Goal: Task Accomplishment & Management: Complete application form

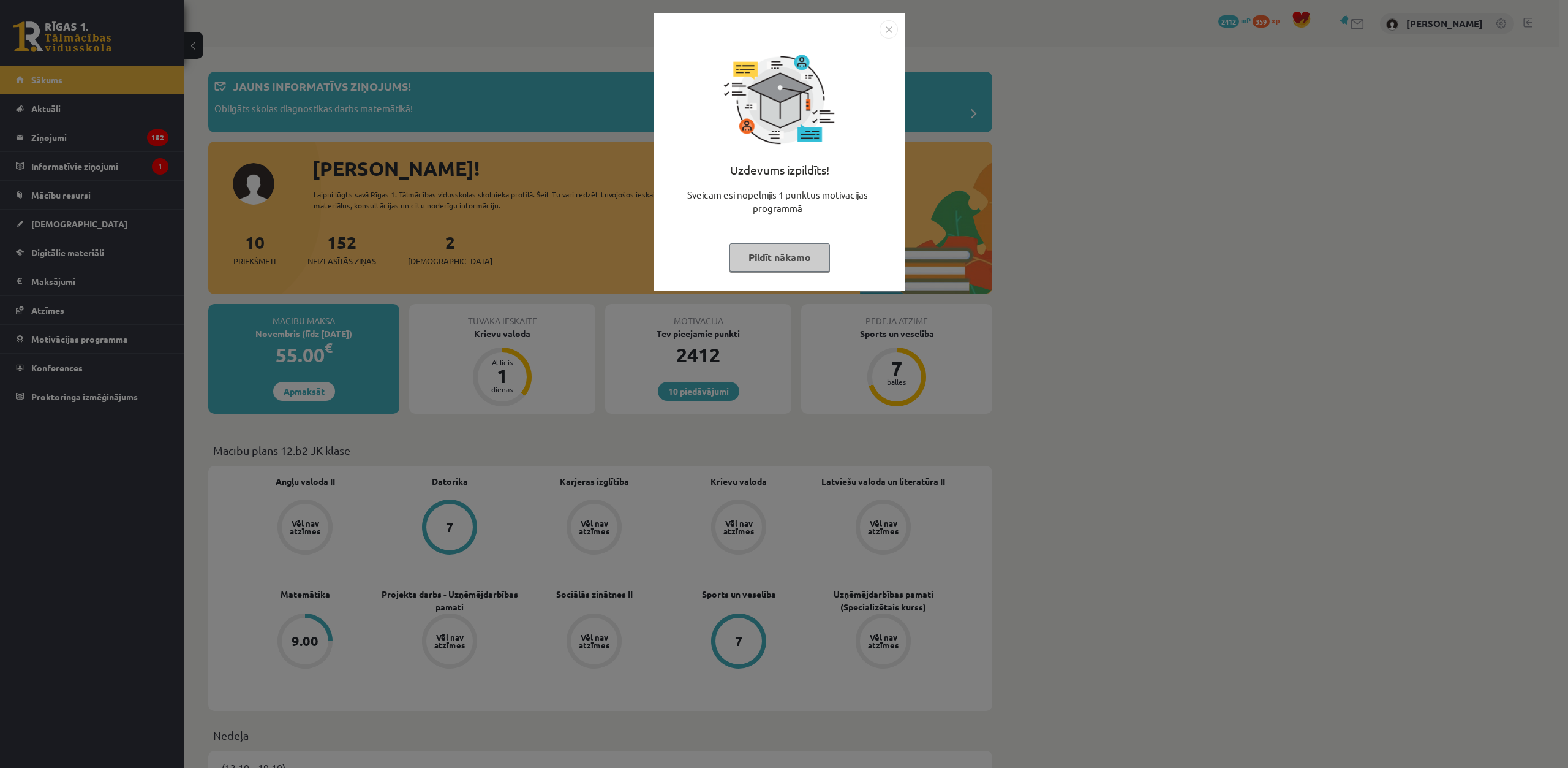
click at [765, 246] on button "Pildīt nākamo" at bounding box center [779, 257] width 100 height 28
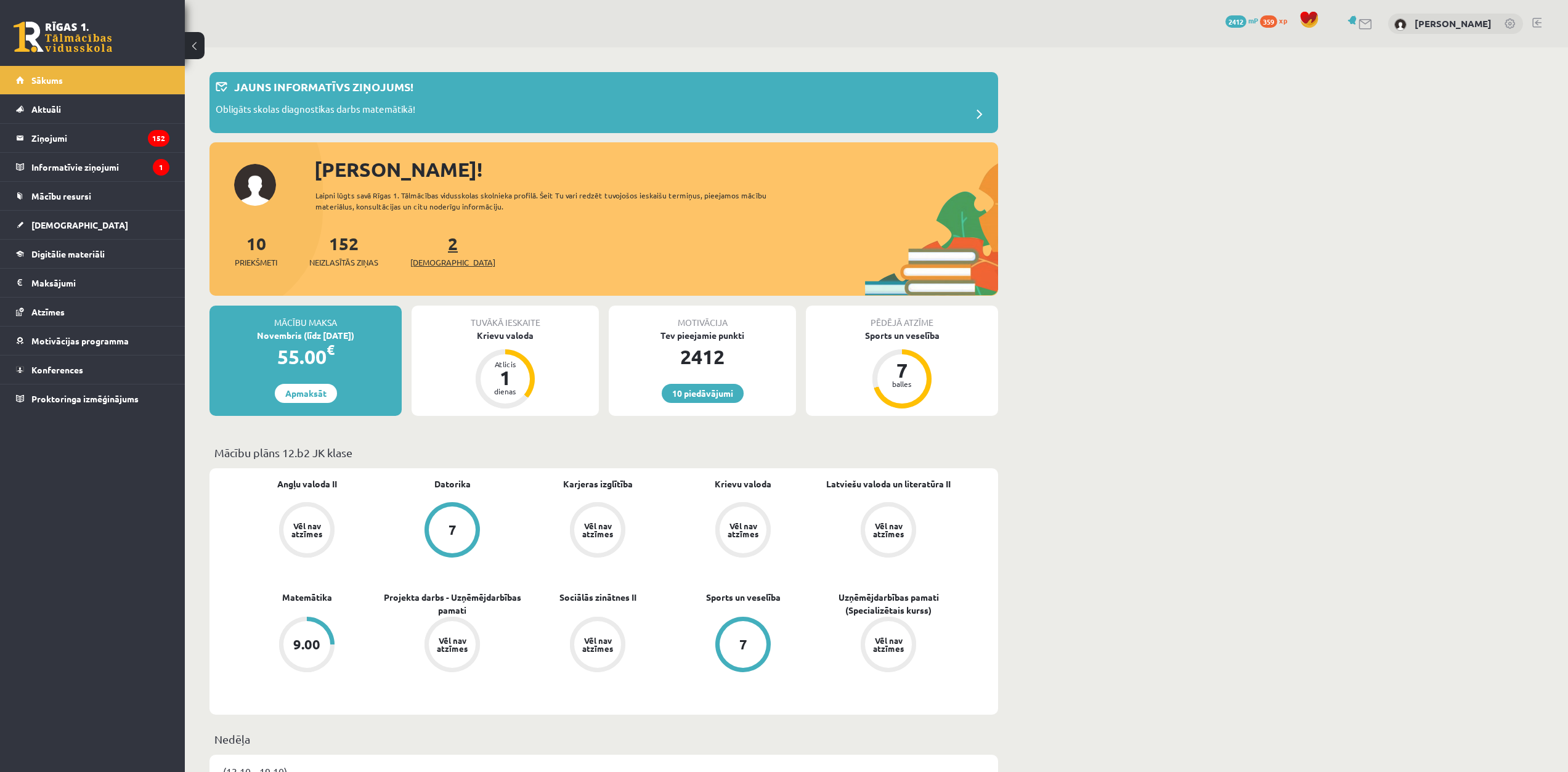
click at [442, 260] on span "[DEMOGRAPHIC_DATA]" at bounding box center [453, 262] width 85 height 12
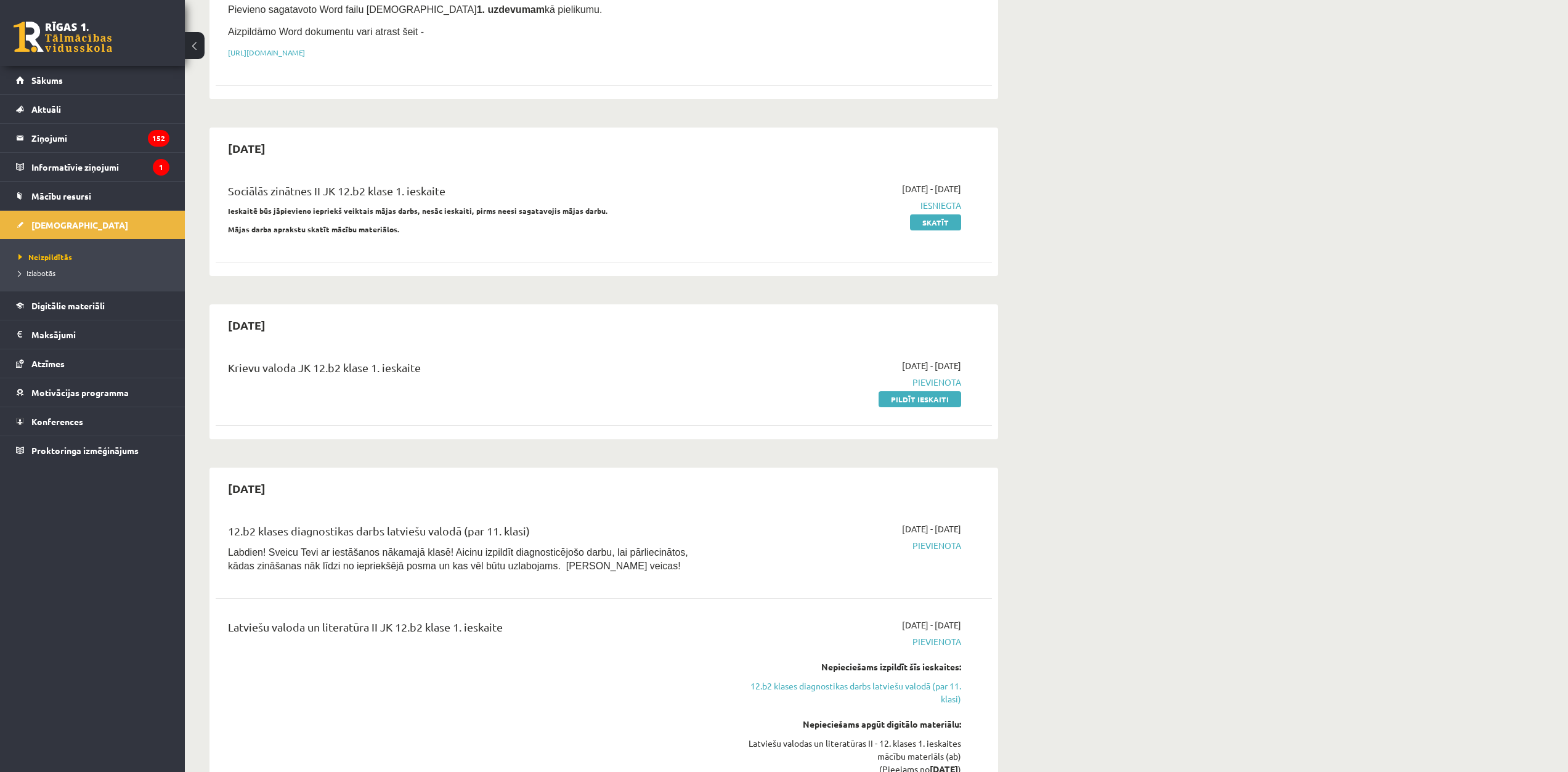
scroll to position [246, 0]
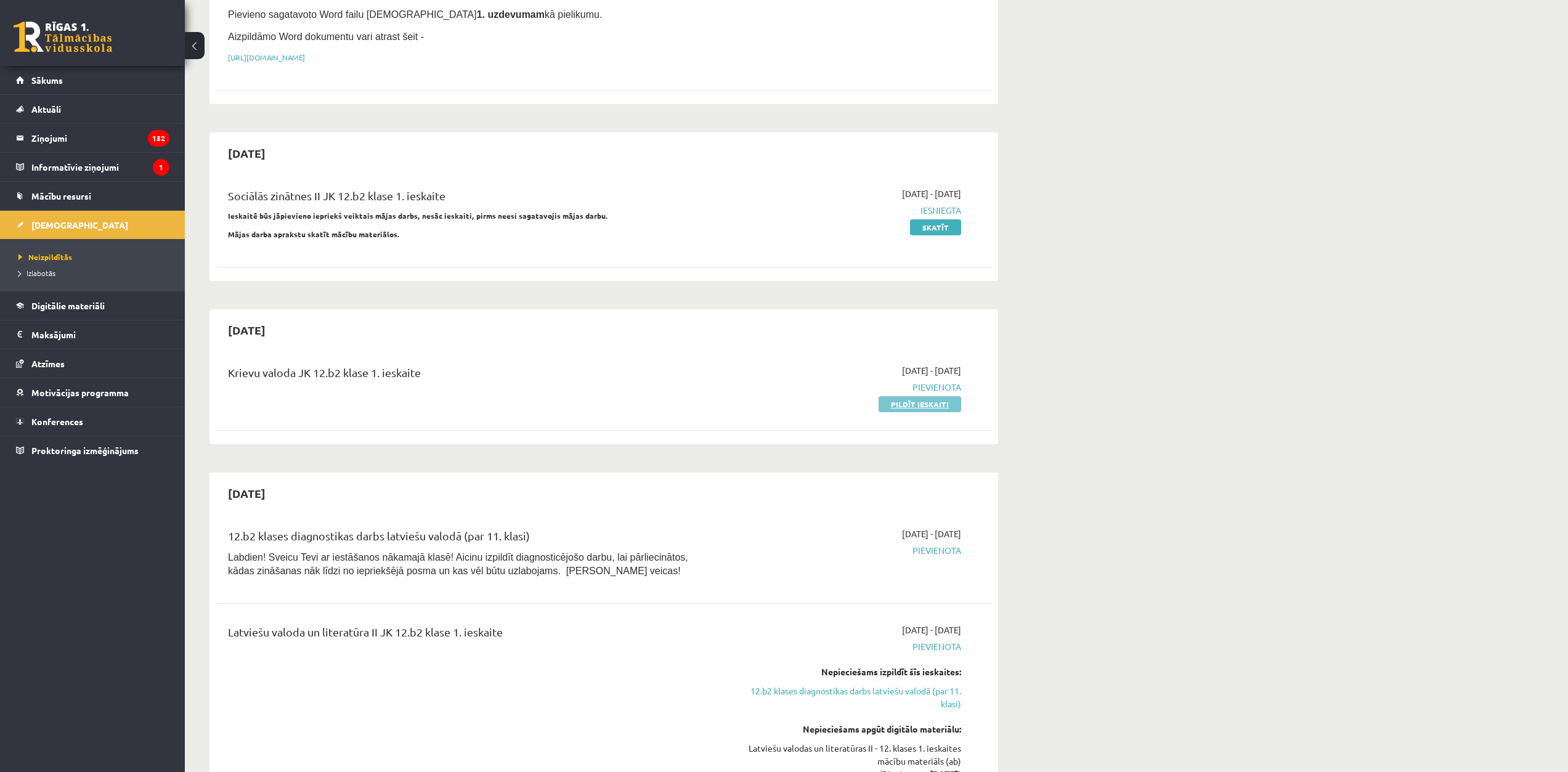
click at [920, 402] on link "Pildīt ieskaiti" at bounding box center [920, 403] width 82 height 16
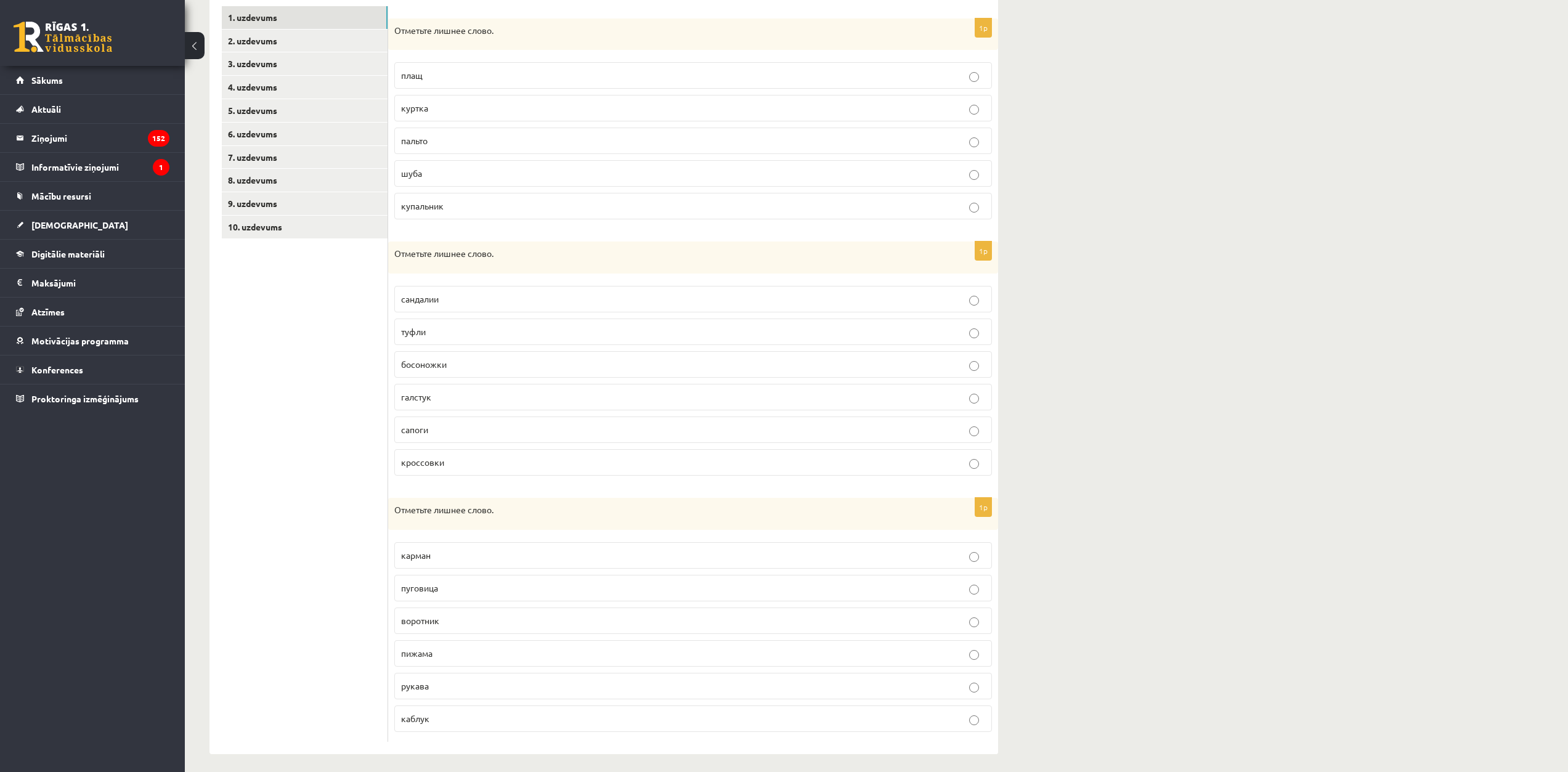
scroll to position [222, 0]
click at [334, 41] on link "2. uzdevums" at bounding box center [304, 35] width 166 height 23
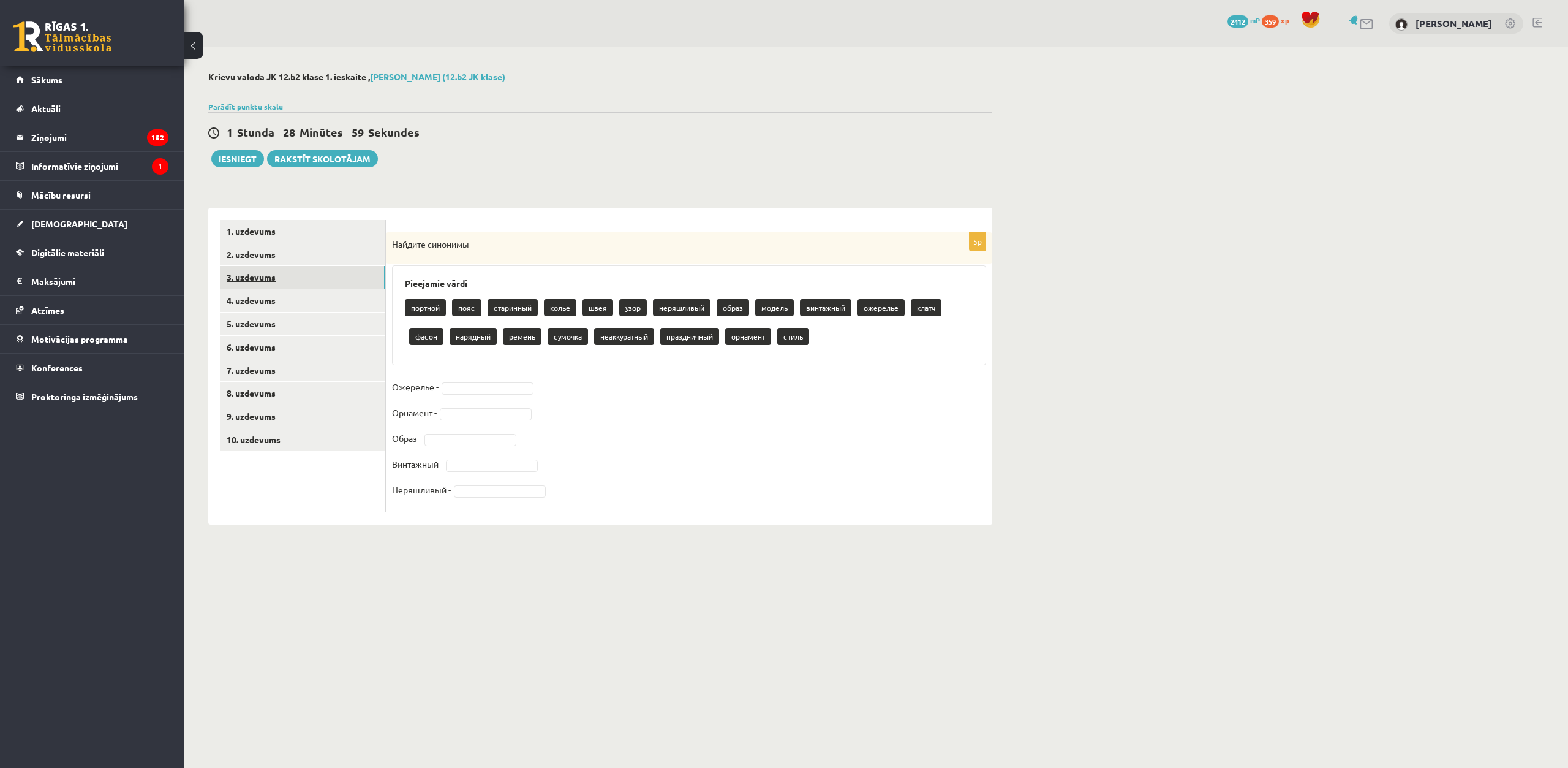
click at [336, 281] on link "3. uzdevums" at bounding box center [302, 277] width 165 height 23
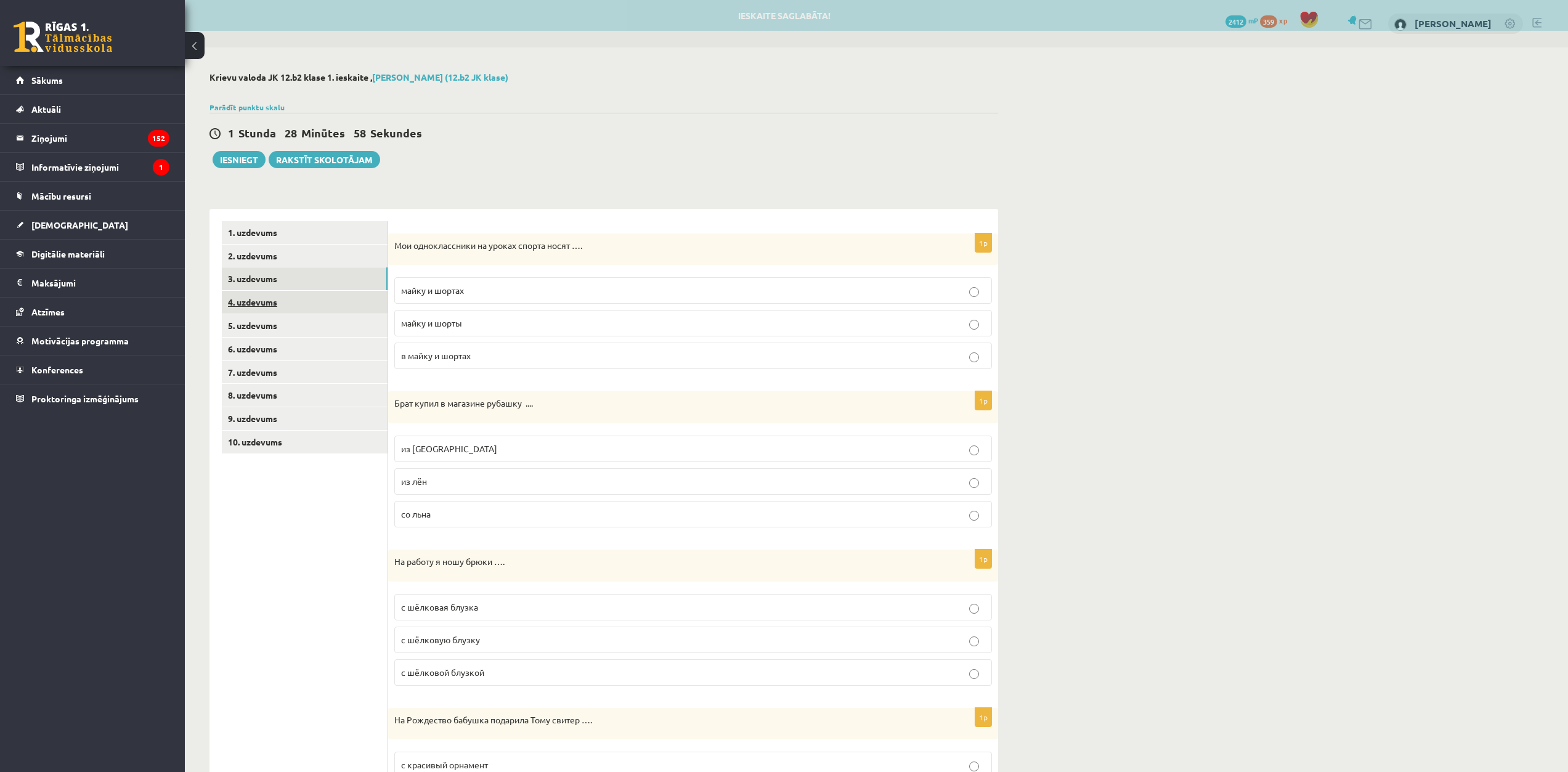
click at [313, 305] on link "4. uzdevums" at bounding box center [304, 302] width 166 height 23
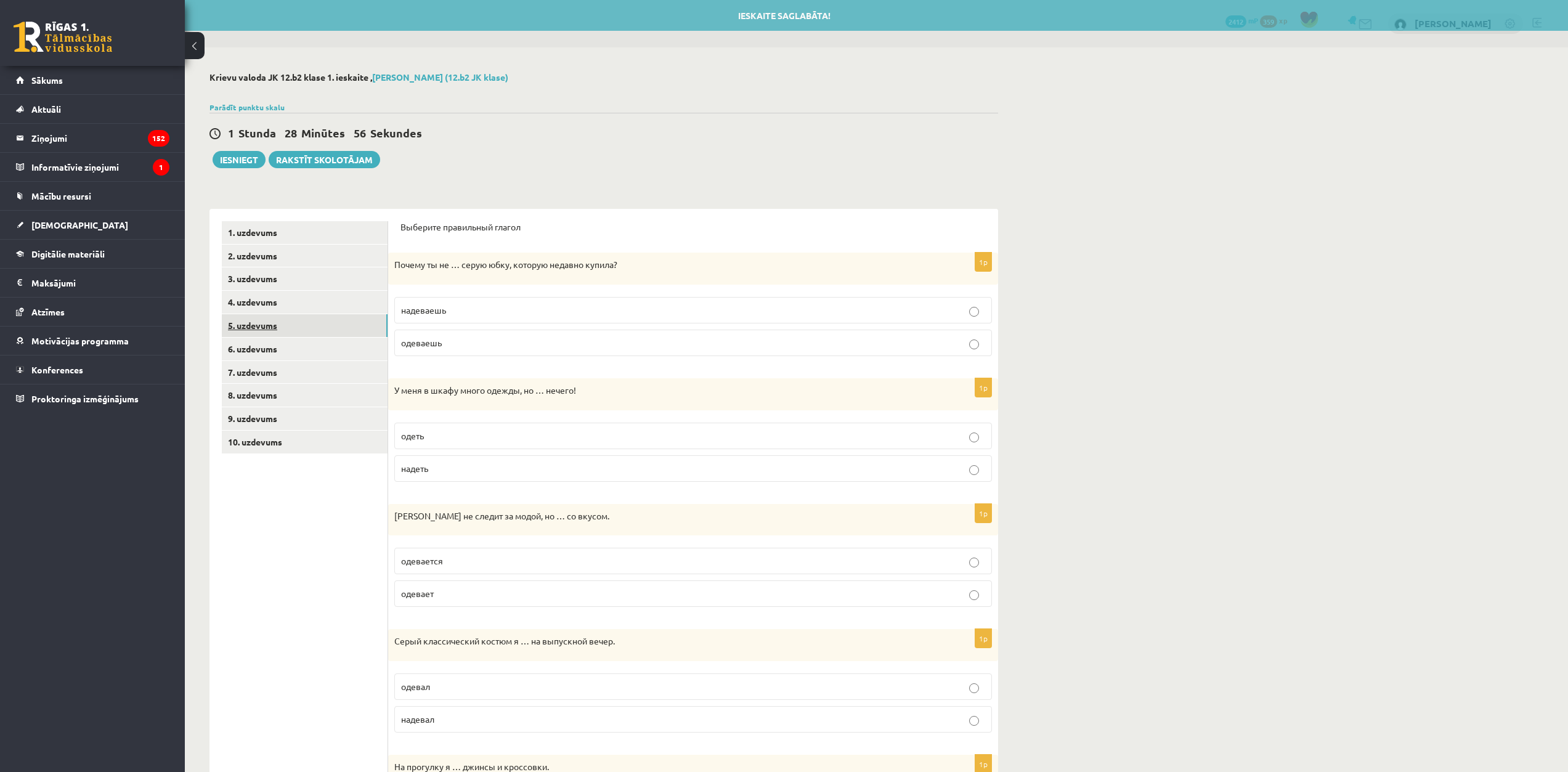
click at [317, 329] on link "5. uzdevums" at bounding box center [304, 326] width 166 height 23
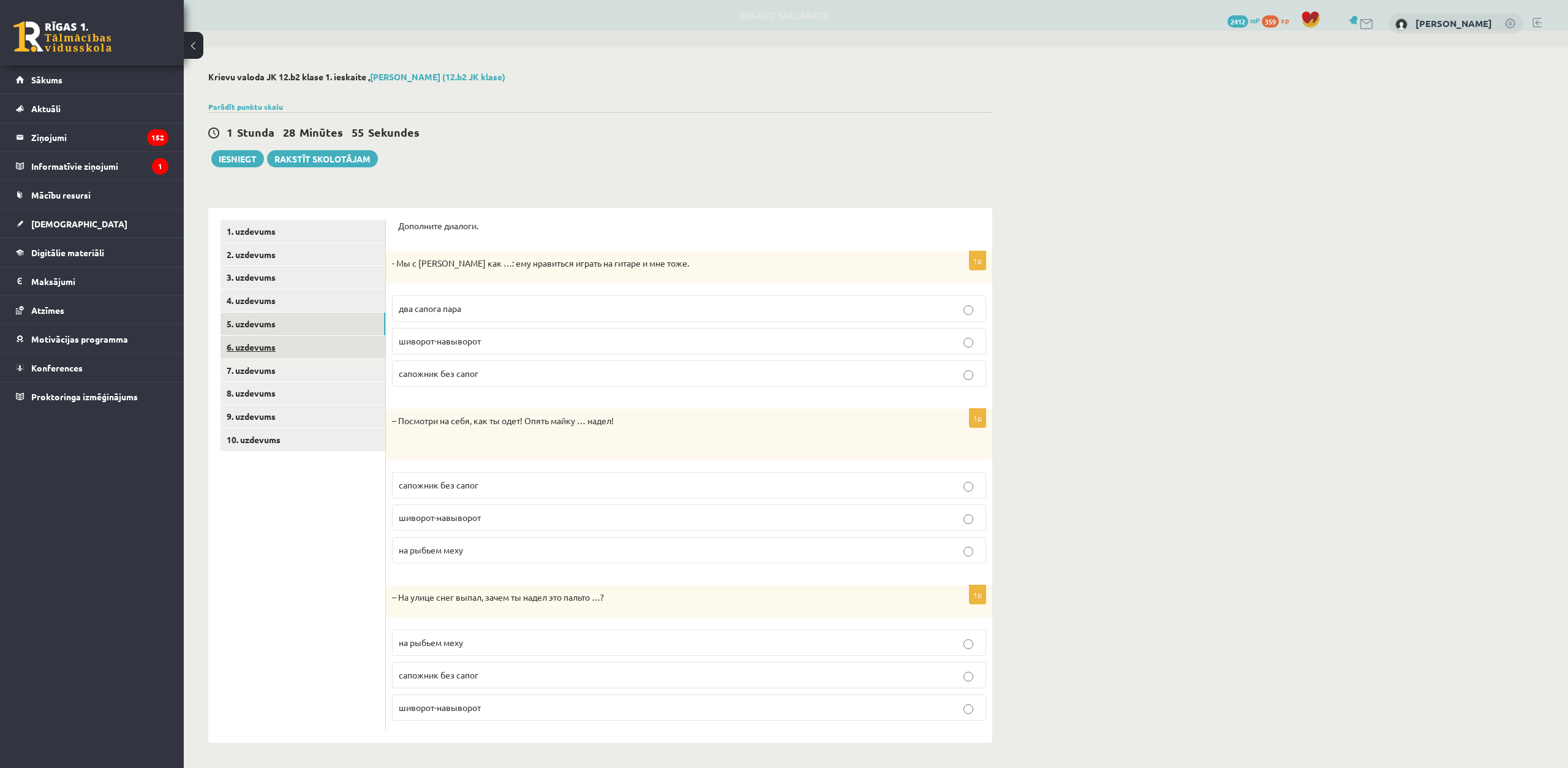
click at [307, 351] on link "6. uzdevums" at bounding box center [302, 347] width 165 height 23
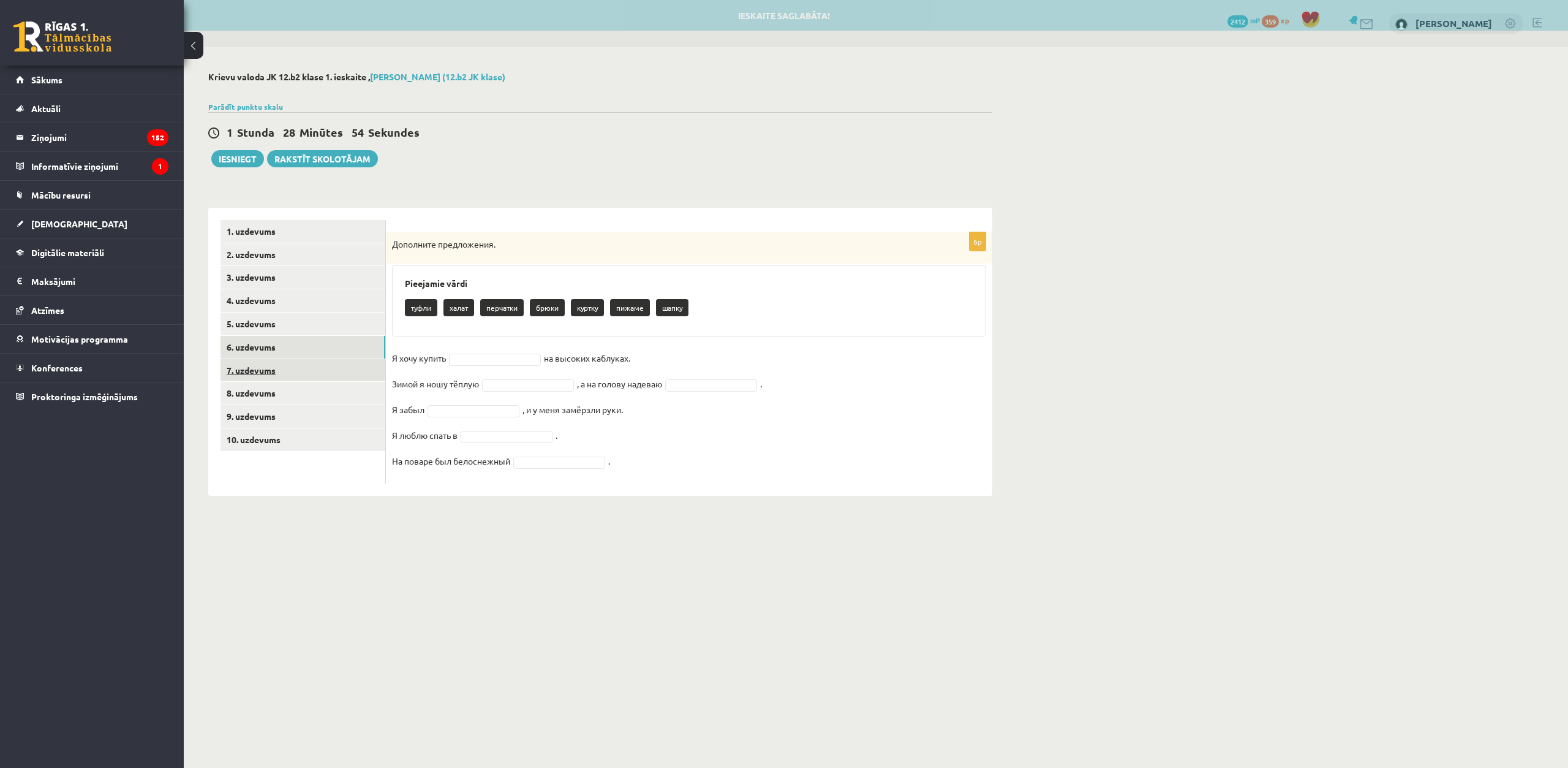
click at [302, 363] on link "7. uzdevums" at bounding box center [302, 371] width 165 height 23
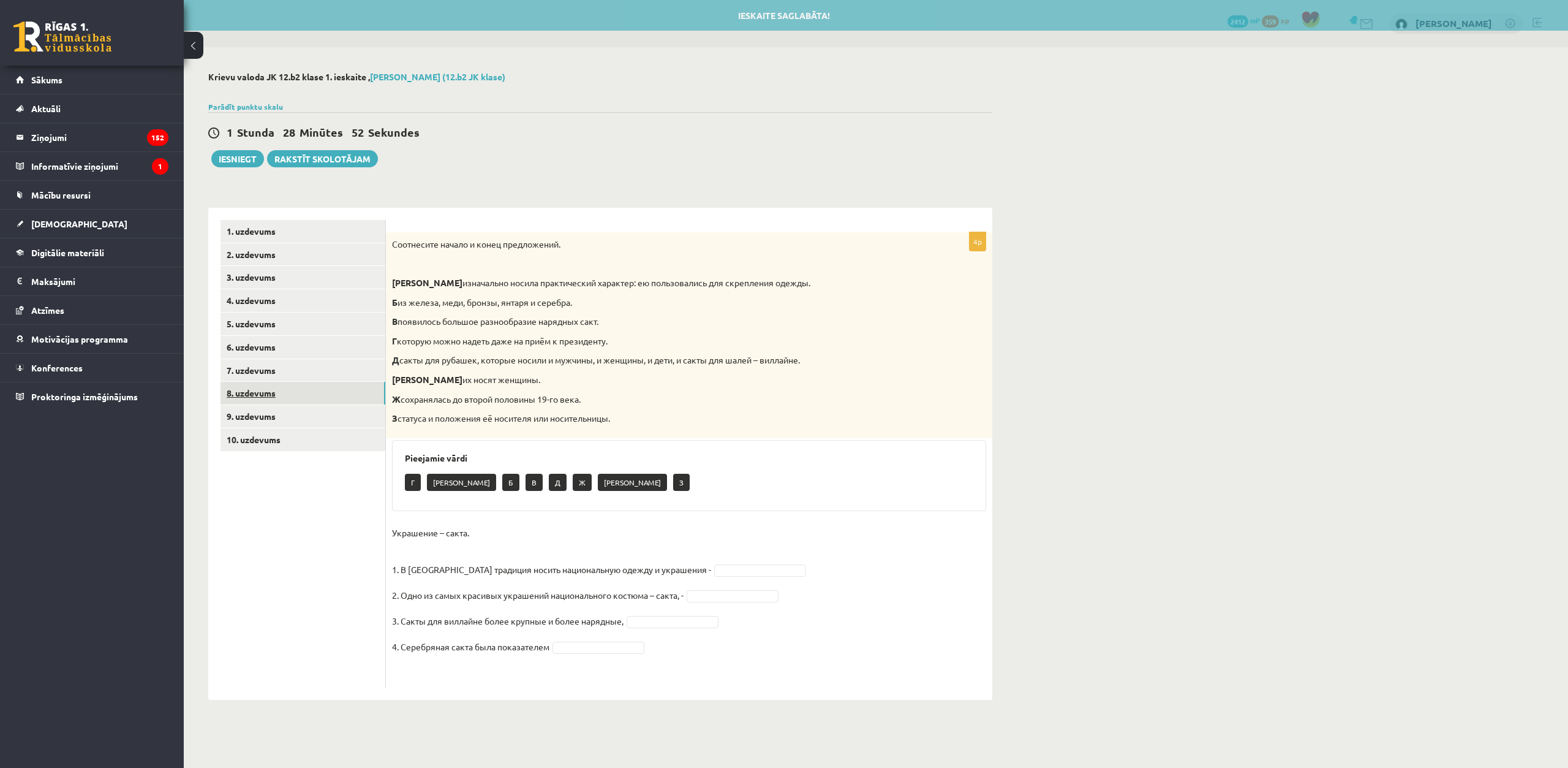
click at [305, 388] on link "8. uzdevums" at bounding box center [302, 393] width 165 height 23
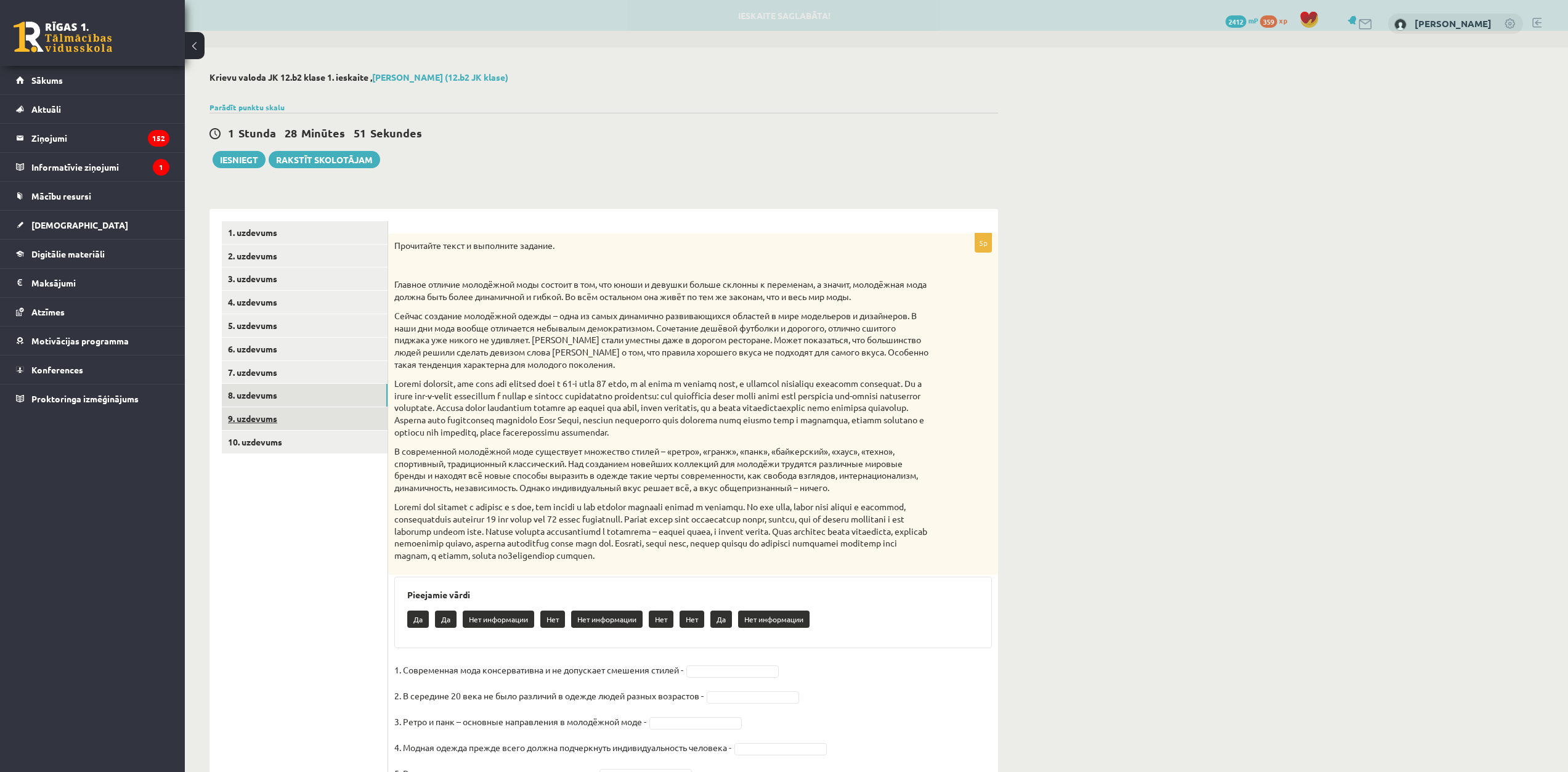
click at [310, 419] on link "9. uzdevums" at bounding box center [304, 419] width 166 height 23
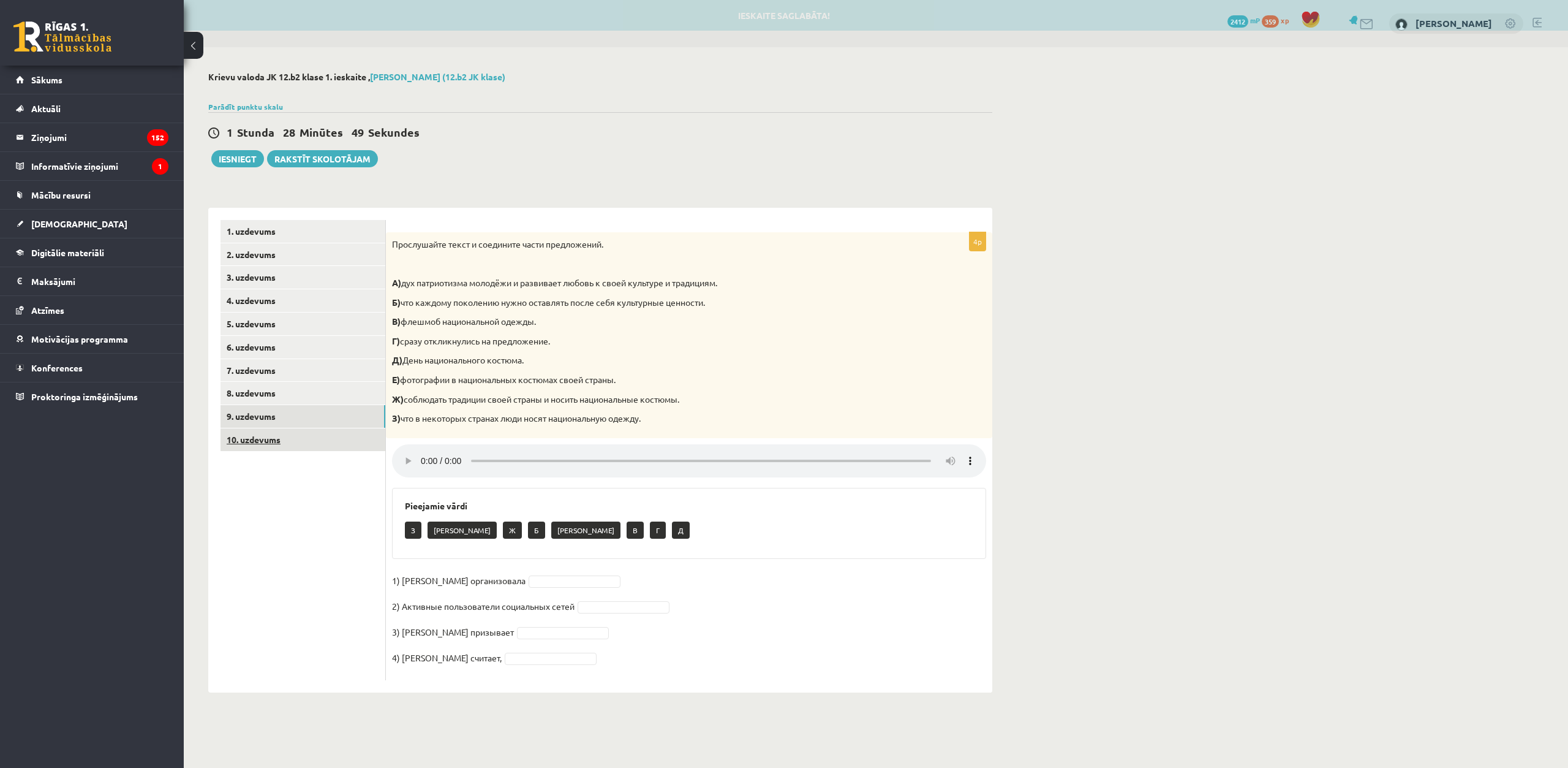
click at [307, 433] on link "10. uzdevums" at bounding box center [302, 440] width 165 height 23
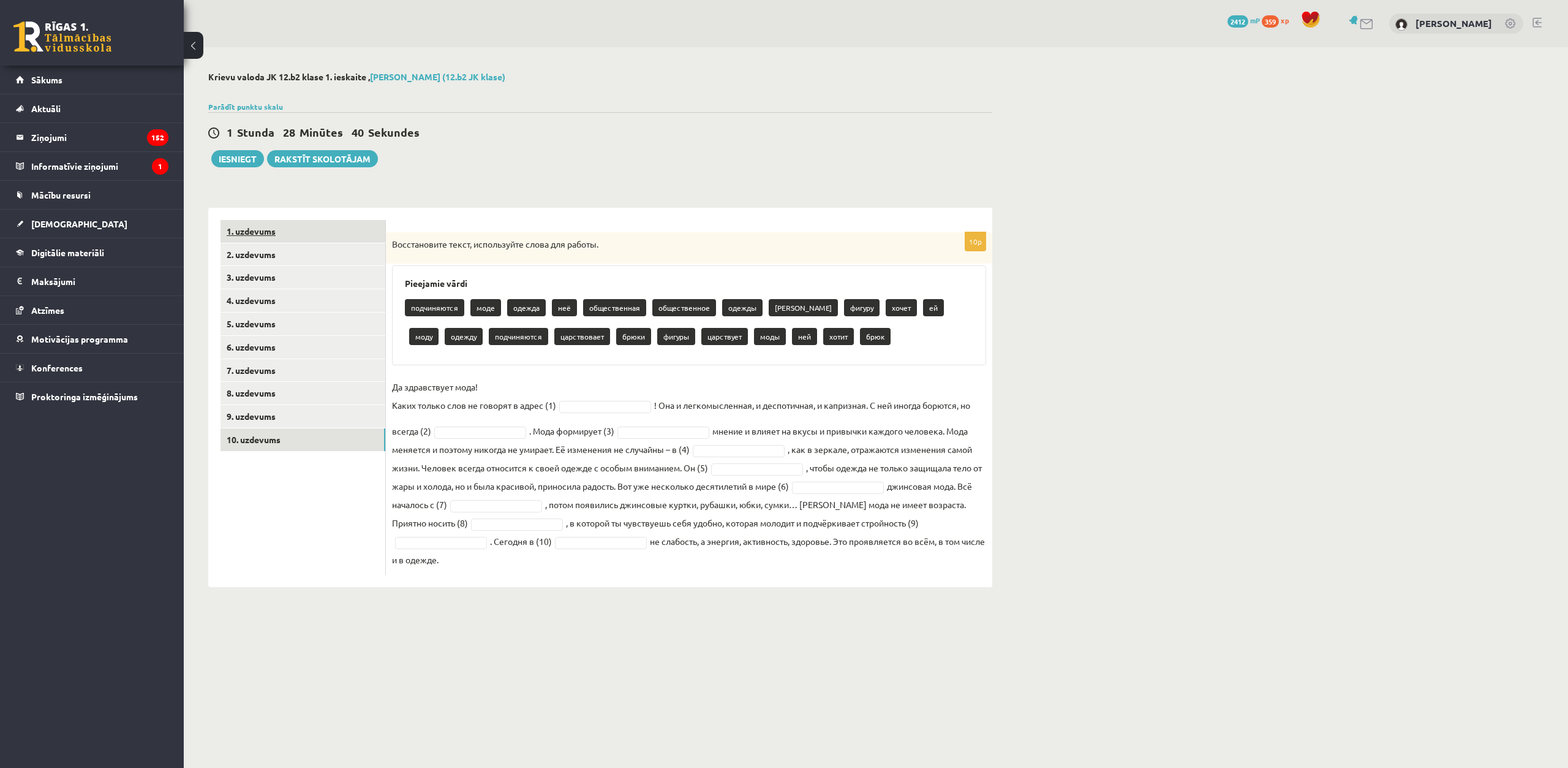
click at [290, 234] on link "1. uzdevums" at bounding box center [302, 231] width 165 height 23
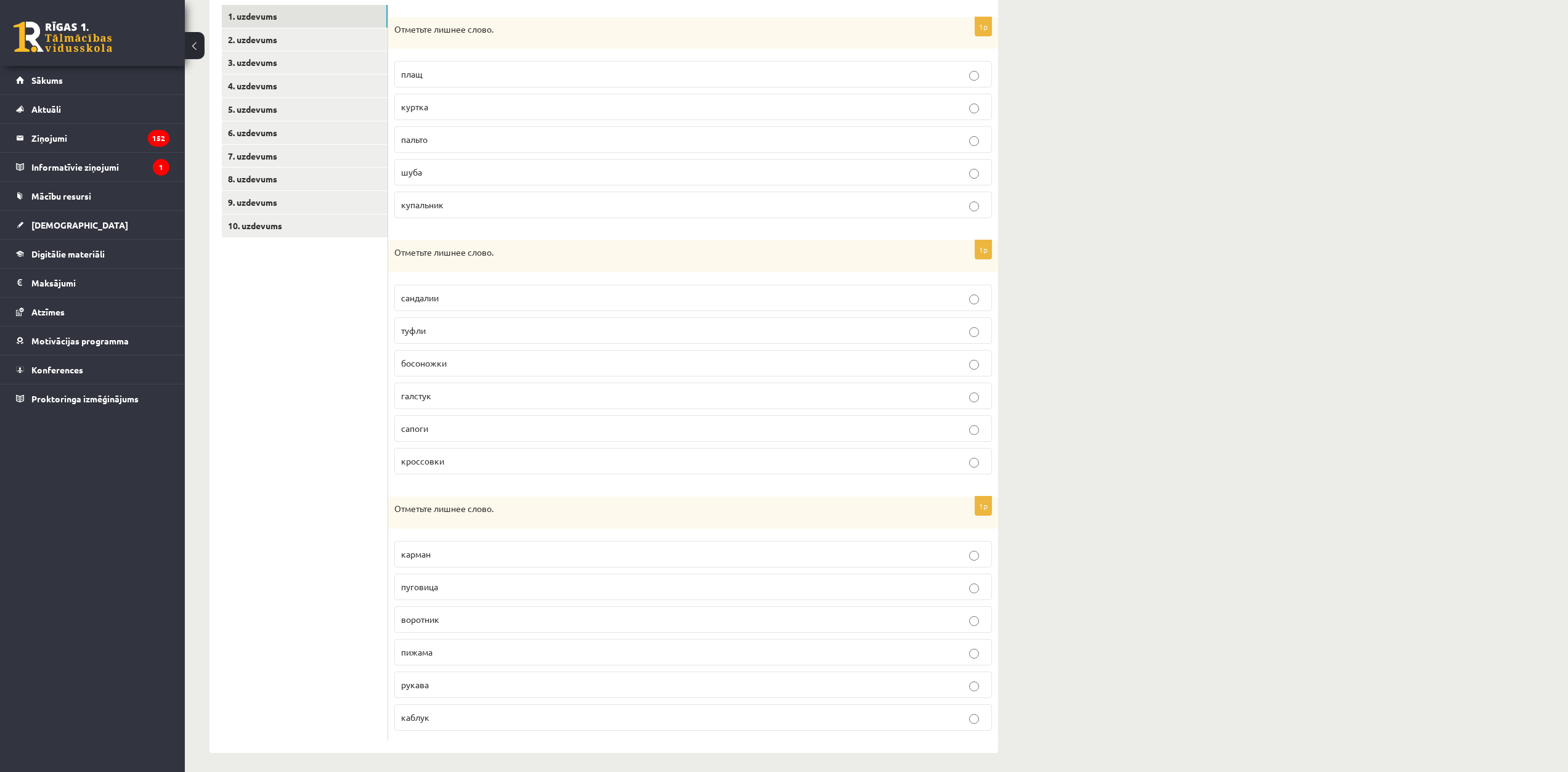
scroll to position [222, 0]
click at [485, 206] on label "купальник" at bounding box center [693, 199] width 598 height 26
click at [443, 387] on p "галстук" at bounding box center [693, 389] width 585 height 13
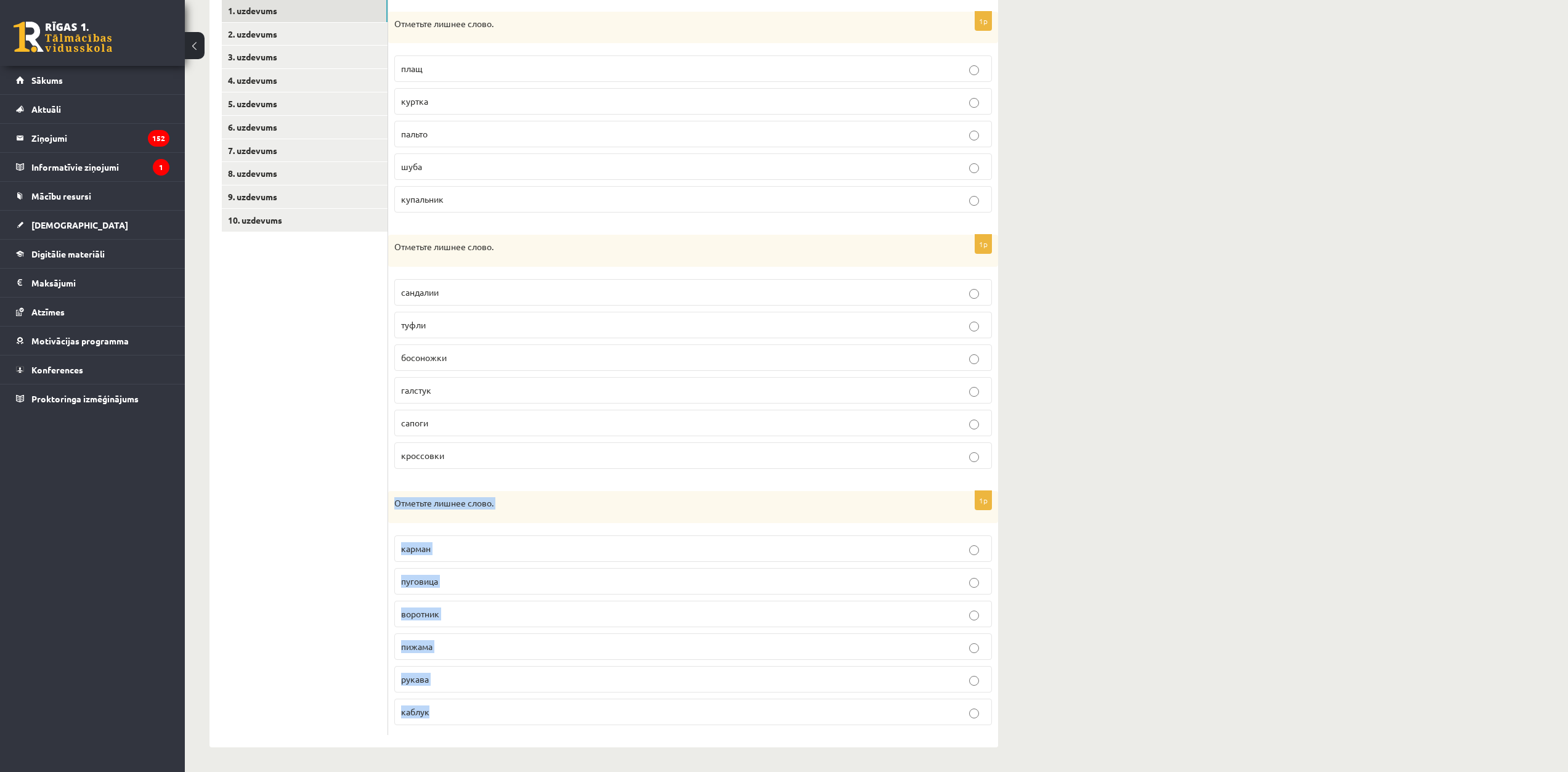
drag, startPoint x: 394, startPoint y: 494, endPoint x: 470, endPoint y: 720, distance: 238.4
click at [470, 720] on div "1p Отметьте лишнее слово. карман пуговица воротник пижама рукава каблук" at bounding box center [693, 613] width 610 height 244
copy div "Отметьте лишнее слово. карман пуговица воротник пижама рукава каблук"
click at [320, 342] on ul "1. uzdevums 2. uzdevums 3. uzdevums 4. uzdevums 5. uzdevums 6. uzdevums 7. uzde…" at bounding box center [305, 366] width 166 height 735
click at [501, 719] on label "каблук" at bounding box center [693, 711] width 598 height 26
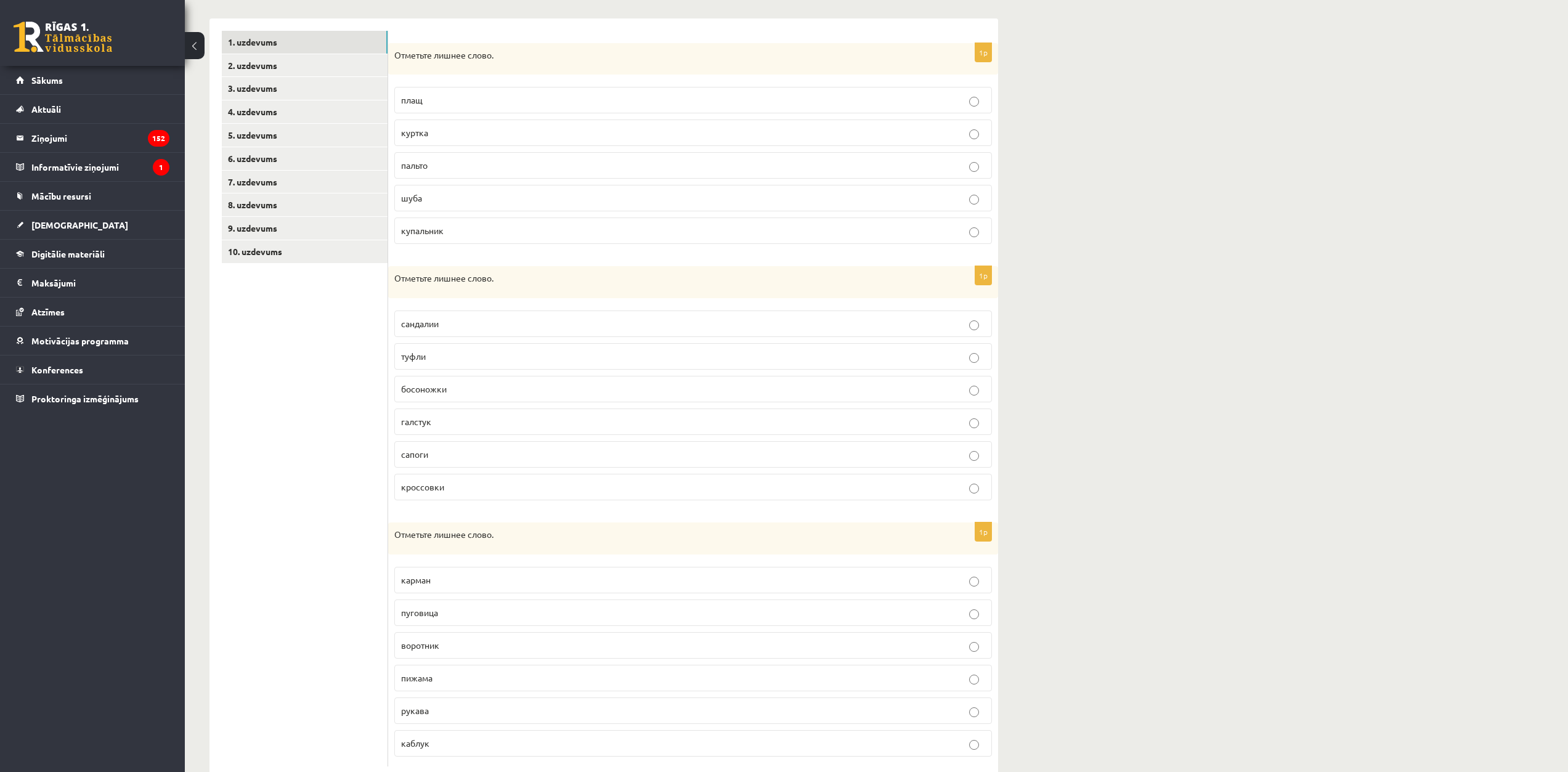
scroll to position [38, 0]
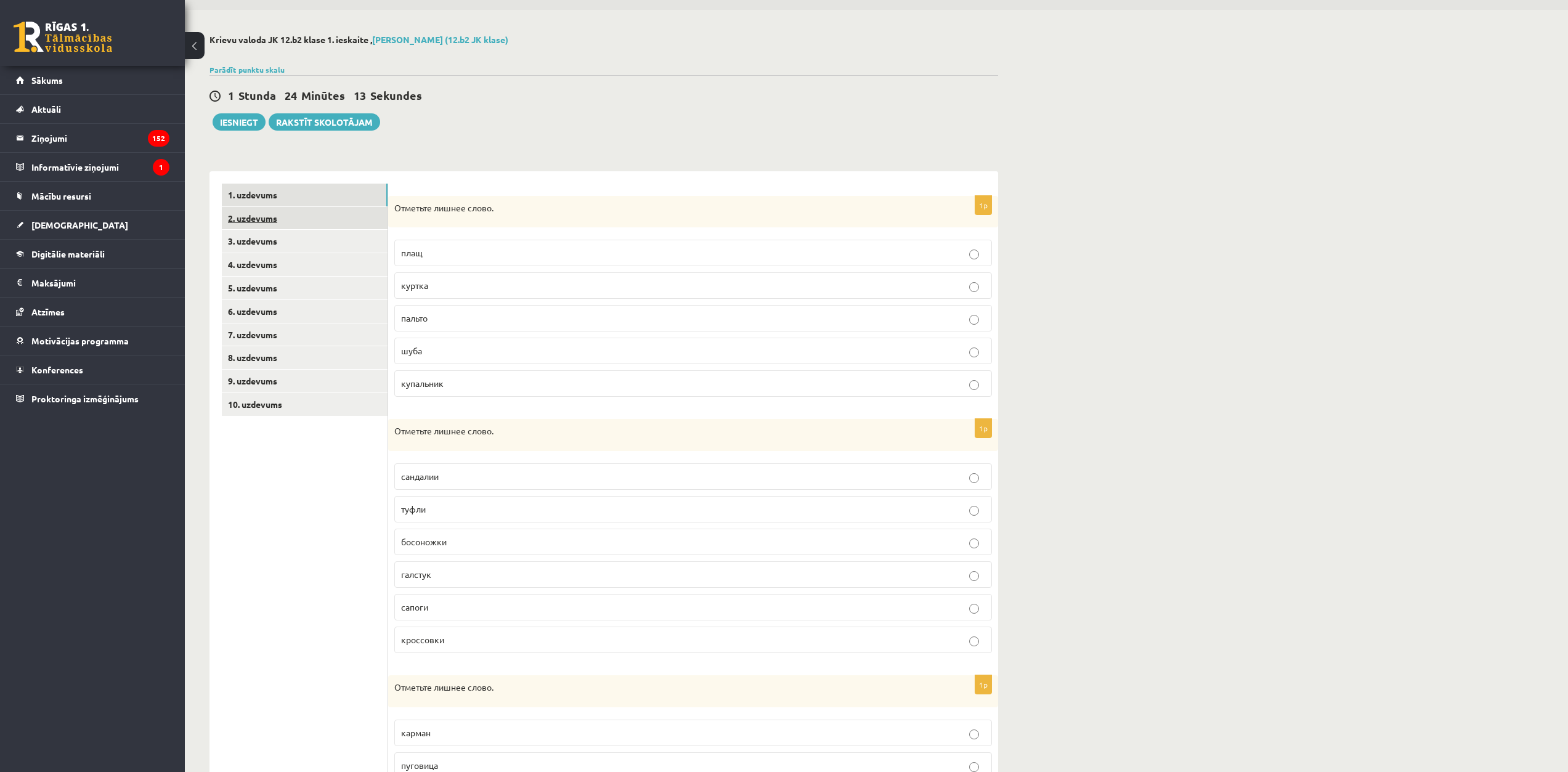
click at [283, 222] on link "2. uzdevums" at bounding box center [304, 219] width 166 height 23
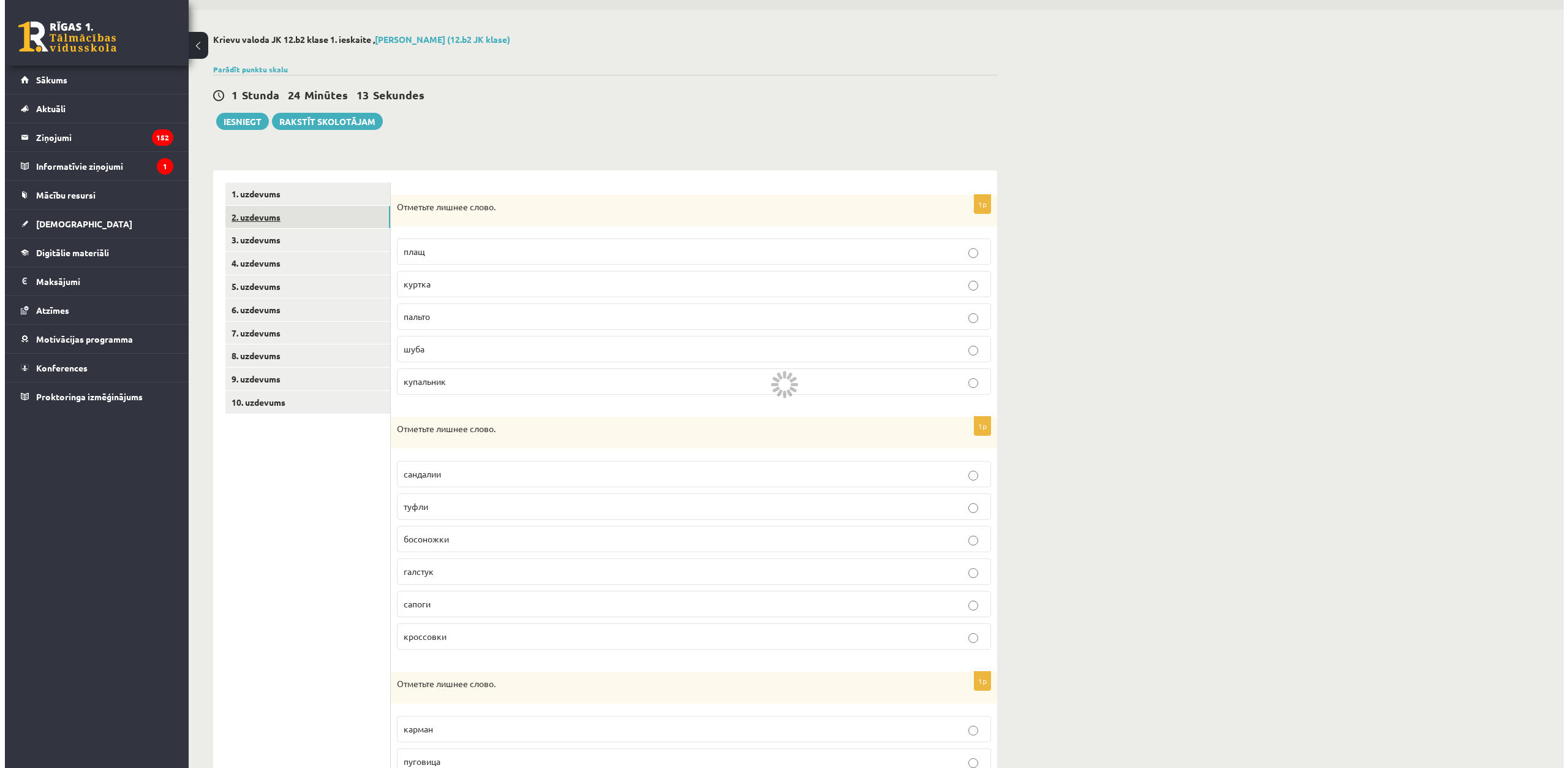
scroll to position [0, 0]
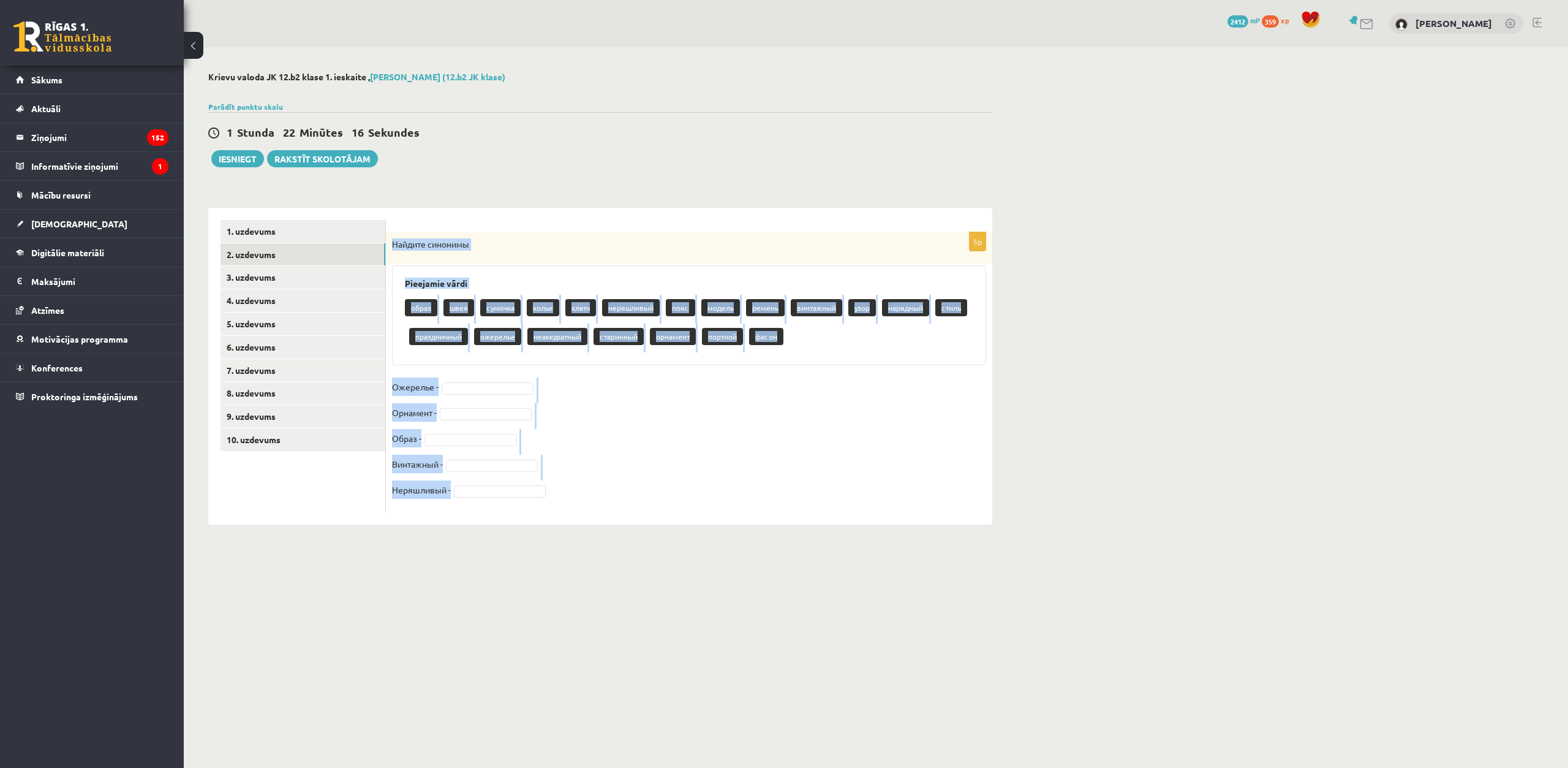
drag, startPoint x: 392, startPoint y: 241, endPoint x: 495, endPoint y: 505, distance: 283.4
click at [495, 505] on div "5p Найдите синонимы Pieejamie vārdi образ швея сумочка колье клатч неряшливый п…" at bounding box center [689, 372] width 606 height 280
copy div "Найдите синонимы Pieejamie vārdi образ швея сумочка колье клатч неряшливый пояс…"
click at [611, 426] on fieldset "Ожерелье - Орнамент - Образ - Винтажный - Неряшливый -" at bounding box center [689, 442] width 594 height 129
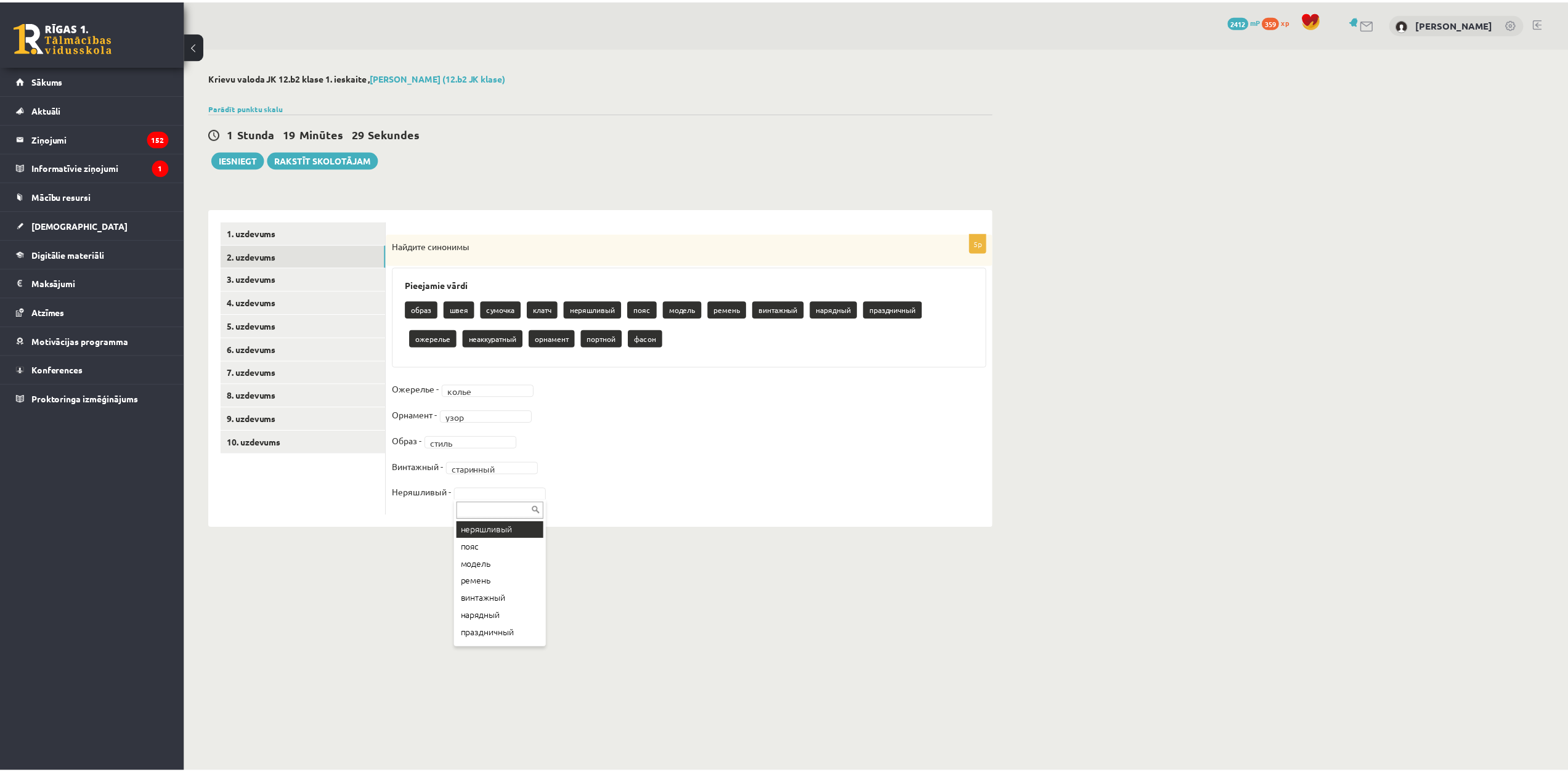
scroll to position [123, 0]
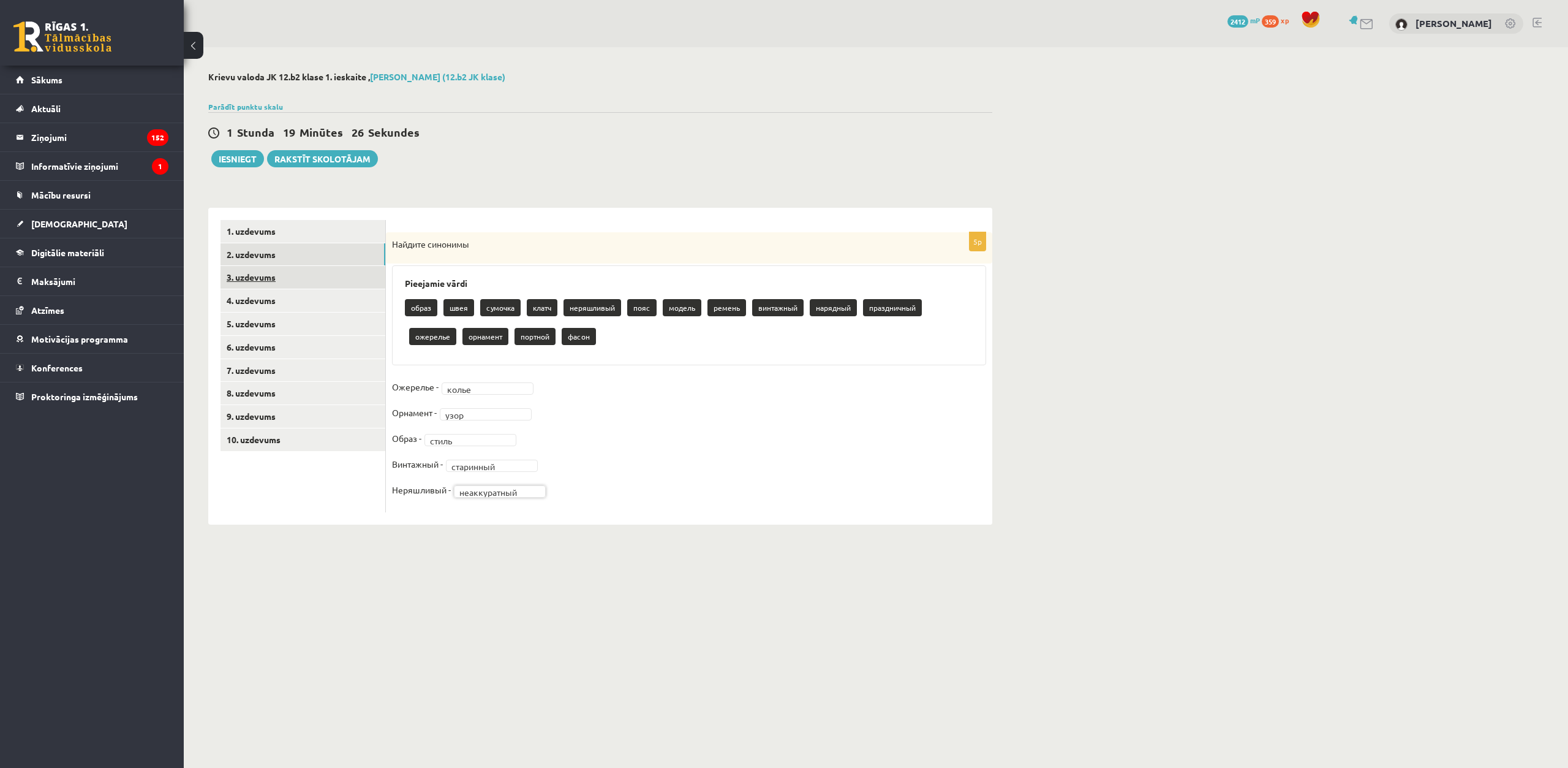
click at [293, 273] on link "3. uzdevums" at bounding box center [302, 277] width 165 height 23
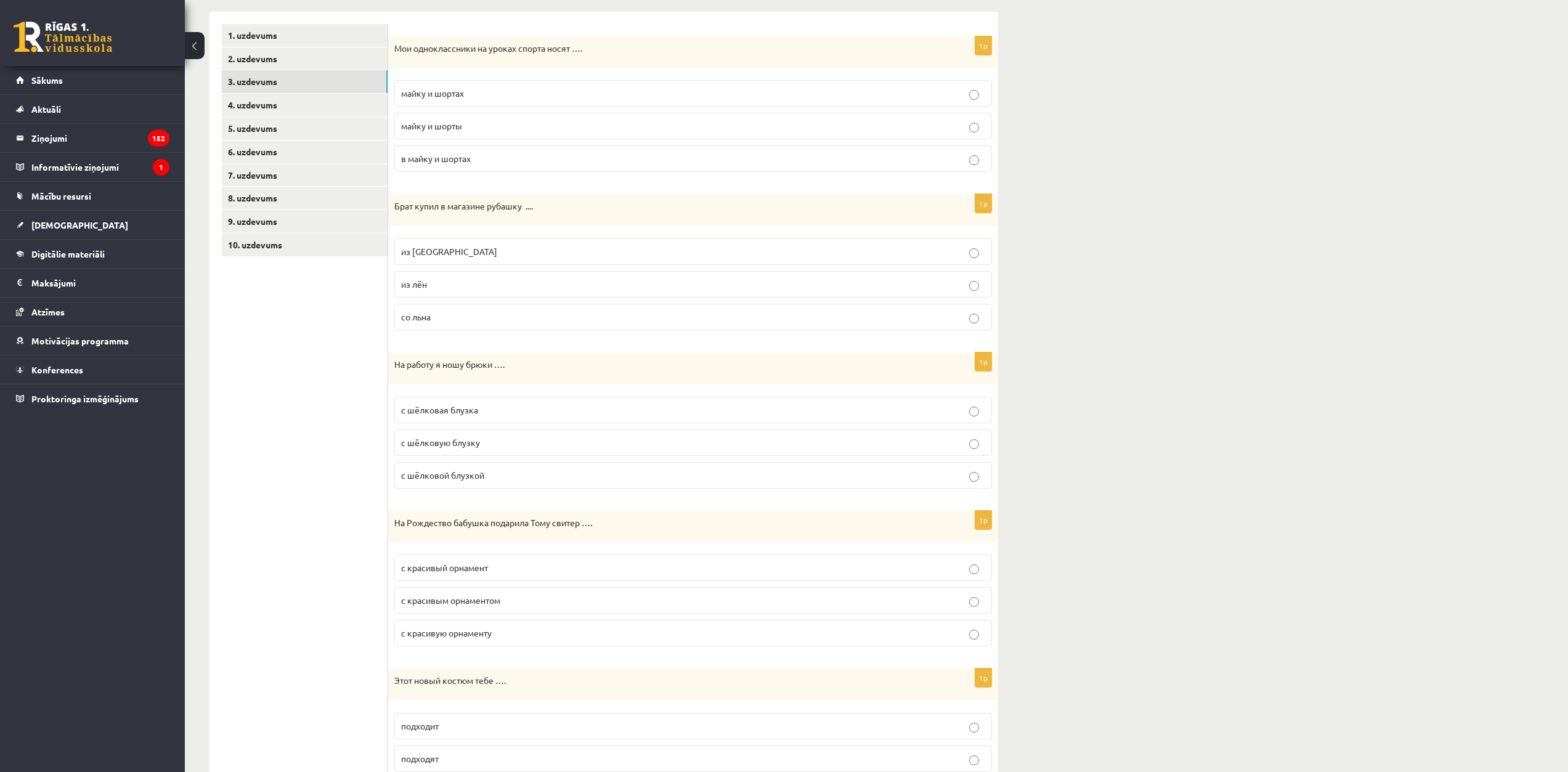
scroll to position [205, 0]
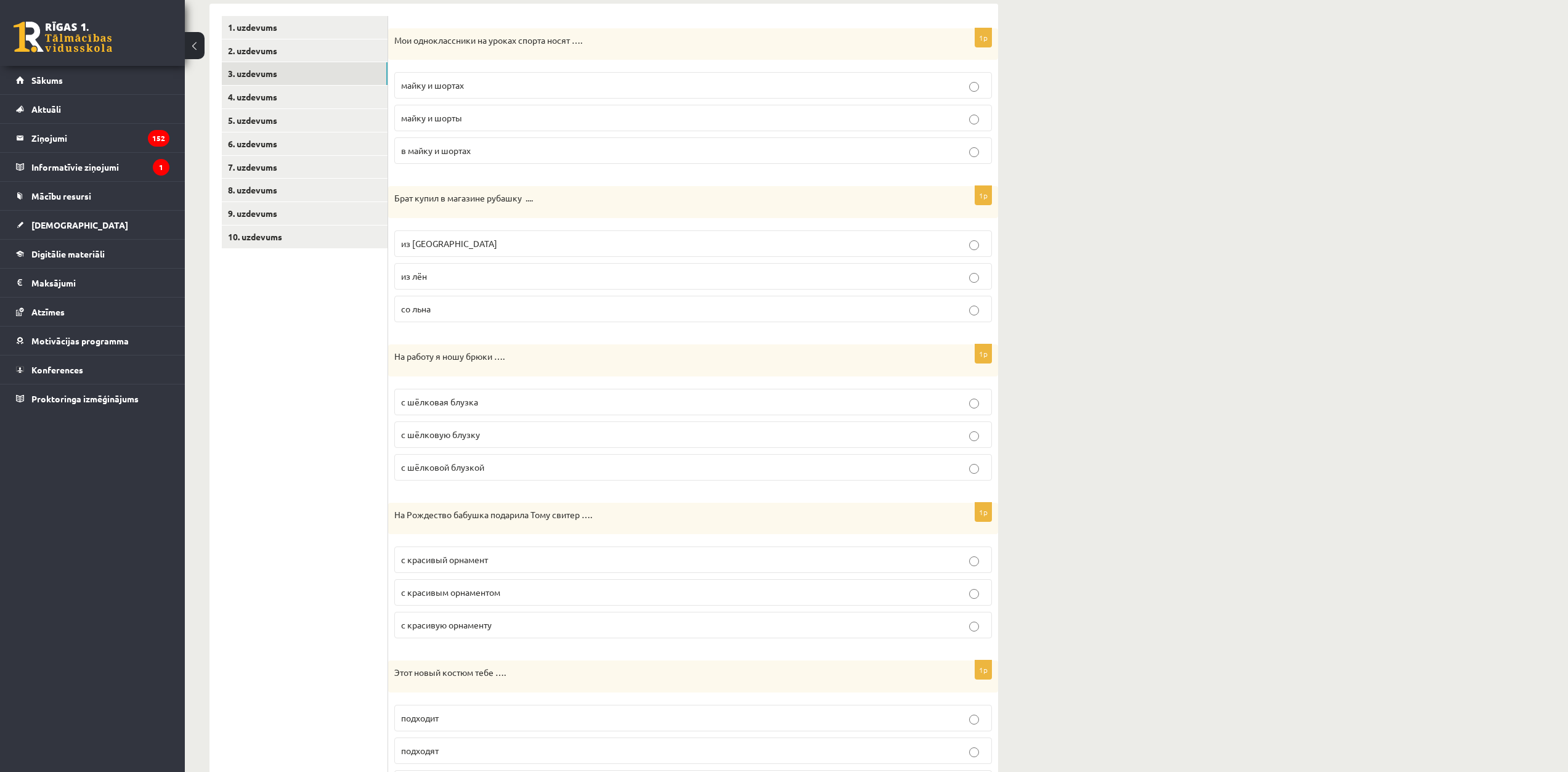
click at [465, 116] on p "майку и шорты" at bounding box center [693, 118] width 585 height 13
click at [448, 245] on p "из льна" at bounding box center [693, 243] width 585 height 13
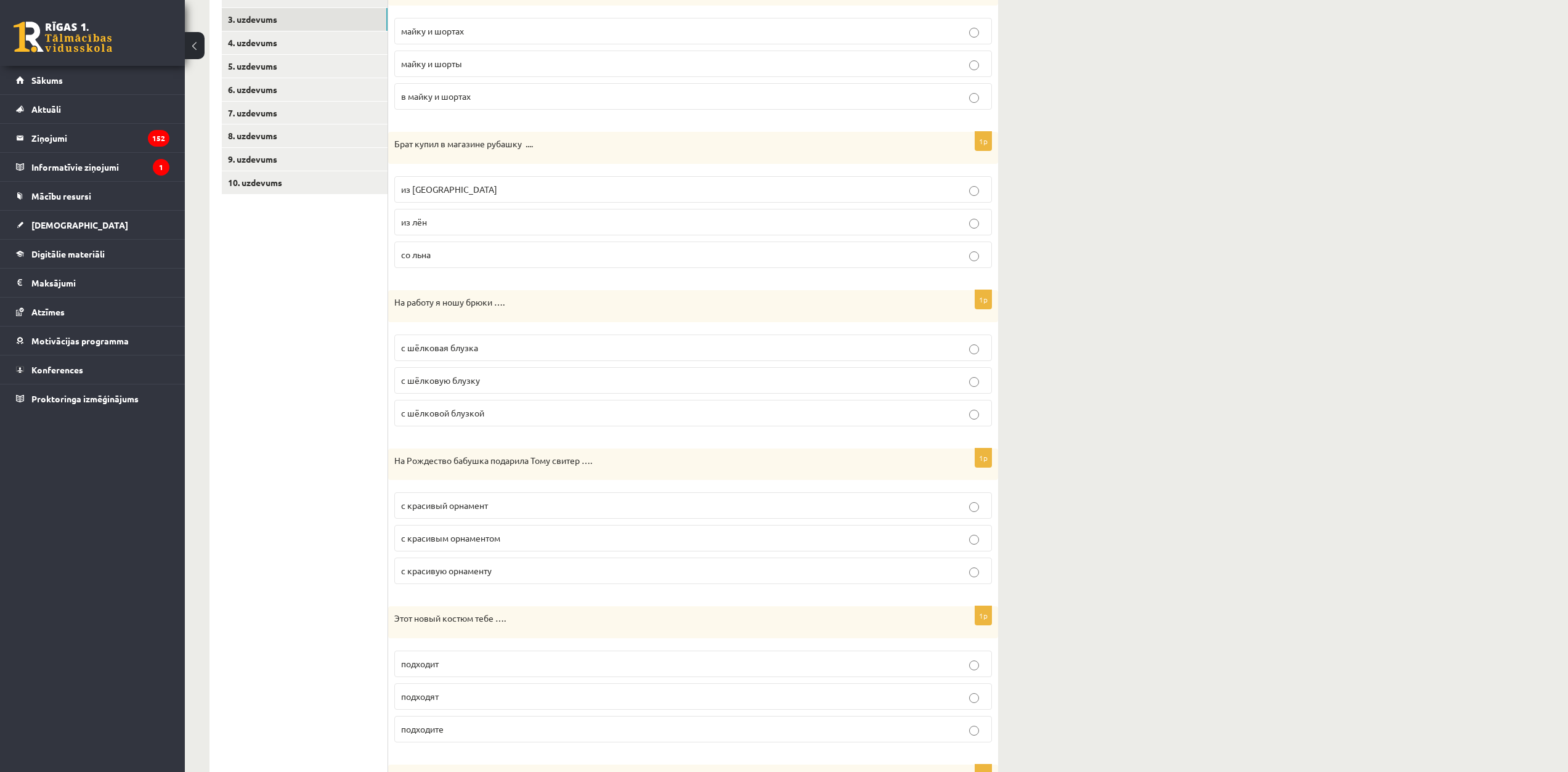
scroll to position [266, 0]
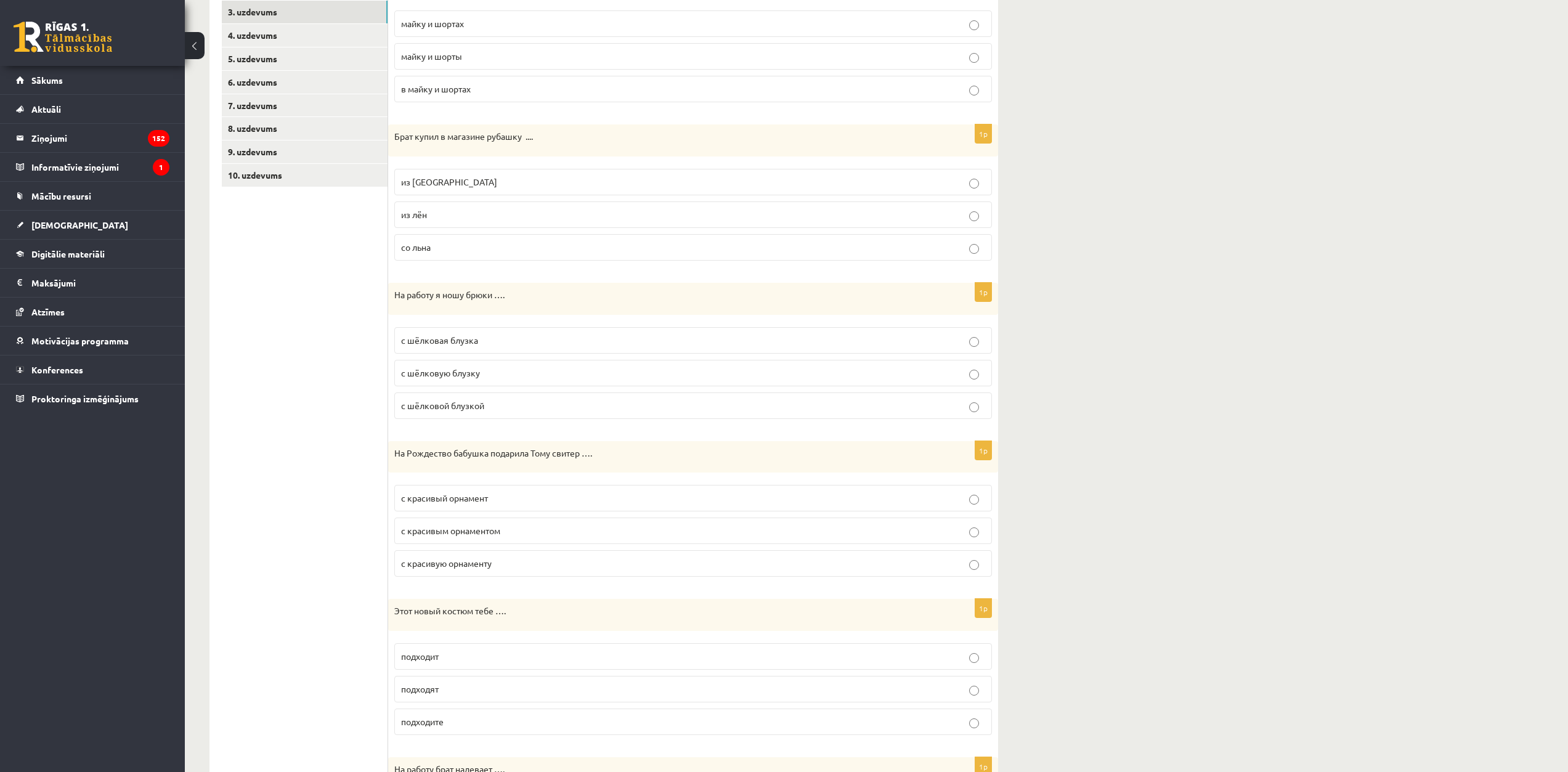
click at [508, 405] on p "с шёлковой блузкой" at bounding box center [693, 405] width 585 height 13
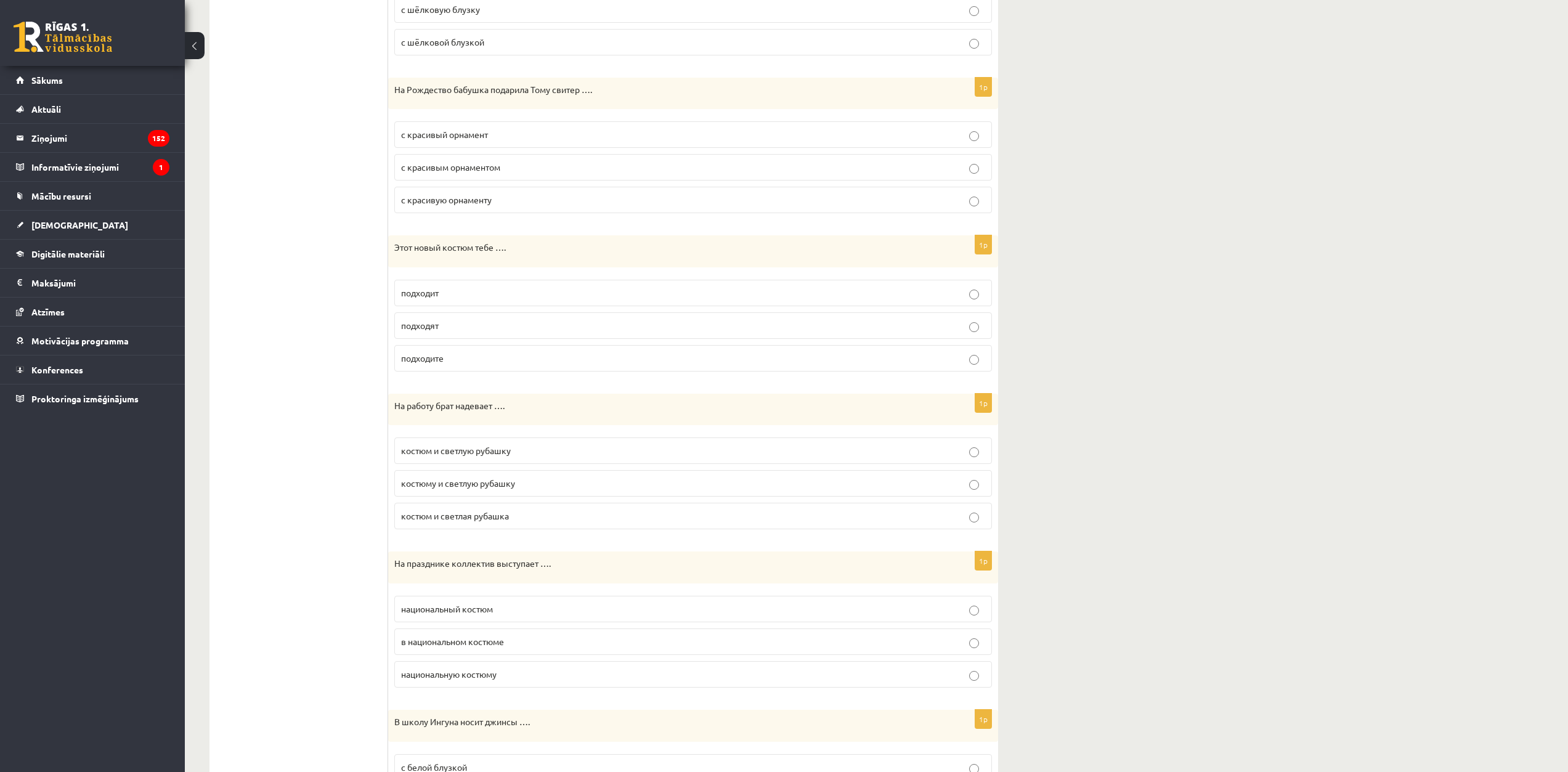
scroll to position [637, 0]
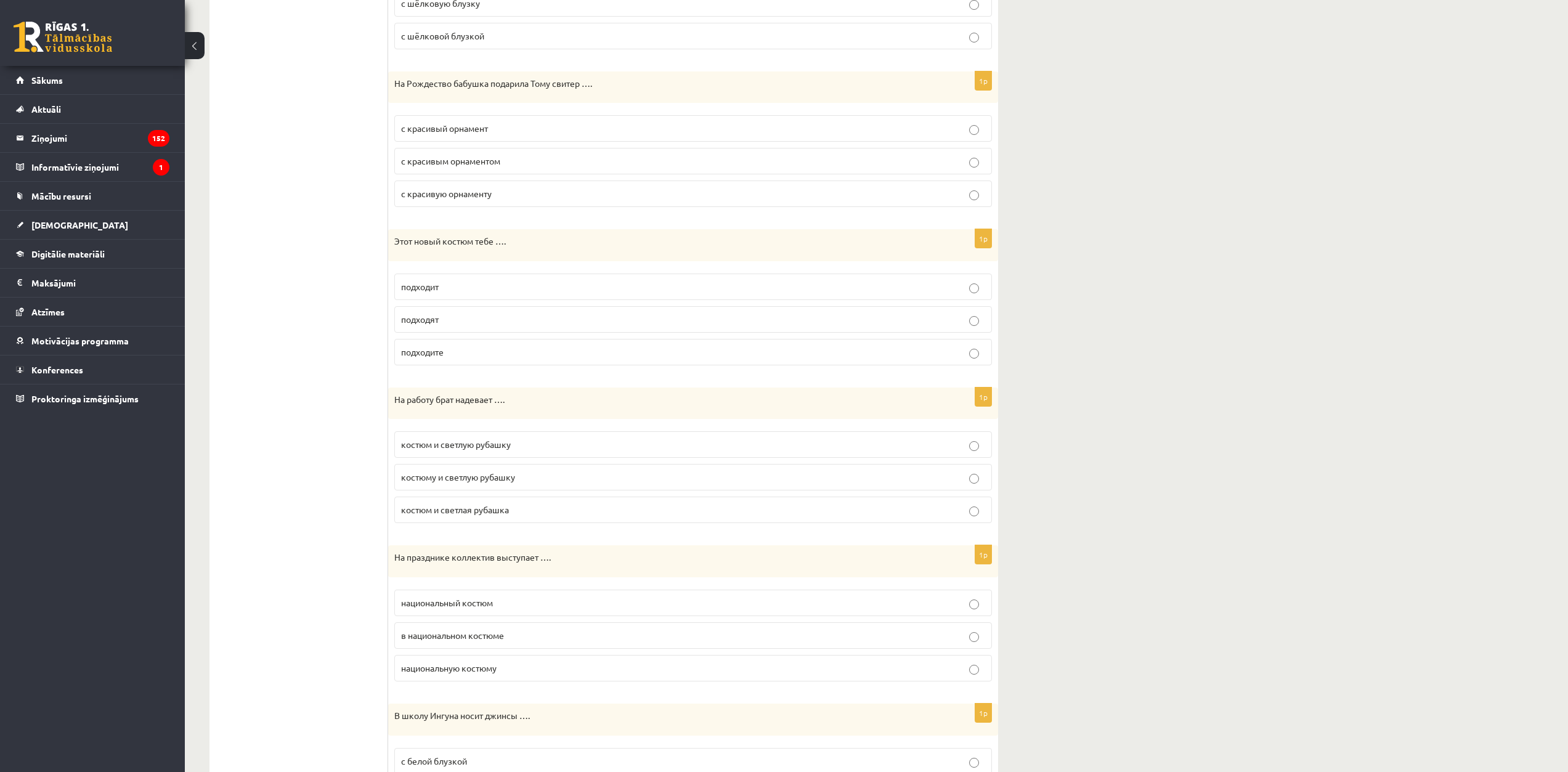
click at [494, 164] on span "с красивым орнаментом" at bounding box center [451, 161] width 99 height 11
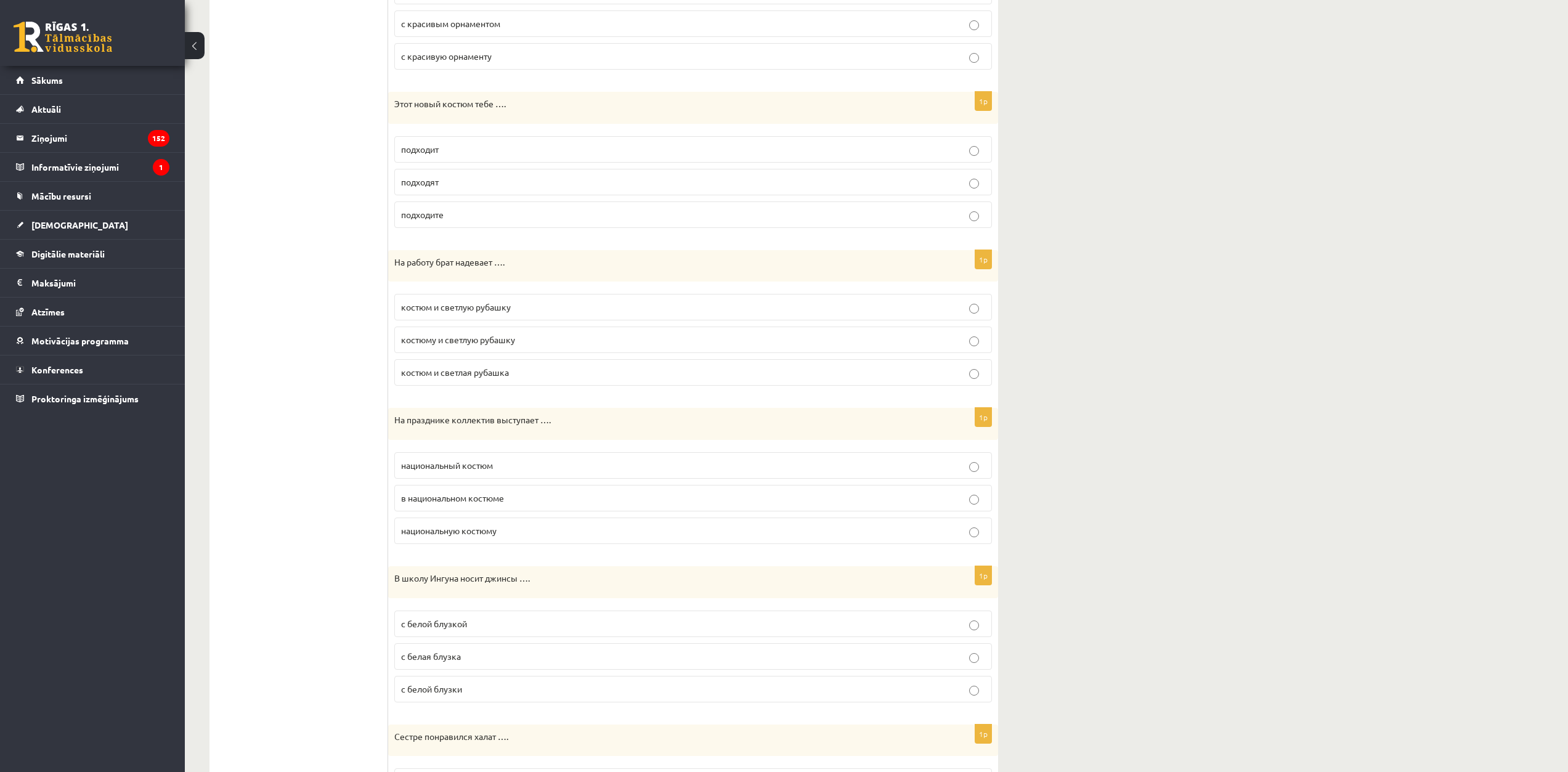
scroll to position [760, 0]
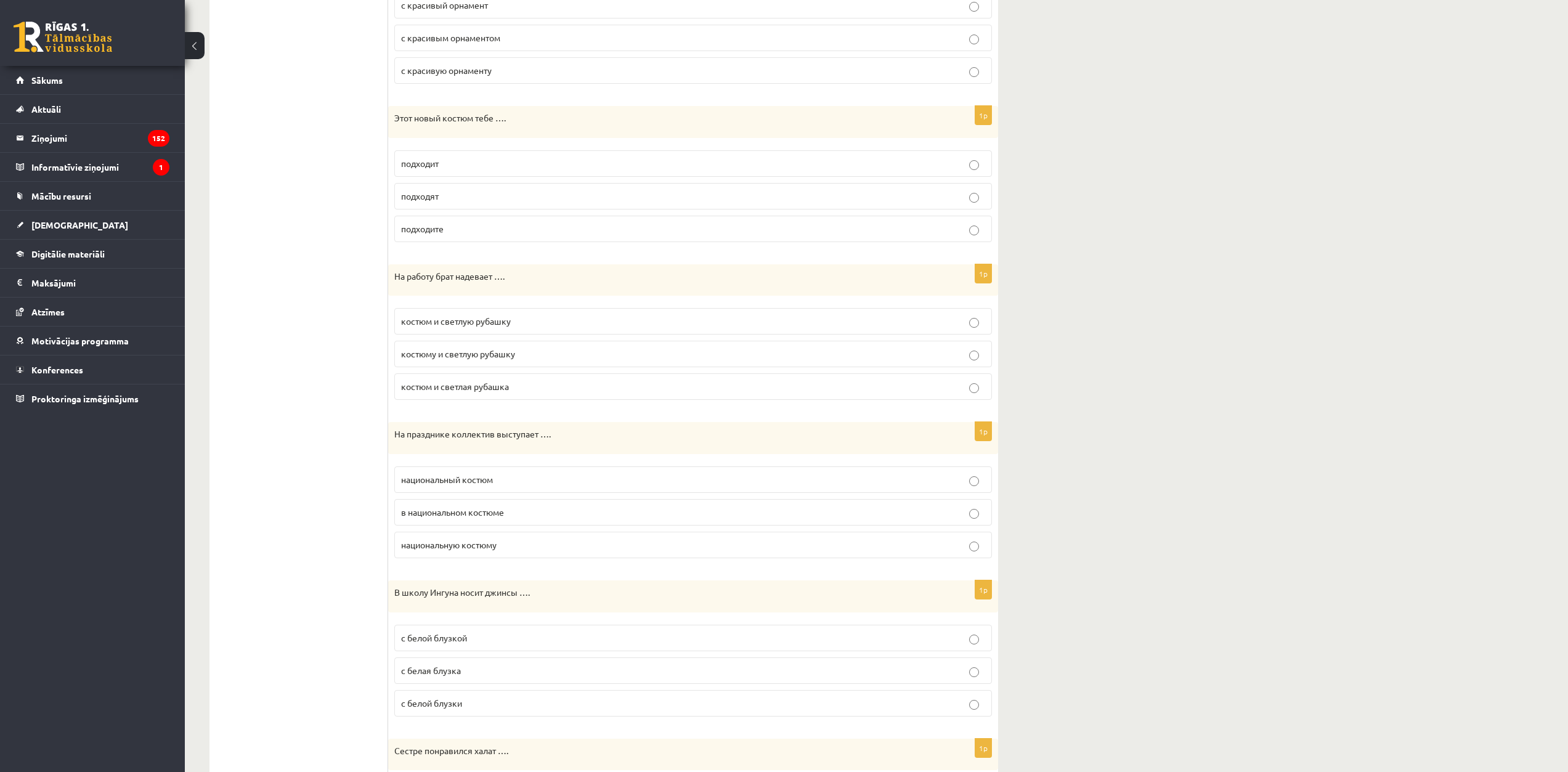
click at [451, 196] on p "подходят" at bounding box center [693, 196] width 585 height 13
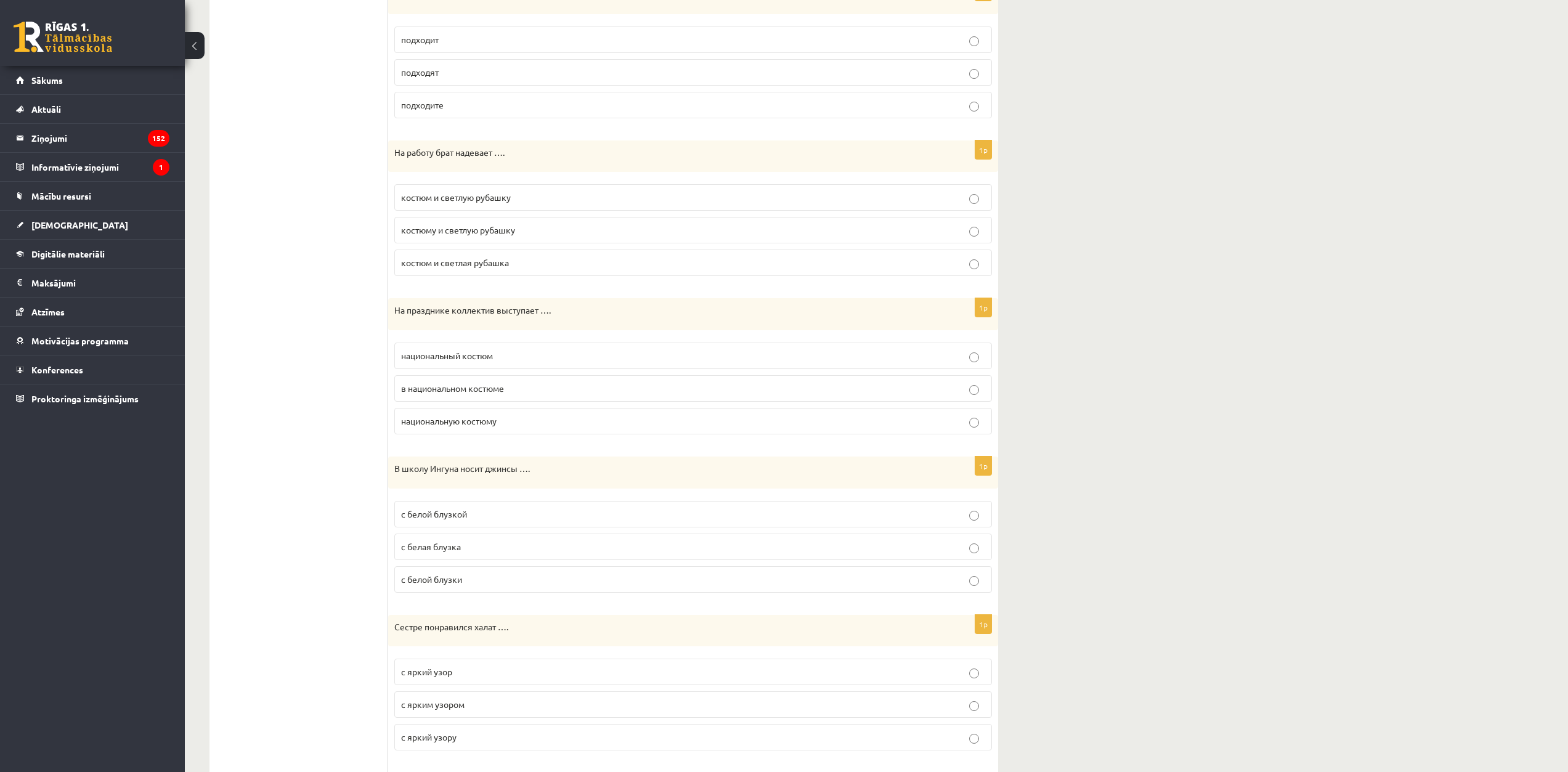
scroll to position [883, 0]
drag, startPoint x: 927, startPoint y: 41, endPoint x: 933, endPoint y: 58, distance: 18.0
click at [927, 42] on p "подходит" at bounding box center [693, 40] width 585 height 13
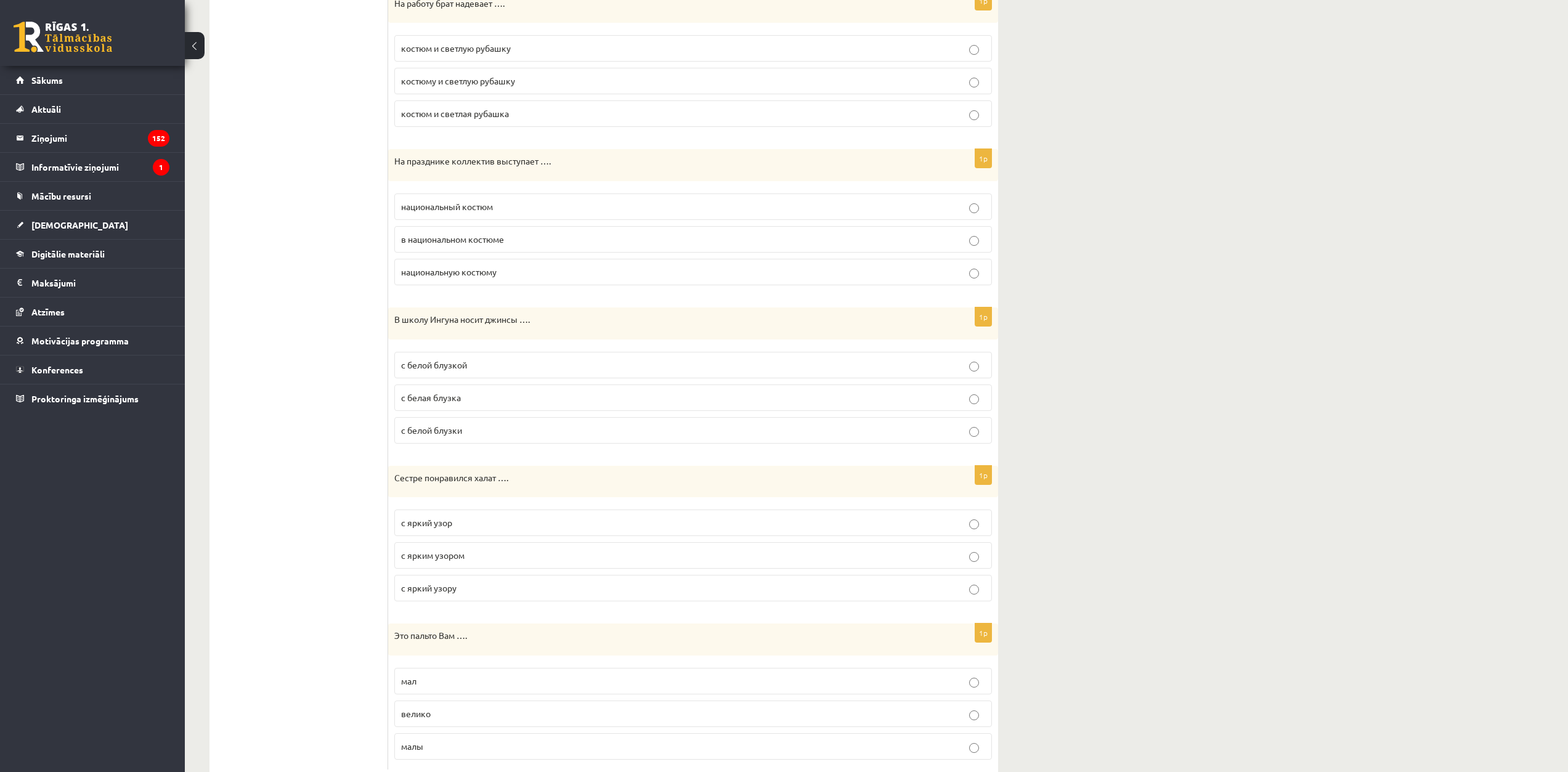
scroll to position [1029, 0]
click at [501, 49] on span "костюм и светлую рубашку" at bounding box center [456, 51] width 109 height 11
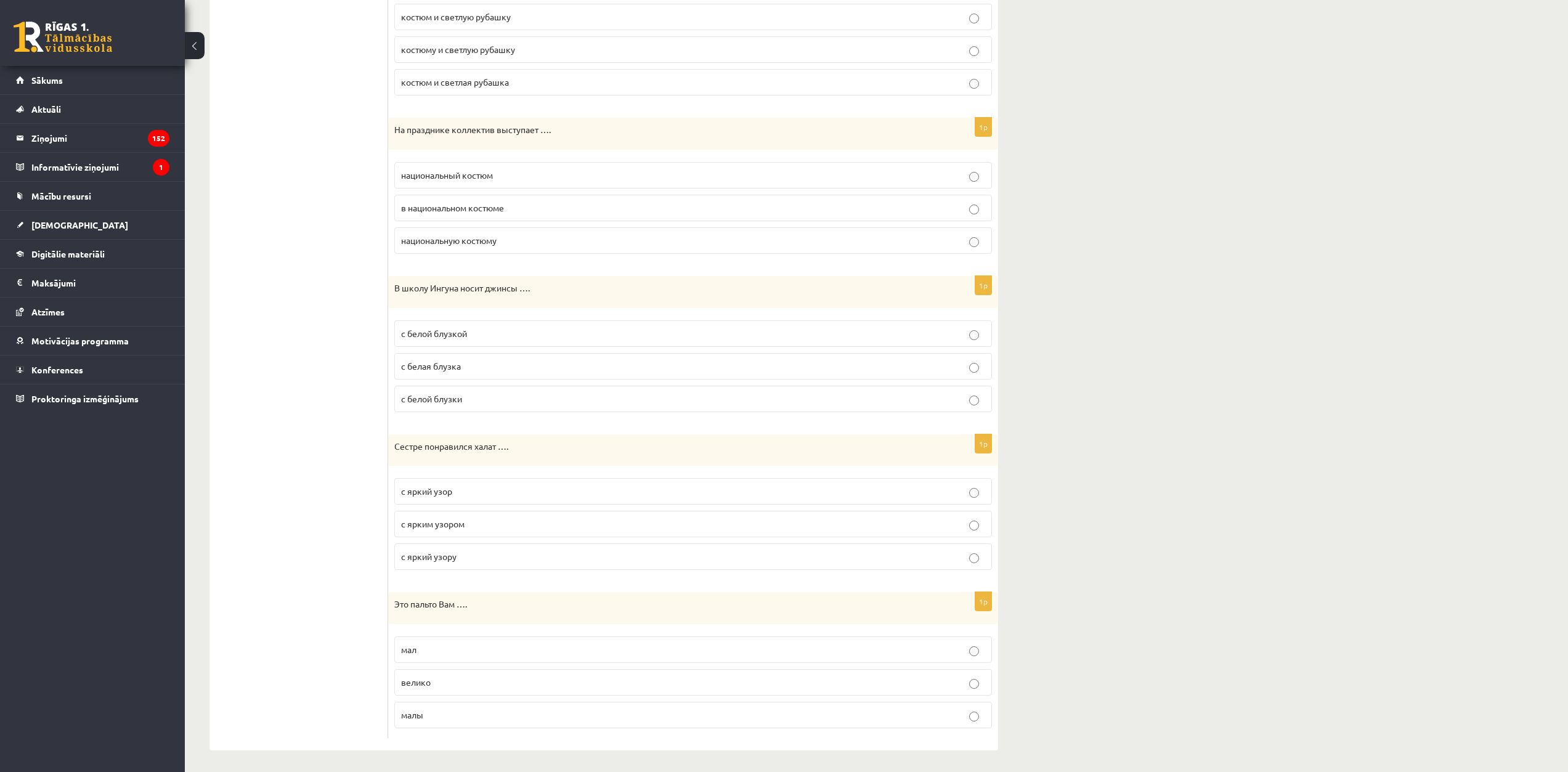
scroll to position [1068, 0]
click at [444, 206] on span "в национальном костюме" at bounding box center [453, 204] width 103 height 11
click at [467, 329] on span "с белой блузкой" at bounding box center [434, 330] width 66 height 11
click at [472, 524] on p "с ярким узором" at bounding box center [693, 520] width 585 height 13
click at [453, 650] on p "мал" at bounding box center [693, 646] width 585 height 13
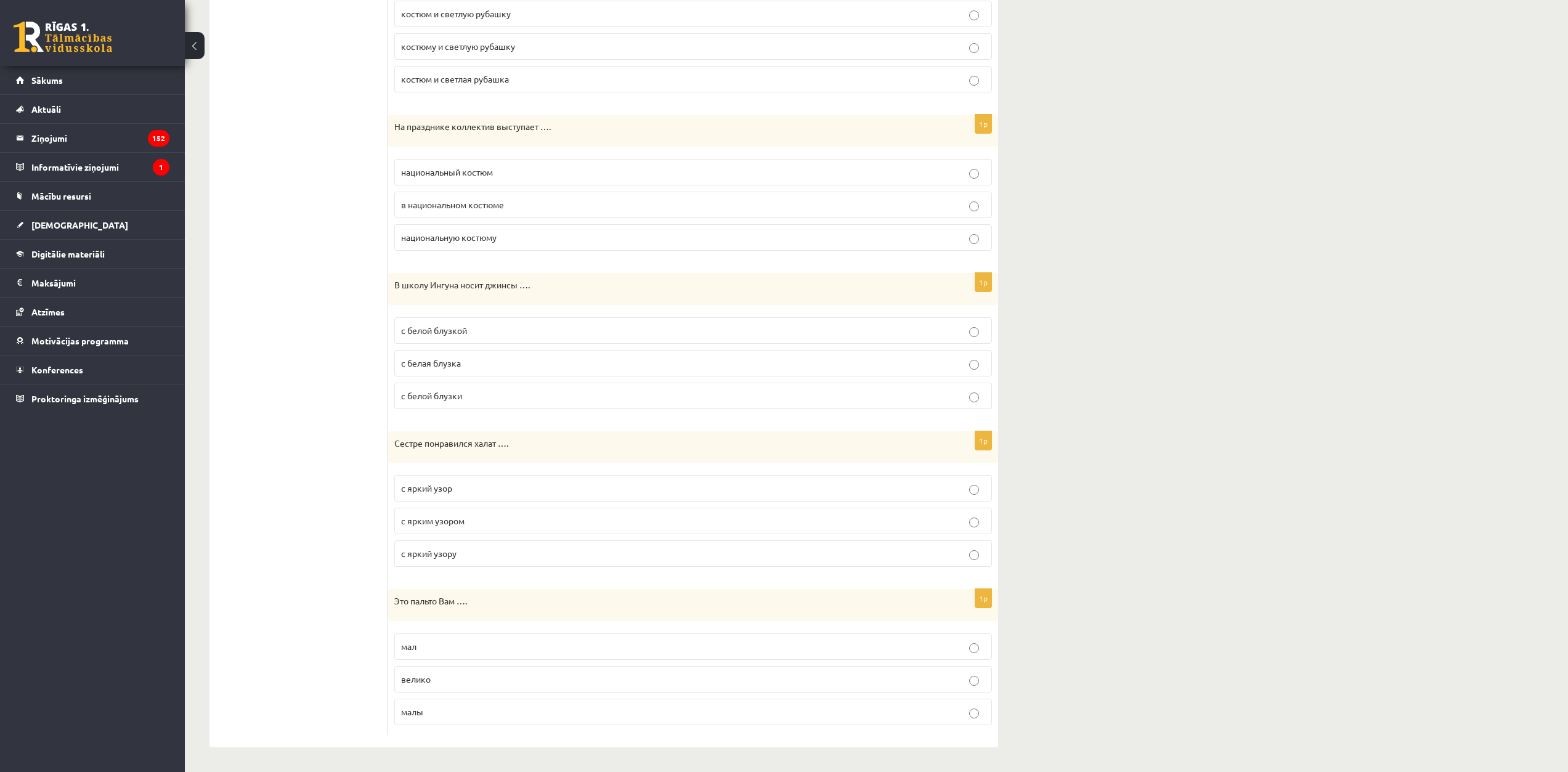
click at [464, 681] on p "велико" at bounding box center [693, 679] width 585 height 13
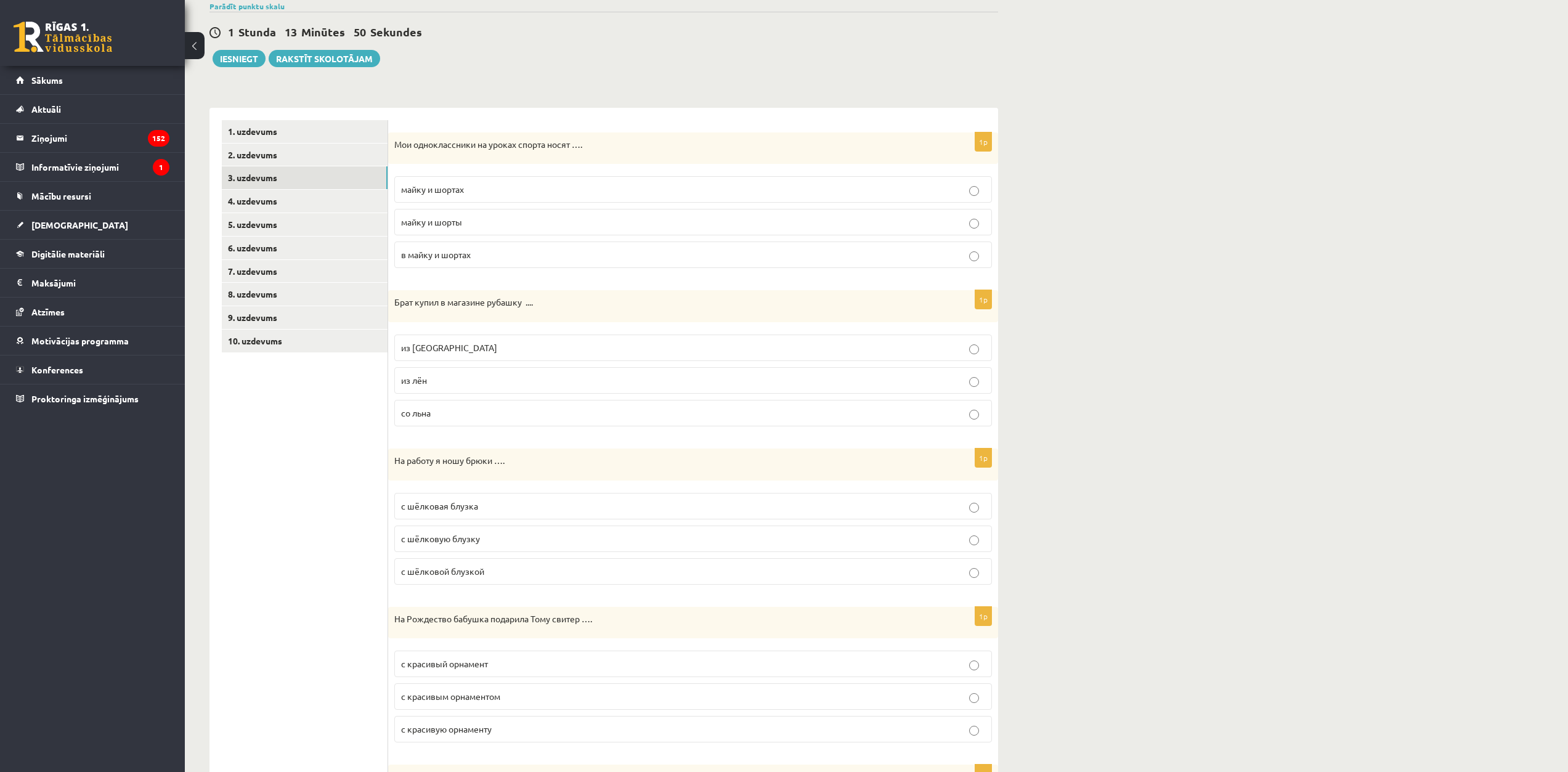
scroll to position [82, 0]
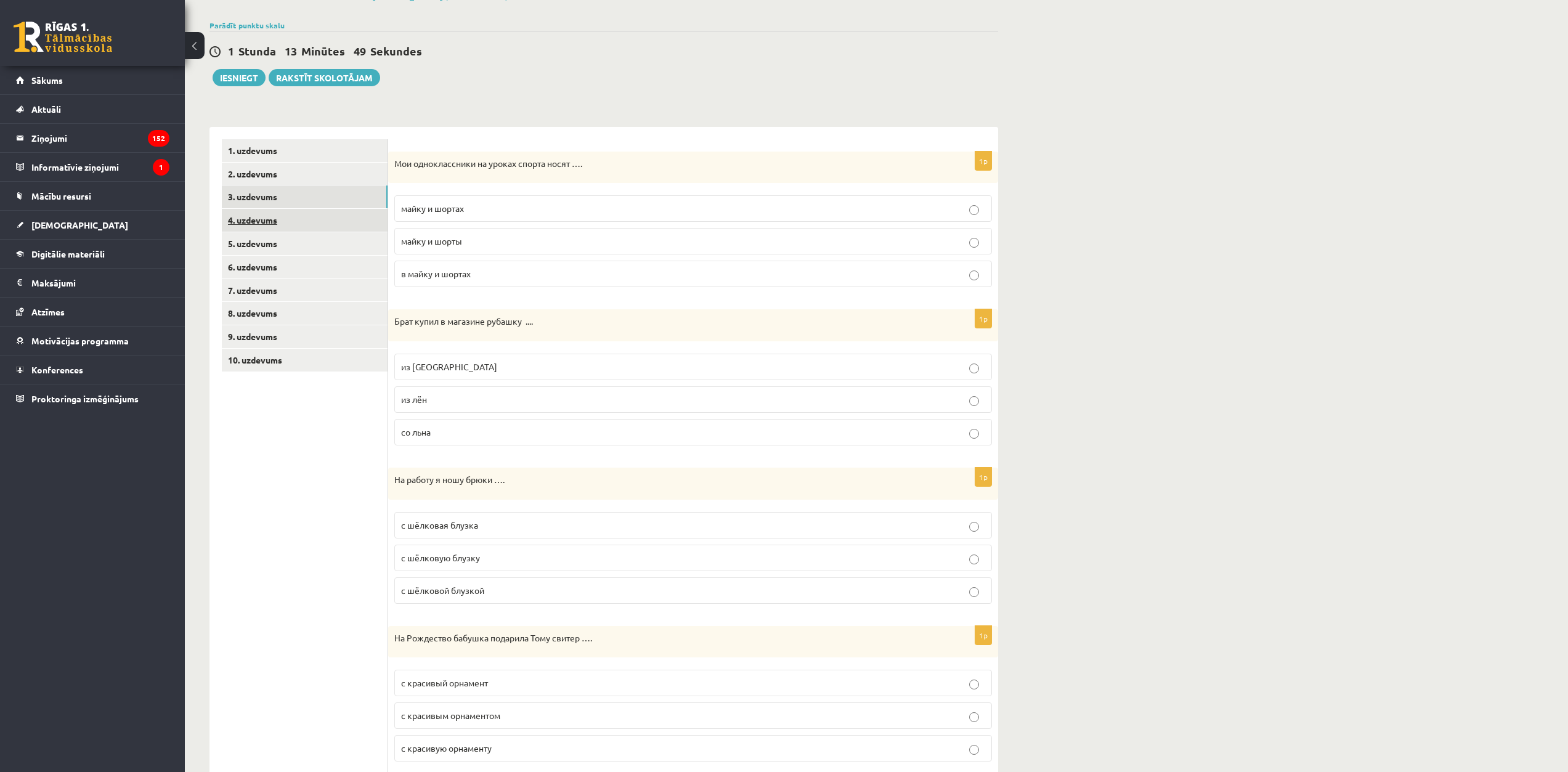
click at [317, 219] on link "4. uzdevums" at bounding box center [304, 220] width 166 height 23
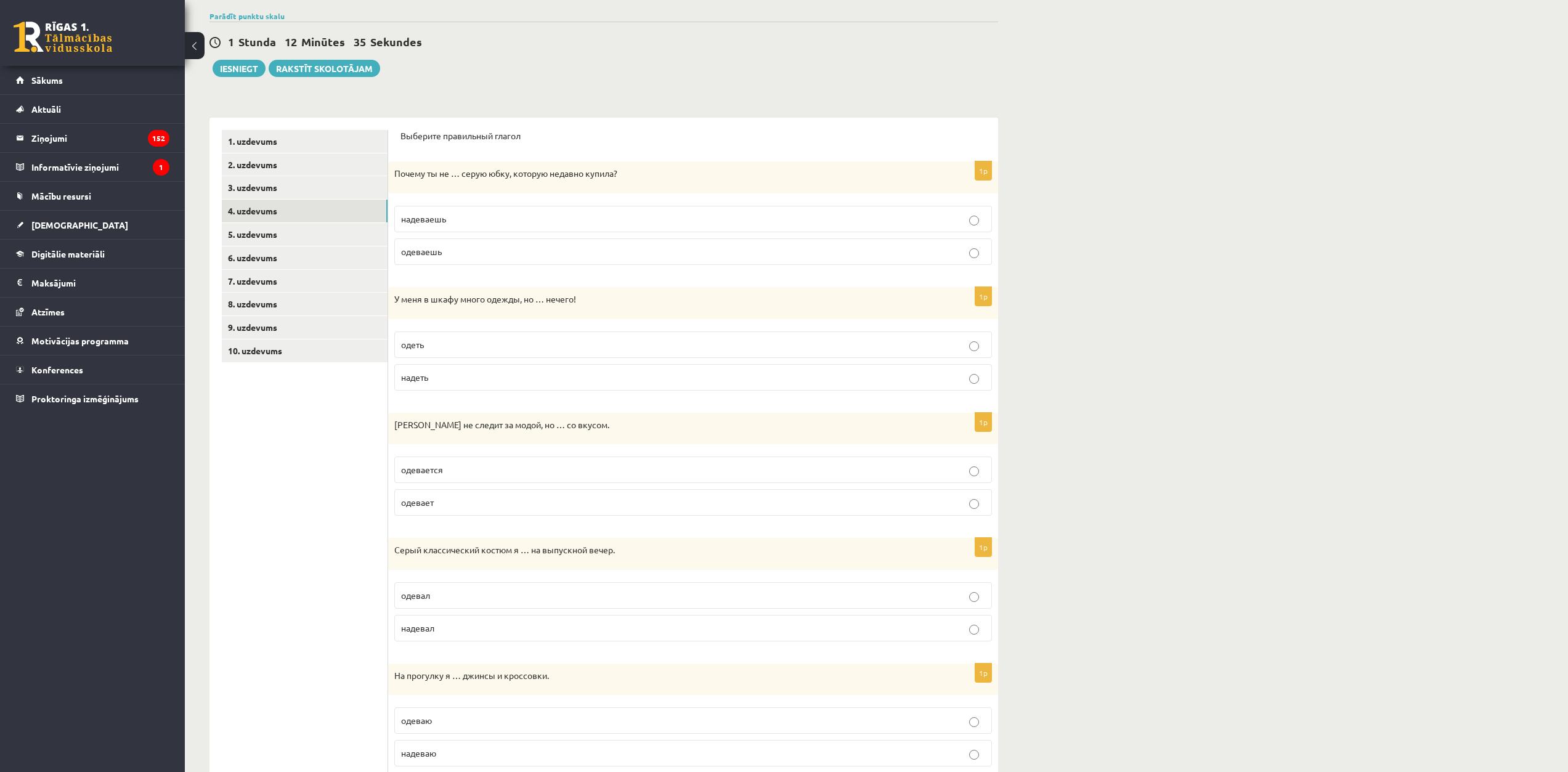
scroll to position [133, 0]
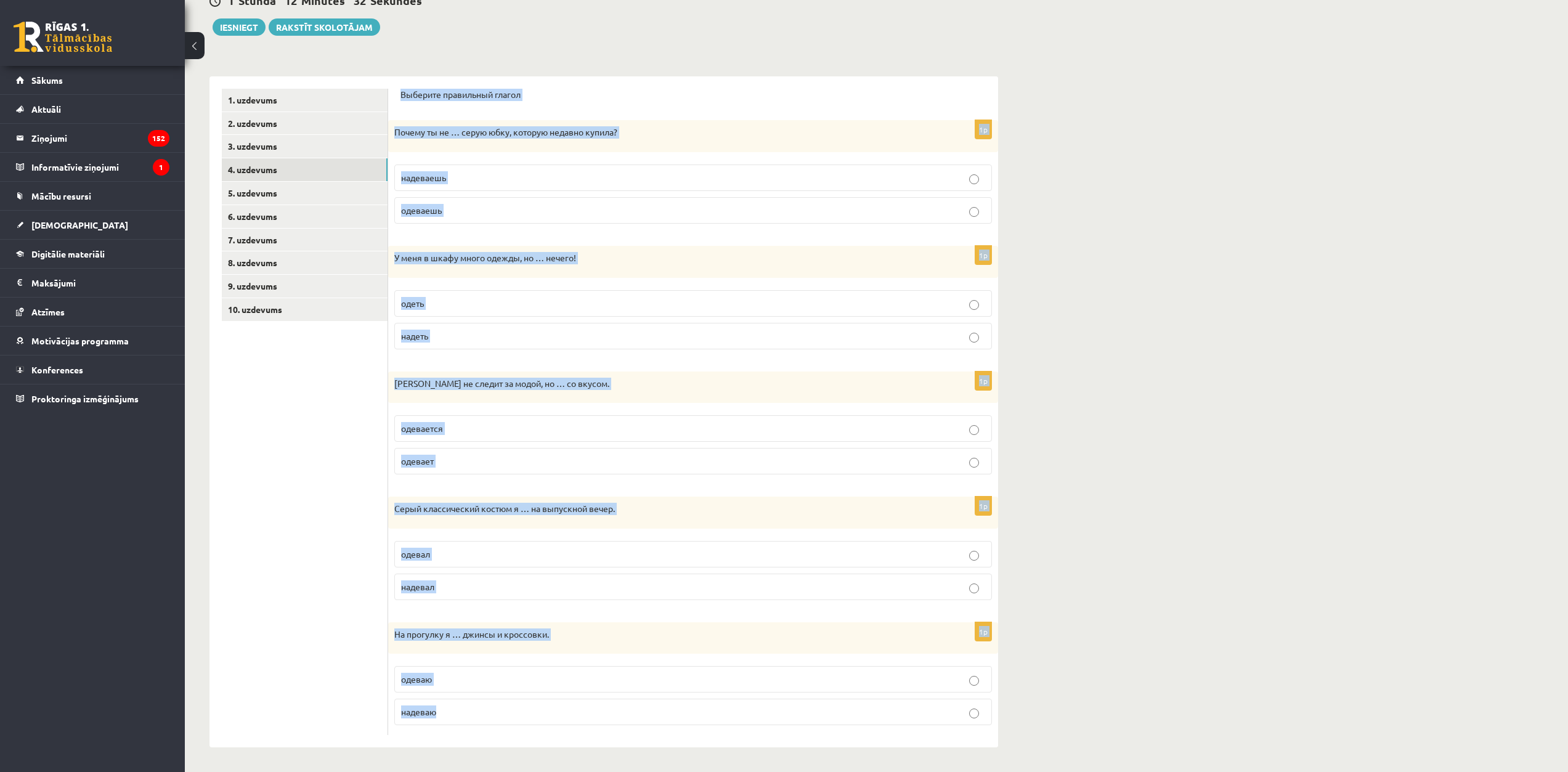
drag, startPoint x: 398, startPoint y: 94, endPoint x: 521, endPoint y: 718, distance: 636.0
click at [521, 718] on div "Выберите правильный глагол 1p Почему ты не … серую юбку, которую недавно купила…" at bounding box center [693, 412] width 610 height 671
copy form "Выберите правильный глагол 1p Почему ты не … серую юбку, которую недавно купила…"
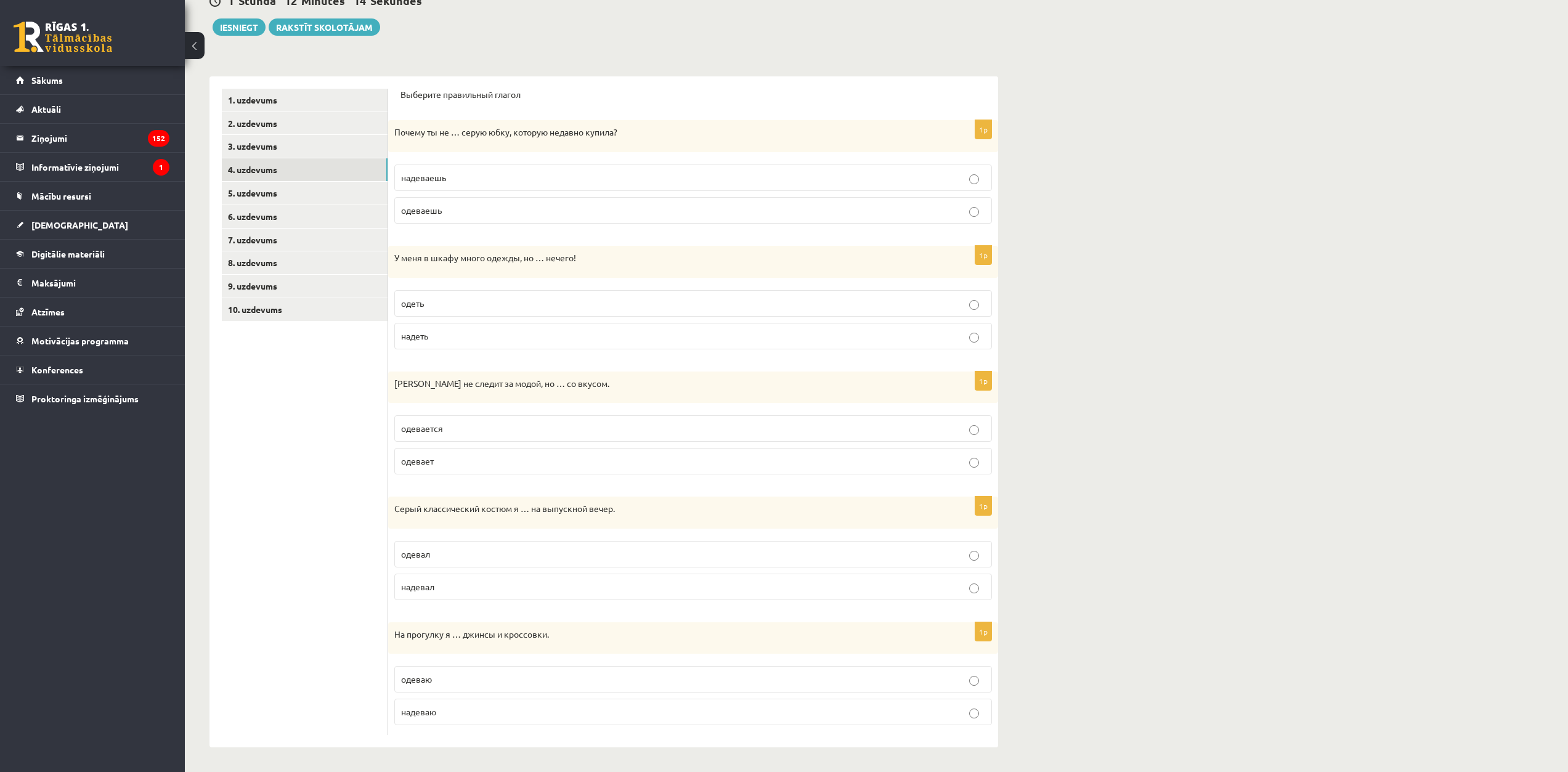
click at [320, 406] on ul "1. uzdevums 2. uzdevums 3. uzdevums 4. uzdevums 5. uzdevums 6. uzdevums 7. uzde…" at bounding box center [305, 412] width 166 height 647
click at [328, 383] on ul "1. uzdevums 2. uzdevums 3. uzdevums 4. uzdevums 5. uzdevums 6. uzdevums 7. uzde…" at bounding box center [305, 412] width 166 height 647
click at [429, 428] on span "одевается" at bounding box center [422, 428] width 42 height 11
click at [444, 712] on p "надеваю" at bounding box center [693, 711] width 585 height 13
click at [735, 185] on label "надеваешь" at bounding box center [693, 178] width 598 height 26
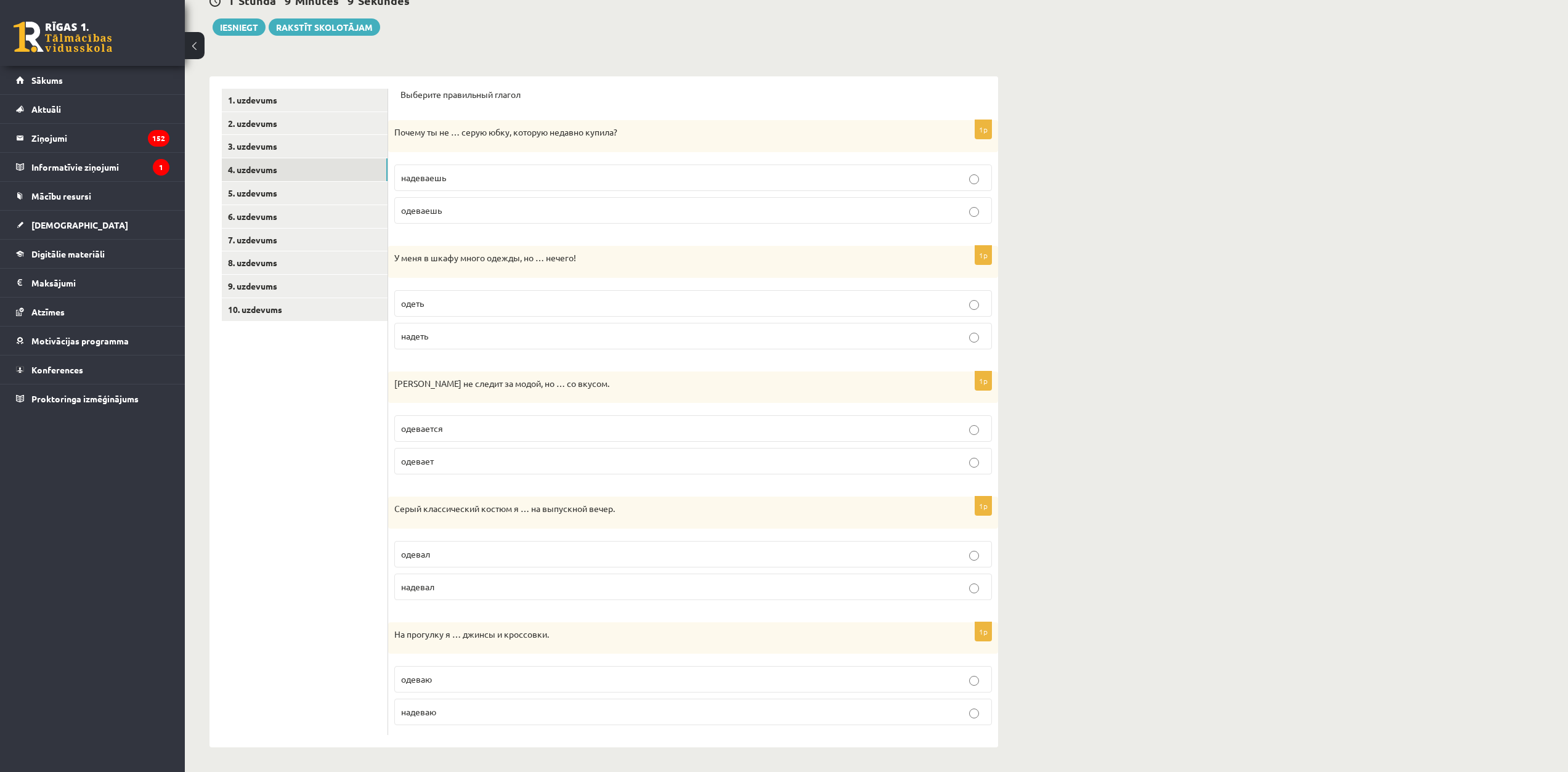
click at [427, 340] on p "надеть" at bounding box center [693, 336] width 585 height 13
click at [484, 587] on p "надевал" at bounding box center [693, 587] width 585 height 13
click at [338, 190] on link "5. uzdevums" at bounding box center [304, 193] width 166 height 23
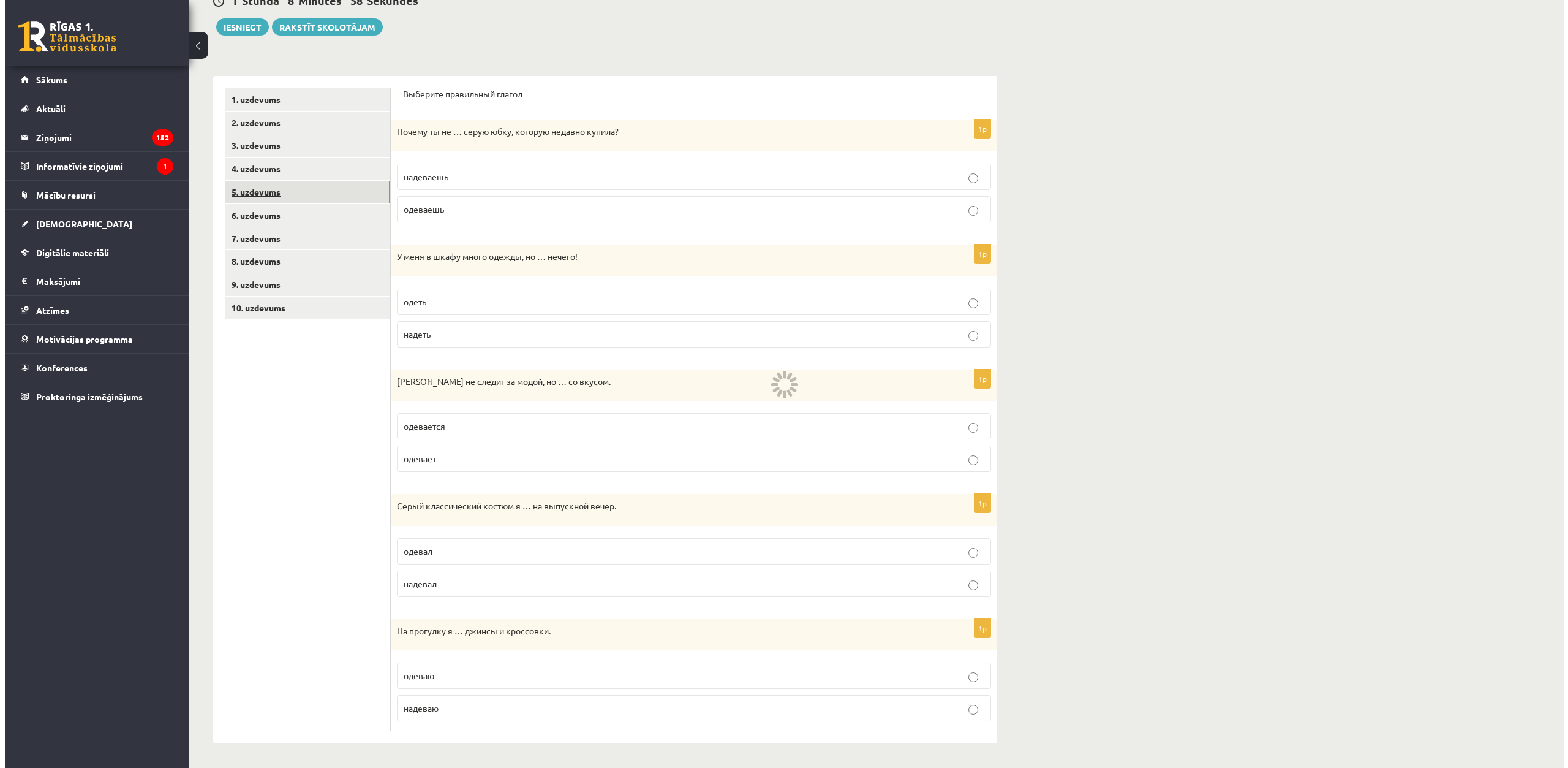
scroll to position [0, 0]
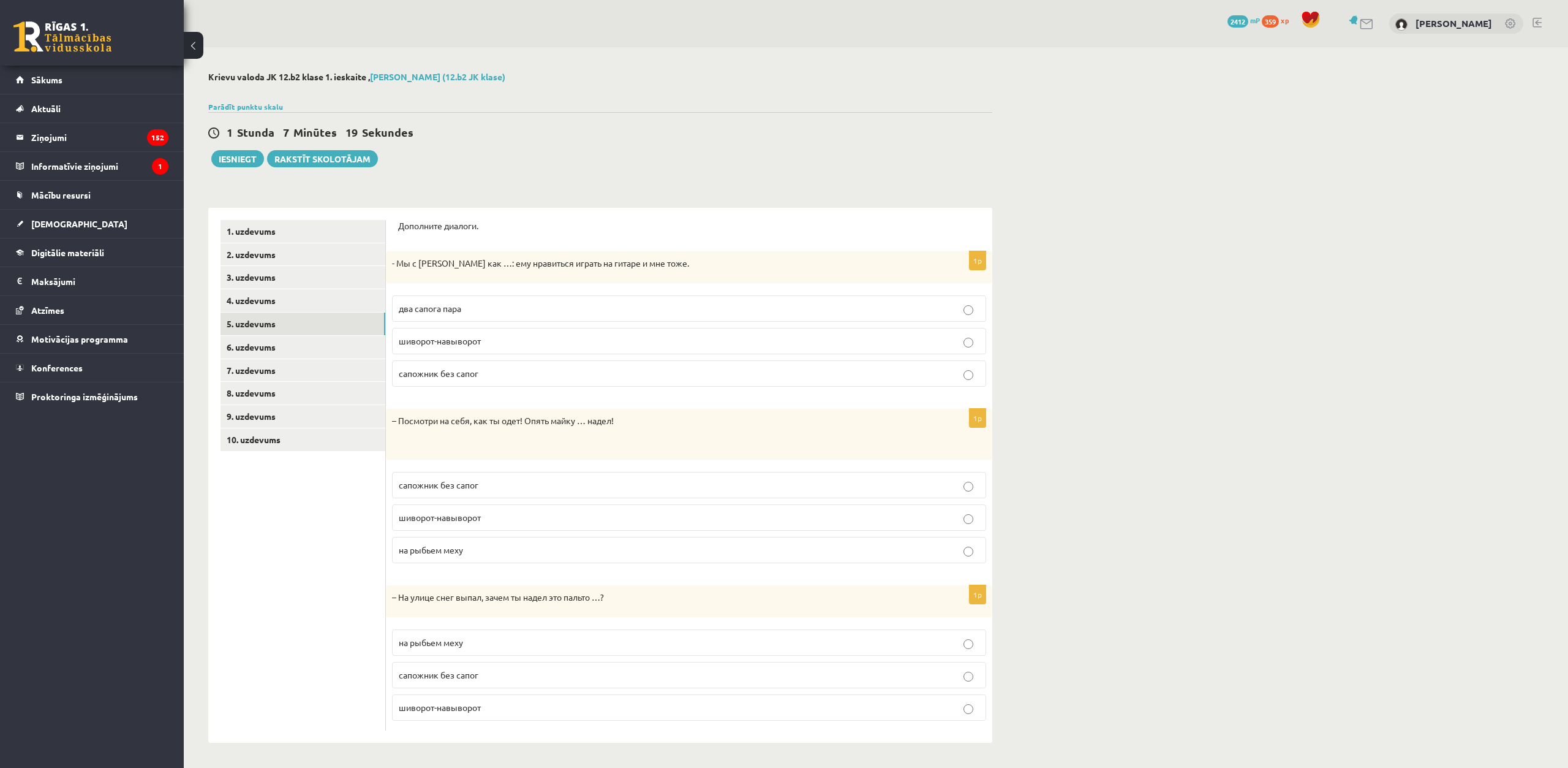
click at [475, 314] on p "два сапога пара" at bounding box center [689, 308] width 581 height 13
click at [469, 519] on span "шиворот-навыворот" at bounding box center [439, 517] width 82 height 11
click at [307, 415] on link "9. uzdevums" at bounding box center [302, 417] width 165 height 23
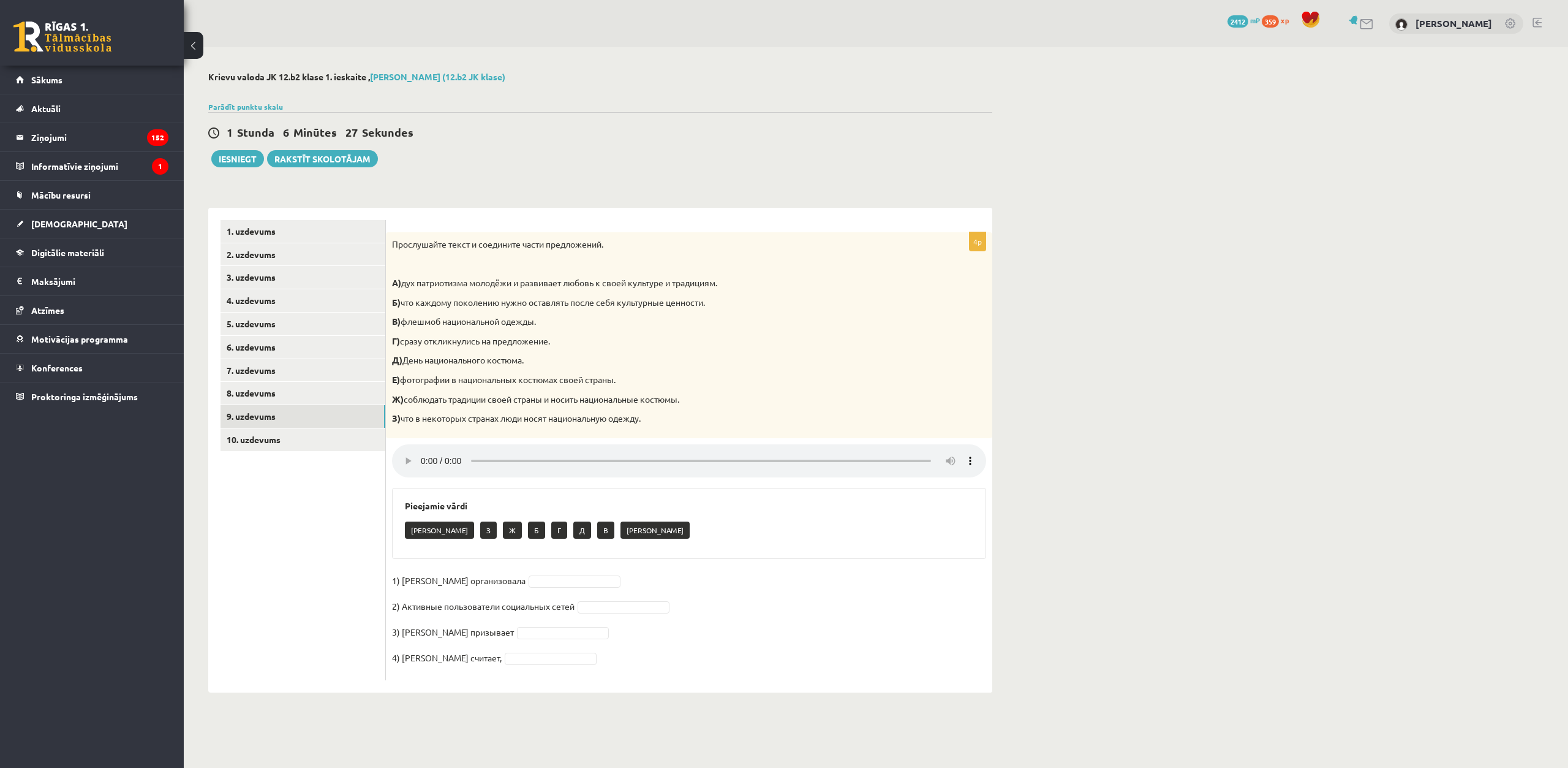
click at [312, 570] on ul "1. uzdevums 2. uzdevums 3. uzdevums 4. uzdevums 5. uzdevums 6. uzdevums 7. uzde…" at bounding box center [303, 449] width 165 height 460
click at [303, 444] on link "10. uzdevums" at bounding box center [302, 440] width 165 height 23
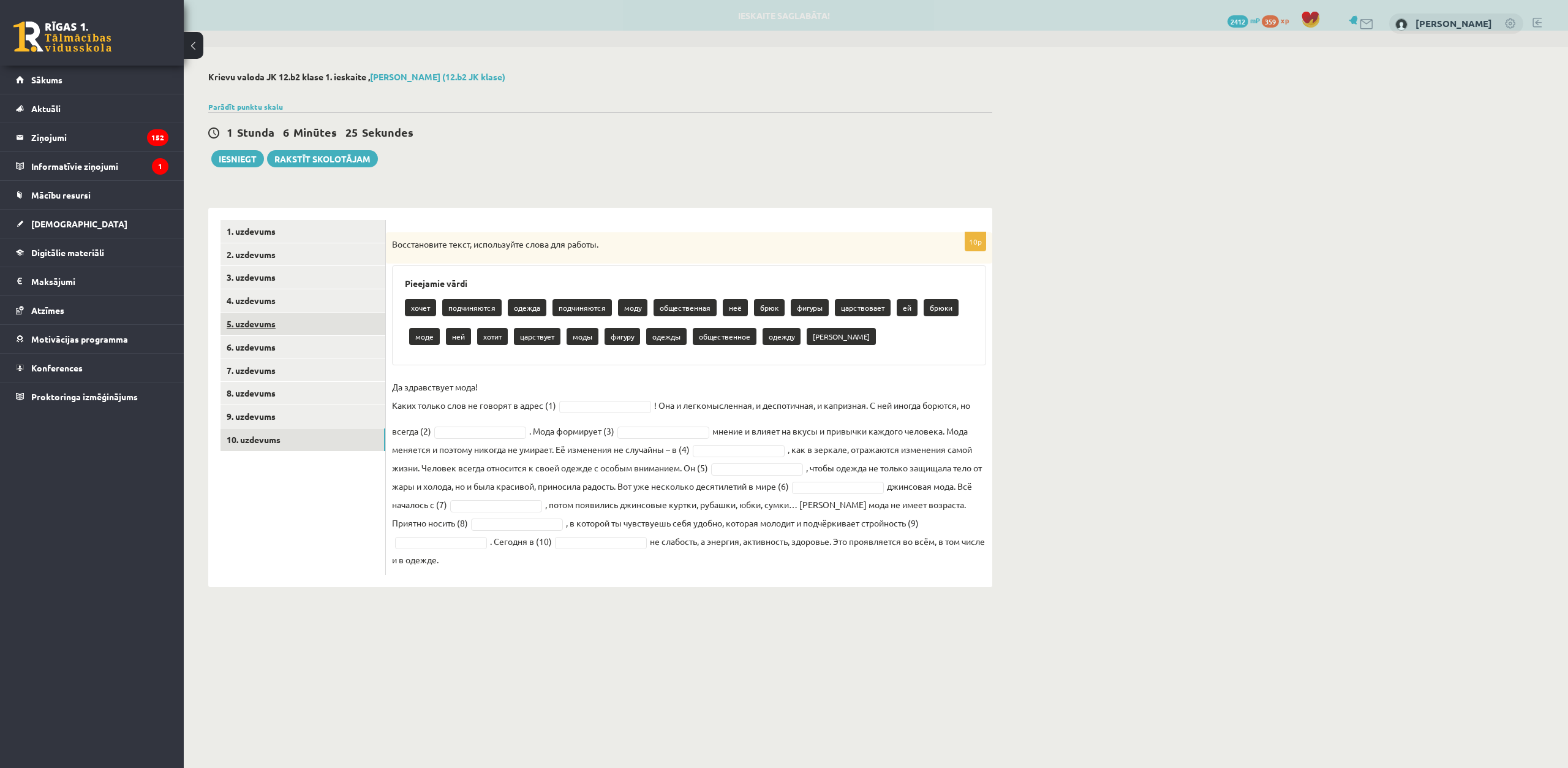
click at [283, 328] on link "5. uzdevums" at bounding box center [302, 324] width 165 height 23
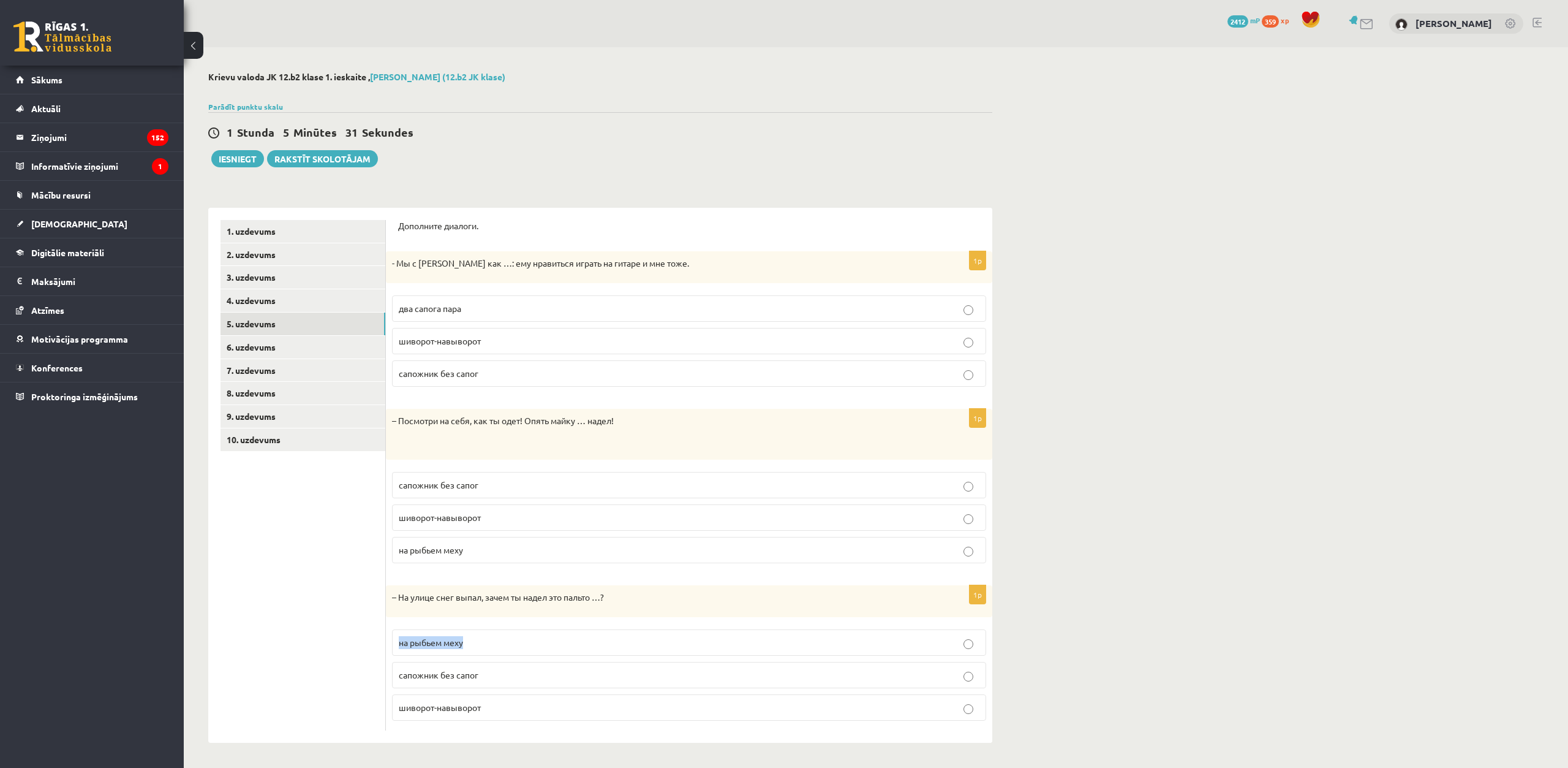
drag, startPoint x: 388, startPoint y: 642, endPoint x: 470, endPoint y: 649, distance: 82.3
click at [470, 649] on div "1p – На улице снег выпал, зачем ты надел это пальто …? на рыбьем меху сапожник …" at bounding box center [689, 658] width 606 height 145
copy span "на рыбьем меху"
click at [365, 593] on ul "1. uzdevums 2. uzdevums 3. uzdevums 4. uzdevums 5. uzdevums 6. uzdevums 7. uzde…" at bounding box center [303, 475] width 165 height 511
drag, startPoint x: 387, startPoint y: 593, endPoint x: 498, endPoint y: 714, distance: 164.2
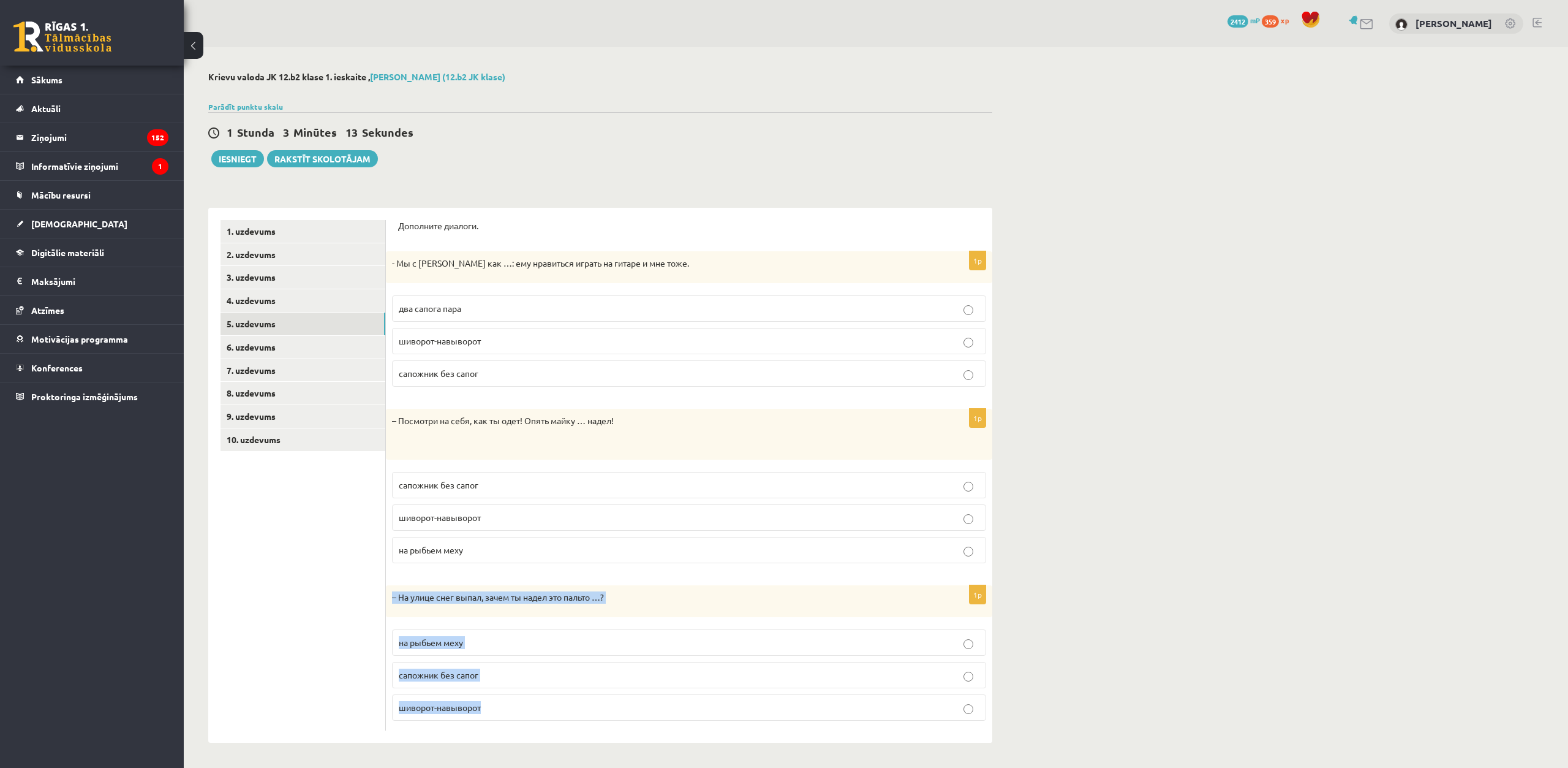
click at [498, 714] on div "1p – На улице снег выпал, зачем ты надел это пальто …? на рыбьем меху сапожник …" at bounding box center [689, 658] width 606 height 145
copy div "– На улице снег выпал, зачем ты надел это пальто …? на рыбьем меху сапожник без…"
click at [511, 642] on p "на рыбьем меху" at bounding box center [689, 642] width 581 height 13
click at [301, 351] on link "6. uzdevums" at bounding box center [302, 347] width 165 height 23
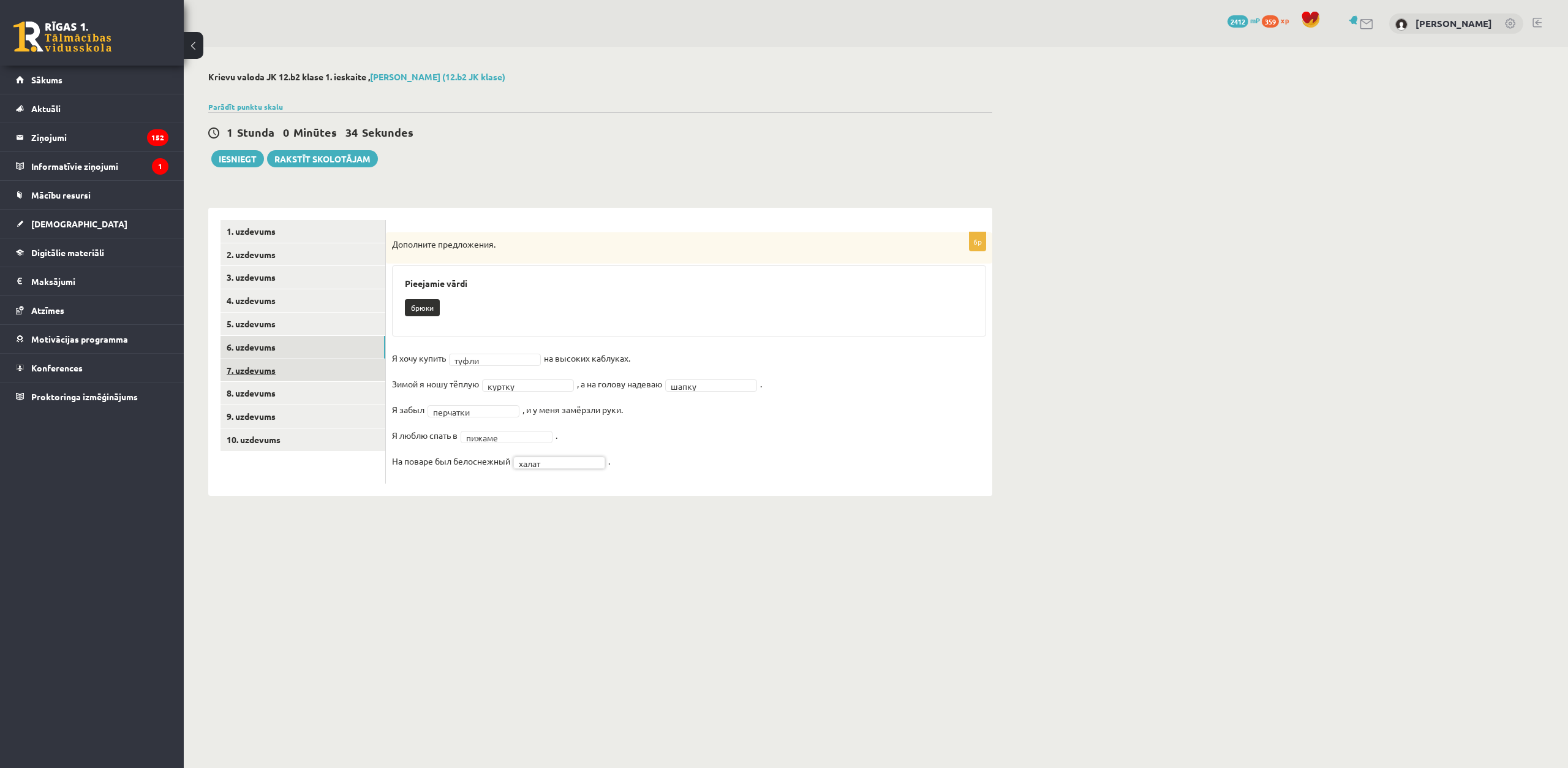
click at [344, 375] on link "7. uzdevums" at bounding box center [302, 371] width 165 height 23
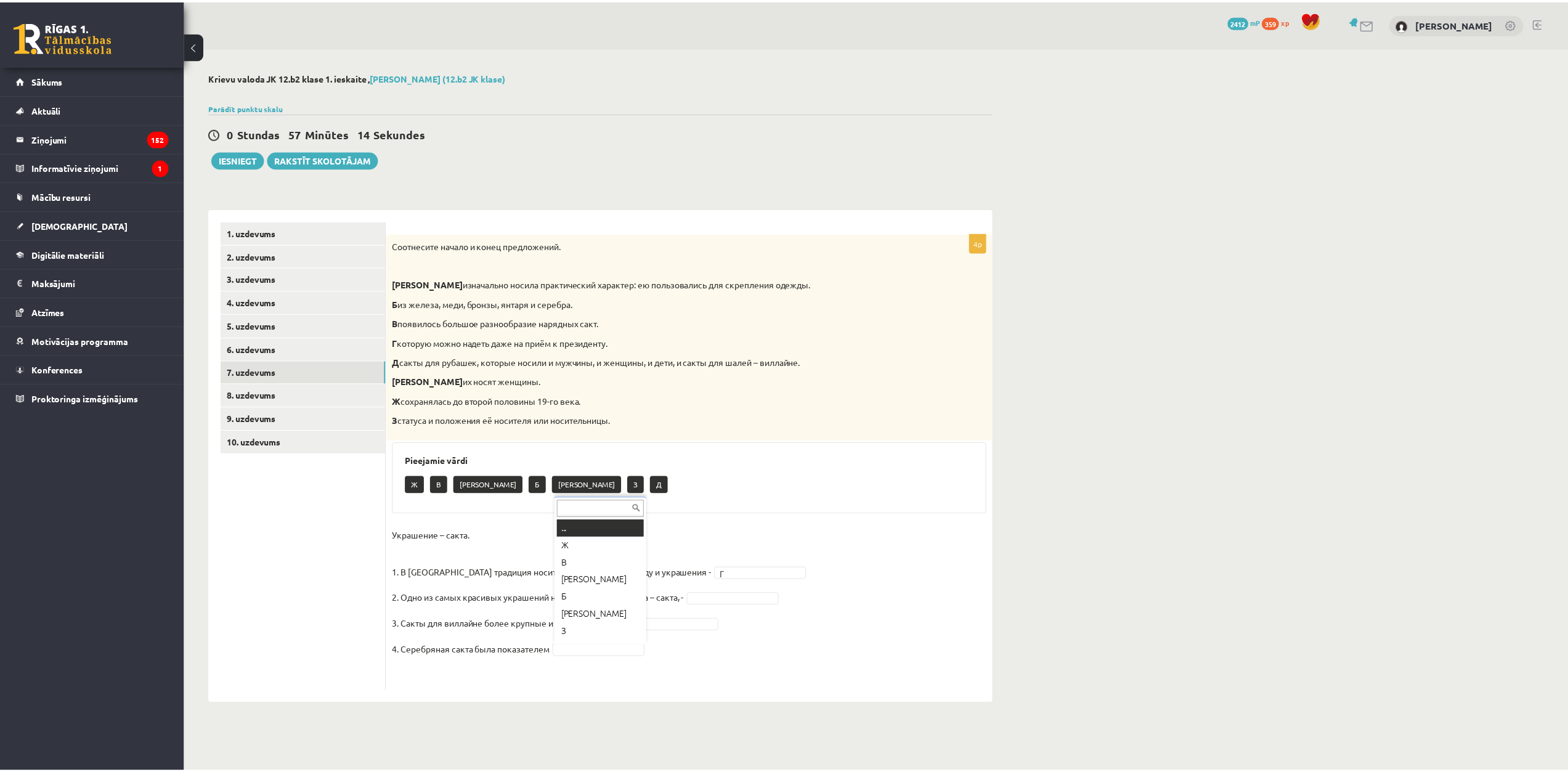
scroll to position [15, 0]
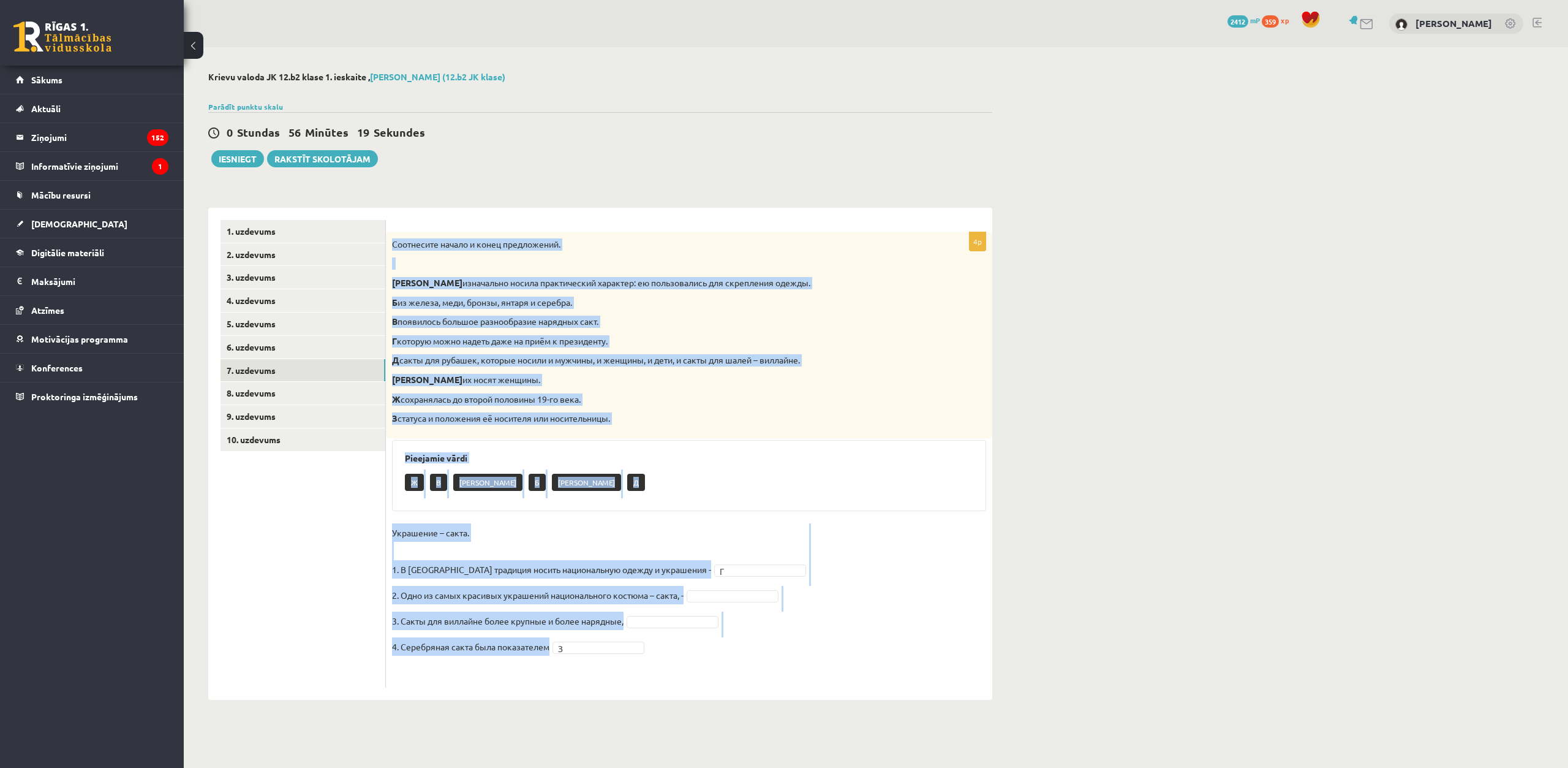
drag, startPoint x: 391, startPoint y: 242, endPoint x: 614, endPoint y: 659, distance: 472.9
click at [614, 659] on div "4p Соотнесите начало и конец предложений. А изначально носила практический хара…" at bounding box center [689, 459] width 606 height 455
copy div "Соотнесите начало и конец предложений. А изначально носила практический характе…"
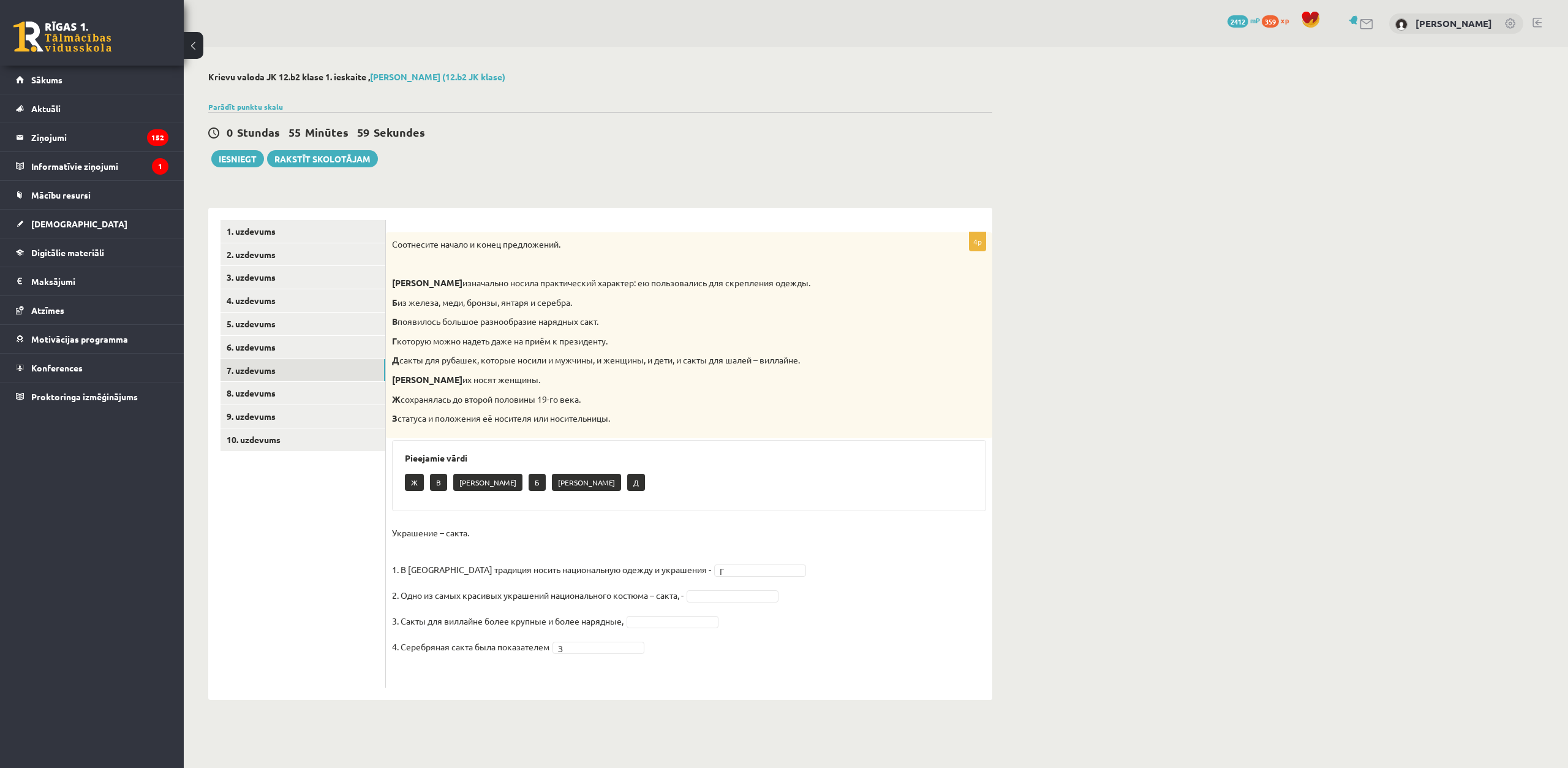
click at [299, 538] on ul "1. uzdevums 2. uzdevums 3. uzdevums 4. uzdevums 5. uzdevums 6. uzdevums 7. uzde…" at bounding box center [303, 453] width 165 height 468
click at [315, 394] on link "8. uzdevums" at bounding box center [302, 393] width 165 height 23
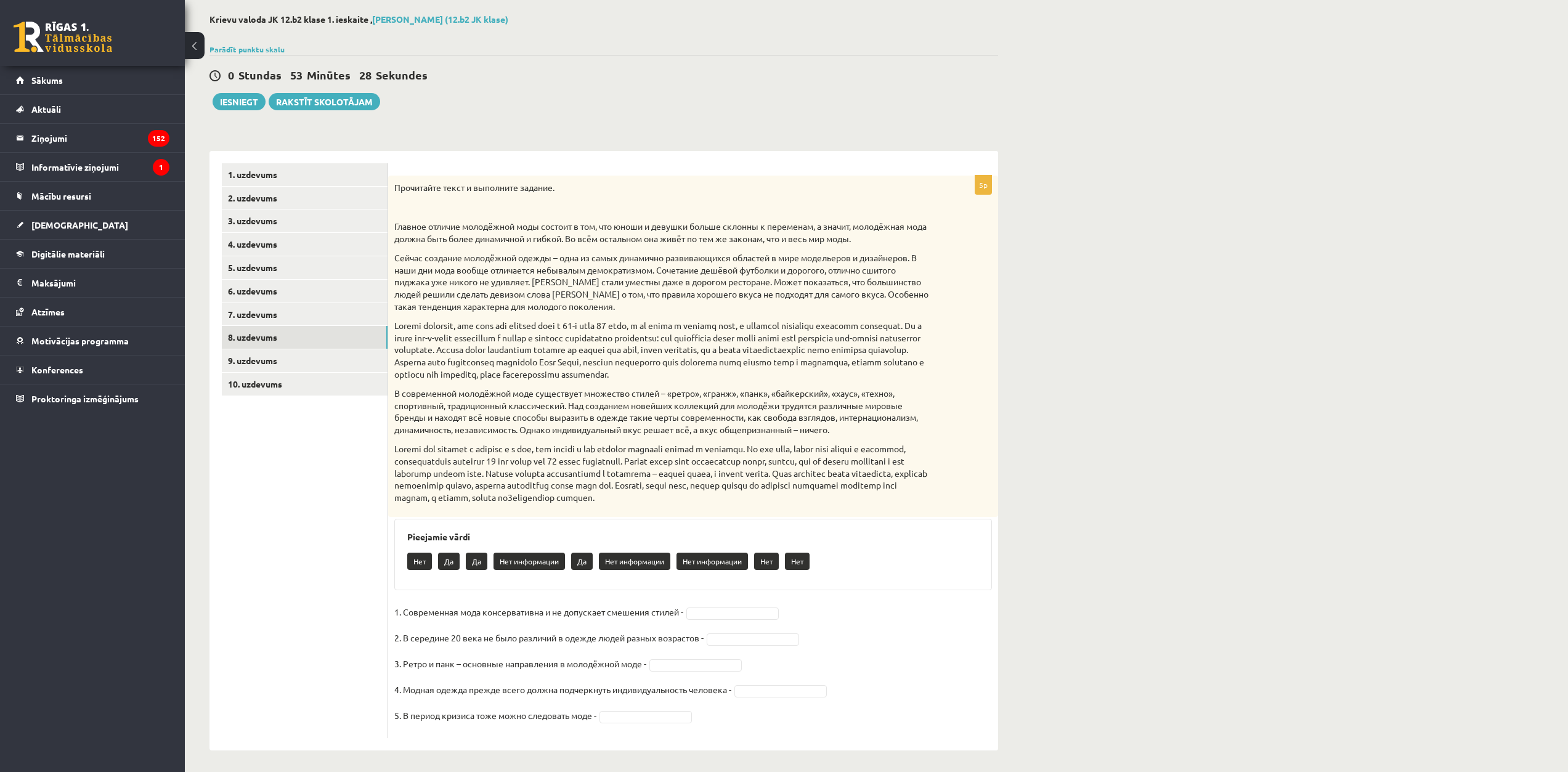
scroll to position [62, 0]
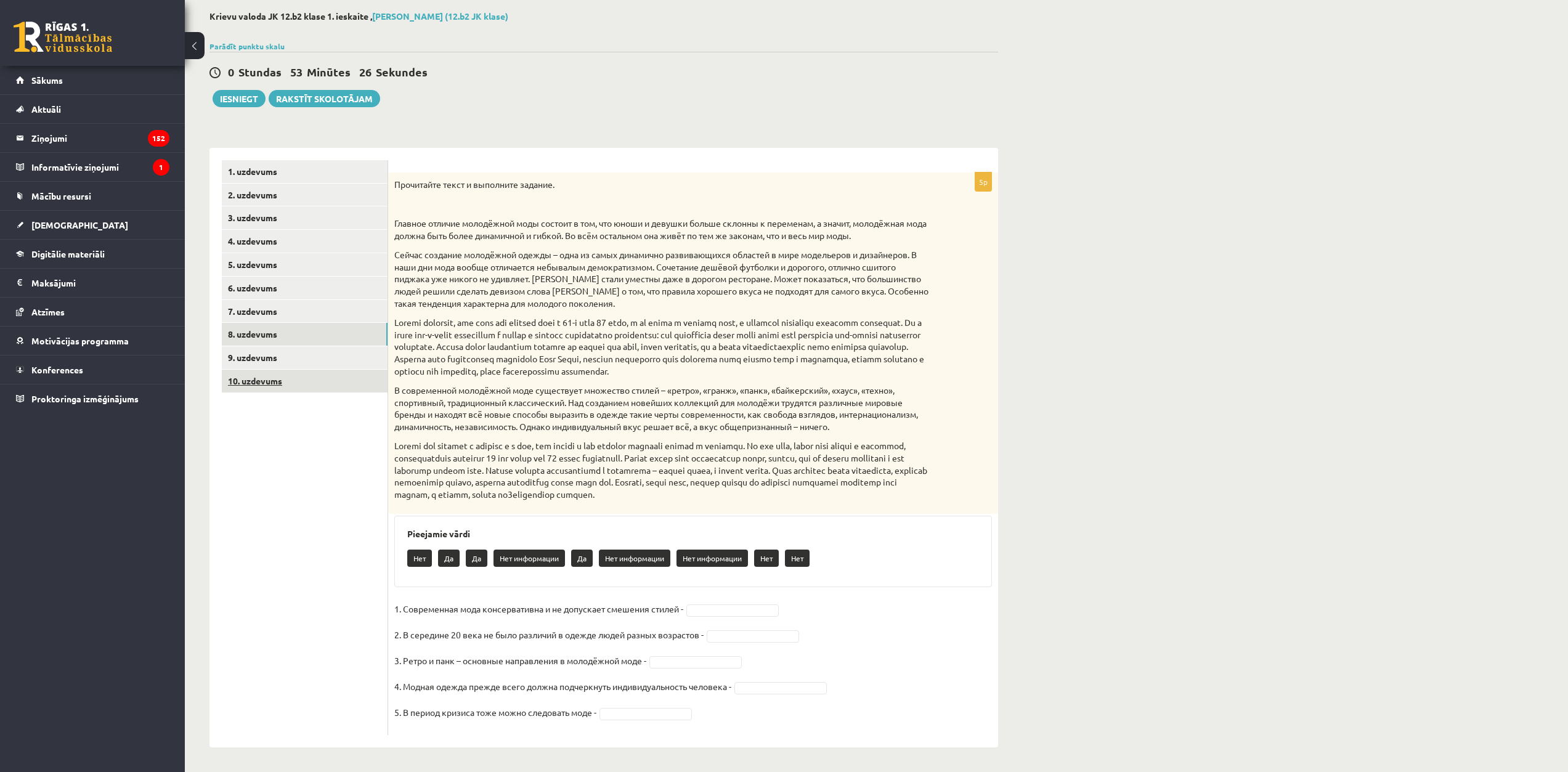
click at [294, 384] on link "10. uzdevums" at bounding box center [304, 381] width 166 height 23
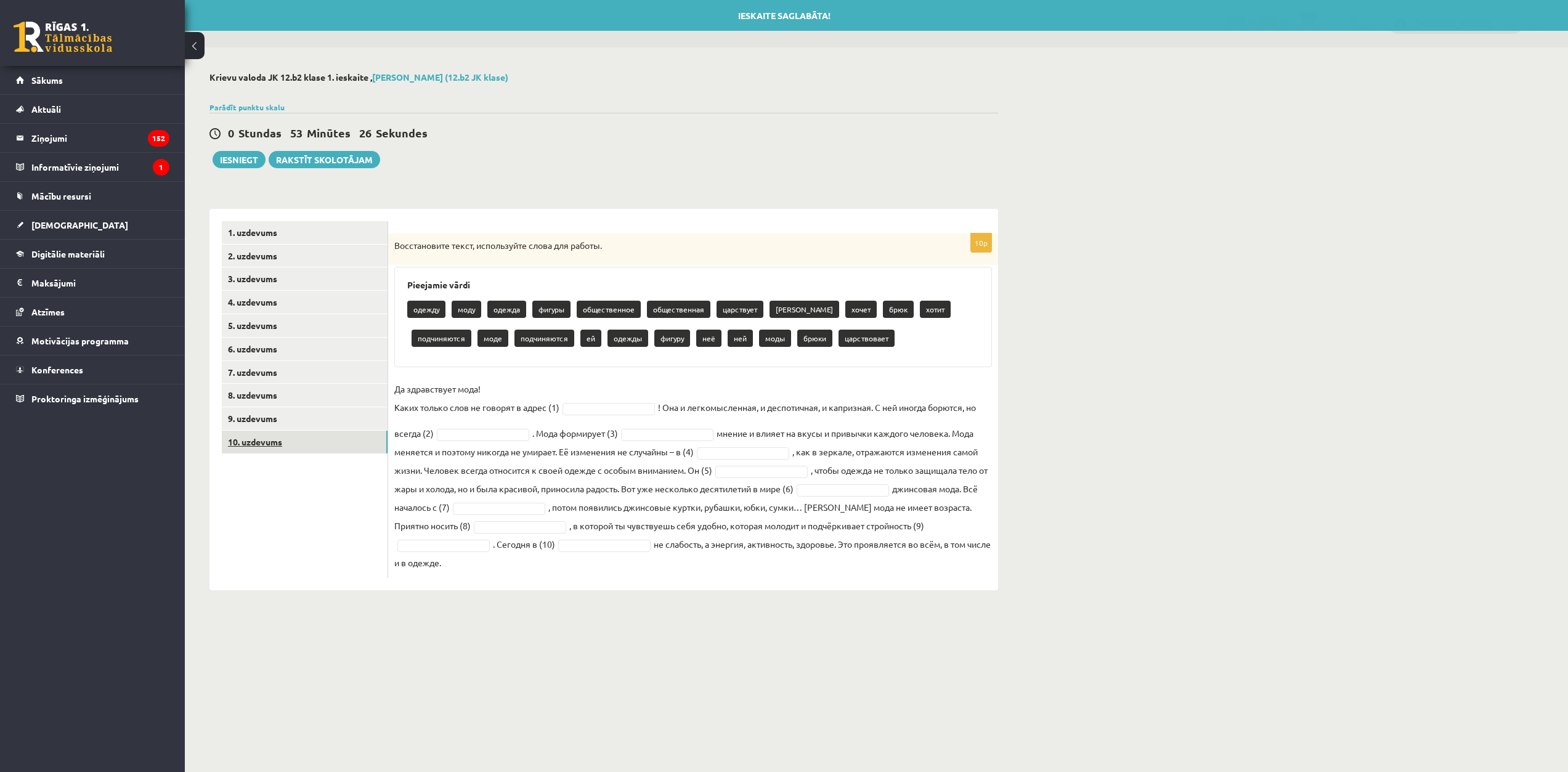
scroll to position [0, 0]
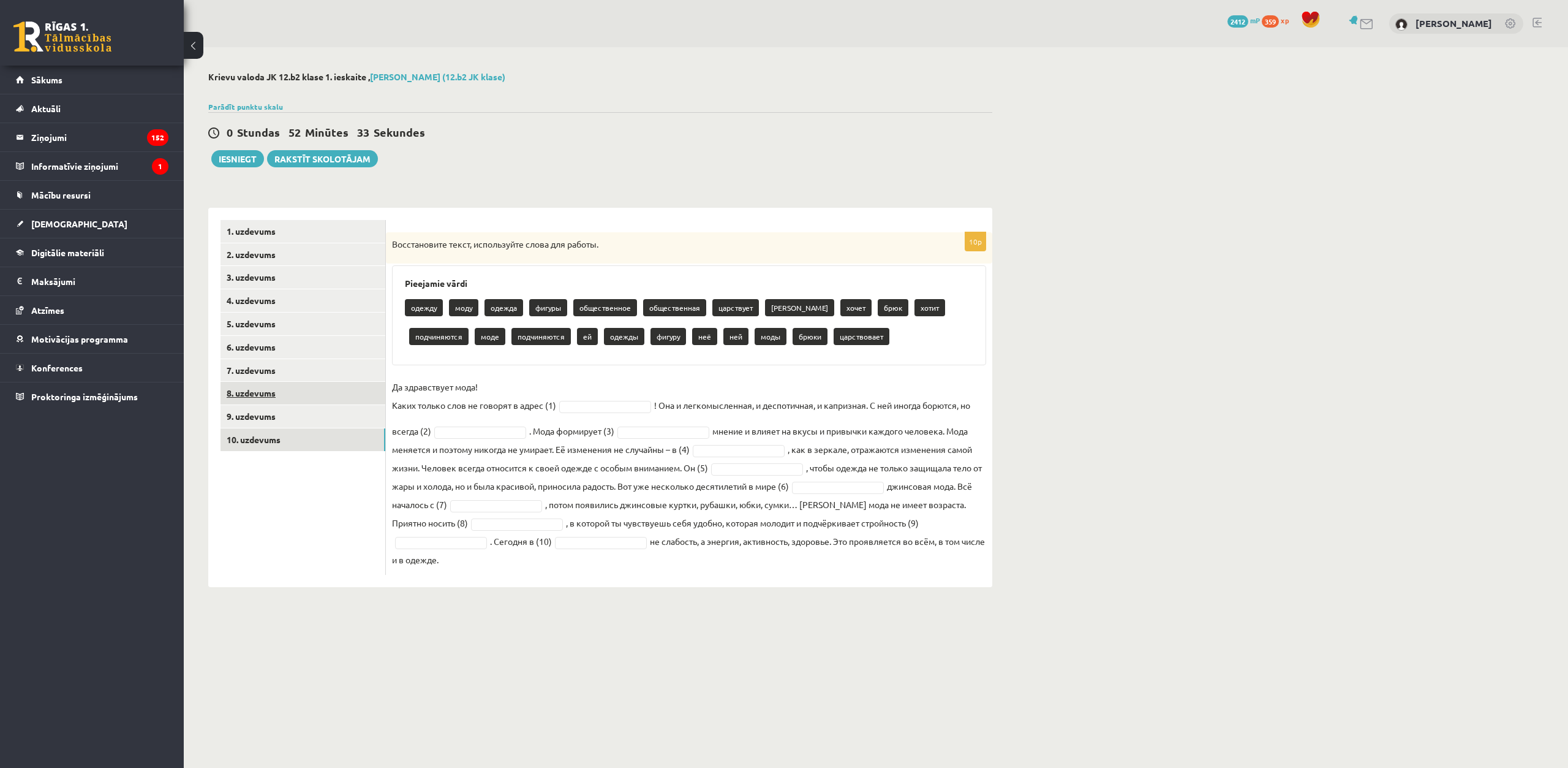
click at [302, 398] on link "8. uzdevums" at bounding box center [302, 393] width 165 height 23
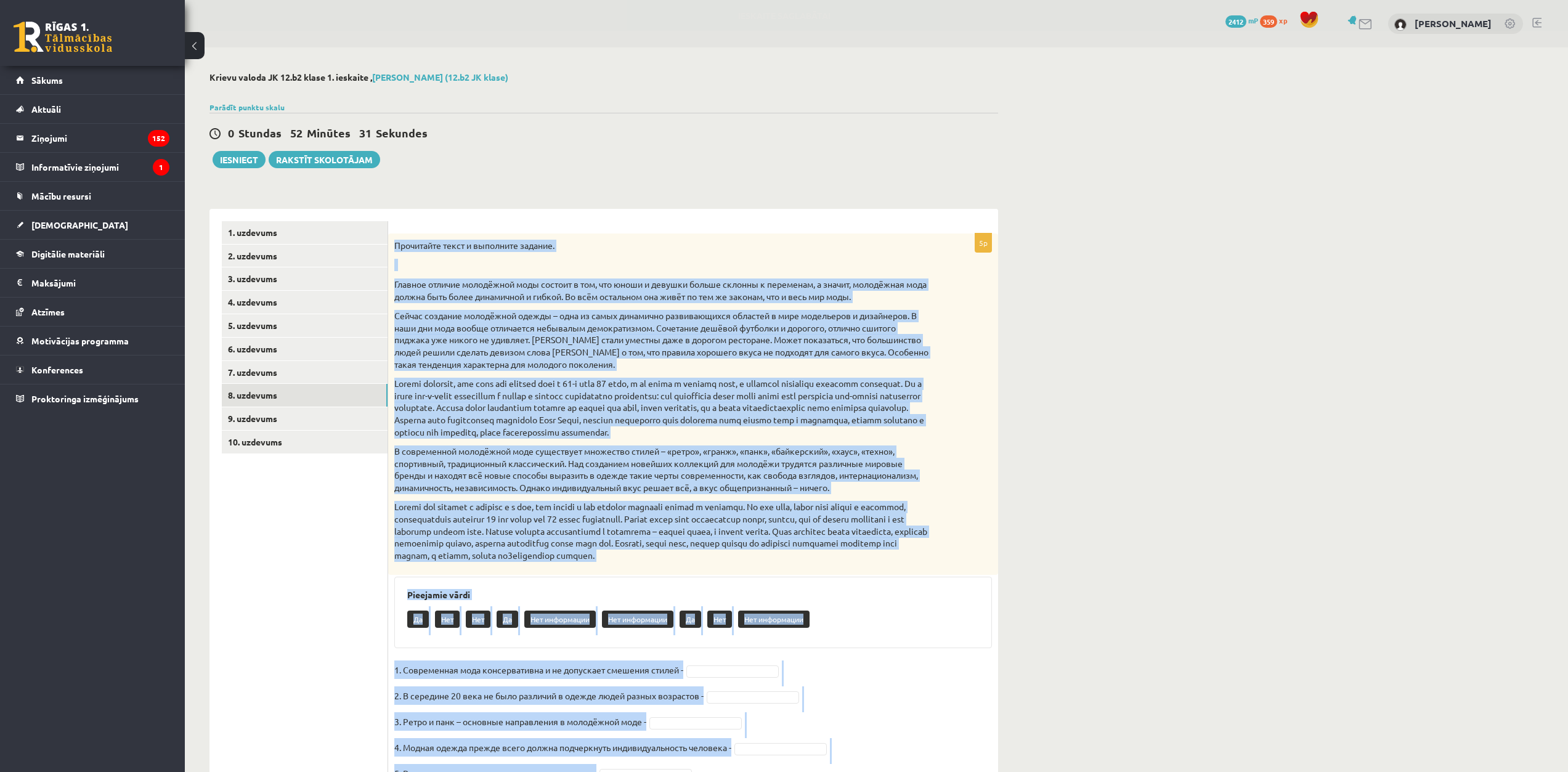
scroll to position [62, 0]
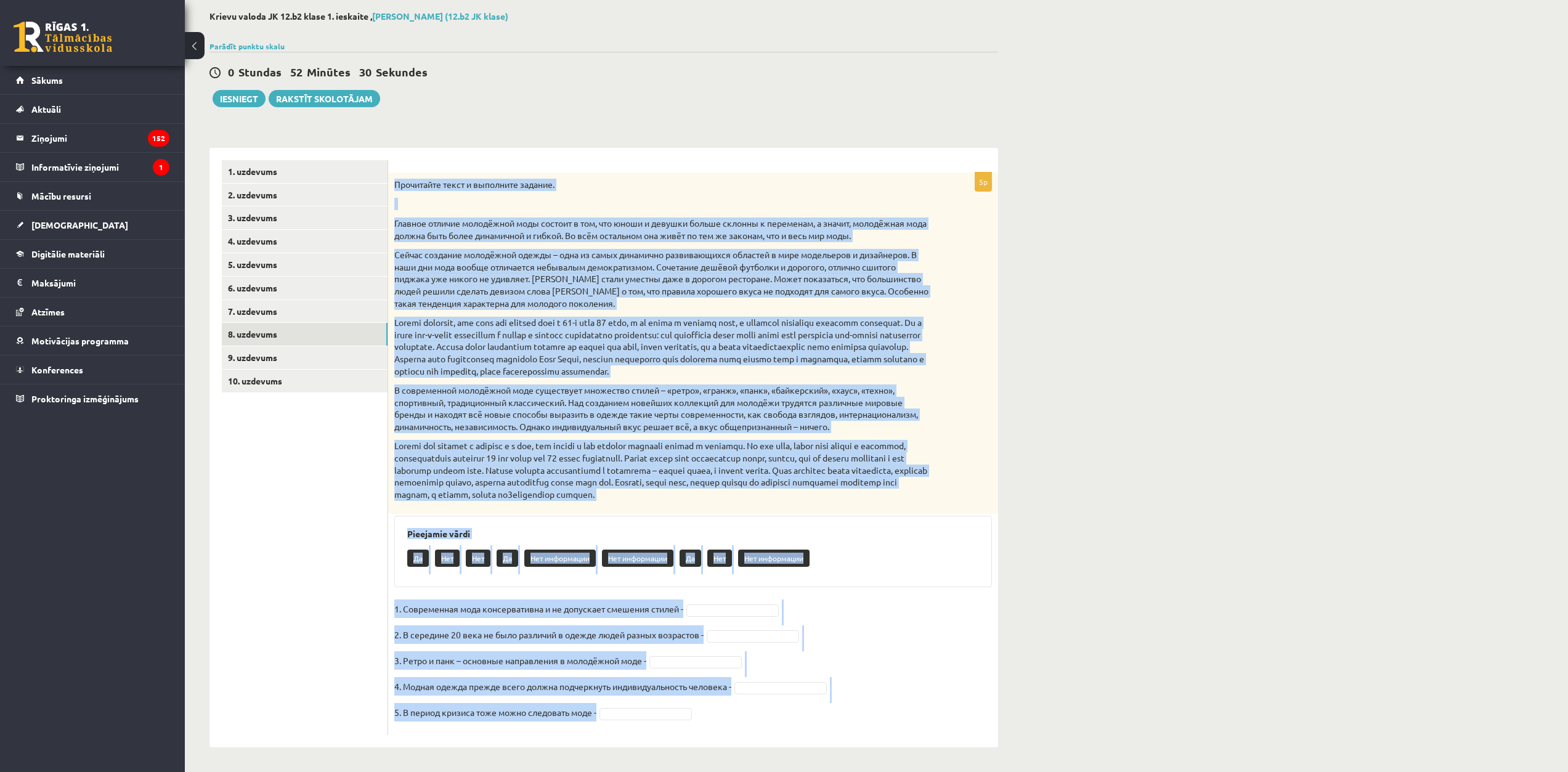
drag, startPoint x: 390, startPoint y: 240, endPoint x: 657, endPoint y: 733, distance: 560.7
click at [657, 733] on div "5p Прочитайте текст и выполните задание. Главное отличие молодёжной моды состои…" at bounding box center [693, 453] width 610 height 563
copy div "Прочитайте текст и выполните задание. Главное отличие молодёжной моды состоит в…"
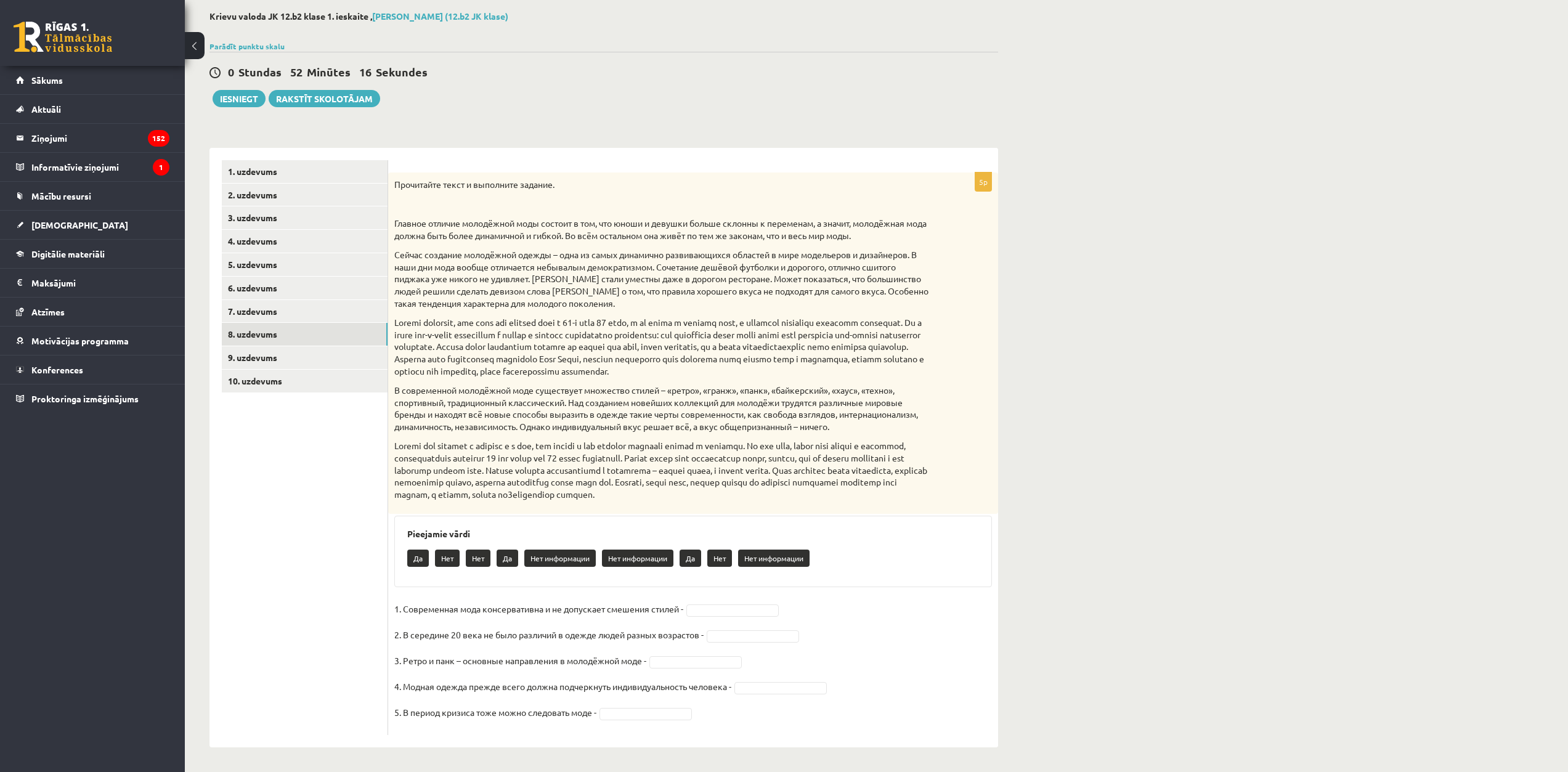
click at [368, 487] on ul "1. uzdevums 2. uzdevums 3. uzdevums 4. uzdevums 5. uzdevums 6. uzdevums 7. uzde…" at bounding box center [305, 447] width 166 height 575
click at [289, 356] on link "9. uzdevums" at bounding box center [304, 358] width 166 height 23
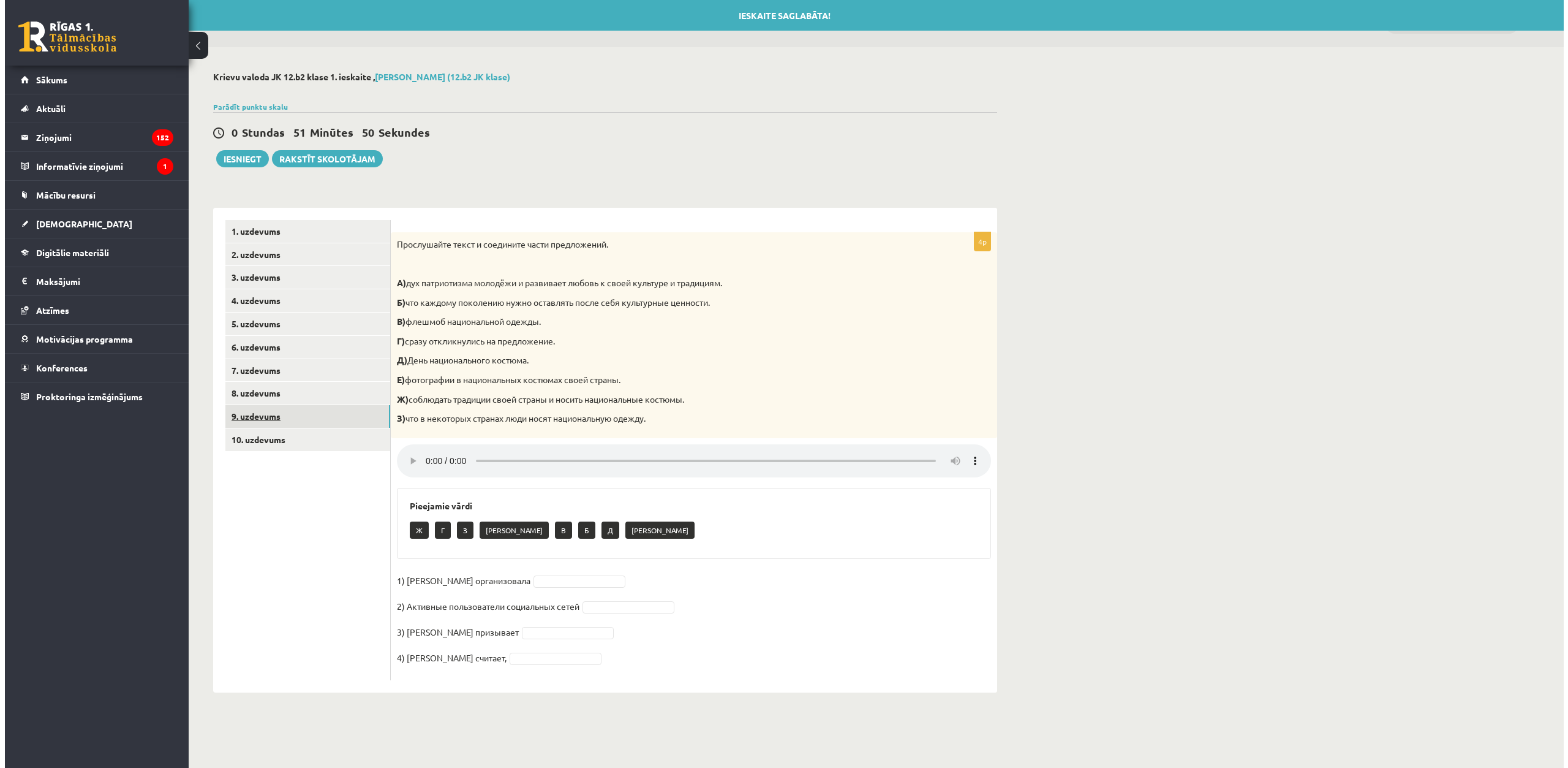
scroll to position [0, 0]
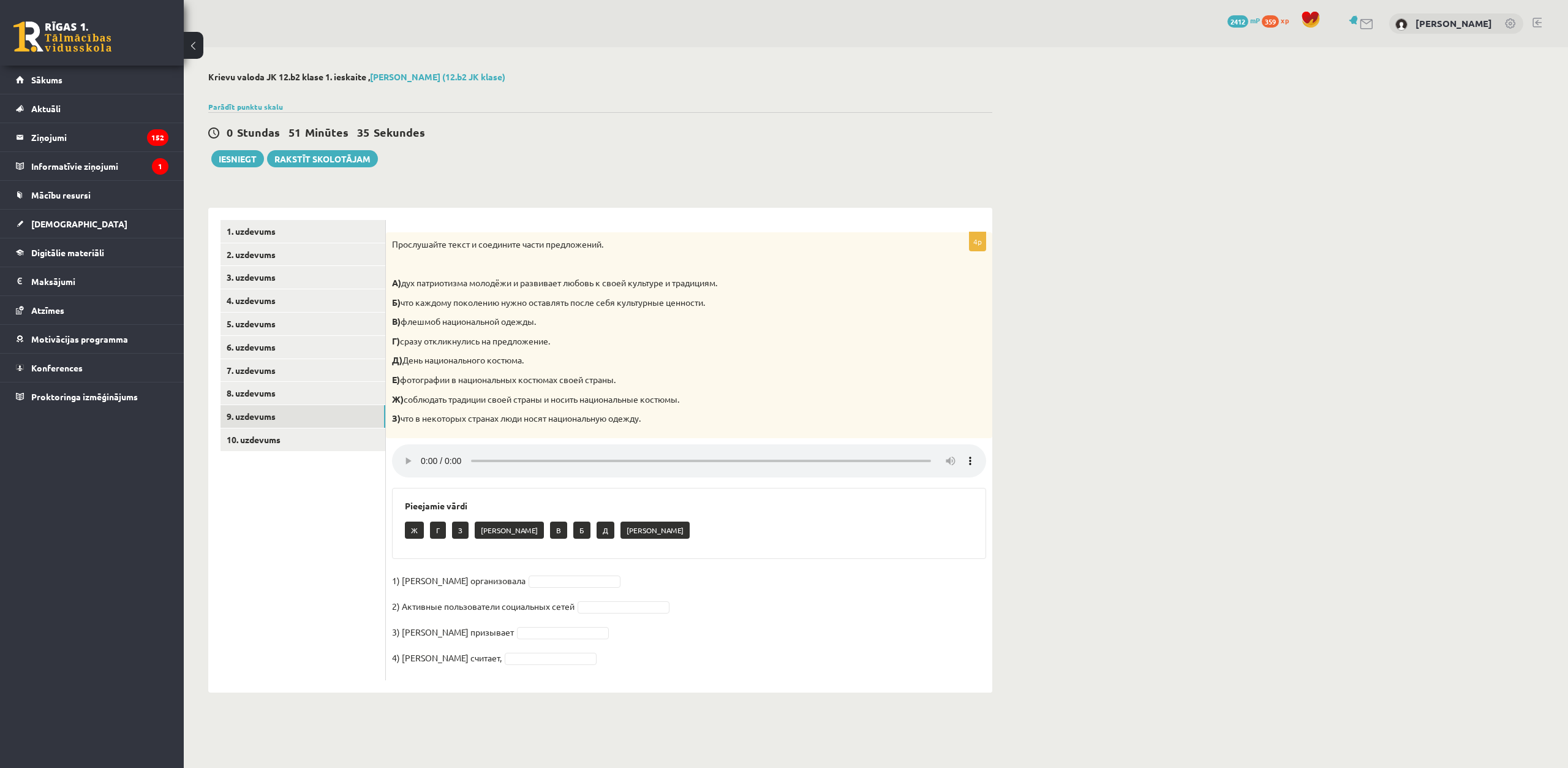
drag, startPoint x: 320, startPoint y: 484, endPoint x: 313, endPoint y: 477, distance: 9.9
click at [319, 484] on ul "1. uzdevums 2. uzdevums 3. uzdevums 4. uzdevums 5. uzdevums 6. uzdevums 7. uzde…" at bounding box center [303, 449] width 165 height 460
click at [299, 446] on link "10. uzdevums" at bounding box center [302, 440] width 165 height 23
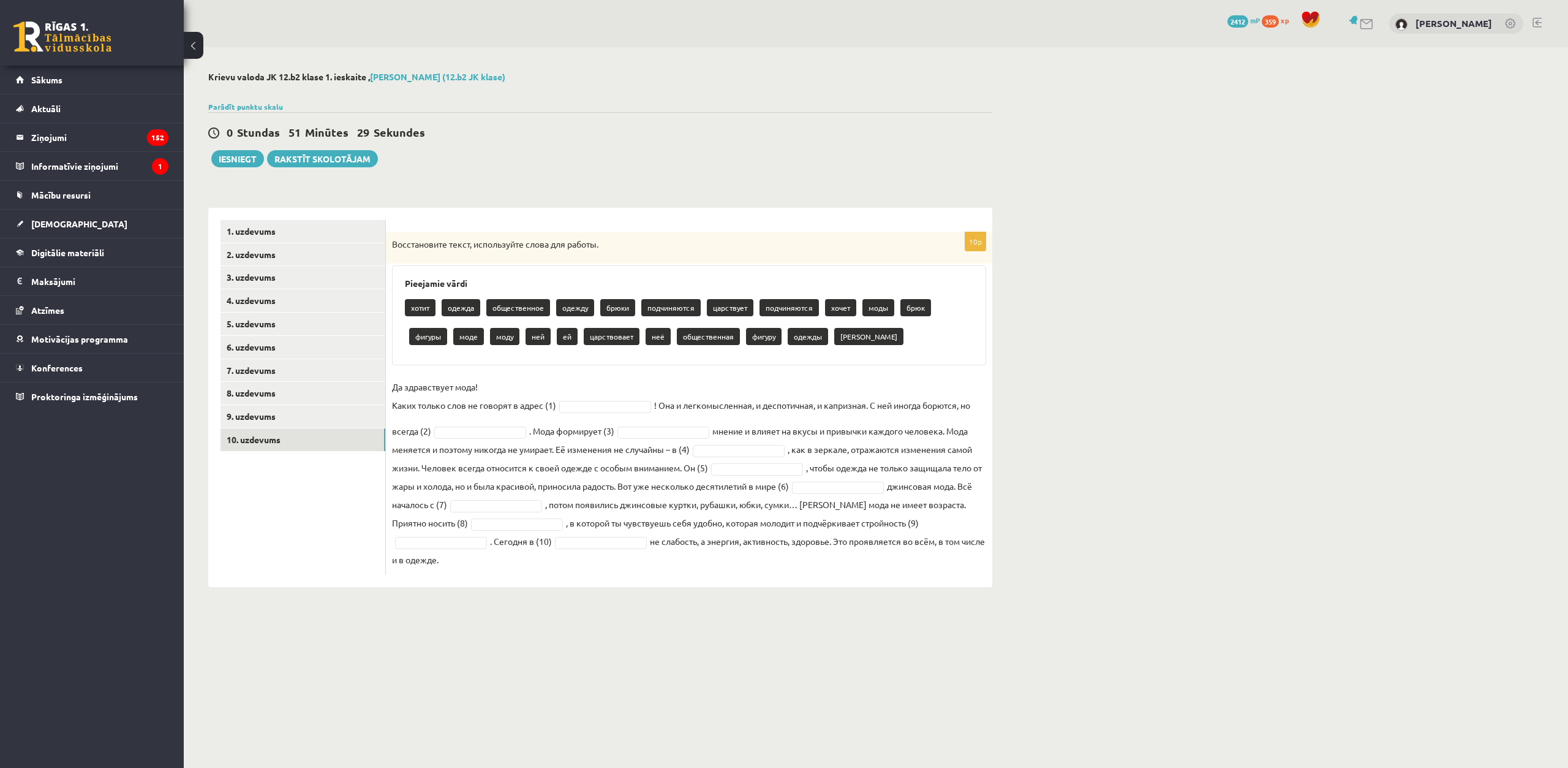
drag, startPoint x: 388, startPoint y: 243, endPoint x: 624, endPoint y: 572, distance: 404.9
click at [624, 572] on div "10p Восстановите текст, используйте слова для работы. Pieejamie vārdi хотит оде…" at bounding box center [689, 403] width 606 height 342
copy div "Восстановите текст, используйте слова для работы. Pieejamie vārdi хотит одежда …"
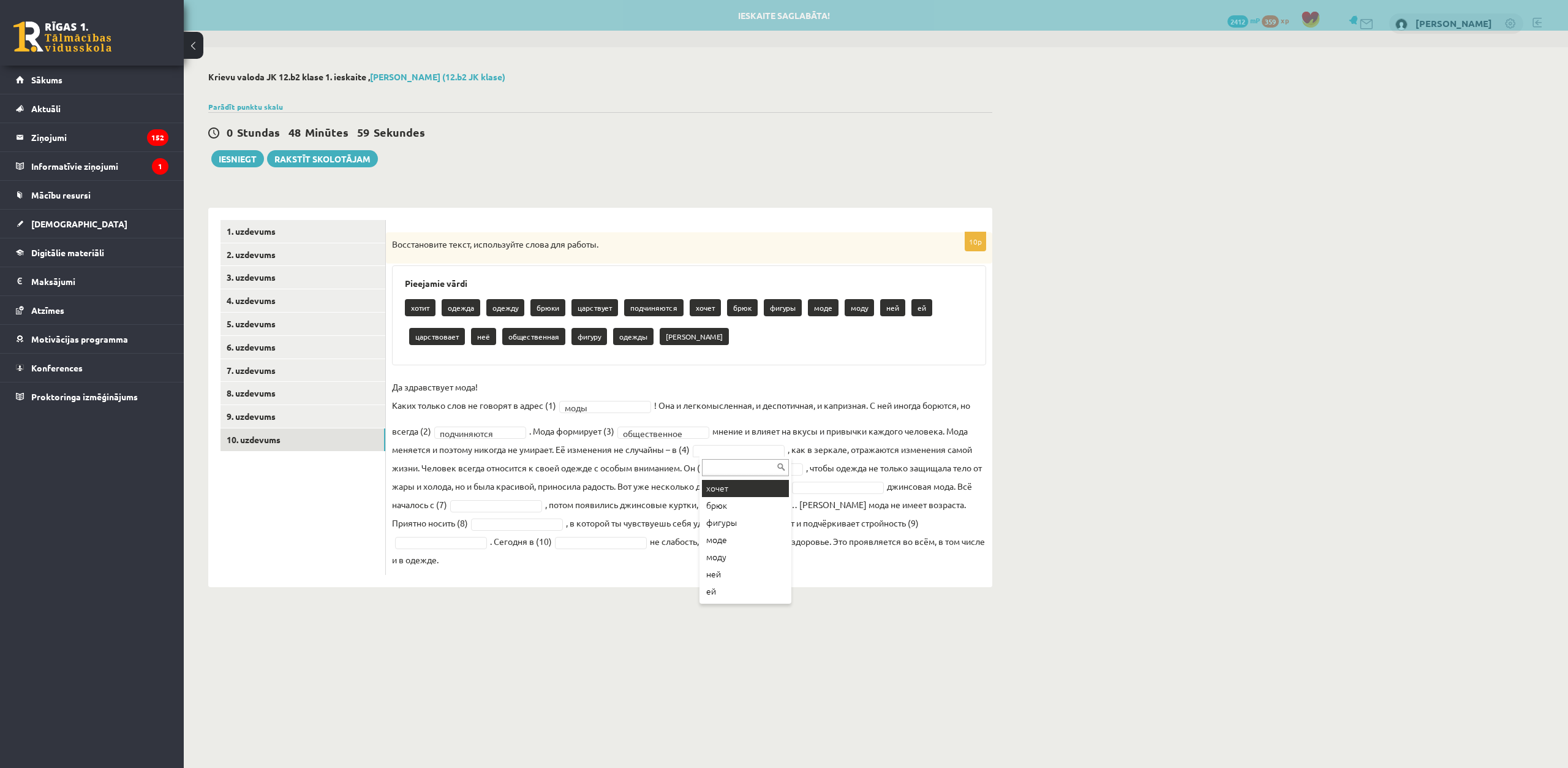
scroll to position [123, 0]
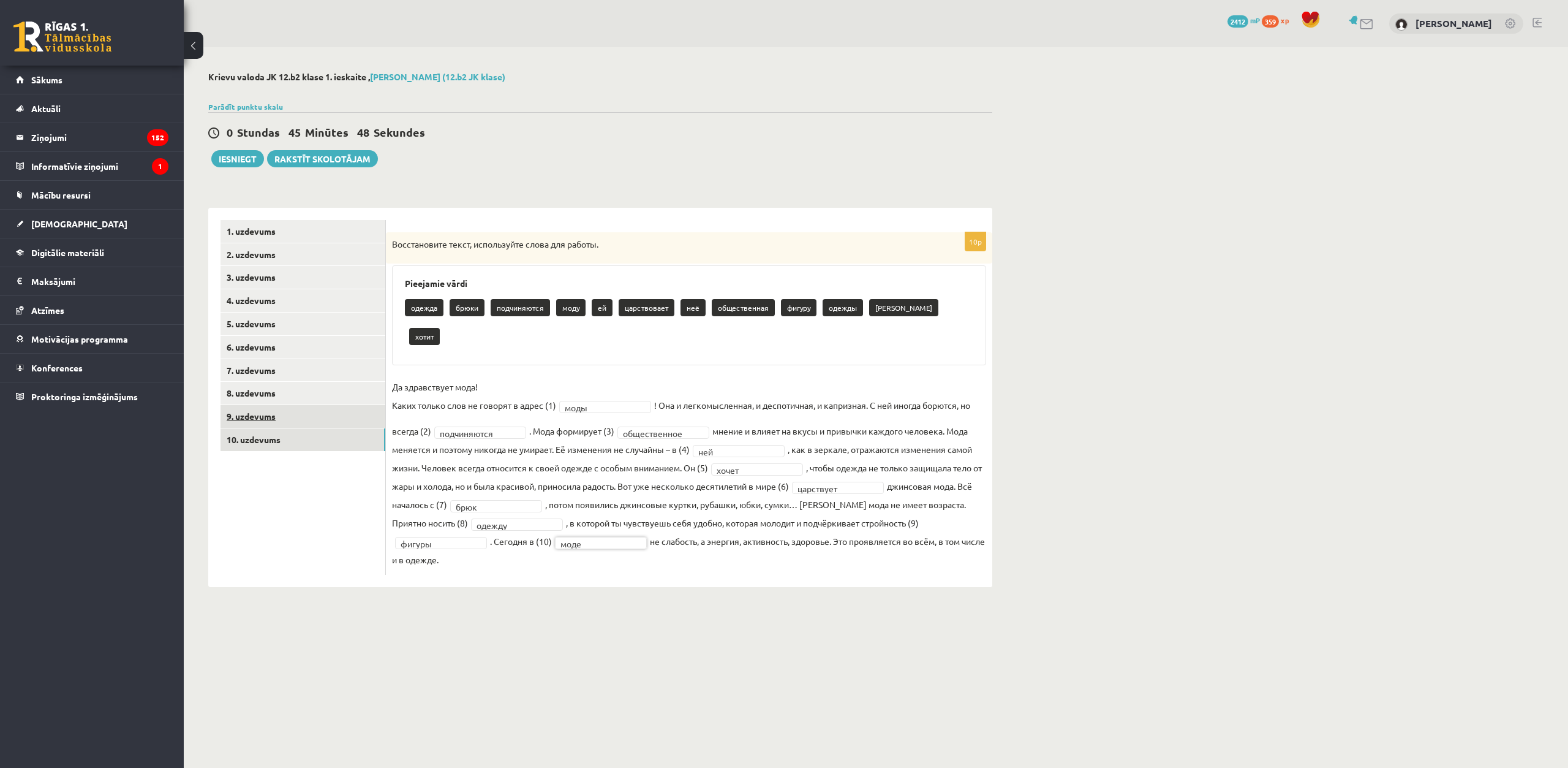
click at [325, 413] on link "9. uzdevums" at bounding box center [302, 417] width 165 height 23
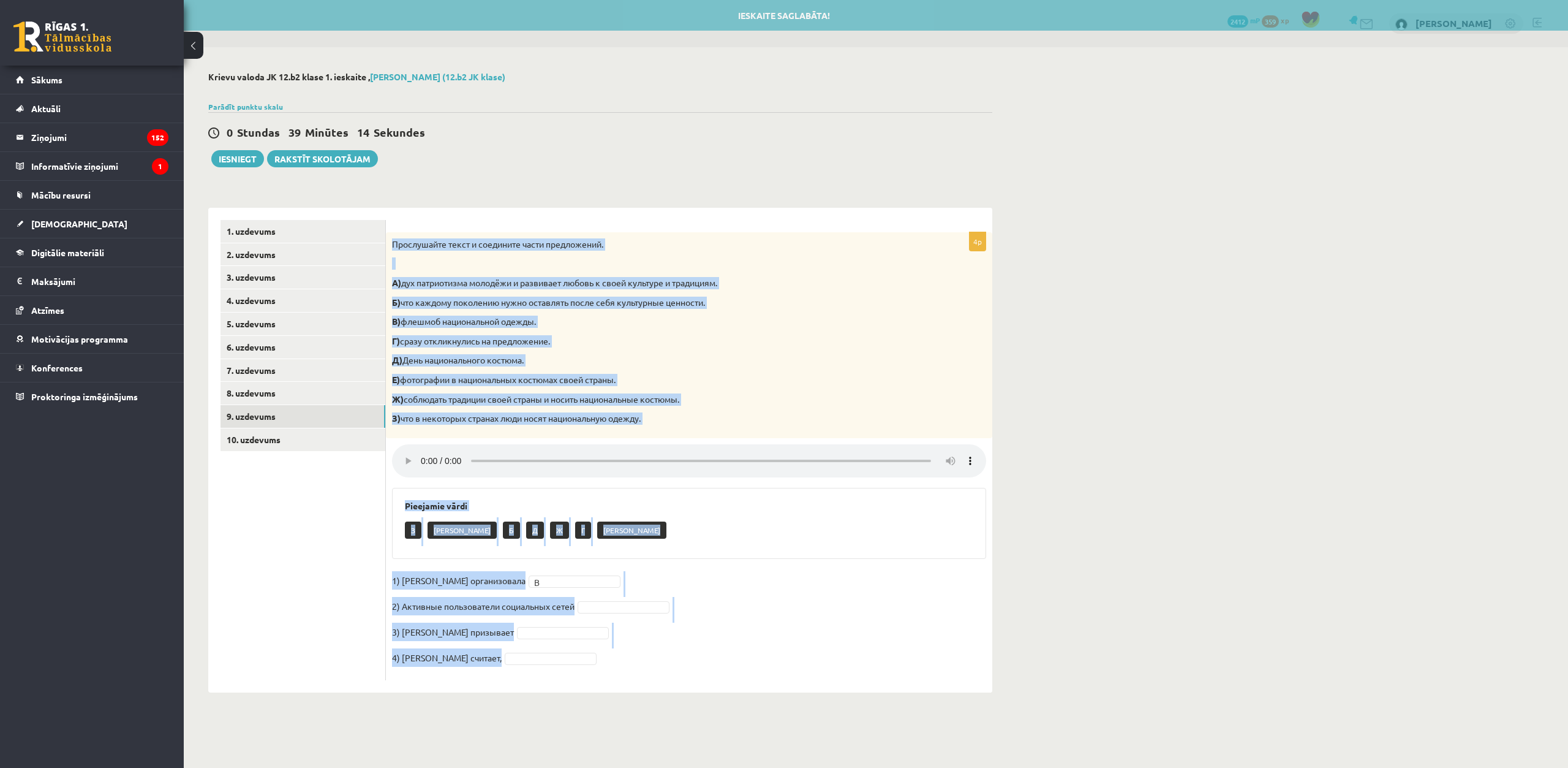
drag, startPoint x: 389, startPoint y: 245, endPoint x: 592, endPoint y: 657, distance: 459.3
click at [595, 661] on div "4p Прослушайте текст и соедините части предложений. А) дух патриотизма молодёжи…" at bounding box center [689, 456] width 606 height 448
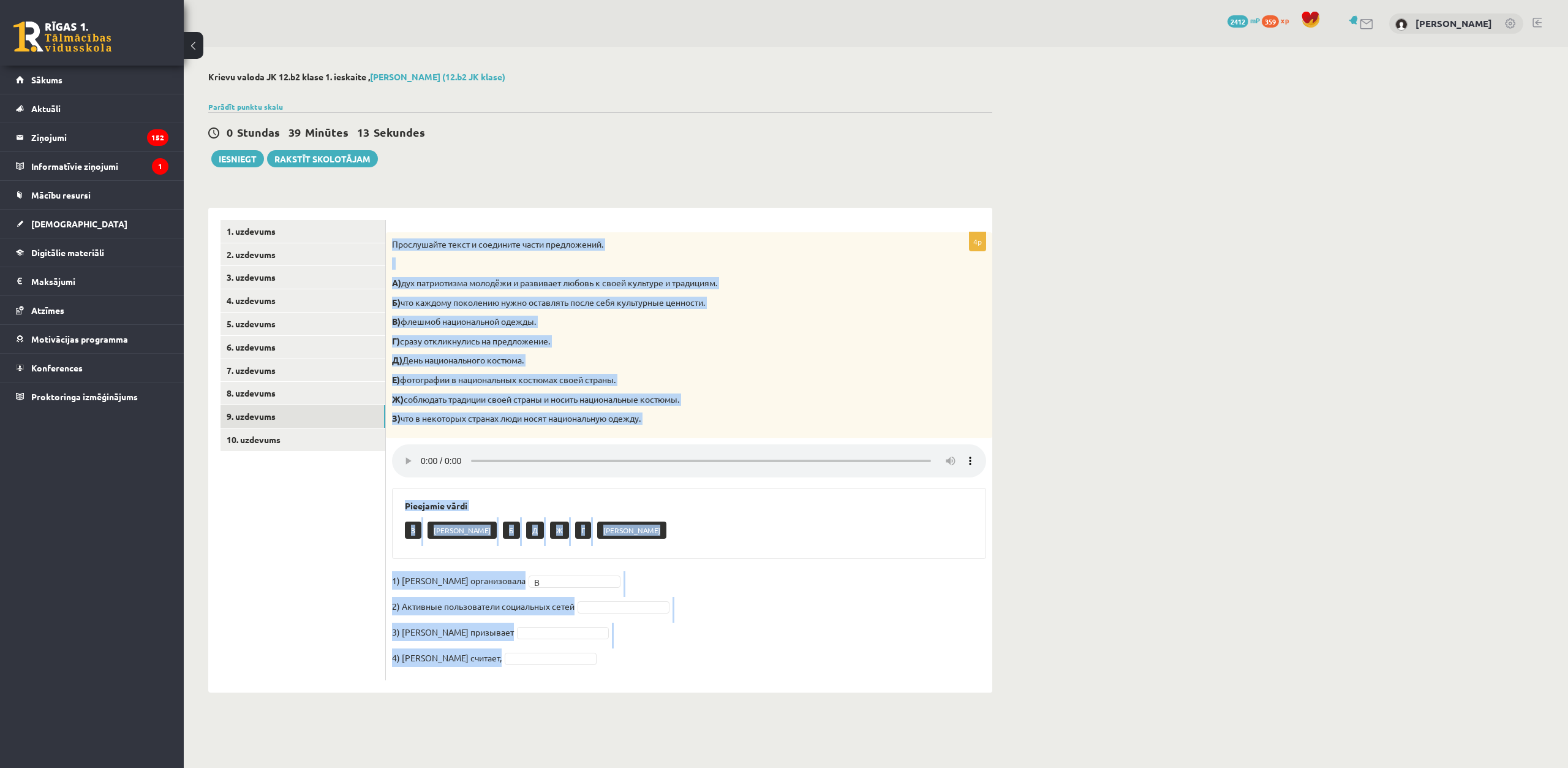
copy div "Прослушайте текст и соедините части предложений. А) дух патриотизма молодёжи и …"
click at [566, 194] on div "**********" at bounding box center [600, 382] width 833 height 670
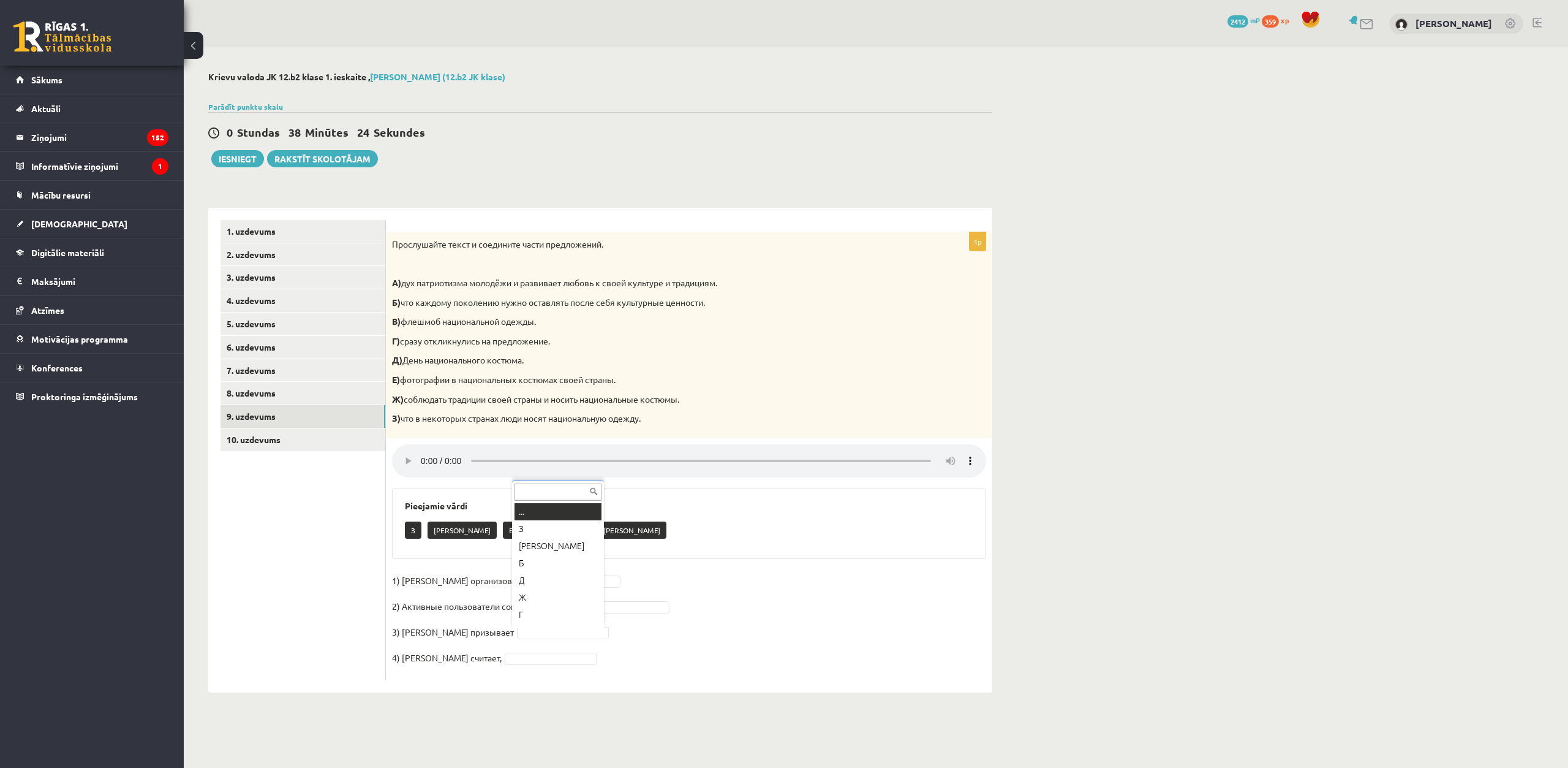
scroll to position [15, 0]
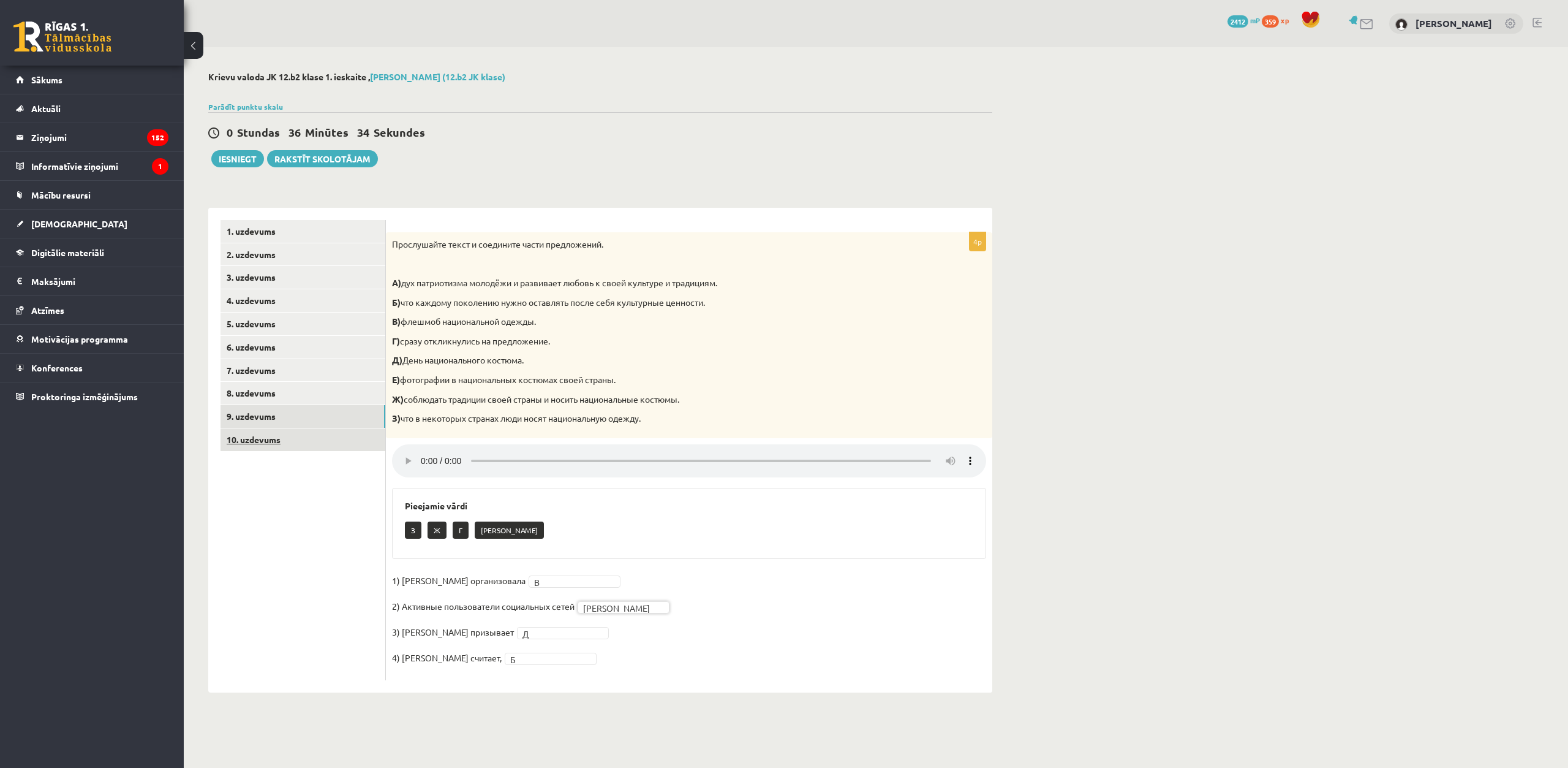
click at [354, 443] on link "10. uzdevums" at bounding box center [302, 440] width 165 height 23
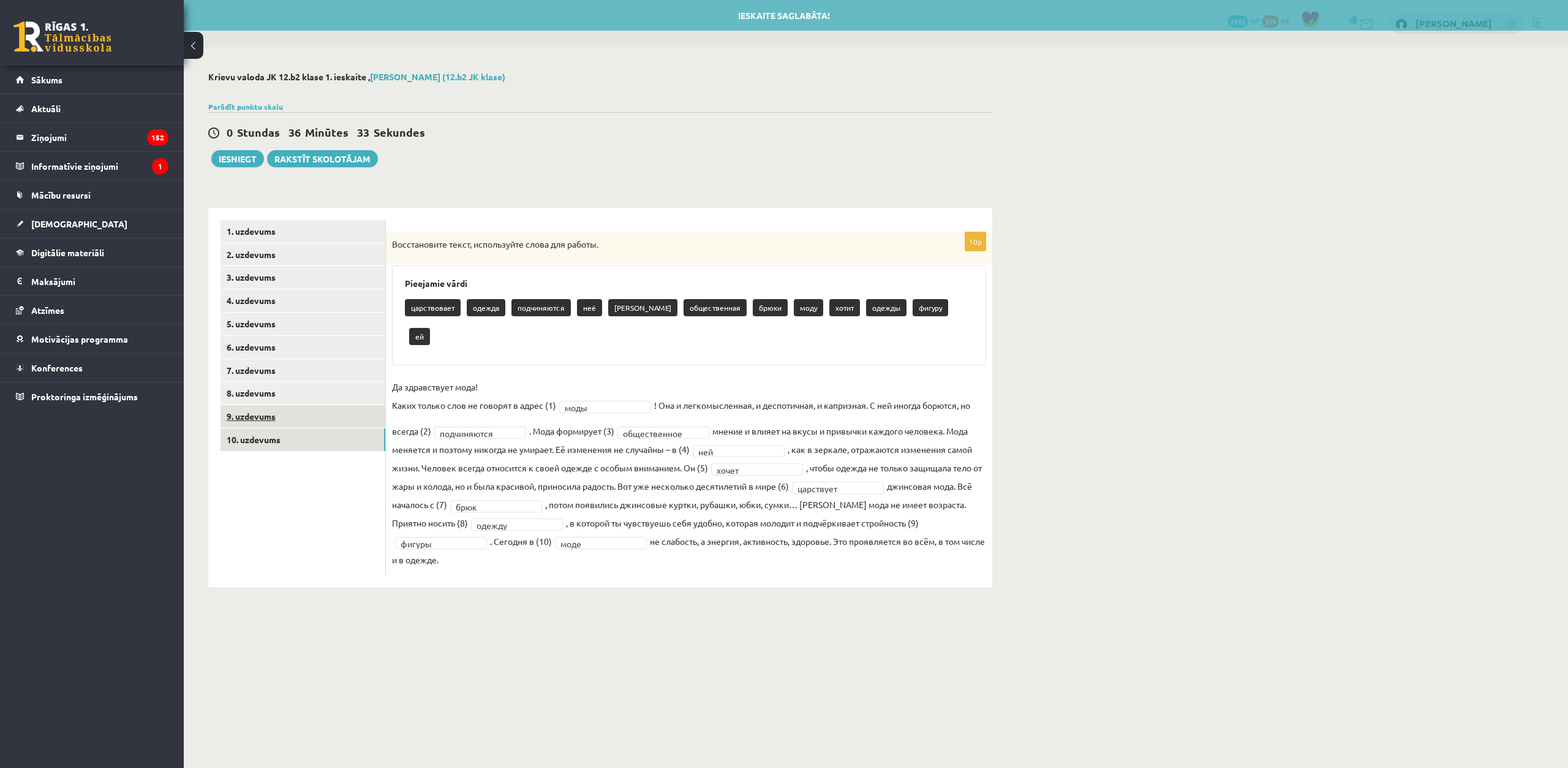
click at [338, 423] on link "9. uzdevums" at bounding box center [302, 417] width 165 height 23
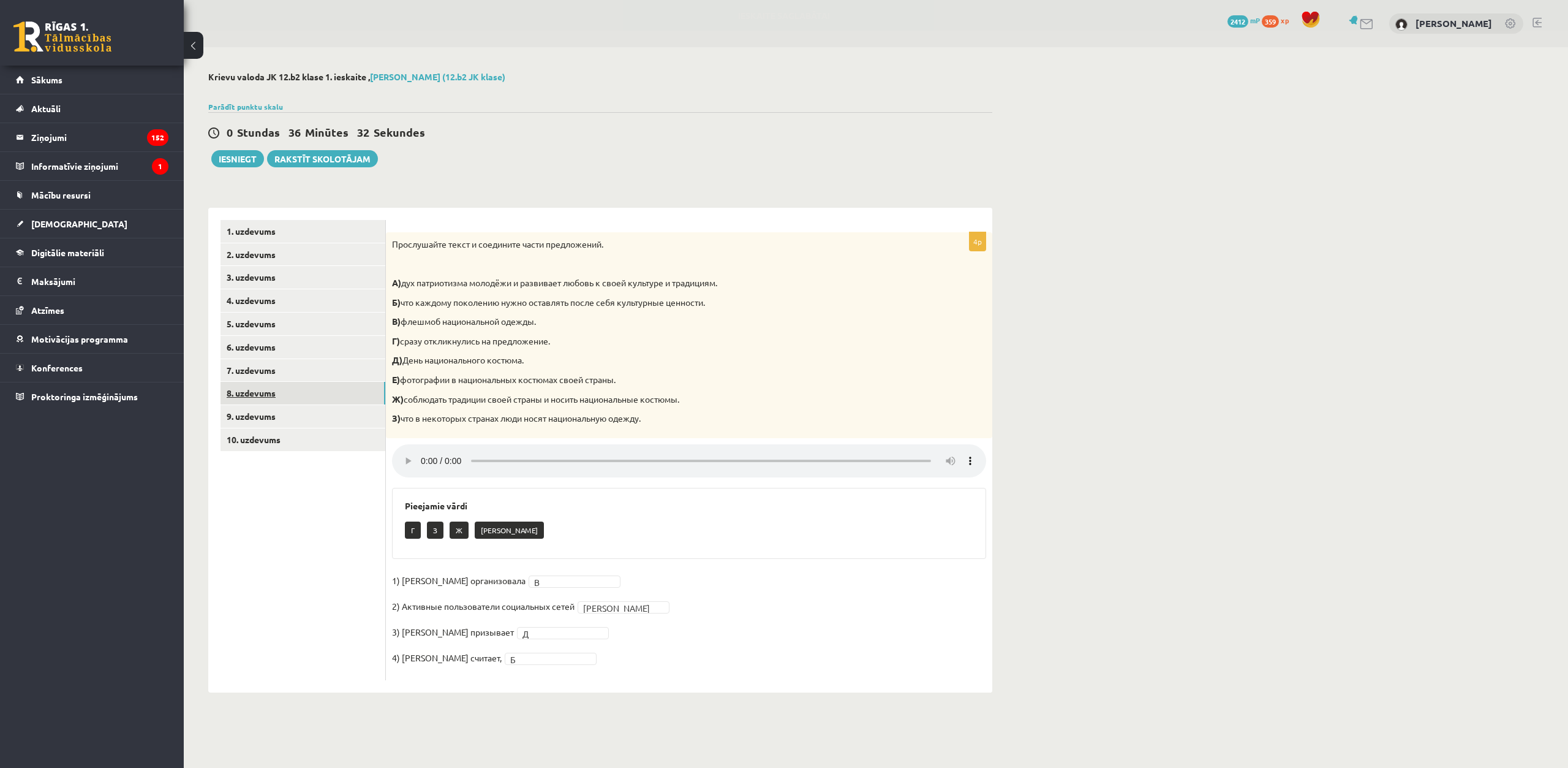
click at [317, 395] on link "8. uzdevums" at bounding box center [302, 393] width 165 height 23
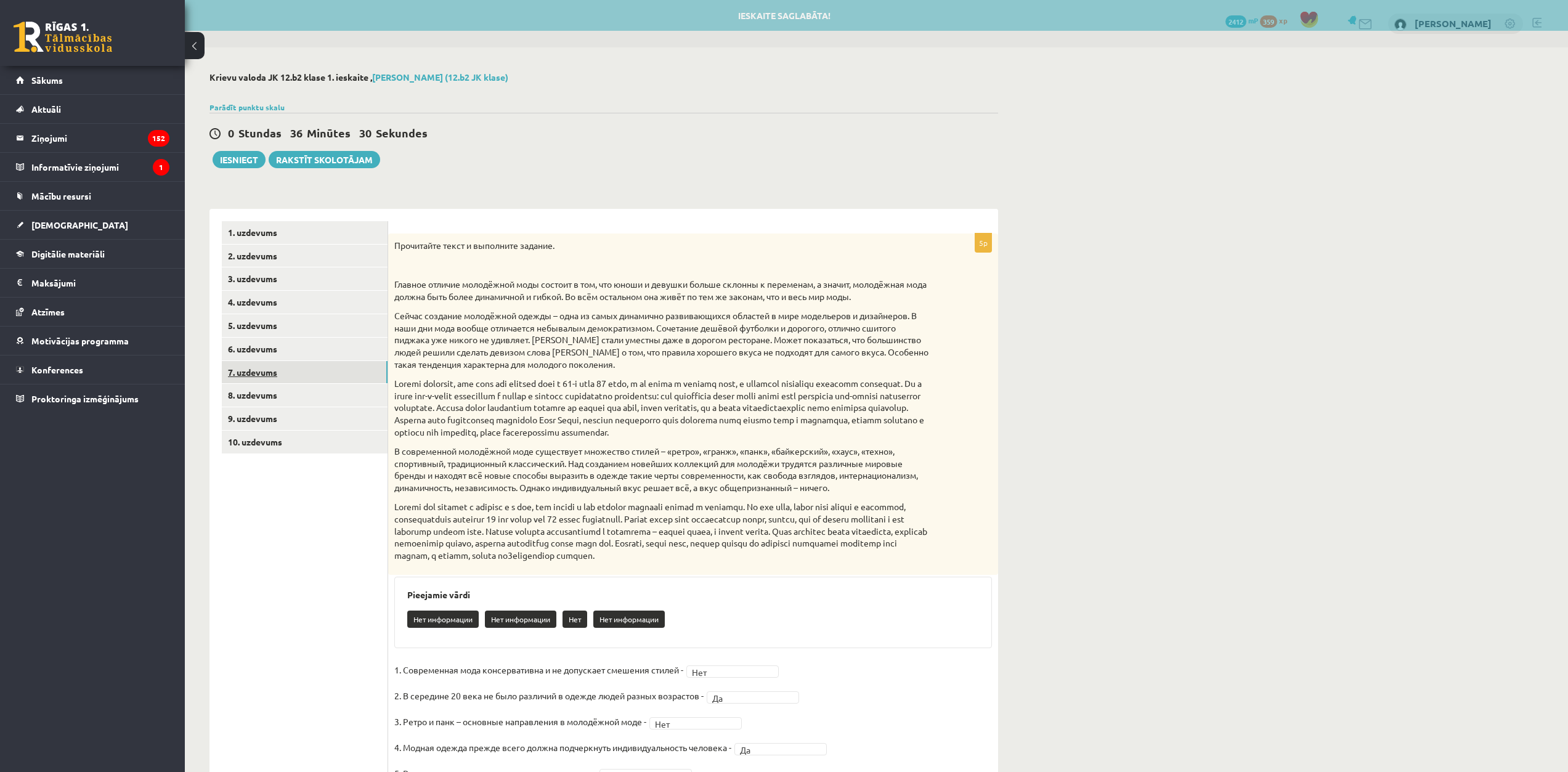
click at [322, 371] on link "7. uzdevums" at bounding box center [304, 373] width 166 height 23
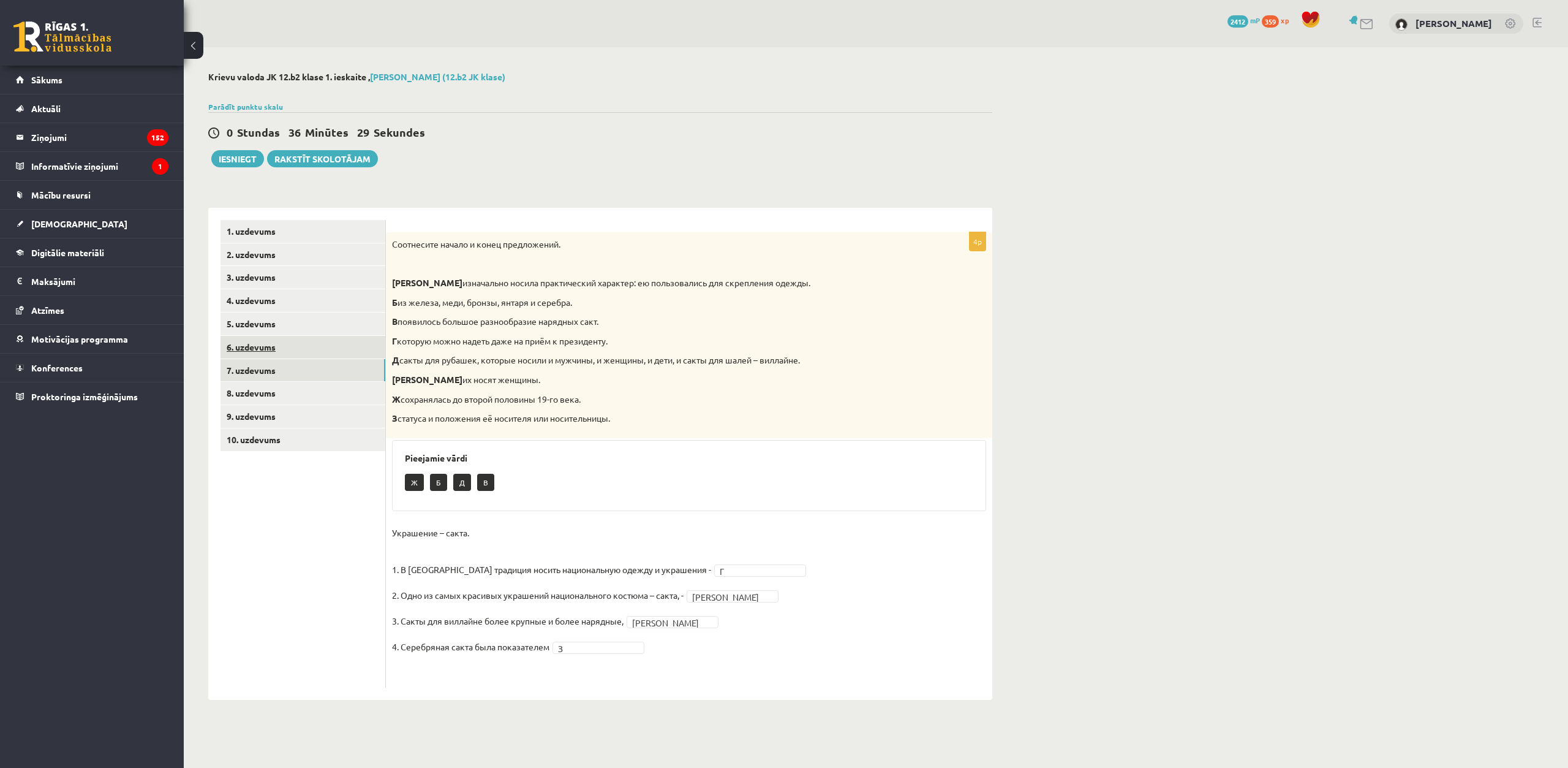
click at [314, 348] on link "6. uzdevums" at bounding box center [302, 347] width 165 height 23
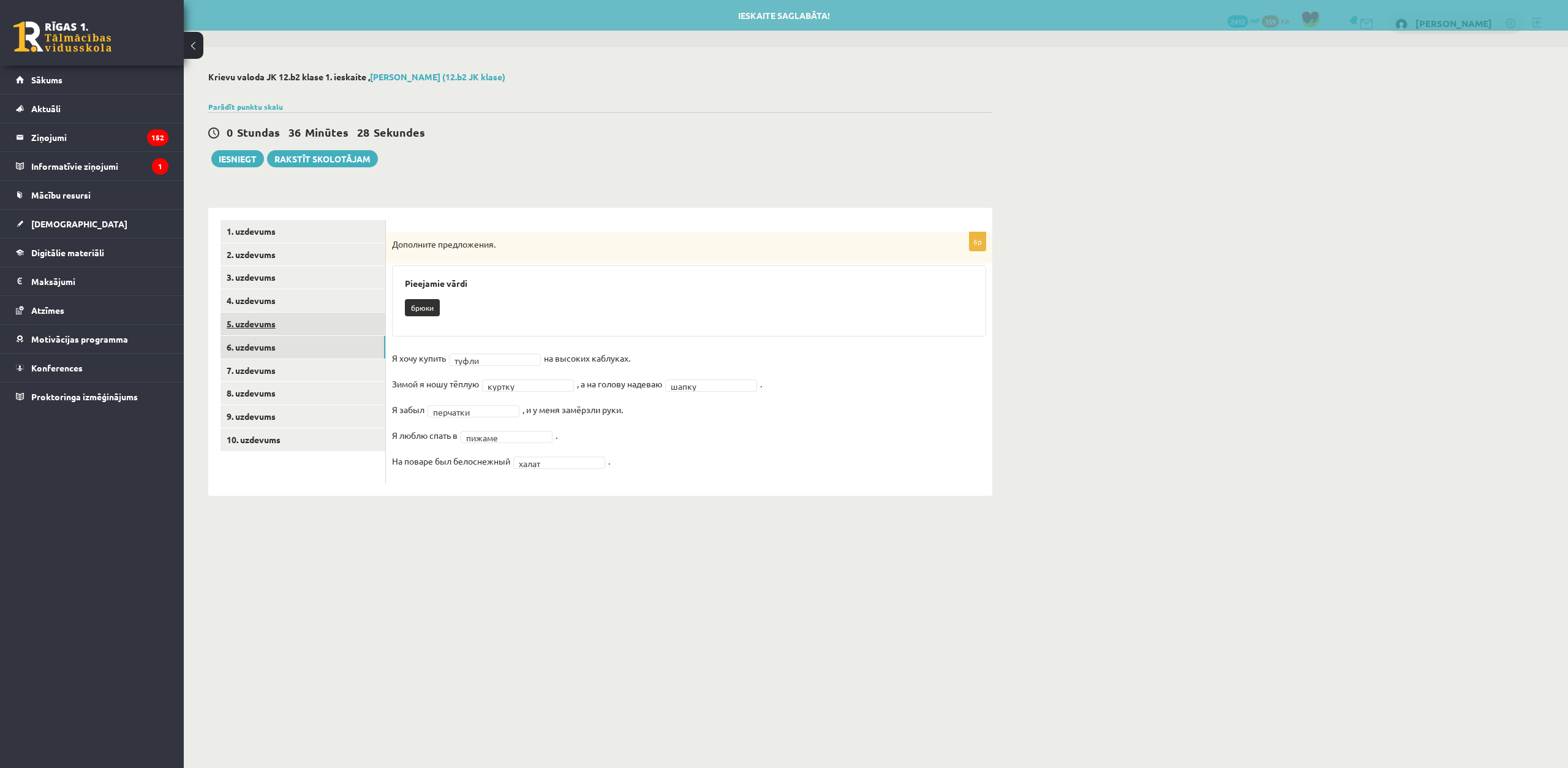
click at [308, 323] on link "5. uzdevums" at bounding box center [302, 324] width 165 height 23
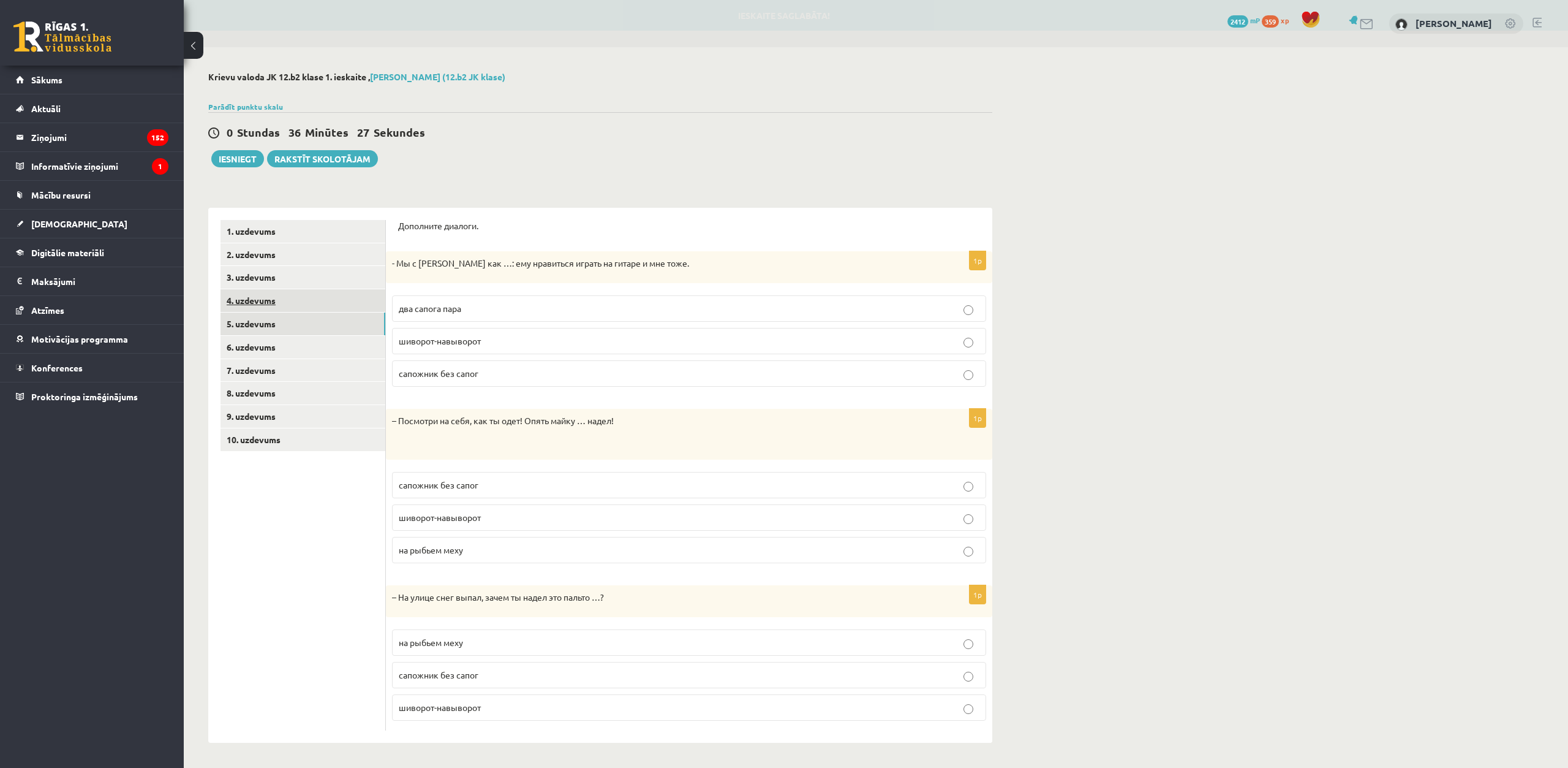
click at [307, 295] on link "4. uzdevums" at bounding box center [302, 301] width 165 height 23
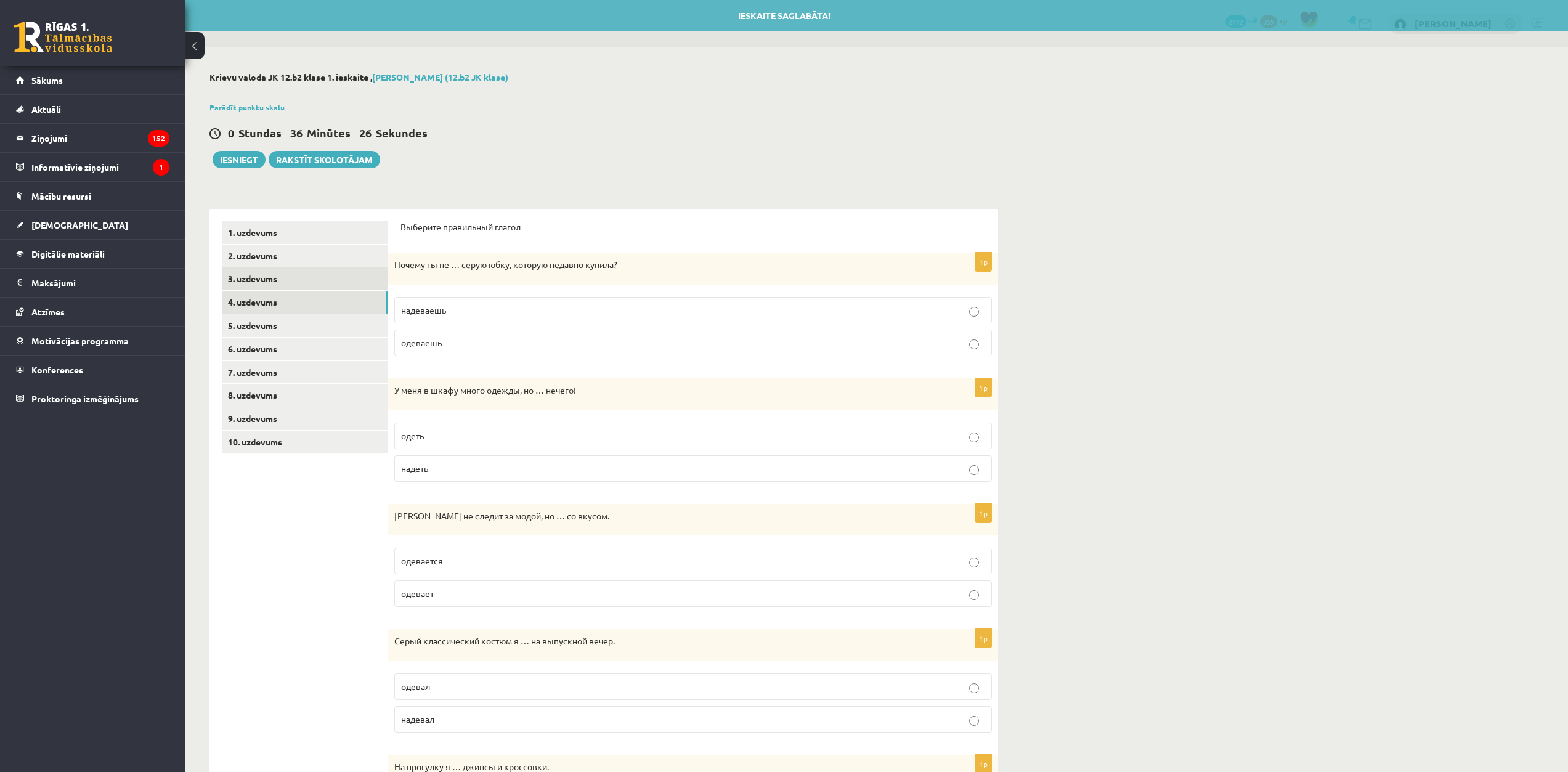
click at [309, 281] on link "3. uzdevums" at bounding box center [304, 279] width 166 height 23
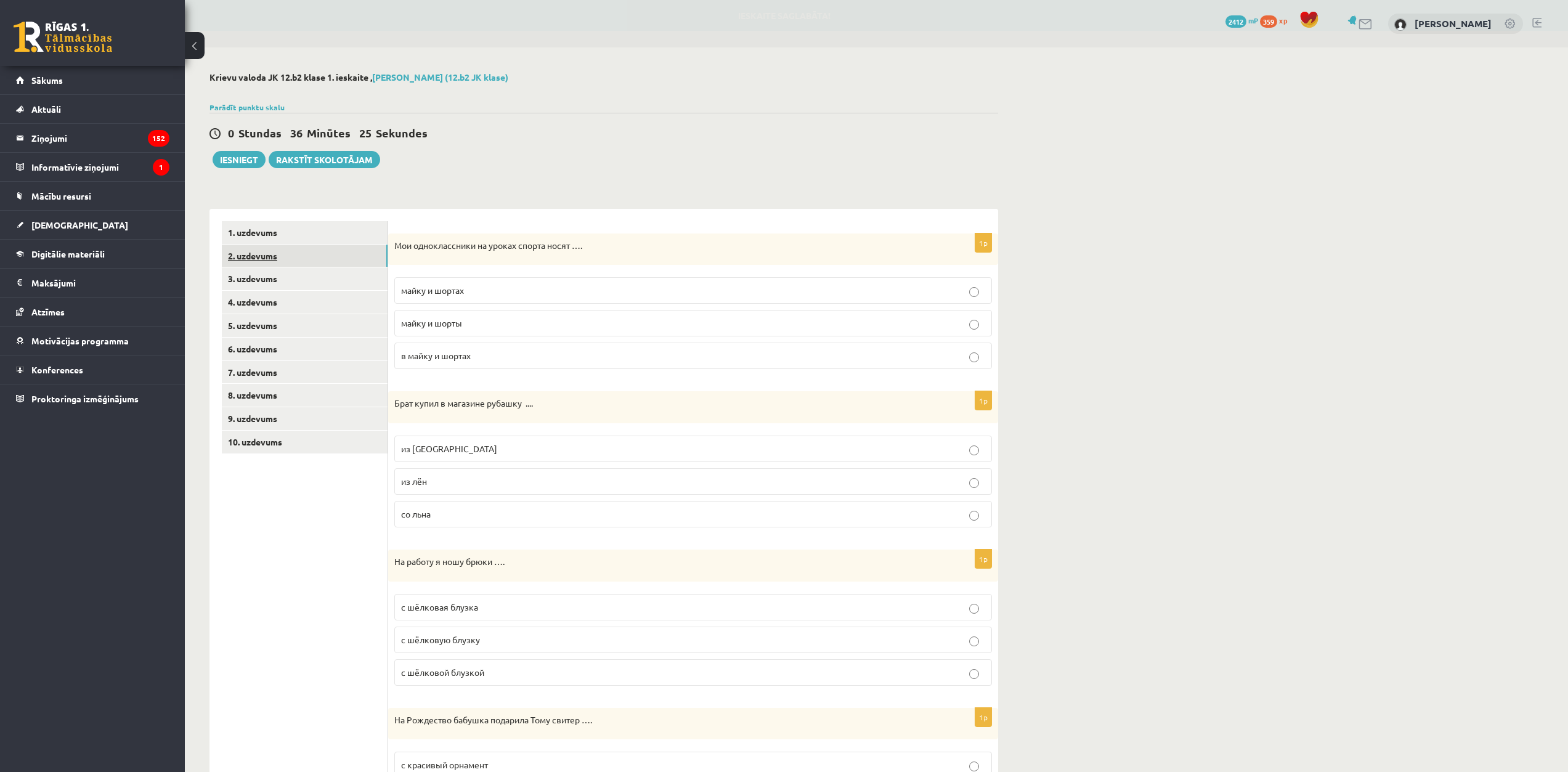
click at [309, 257] on link "2. uzdevums" at bounding box center [304, 256] width 166 height 23
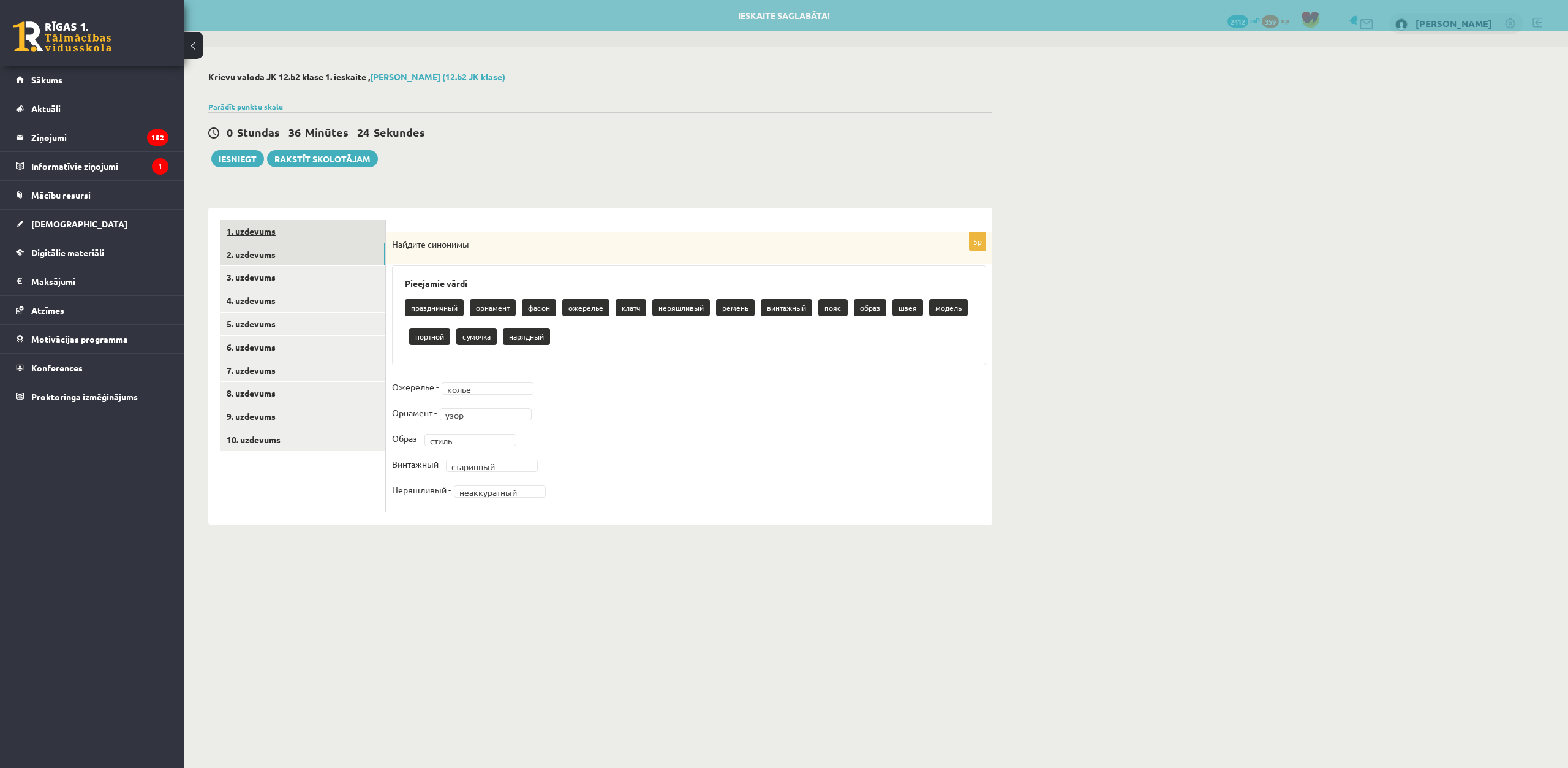
click at [307, 231] on link "1. uzdevums" at bounding box center [302, 231] width 165 height 23
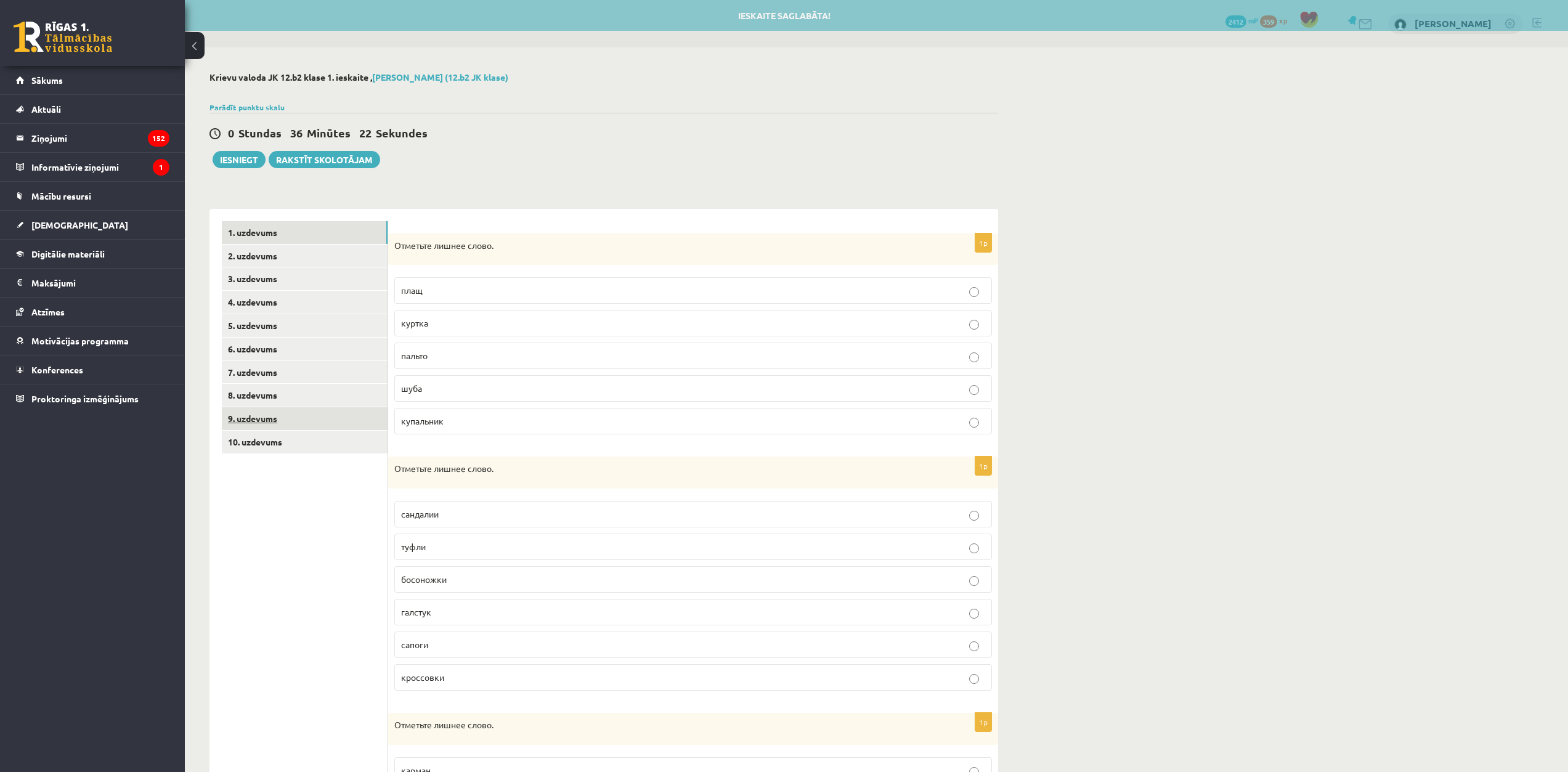
click at [342, 426] on link "9. uzdevums" at bounding box center [304, 419] width 166 height 23
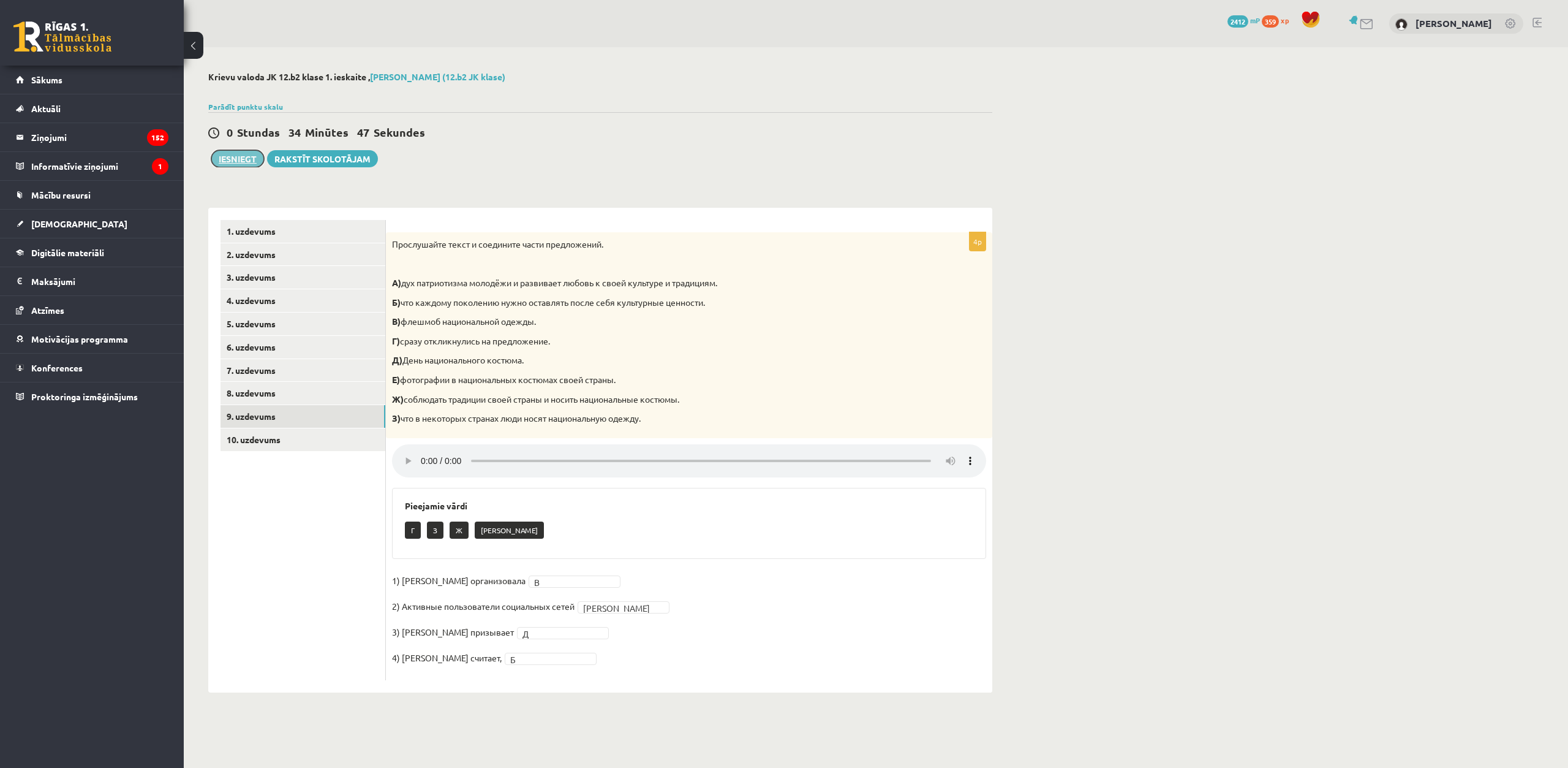
click at [243, 162] on button "Iesniegt" at bounding box center [237, 159] width 53 height 17
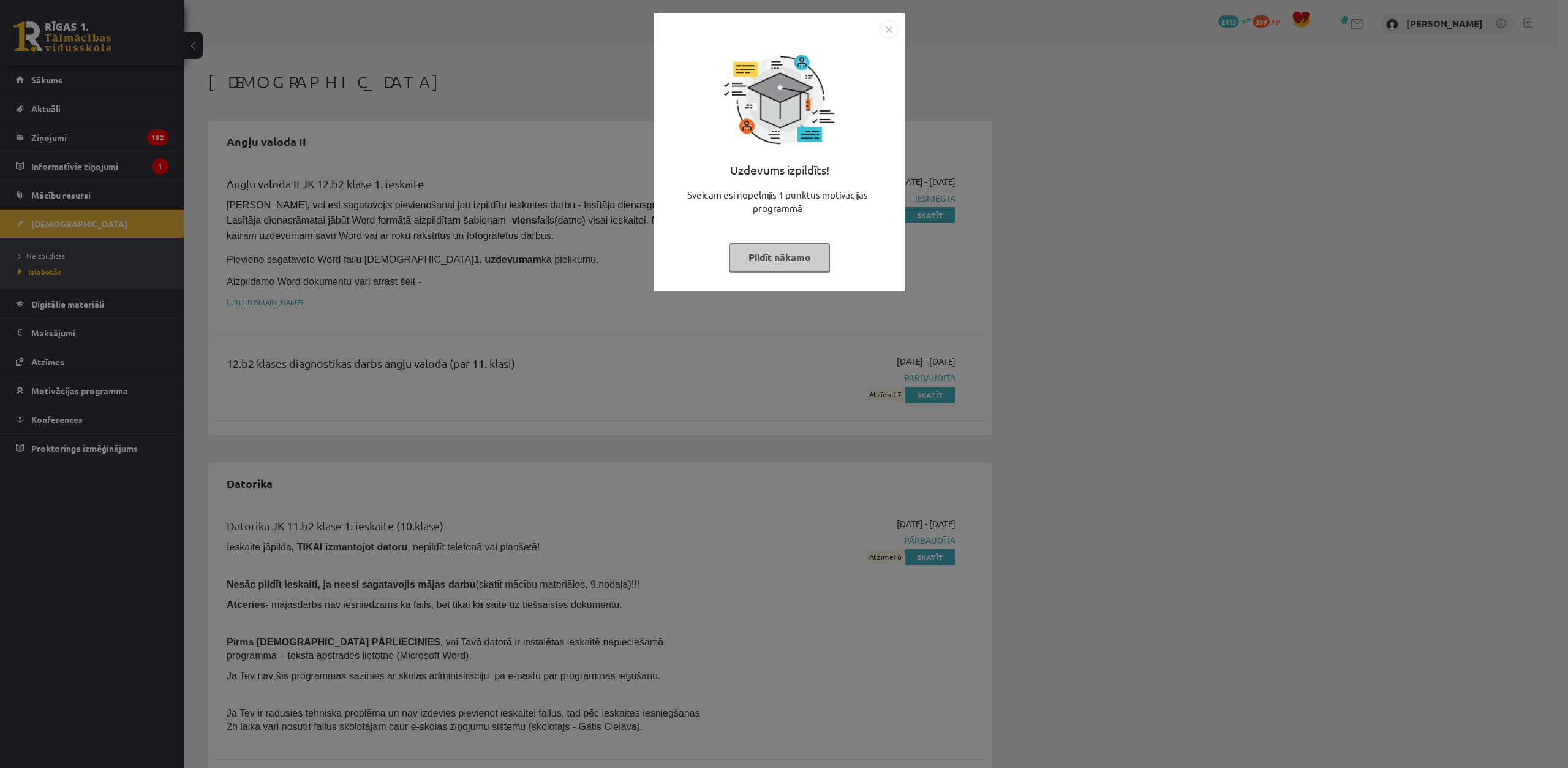
click at [802, 250] on button "Pildīt nākamo" at bounding box center [779, 257] width 100 height 28
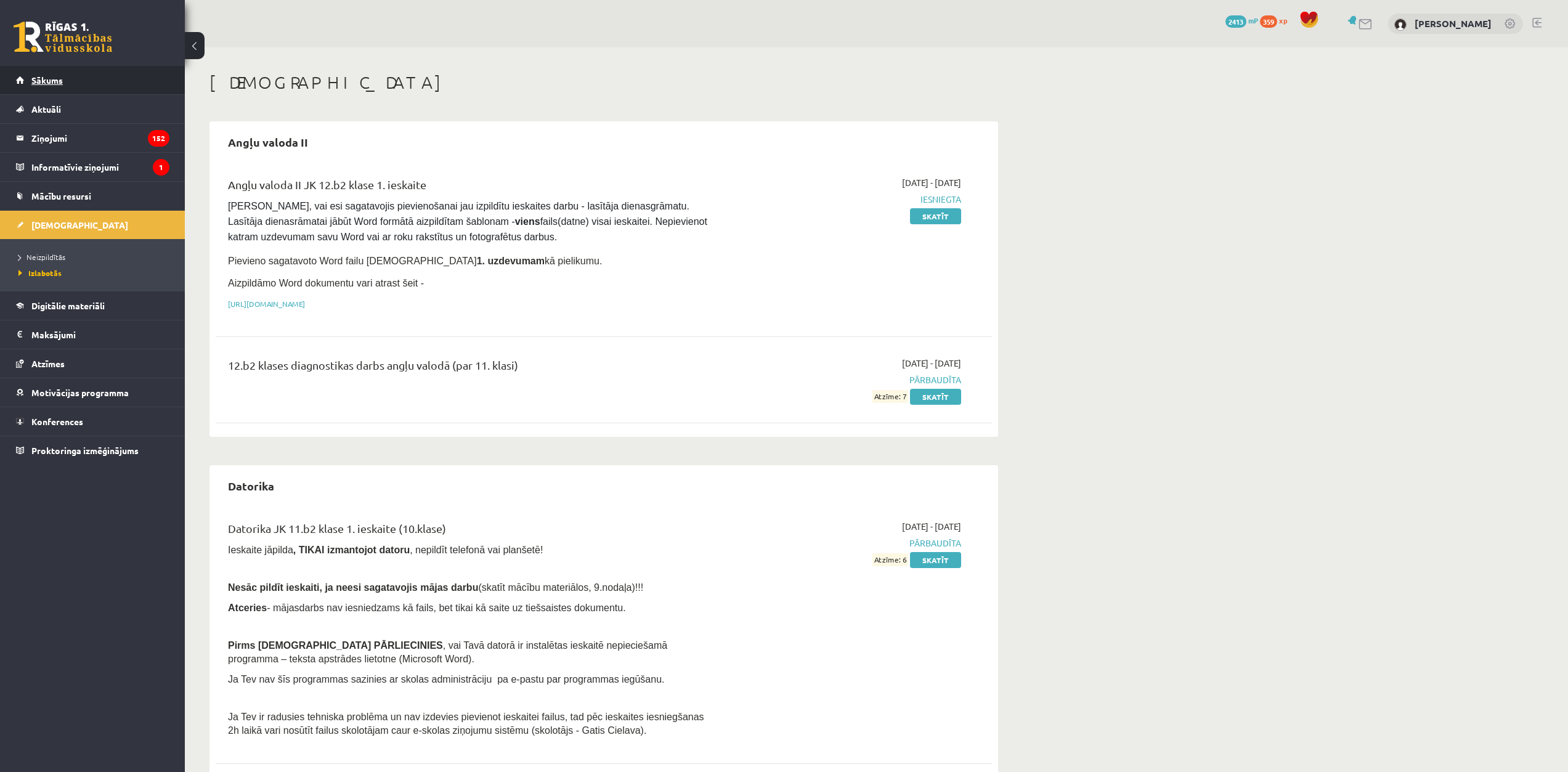
click at [112, 90] on link "Sākums" at bounding box center [92, 80] width 153 height 28
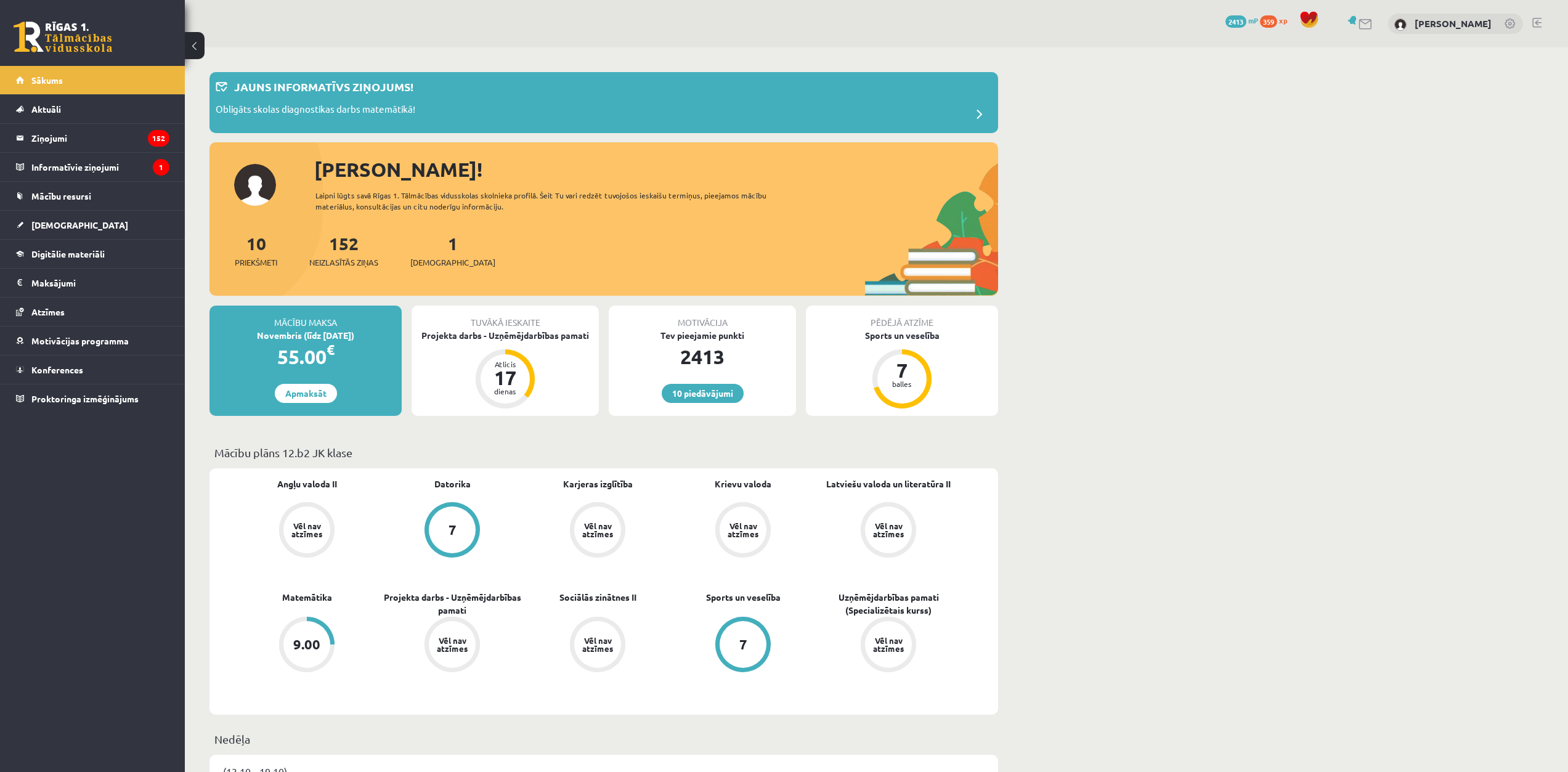
click at [1534, 24] on link at bounding box center [1537, 22] width 9 height 10
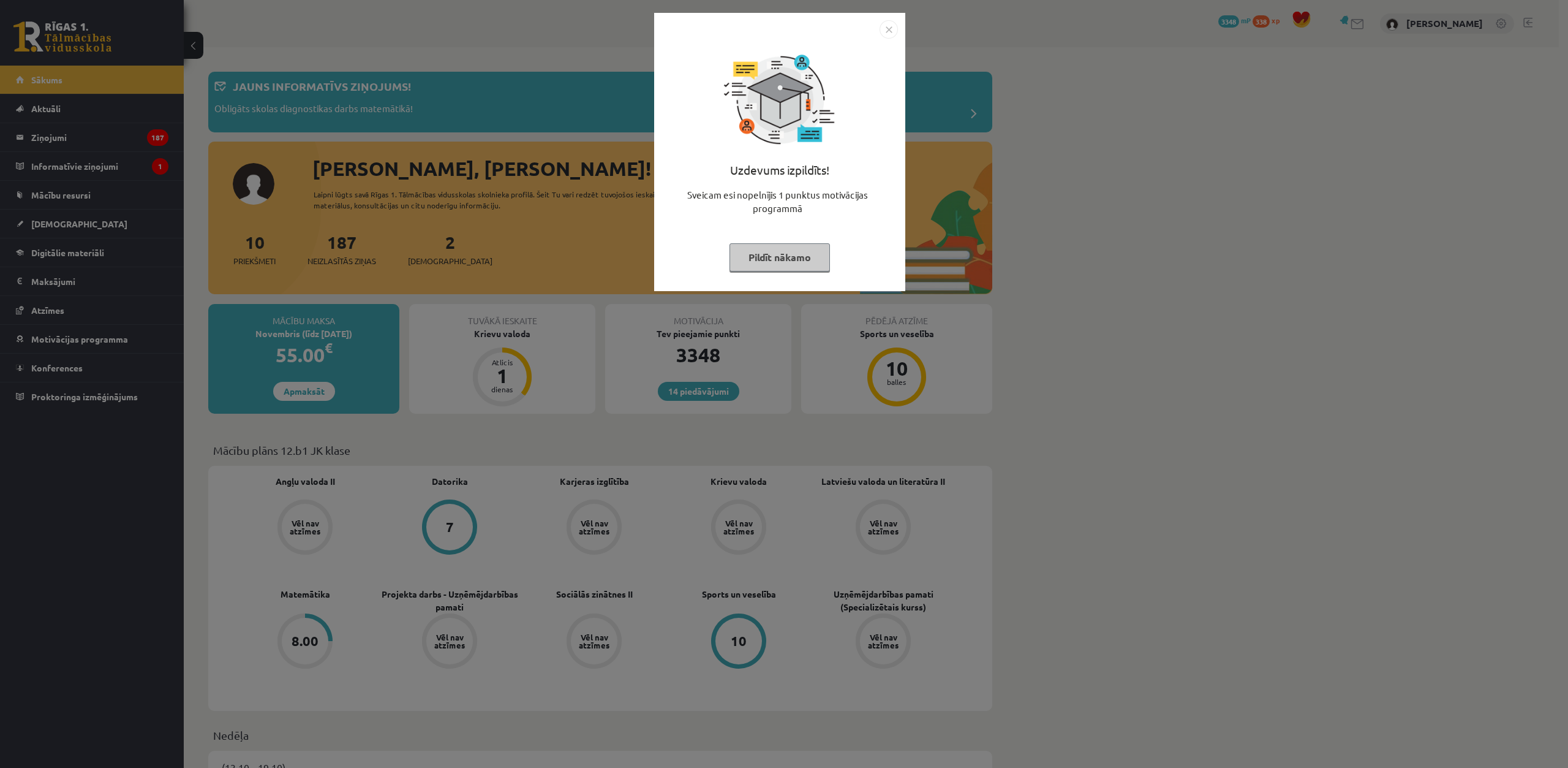
click at [784, 260] on button "Pildīt nākamo" at bounding box center [779, 257] width 100 height 28
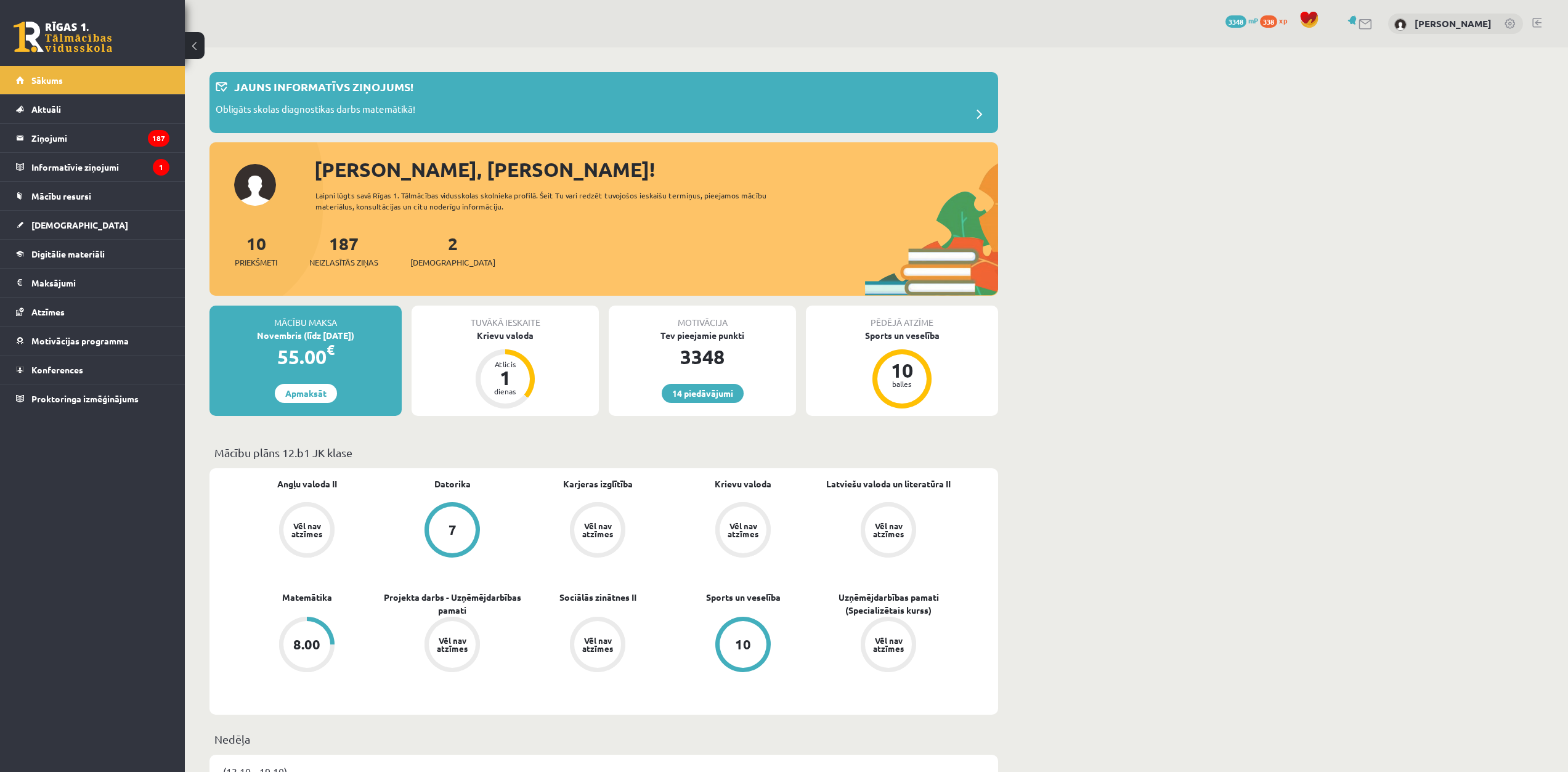
click at [510, 326] on div "Tuvākā ieskaite" at bounding box center [504, 317] width 187 height 23
click at [511, 333] on div "Krievu valoda" at bounding box center [504, 335] width 187 height 13
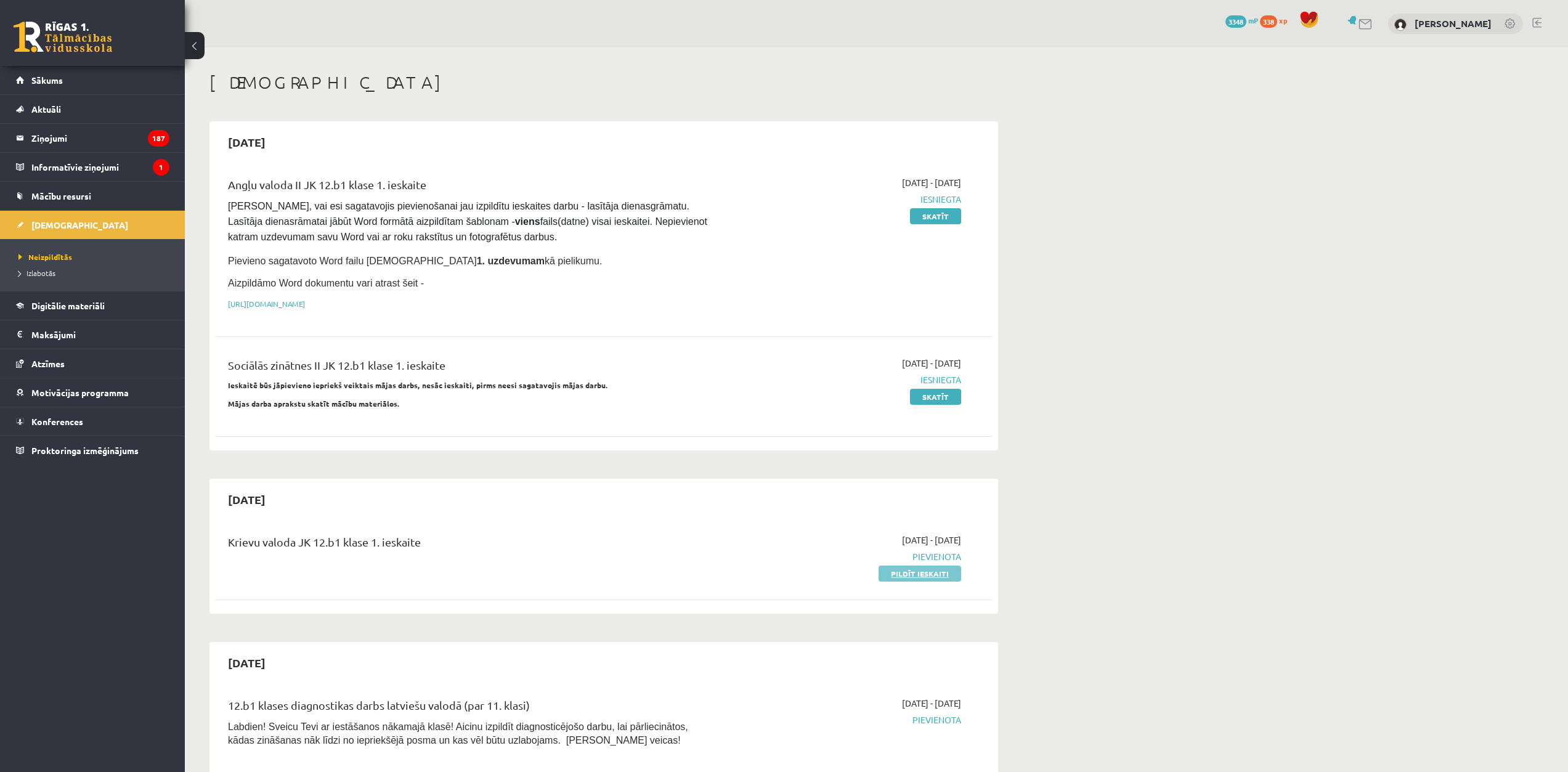
click at [896, 572] on link "Pildīt ieskaiti" at bounding box center [920, 573] width 82 height 16
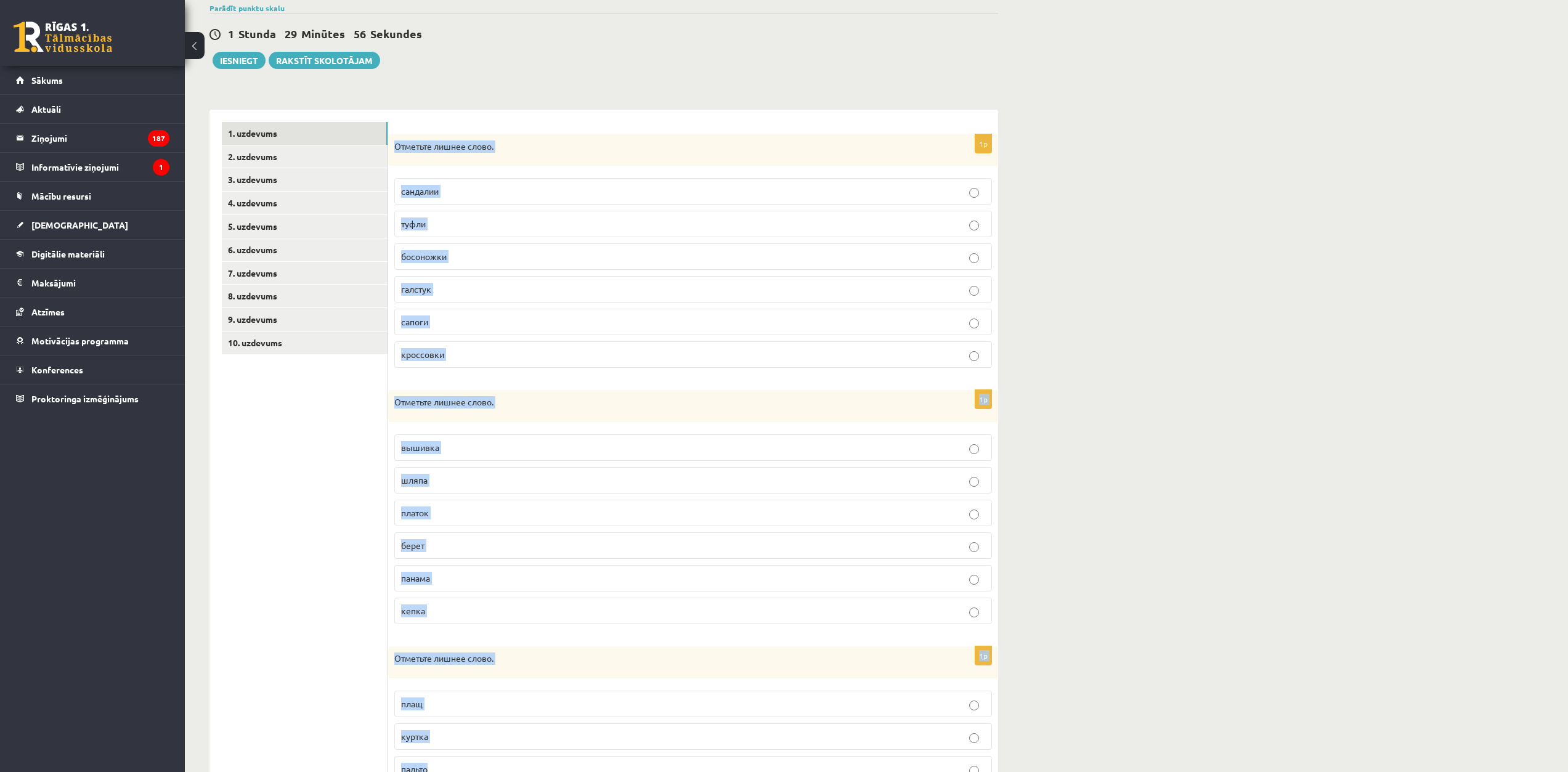
scroll to position [222, 0]
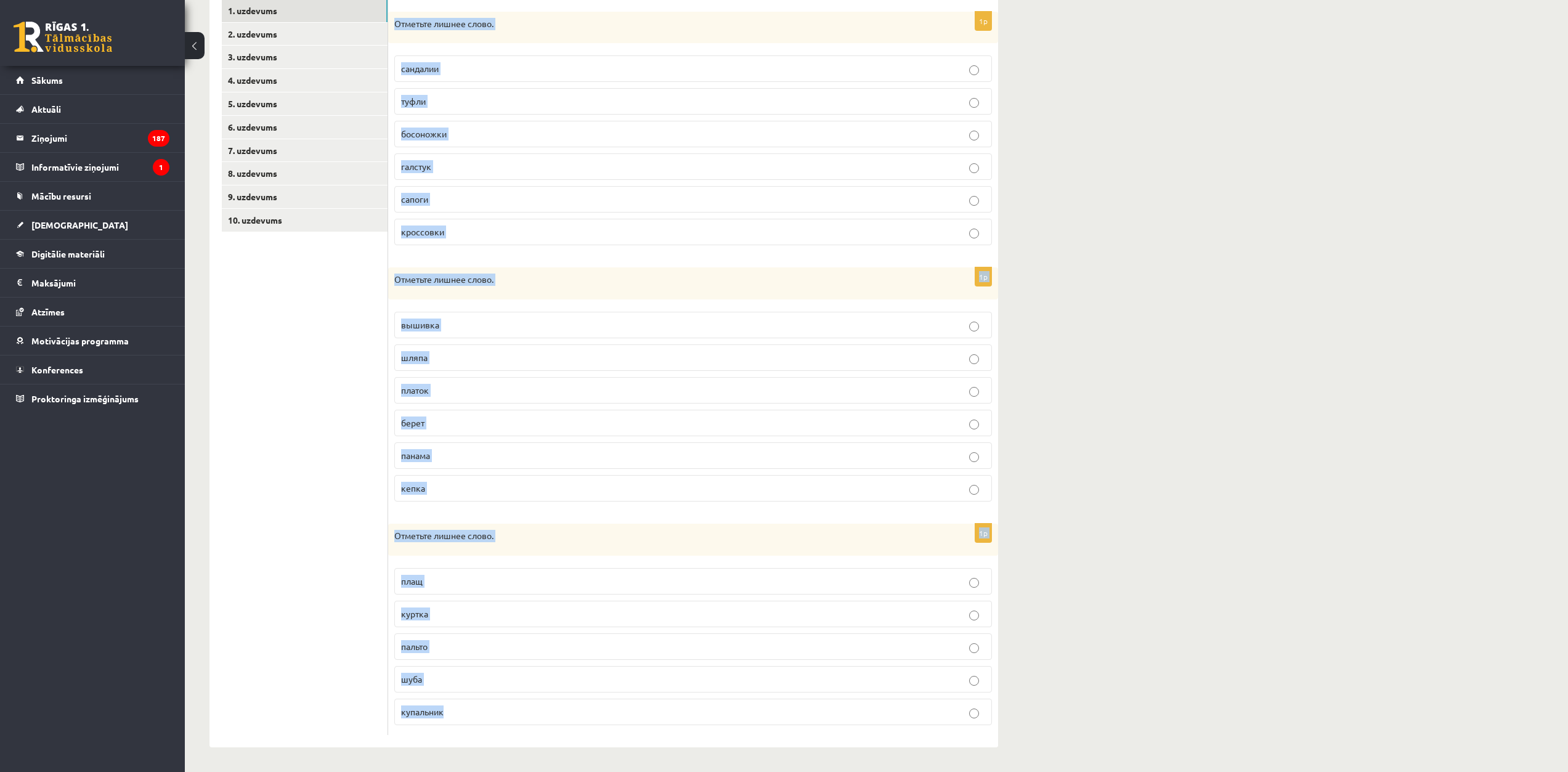
drag, startPoint x: 391, startPoint y: 245, endPoint x: 480, endPoint y: 737, distance: 500.0
click at [480, 737] on div "1p Отметьте лишнее слово. сандалии туфли босоножки галстук сапоги кроссовки 1p …" at bounding box center [693, 366] width 610 height 760
copy form "Отметьте лишнее слово. сандалии туфли босоножки галстук сапоги кроссовки 1p Отм…"
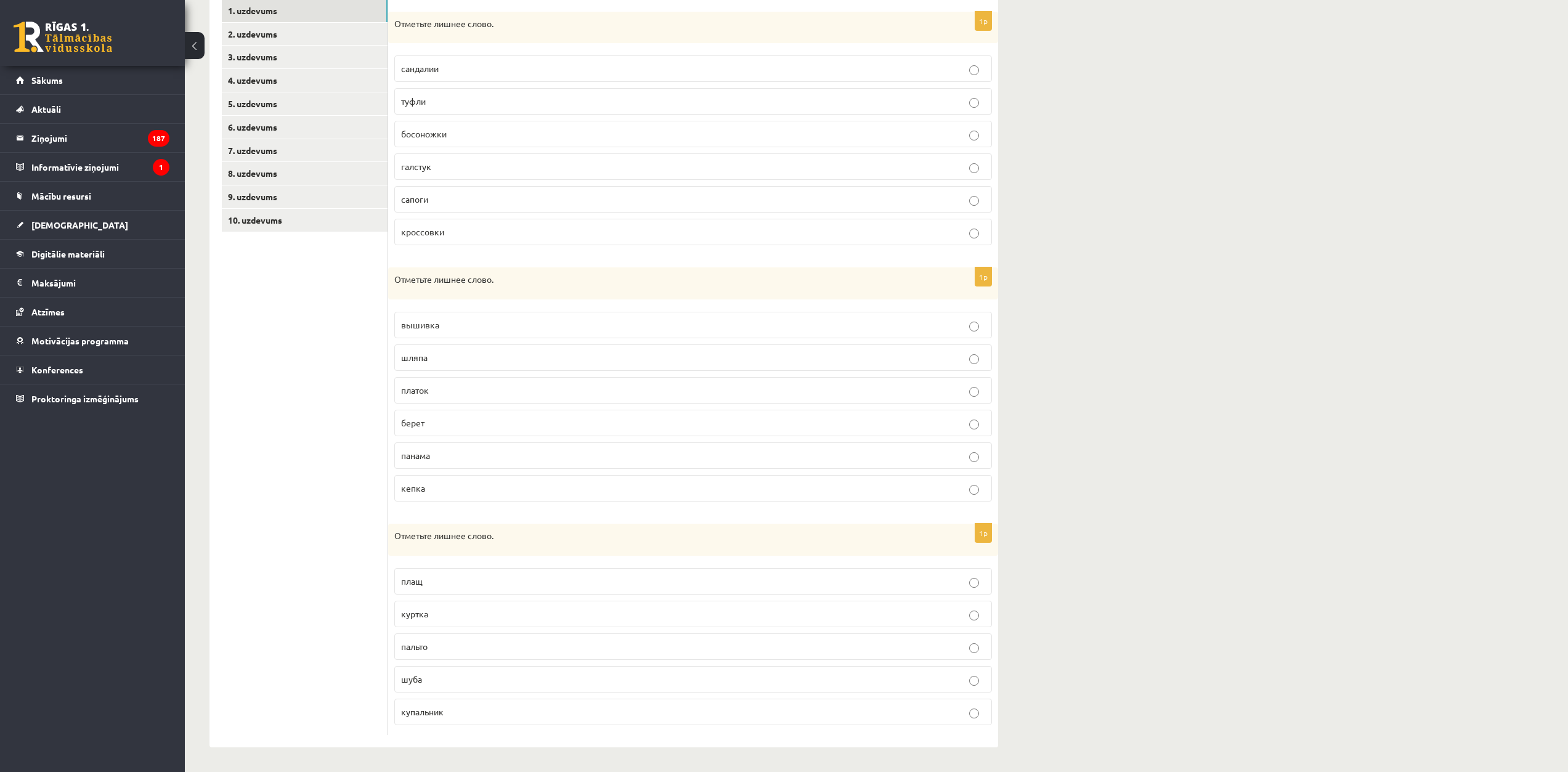
click at [337, 319] on ul "1. uzdevums 2. uzdevums 3. uzdevums 4. uzdevums 5. uzdevums 6. uzdevums 7. uzde…" at bounding box center [305, 366] width 166 height 735
click at [433, 173] on p "галстук" at bounding box center [693, 166] width 585 height 13
click at [436, 322] on span "вышивка" at bounding box center [420, 324] width 39 height 11
click at [467, 710] on p "купальник" at bounding box center [693, 711] width 585 height 13
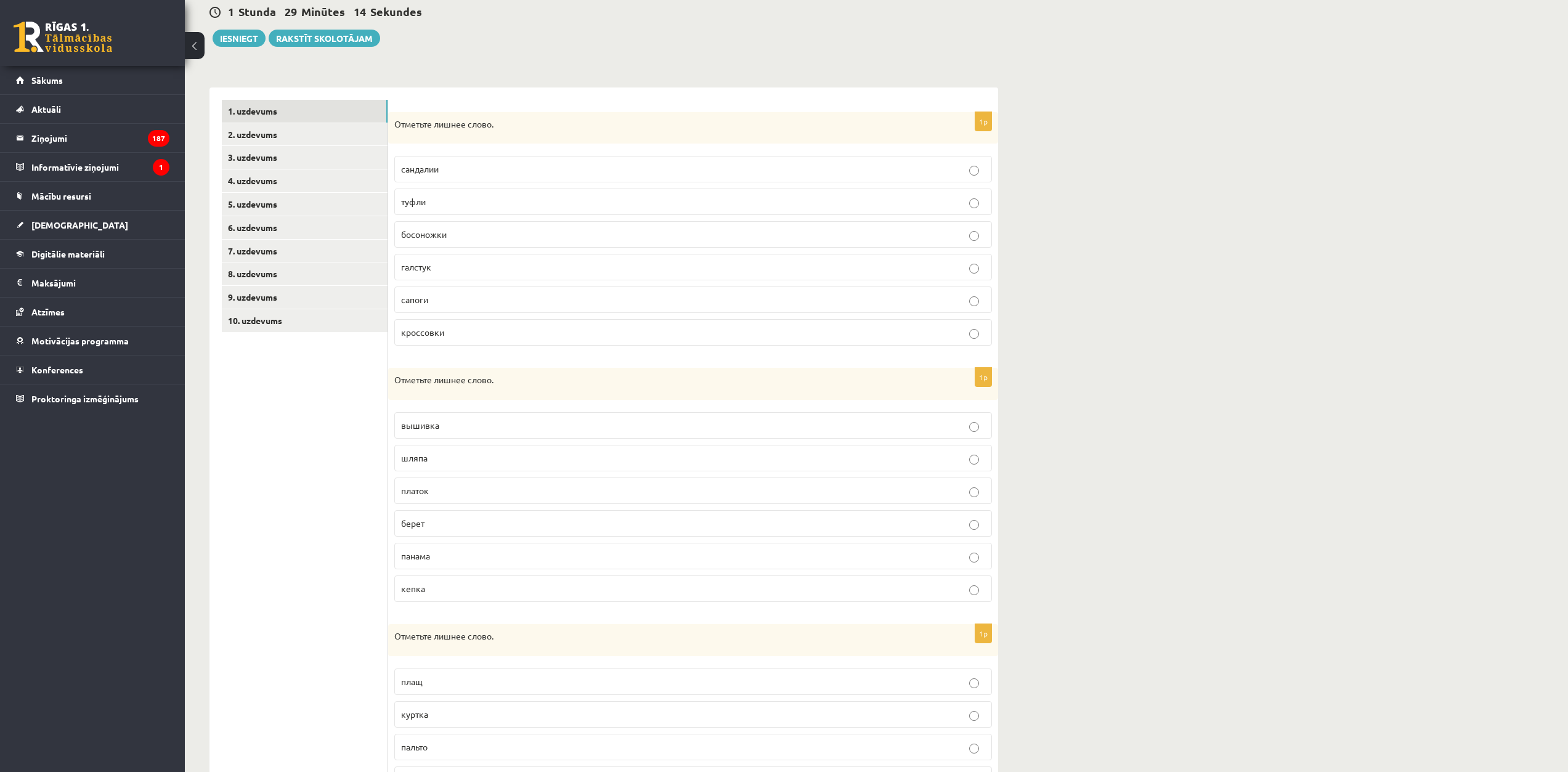
scroll to position [99, 0]
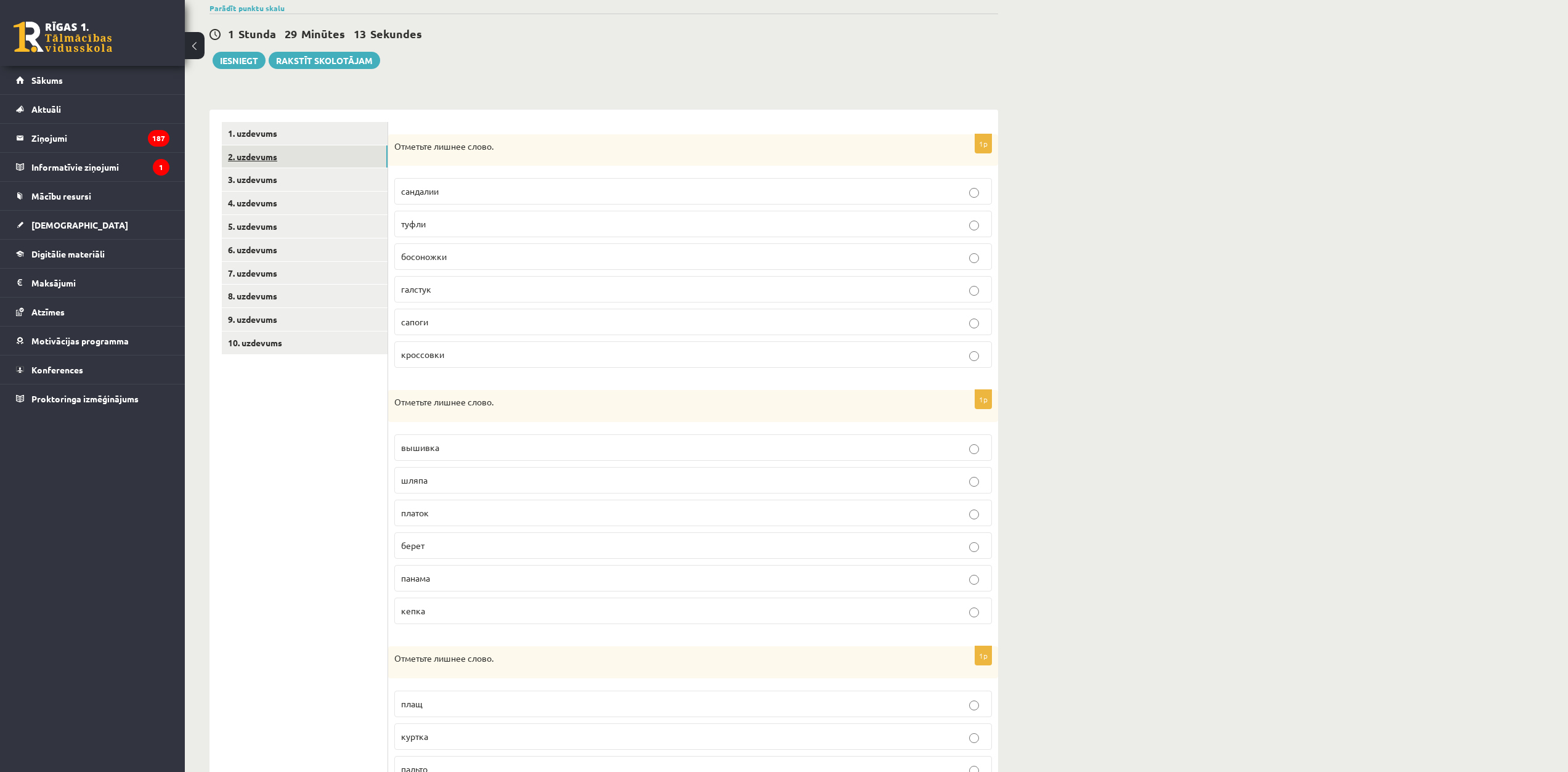
click at [280, 159] on link "2. uzdevums" at bounding box center [304, 157] width 166 height 23
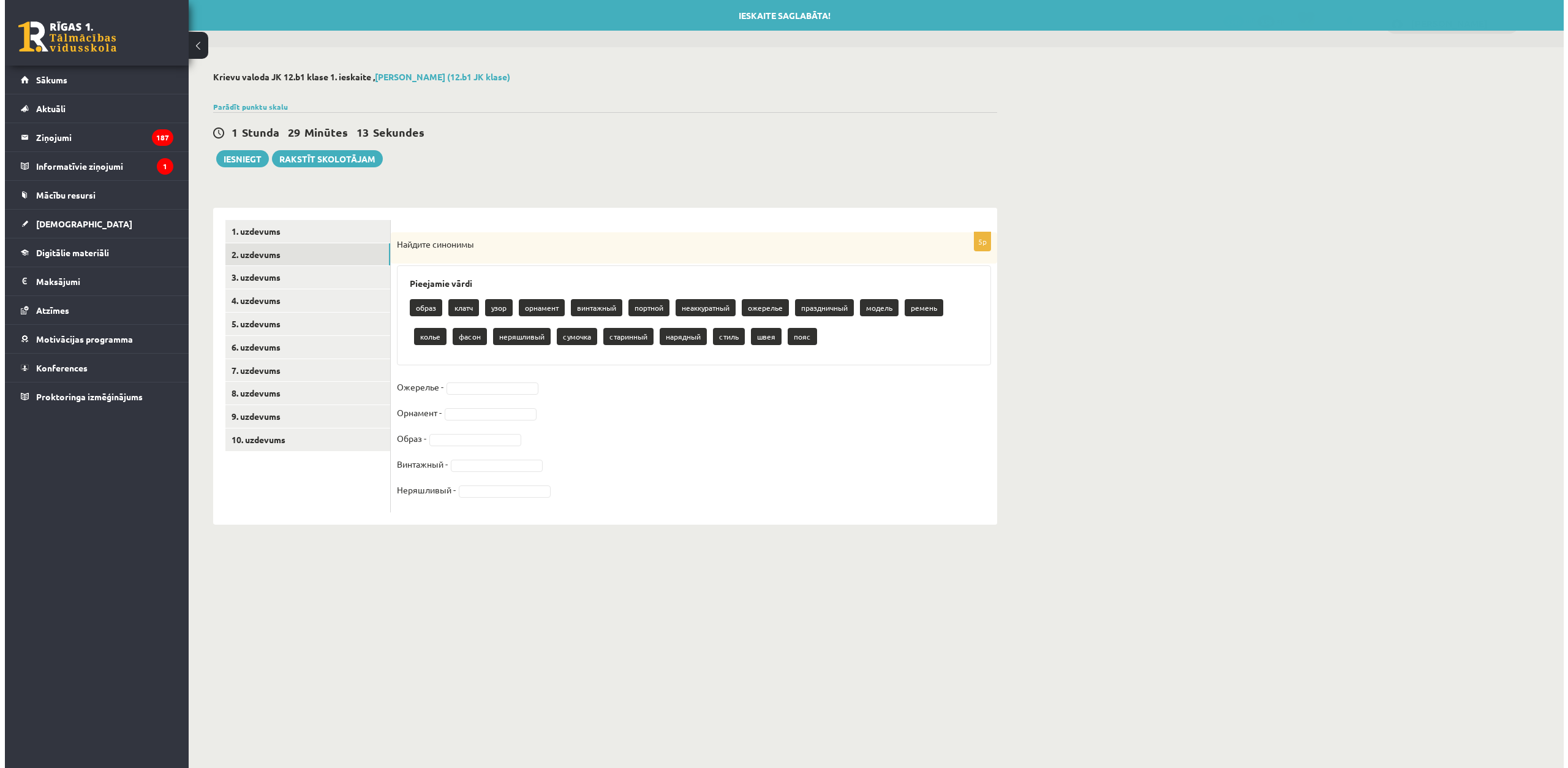
scroll to position [0, 0]
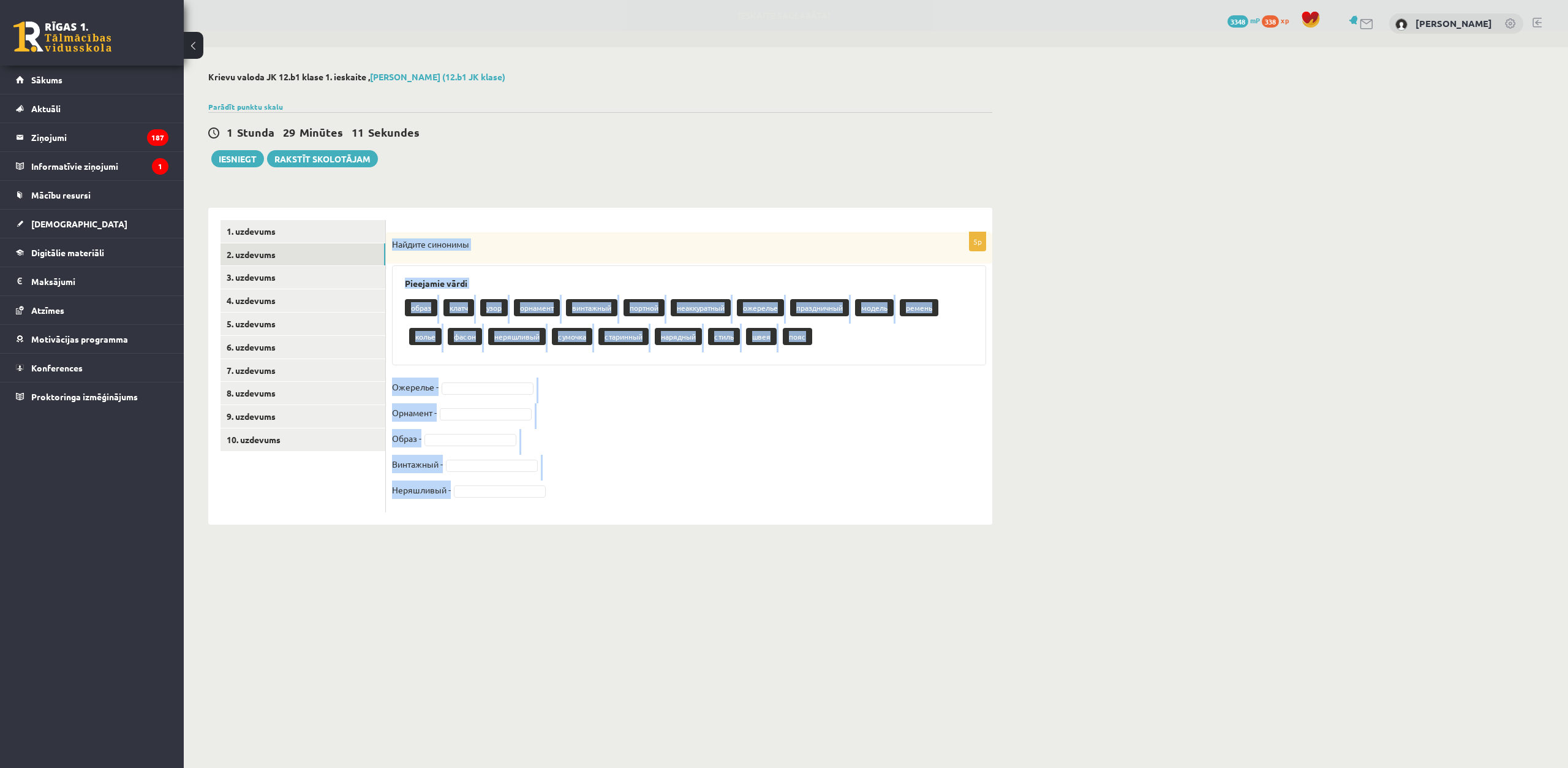
drag, startPoint x: 390, startPoint y: 243, endPoint x: 521, endPoint y: 511, distance: 298.3
click at [521, 511] on div "5p Найдите синонимы Pieejamie vārdi образ клатч узор орнамент винтажный портной…" at bounding box center [689, 372] width 606 height 280
copy div "Найдите синонимы Pieejamie vārdi образ клатч узор орнамент винтажный портной не…"
drag, startPoint x: 559, startPoint y: 425, endPoint x: 517, endPoint y: 403, distance: 47.4
click at [557, 424] on fieldset "Ожерелье - Орнамент - Образ - Винтажный - Неряшливый -" at bounding box center [689, 442] width 594 height 129
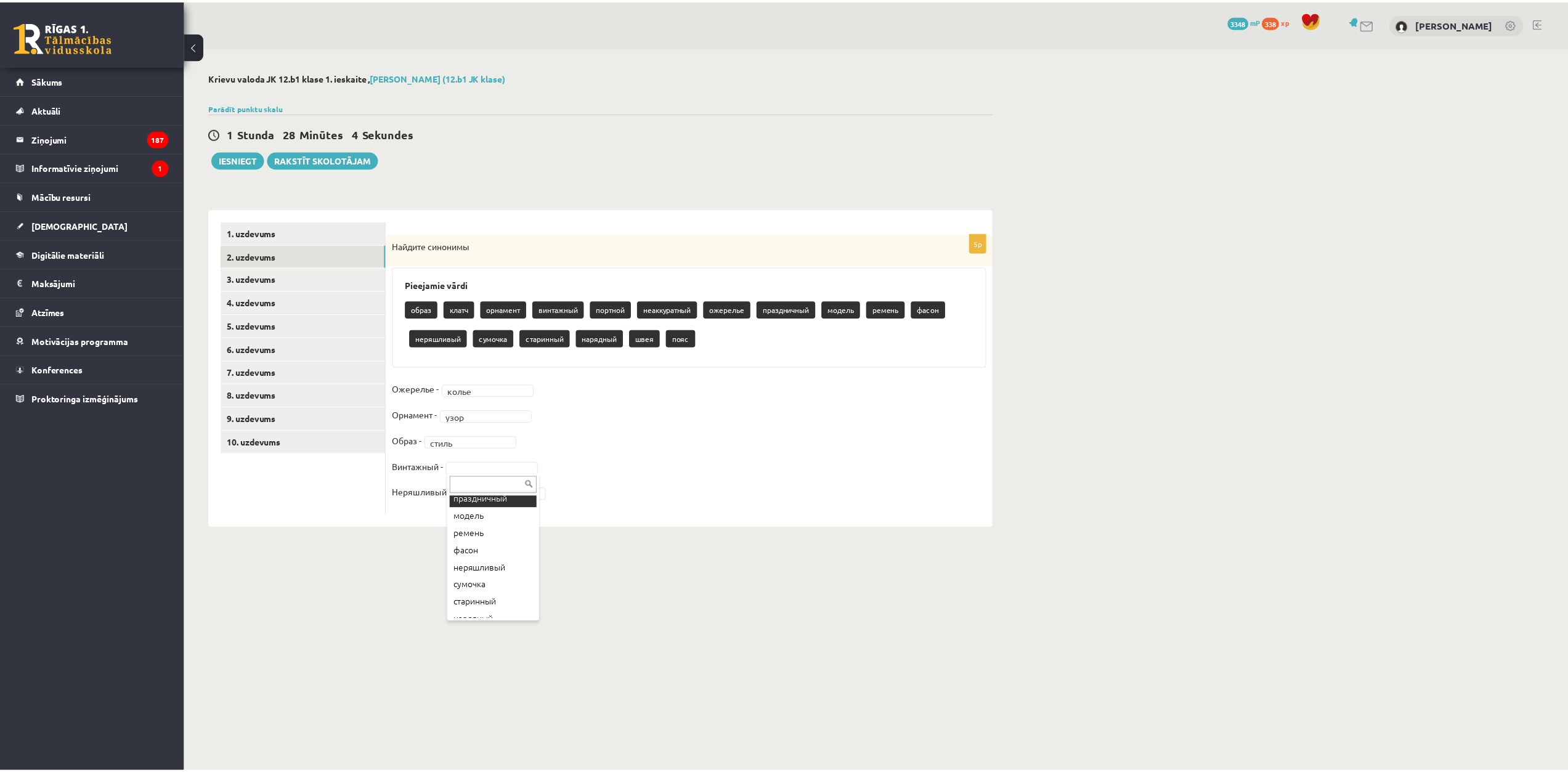
scroll to position [185, 0]
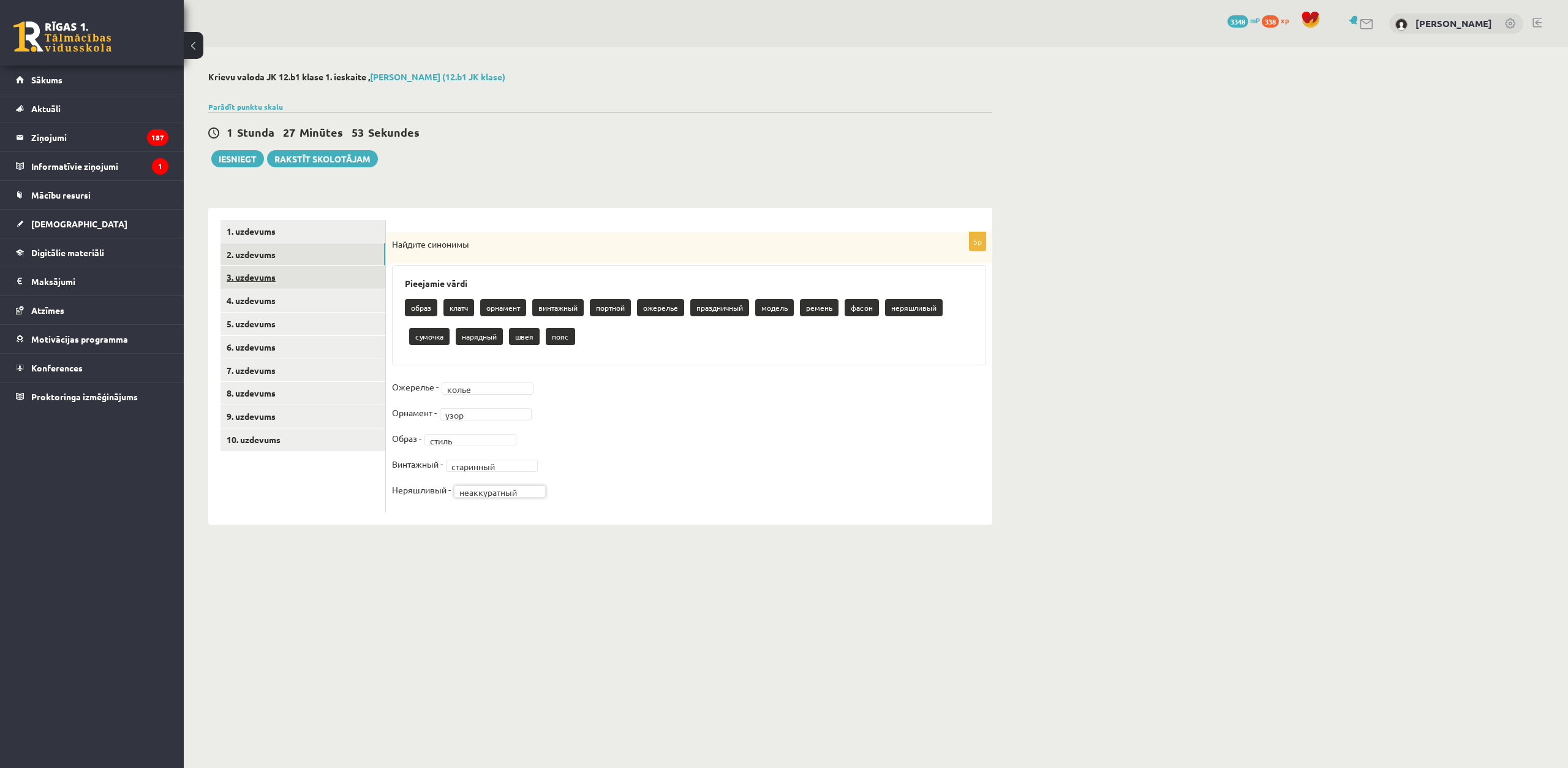
click at [276, 281] on link "3. uzdevums" at bounding box center [302, 277] width 165 height 23
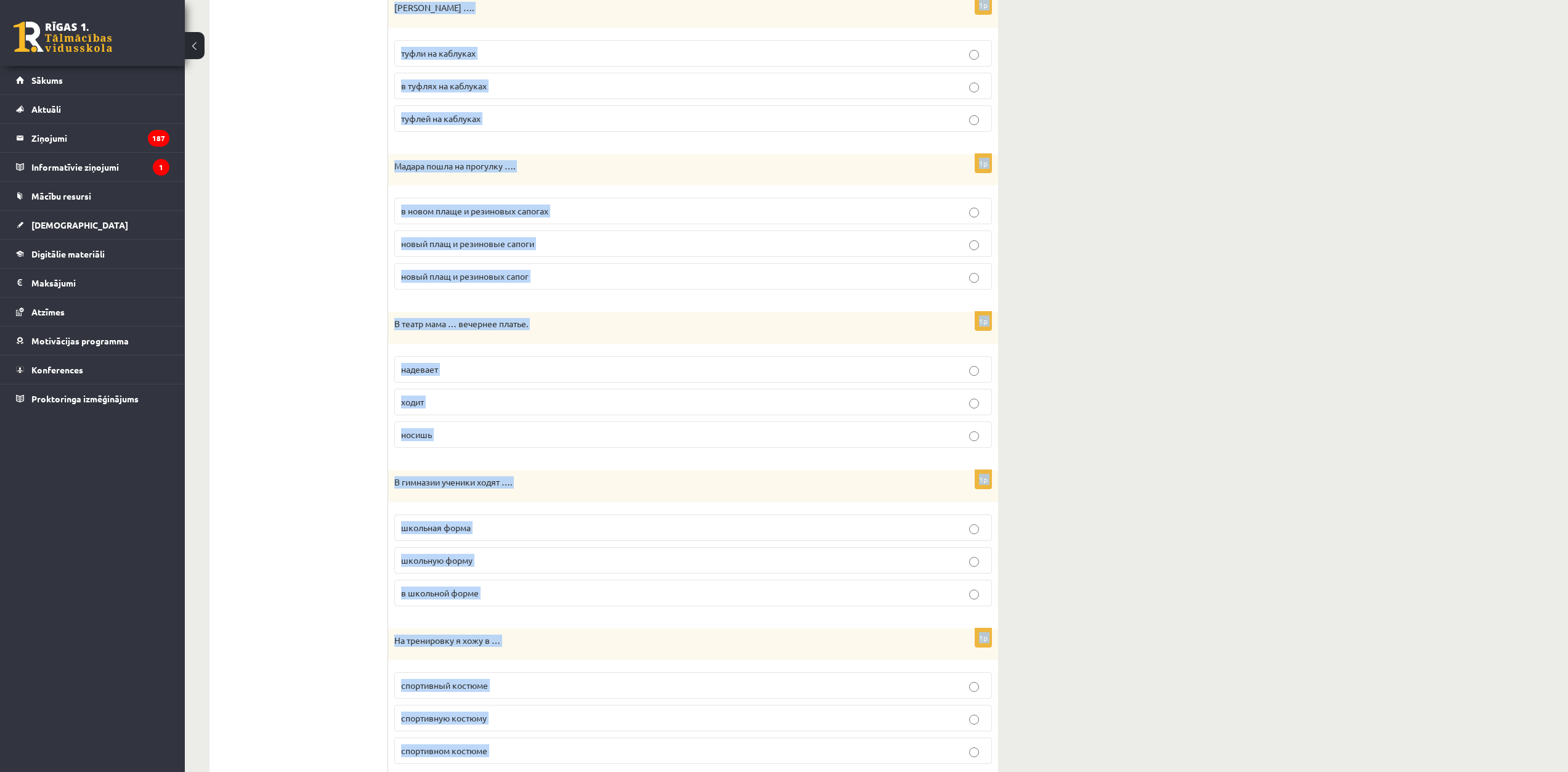
scroll to position [1068, 0]
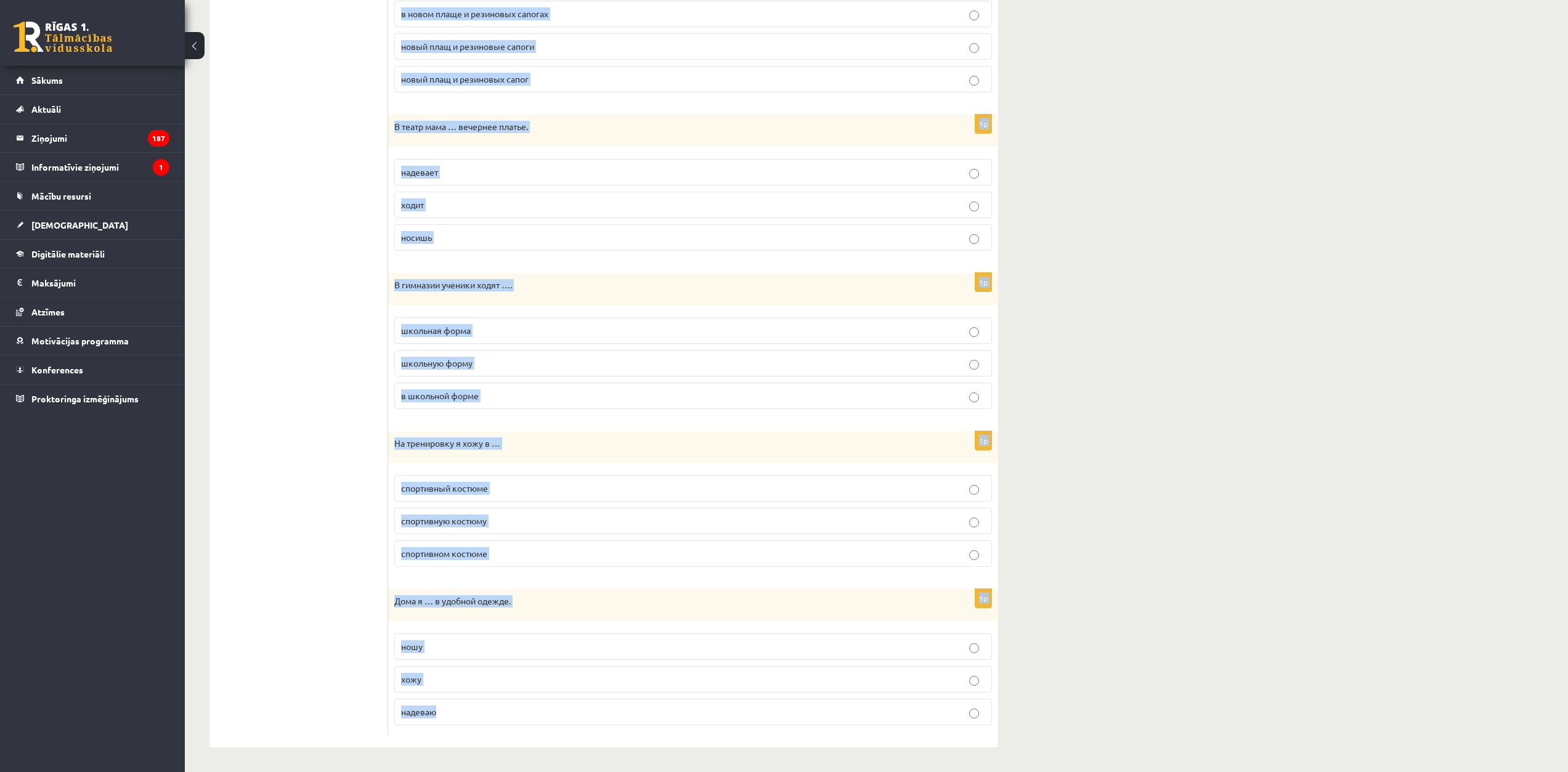
drag, startPoint x: 393, startPoint y: 242, endPoint x: 541, endPoint y: 726, distance: 506.1
copy form "В школу Ингуна носит джинсы …. с белой блузкой с белая блузка с белой блузки 1p…"
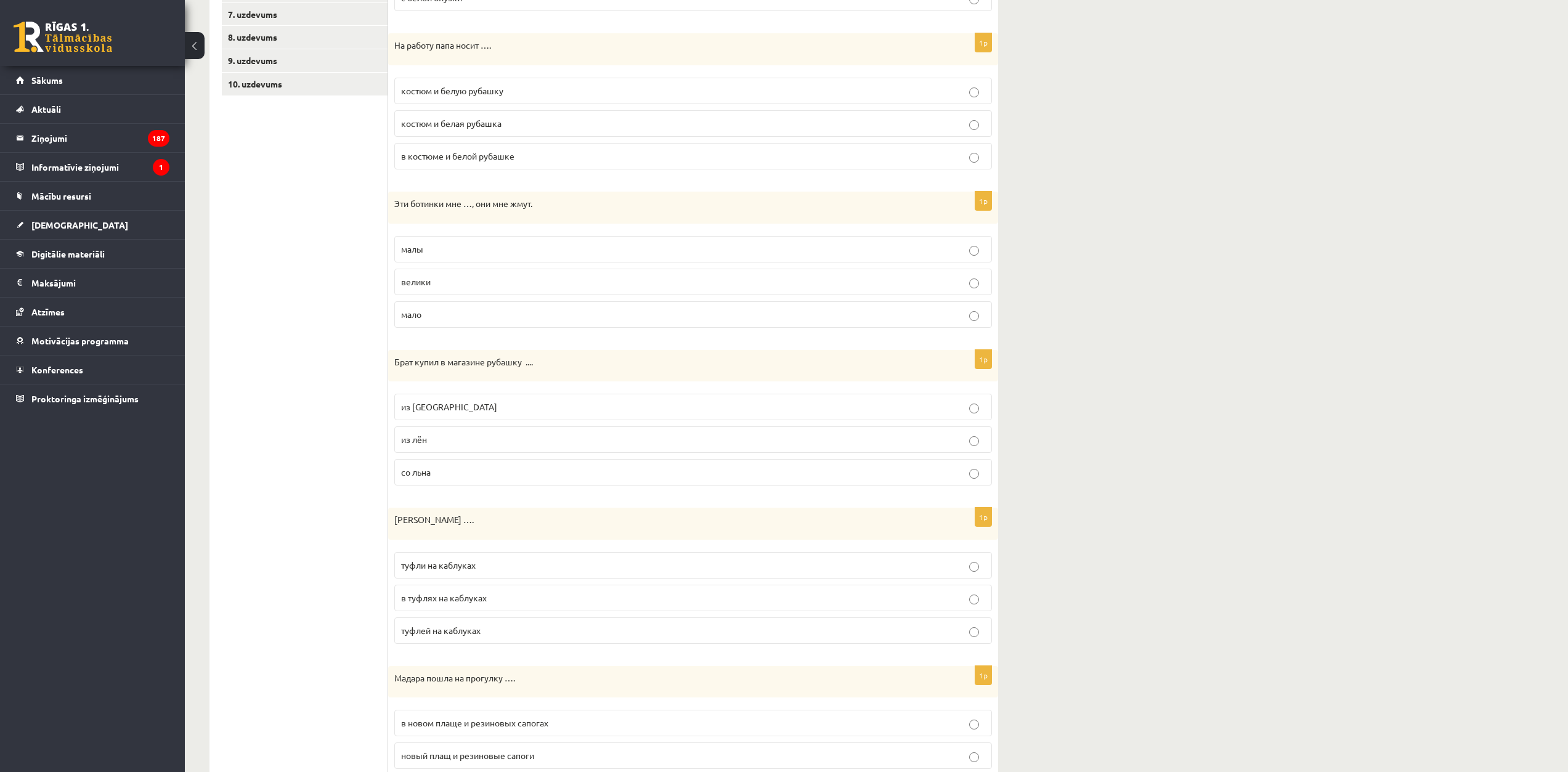
scroll to position [143, 0]
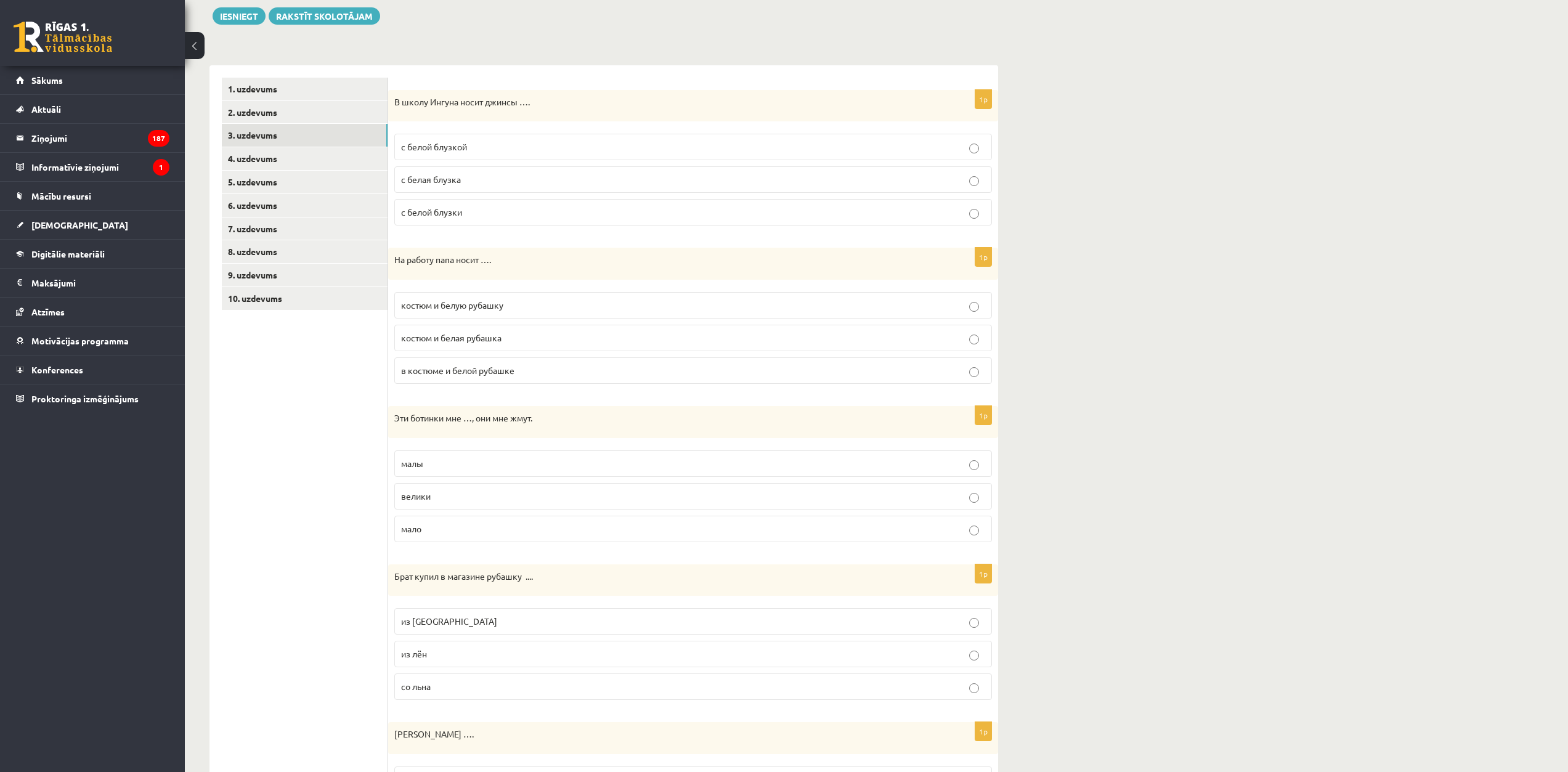
click at [454, 145] on span "с белой блузкой" at bounding box center [434, 146] width 66 height 11
click at [447, 211] on span "с белой блузки" at bounding box center [431, 212] width 61 height 11
click at [445, 140] on label "с белой блузкой" at bounding box center [693, 147] width 598 height 26
click at [517, 308] on p "костюм и белую рубашку" at bounding box center [693, 305] width 585 height 13
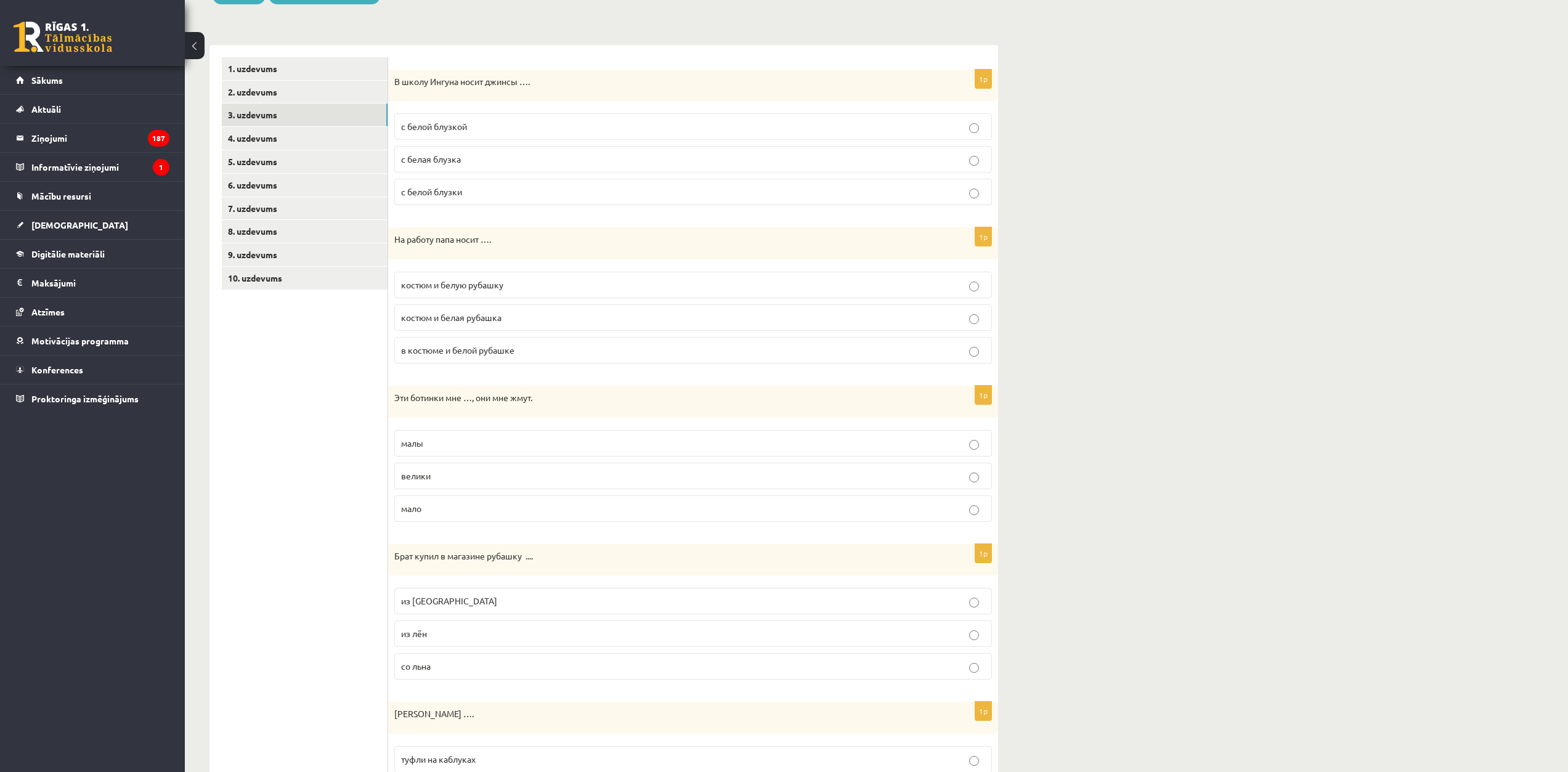
scroll to position [205, 0]
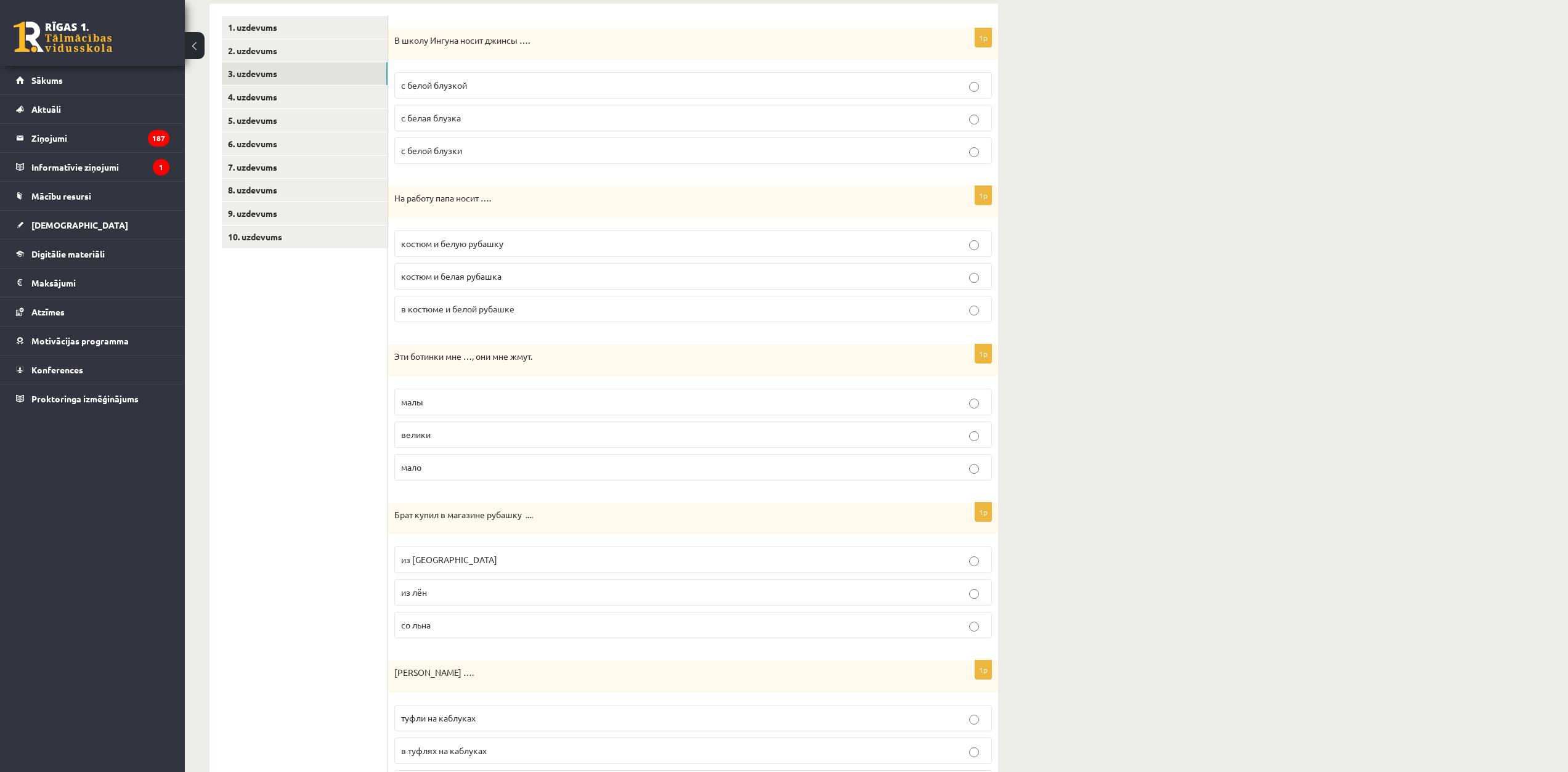
click at [429, 404] on p "малы" at bounding box center [693, 402] width 585 height 13
click at [431, 560] on span "из льна" at bounding box center [449, 559] width 96 height 11
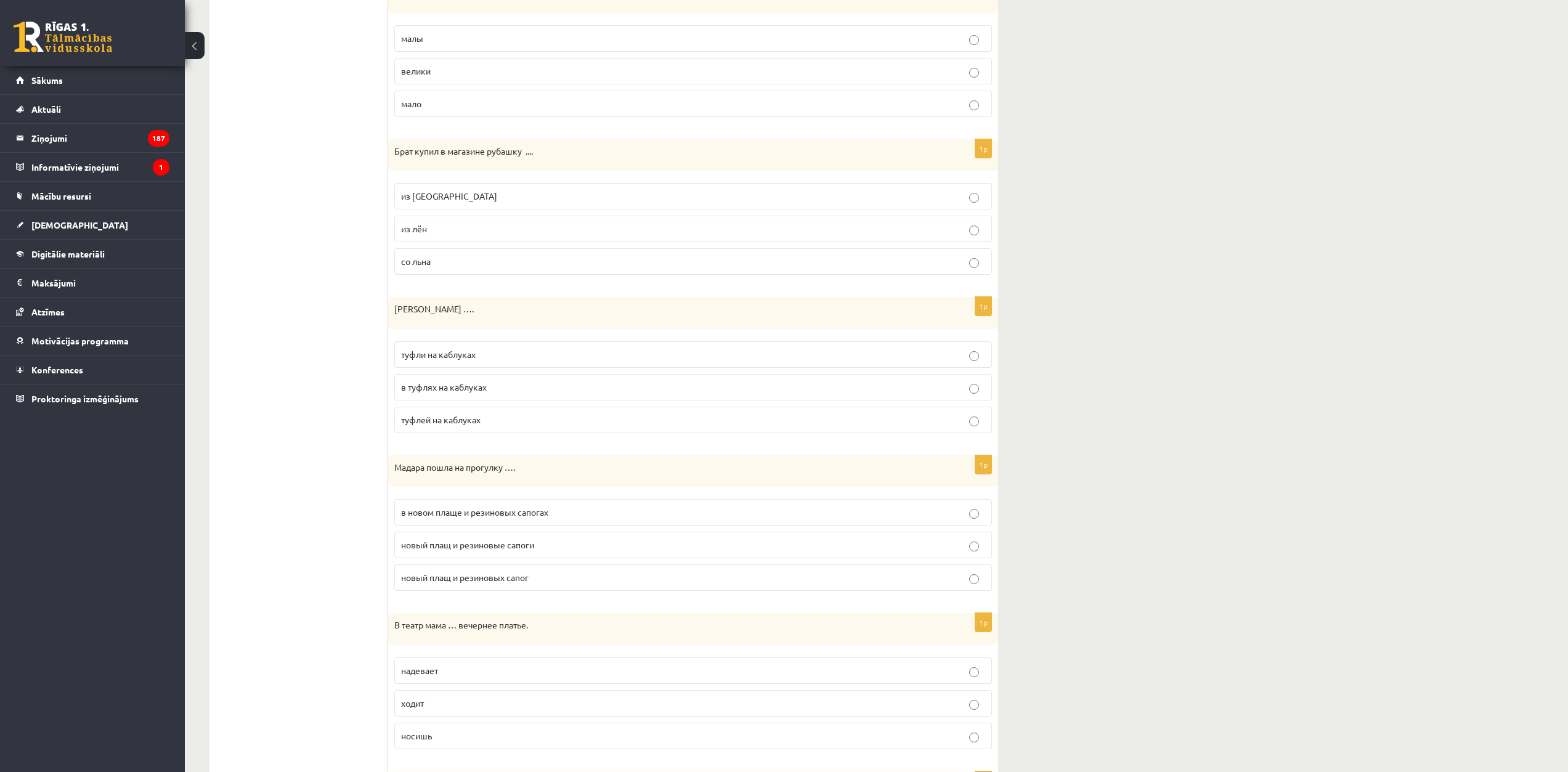
scroll to position [575, 0]
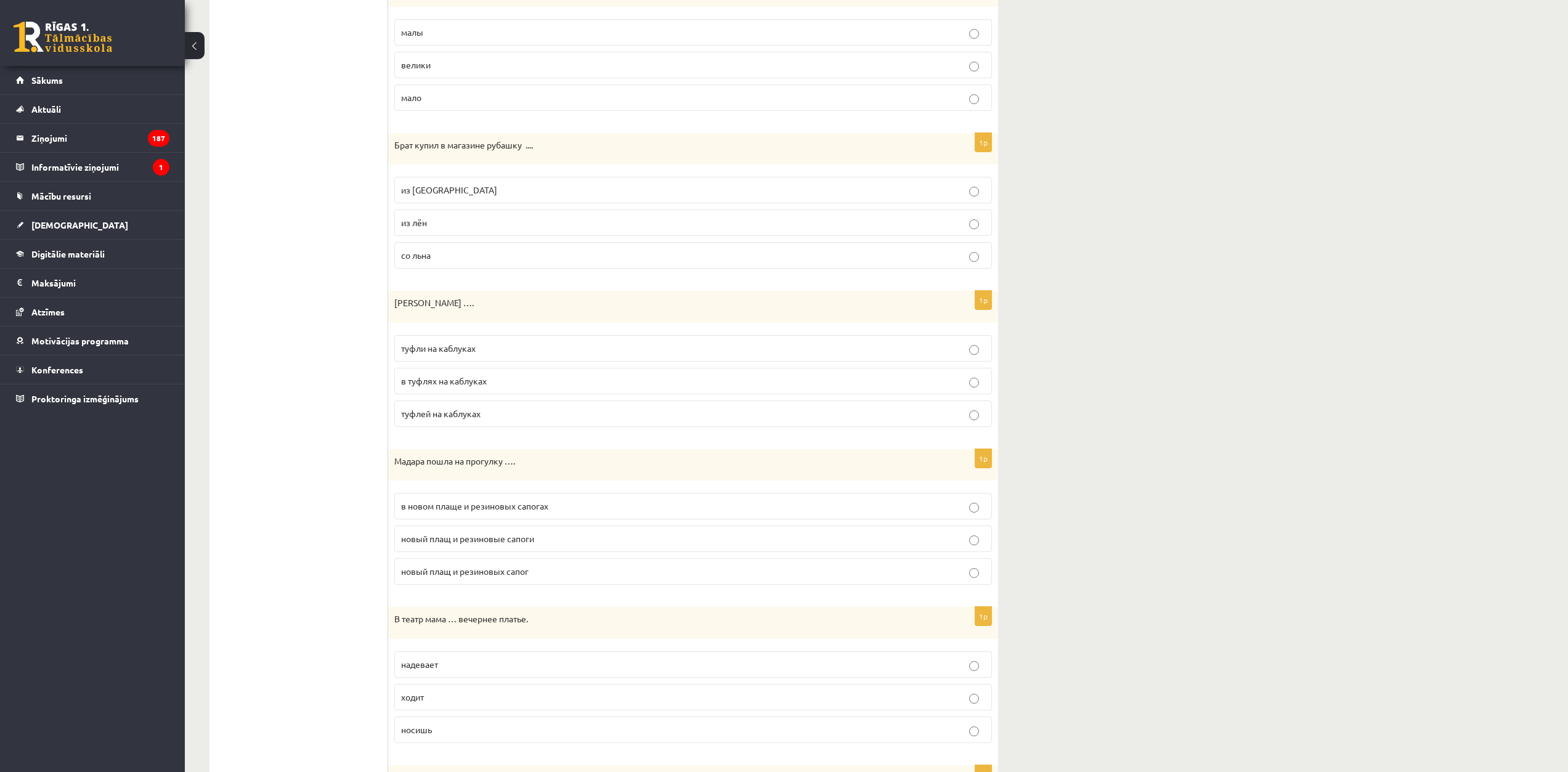
click at [451, 356] on label "туфли на каблуках" at bounding box center [693, 348] width 598 height 26
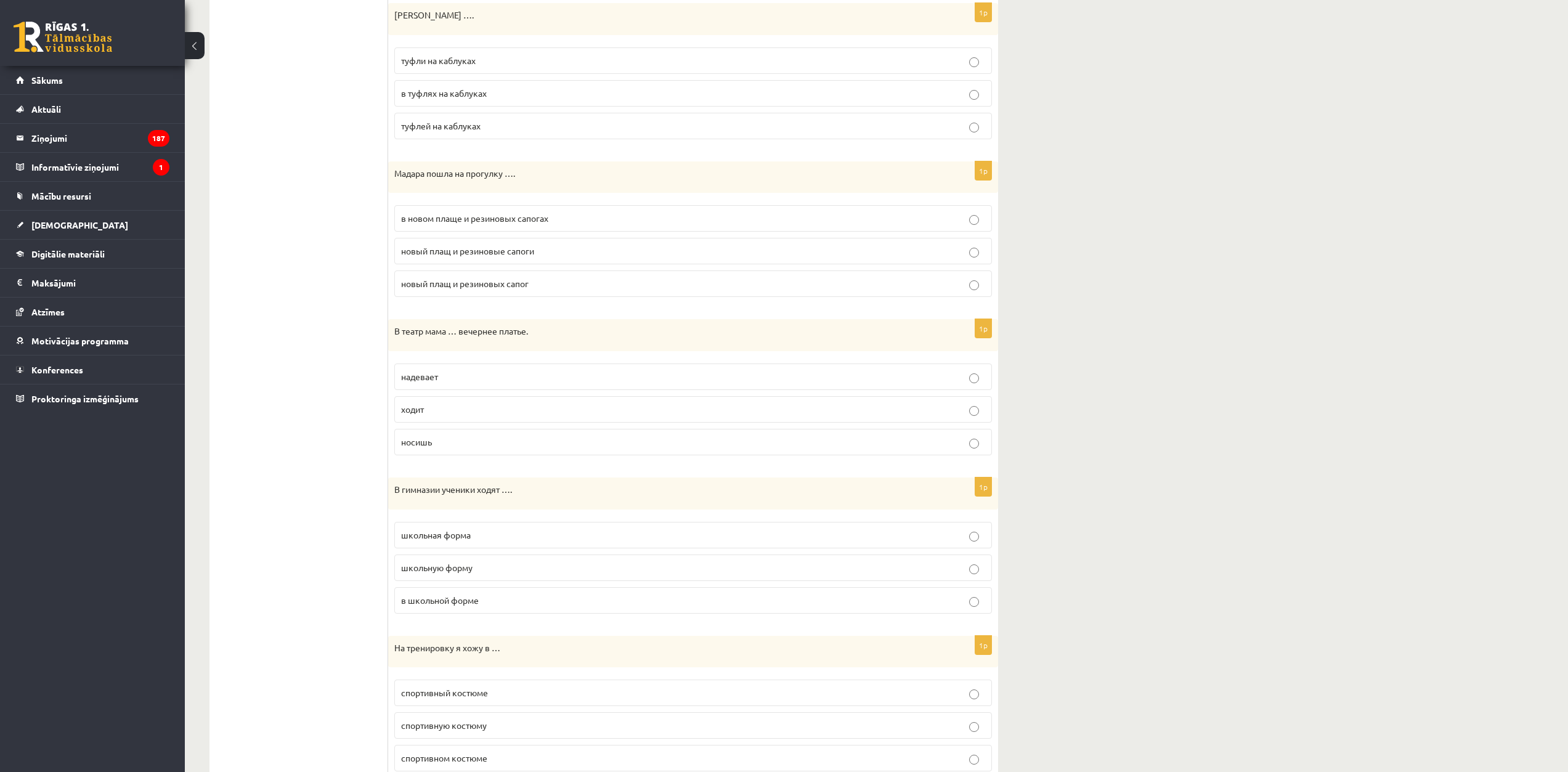
scroll to position [883, 0]
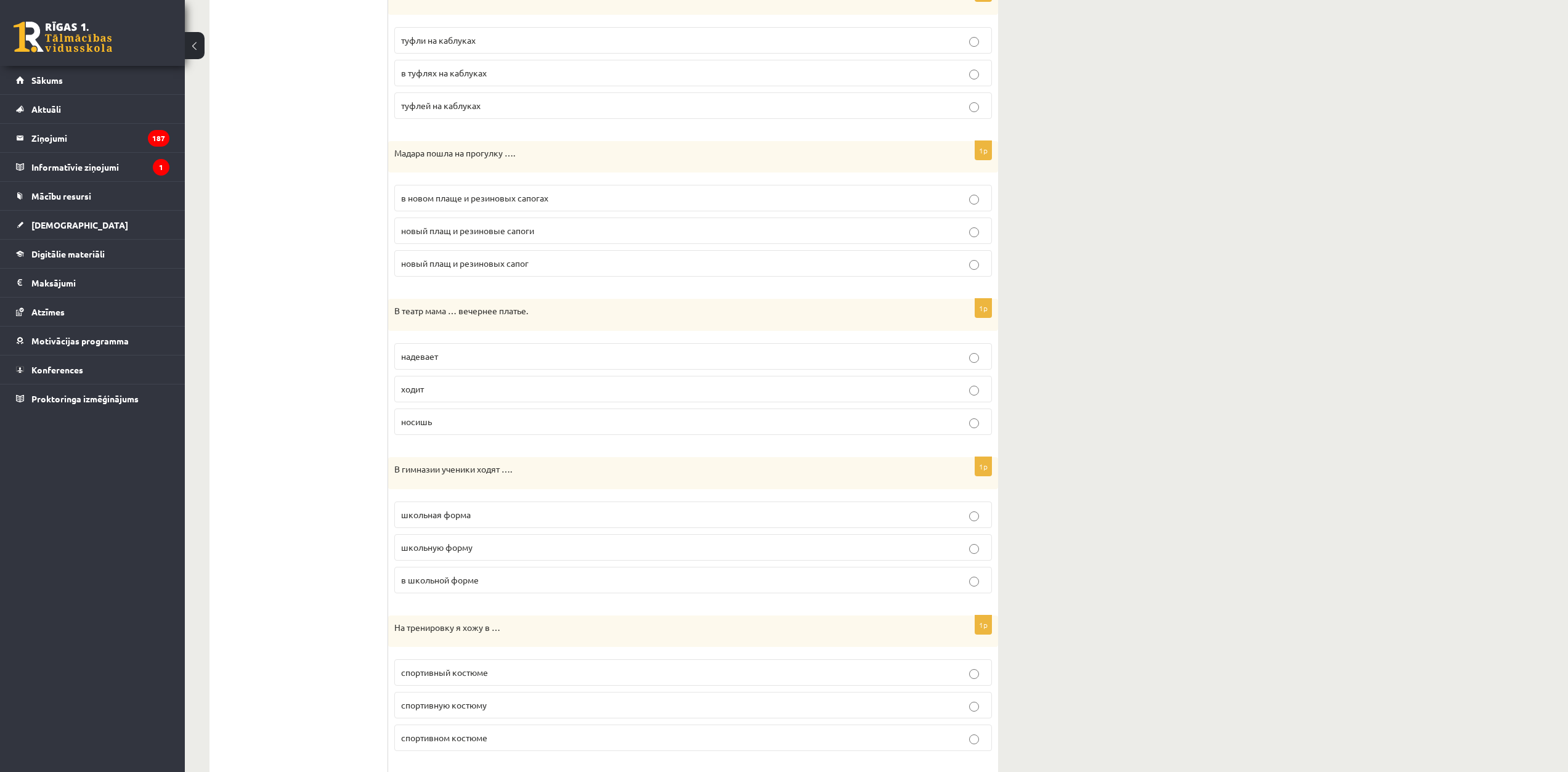
click at [477, 195] on span "в новом плаще и резиновых сапогах" at bounding box center [474, 198] width 147 height 11
click at [444, 351] on p "надевает" at bounding box center [693, 356] width 585 height 13
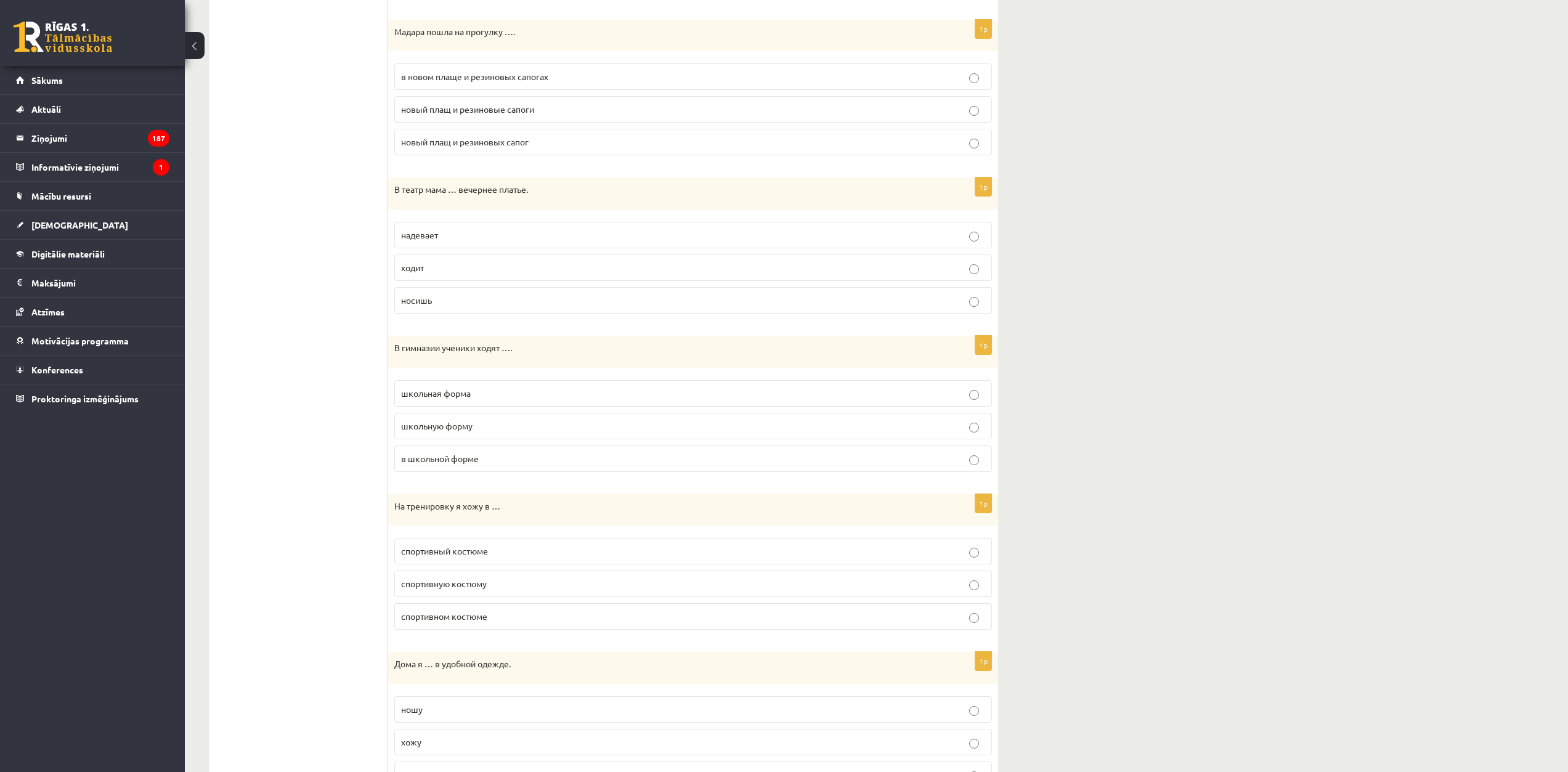
scroll to position [1068, 0]
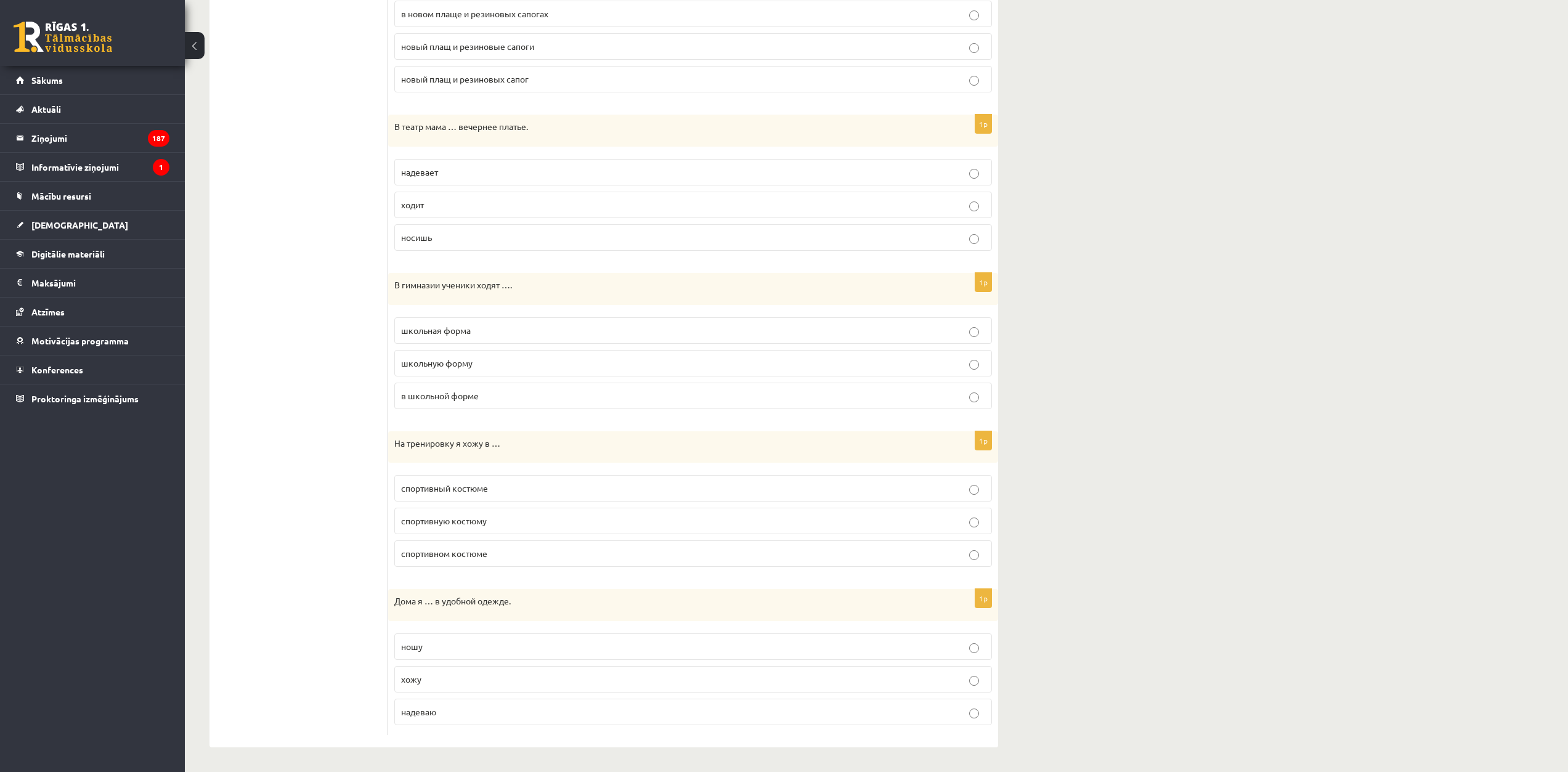
click at [479, 389] on p "в школьной форме" at bounding box center [693, 396] width 585 height 13
click at [504, 550] on p "спортивном костюме" at bounding box center [693, 553] width 585 height 13
click at [435, 674] on p "хожу" at bounding box center [693, 679] width 585 height 13
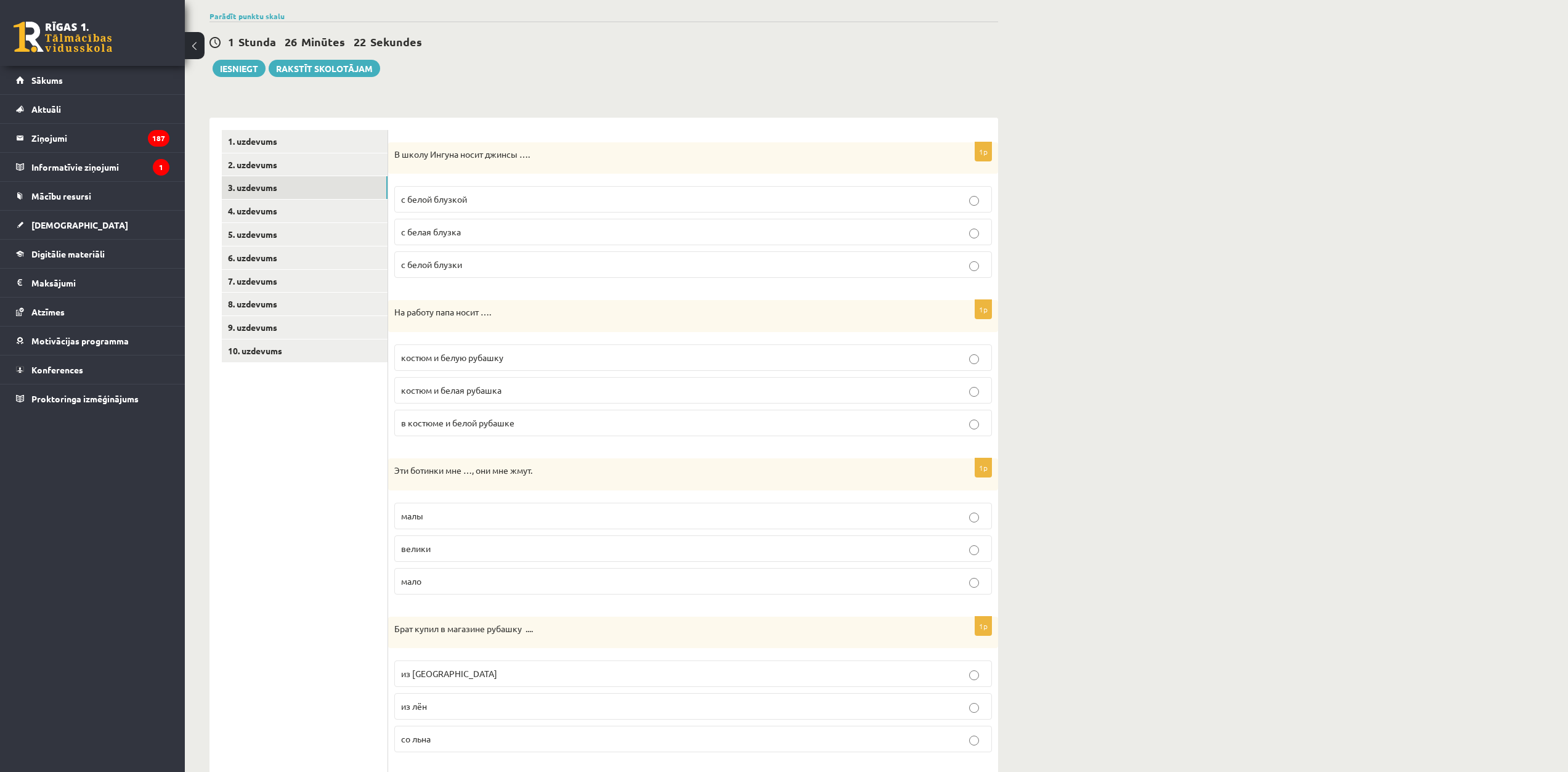
scroll to position [82, 0]
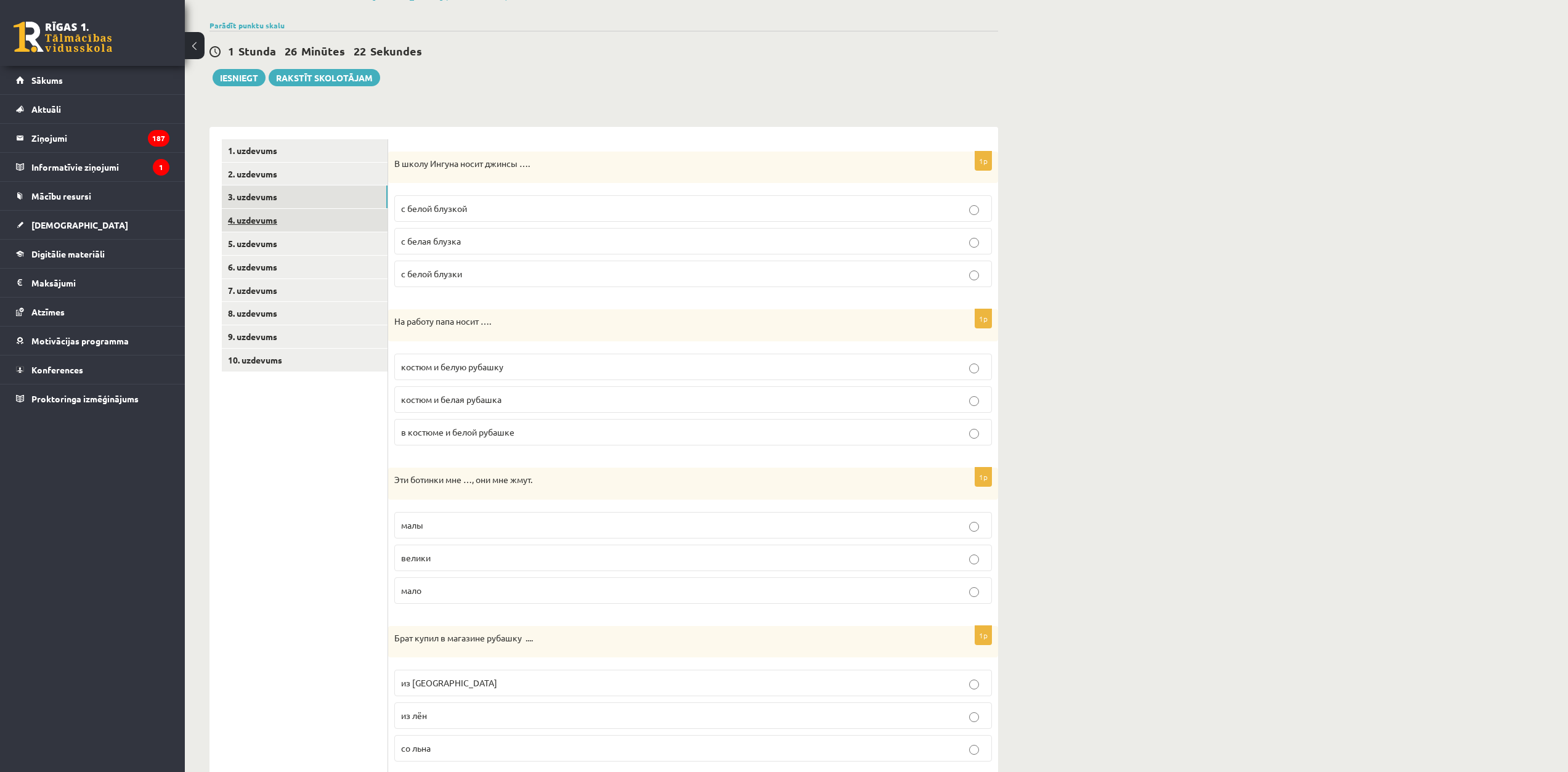
click at [320, 226] on link "4. uzdevums" at bounding box center [304, 220] width 166 height 23
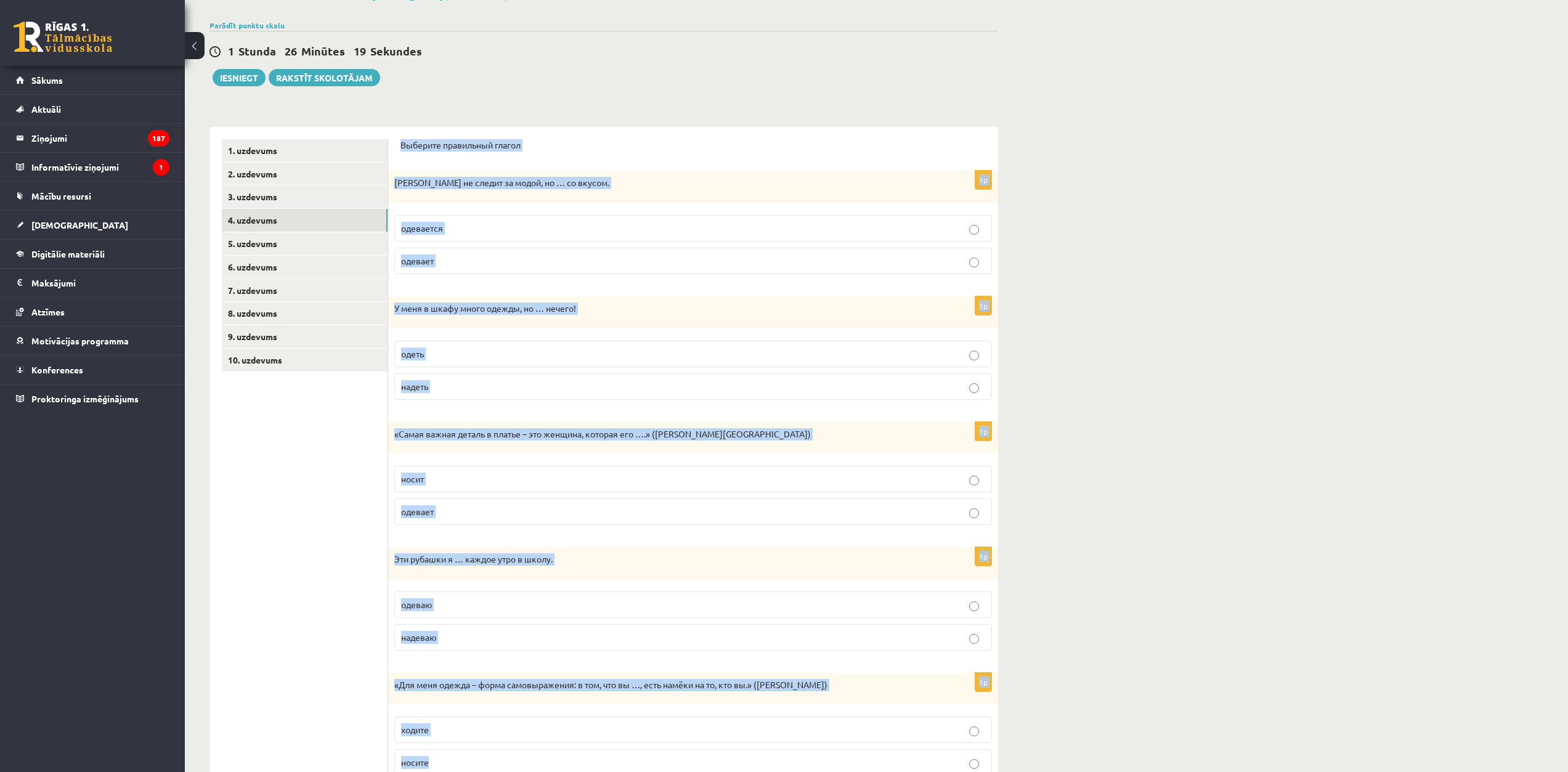
scroll to position [133, 0]
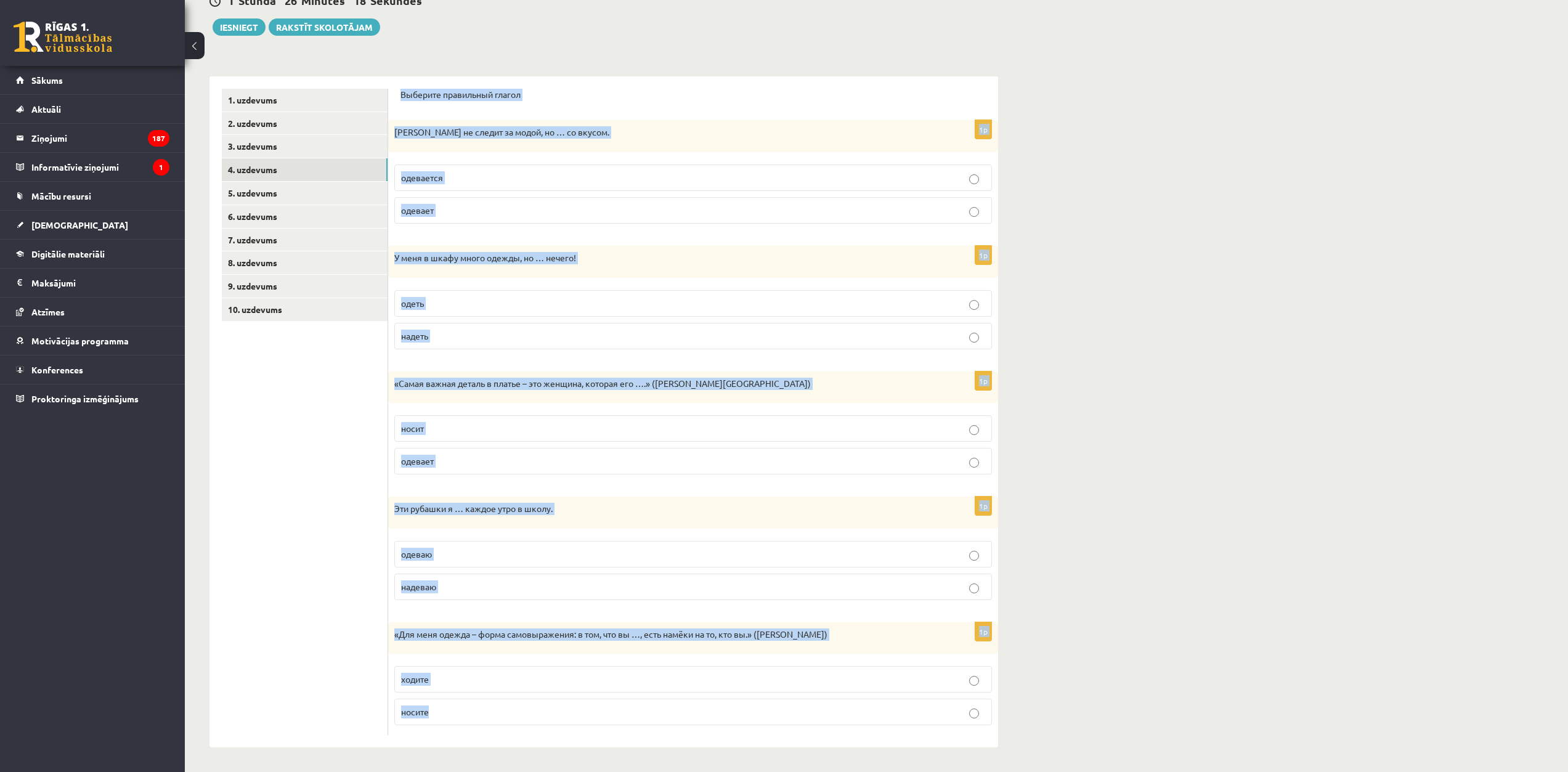
drag, startPoint x: 398, startPoint y: 145, endPoint x: 615, endPoint y: 729, distance: 623.0
click at [615, 729] on div "Выберите правильный глагол 1p Ивар не следит за модой, но … со вкусом. одеваетс…" at bounding box center [693, 412] width 610 height 671
copy form "Выберите правильный глагол 1p Ивар не следит за модой, но … со вкусом. одеваетс…"
click at [459, 183] on p "одевается" at bounding box center [693, 177] width 585 height 13
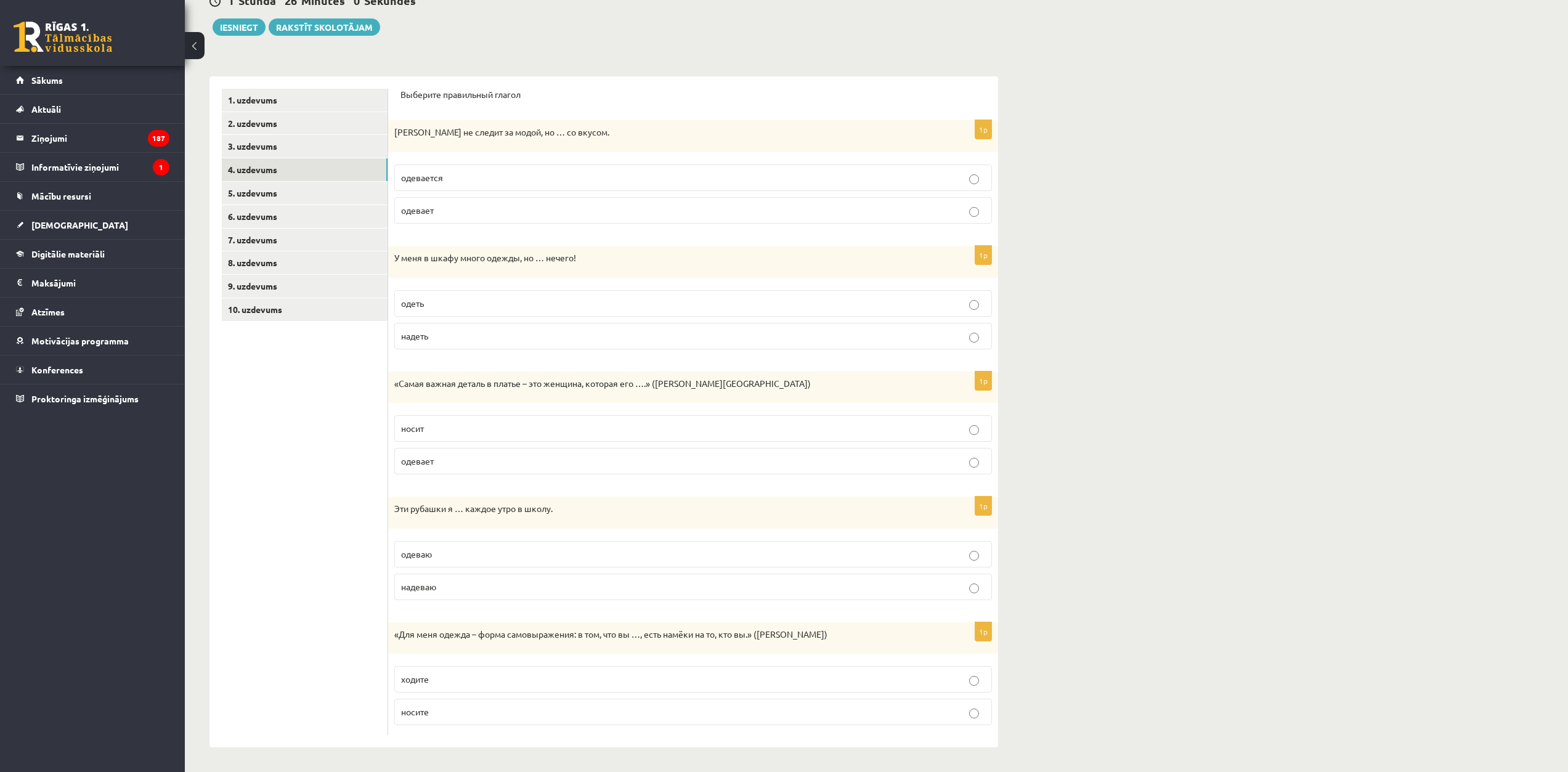
click at [438, 335] on p "надеть" at bounding box center [693, 336] width 585 height 13
click at [441, 429] on p "носит" at bounding box center [693, 428] width 585 height 13
click at [480, 591] on p "надеваю" at bounding box center [693, 587] width 585 height 13
click at [451, 714] on p "носите" at bounding box center [693, 711] width 585 height 13
click at [320, 195] on link "5. uzdevums" at bounding box center [304, 193] width 166 height 23
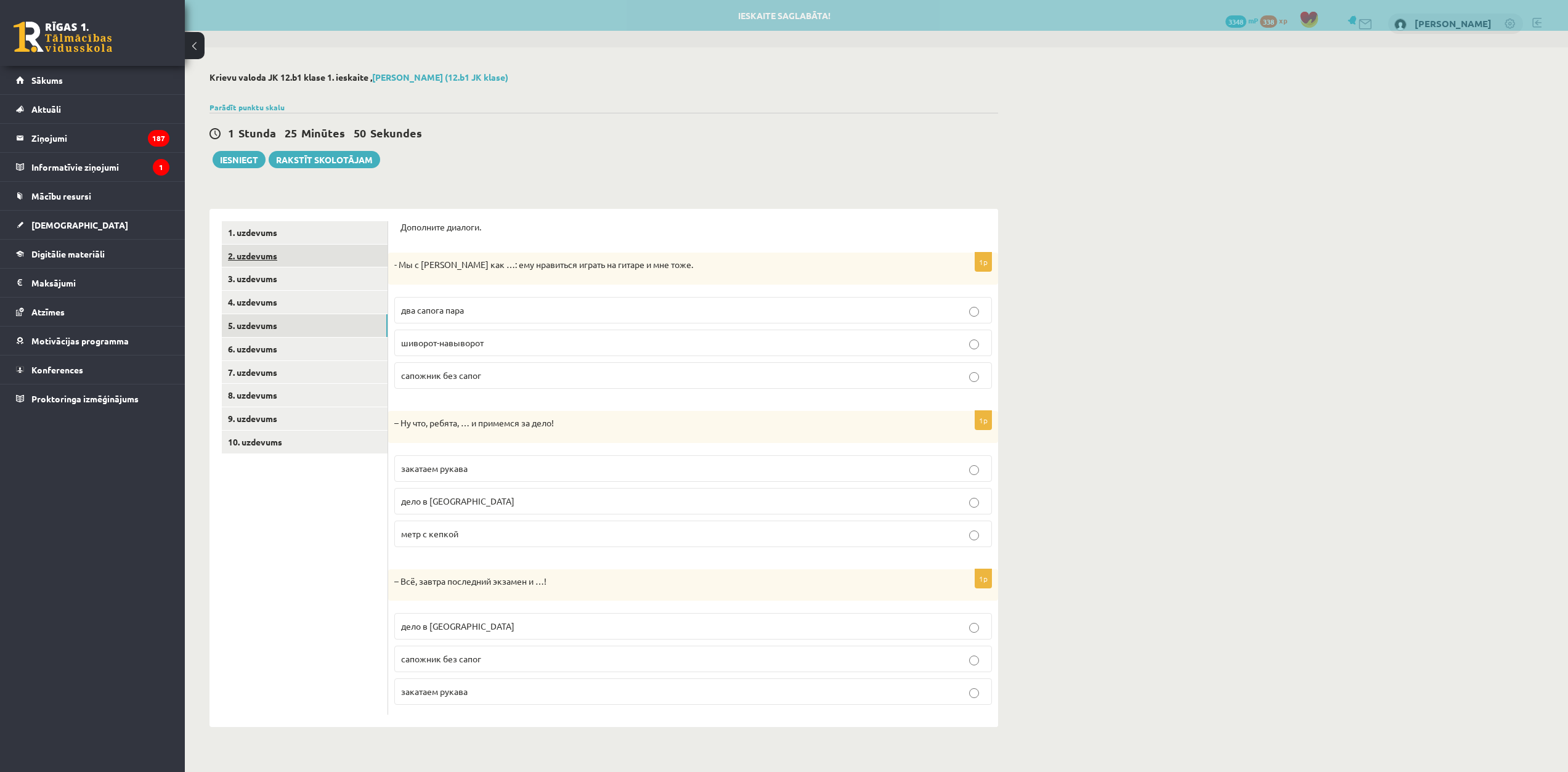
scroll to position [0, 0]
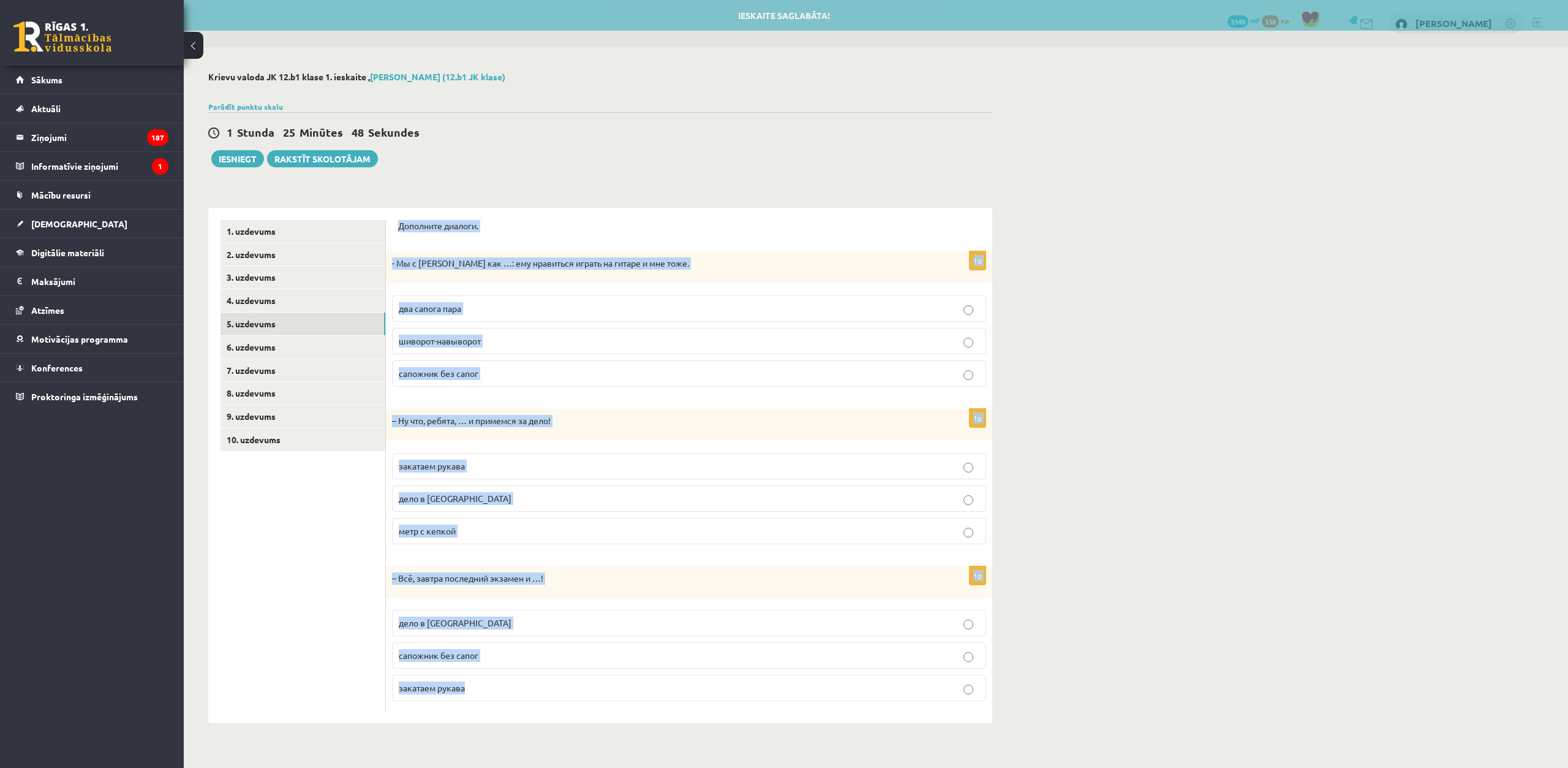
drag, startPoint x: 400, startPoint y: 231, endPoint x: 520, endPoint y: 683, distance: 467.7
click at [520, 686] on div "Дополните диалоги. 1p - Мы с Артуром как …: ему нравиться играть на гитаре и мн…" at bounding box center [689, 465] width 606 height 515
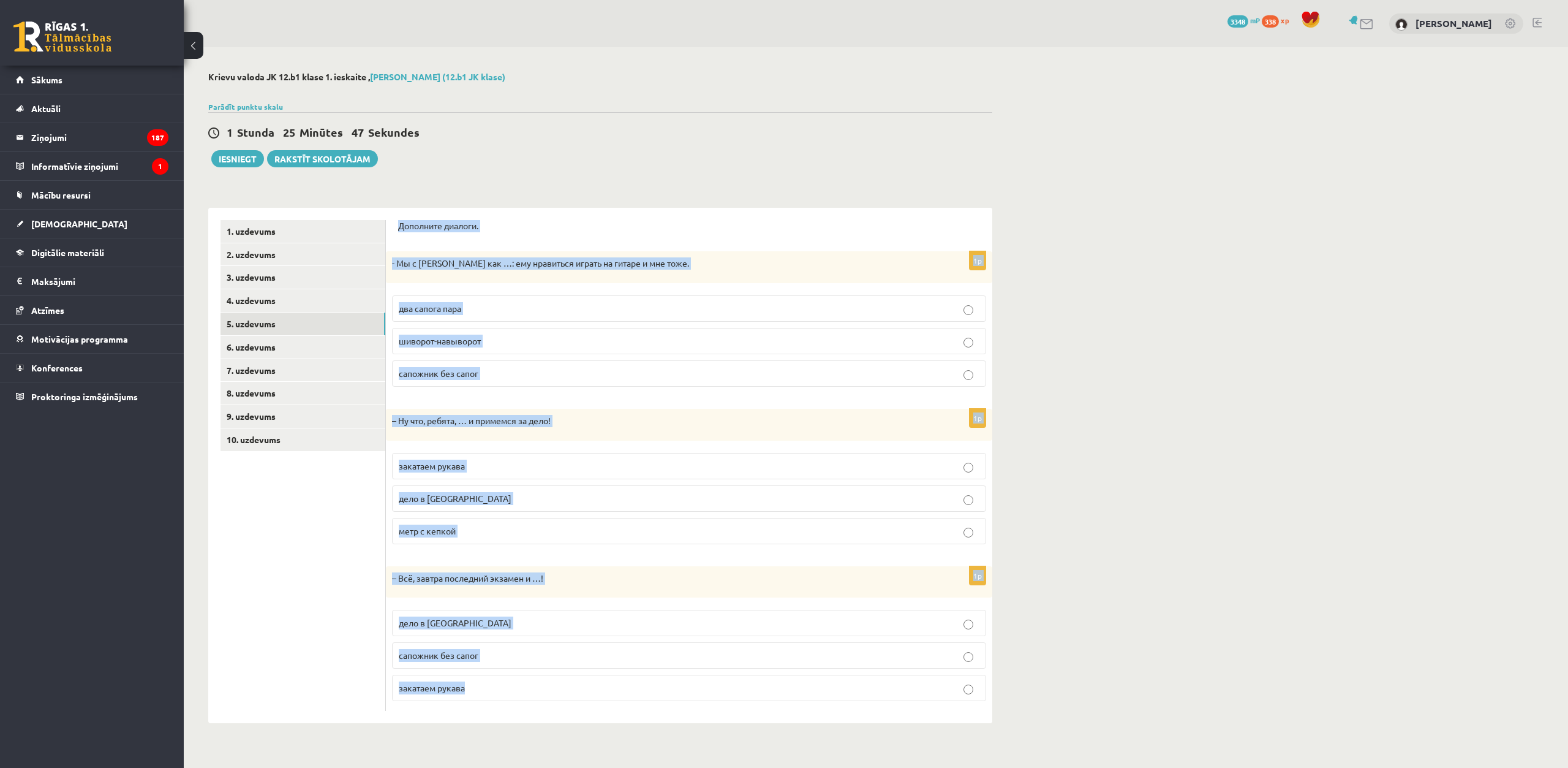
copy form "Дополните диалоги. 1p - Мы с Артуром как …: ему нравиться играть на гитаре и мн…"
click at [488, 311] on p "два сапога пара" at bounding box center [689, 308] width 581 height 13
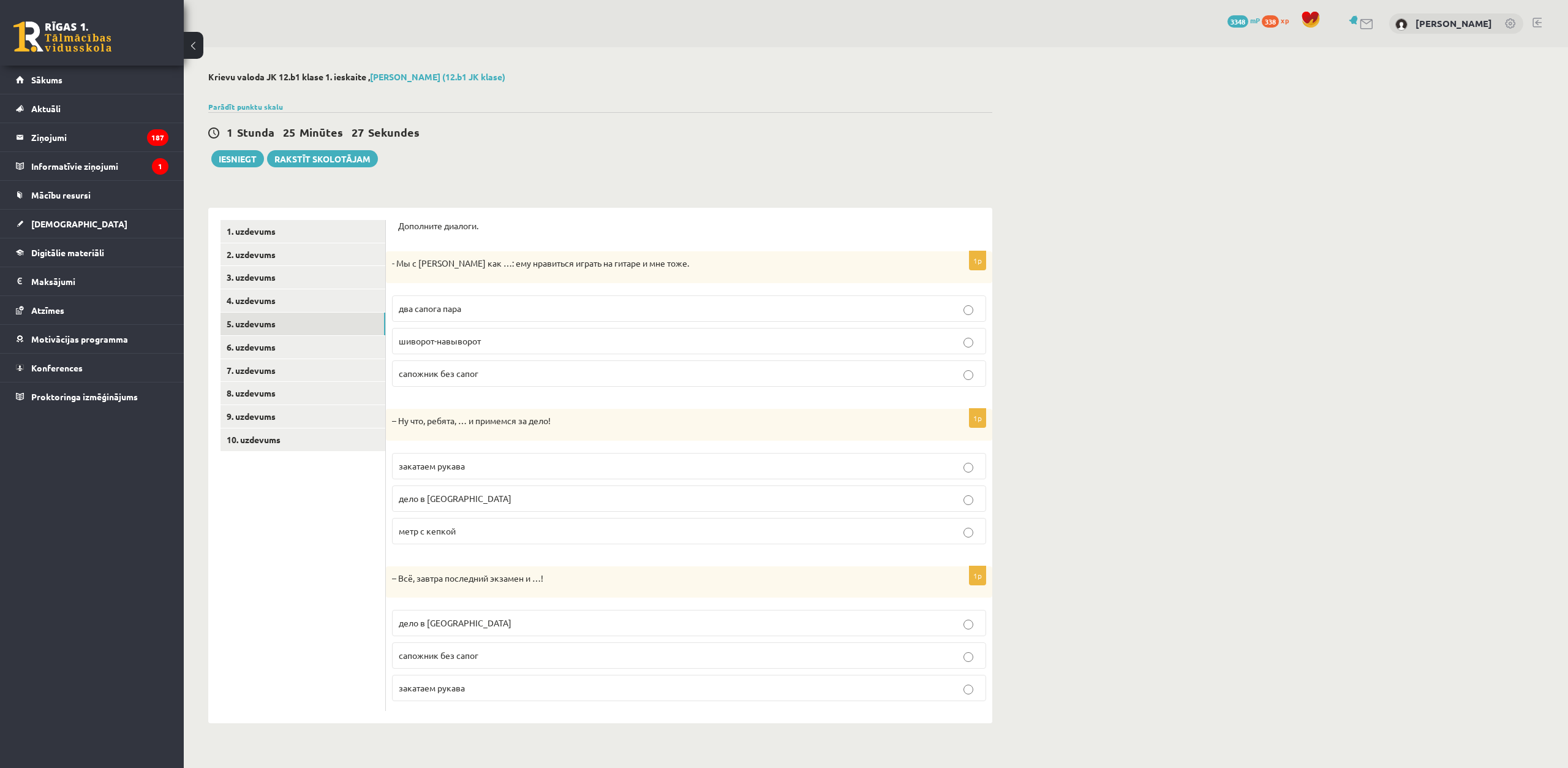
click at [463, 465] on span "закатаем рукава" at bounding box center [432, 466] width 66 height 11
click at [462, 620] on p "дело в шляпе" at bounding box center [689, 623] width 581 height 13
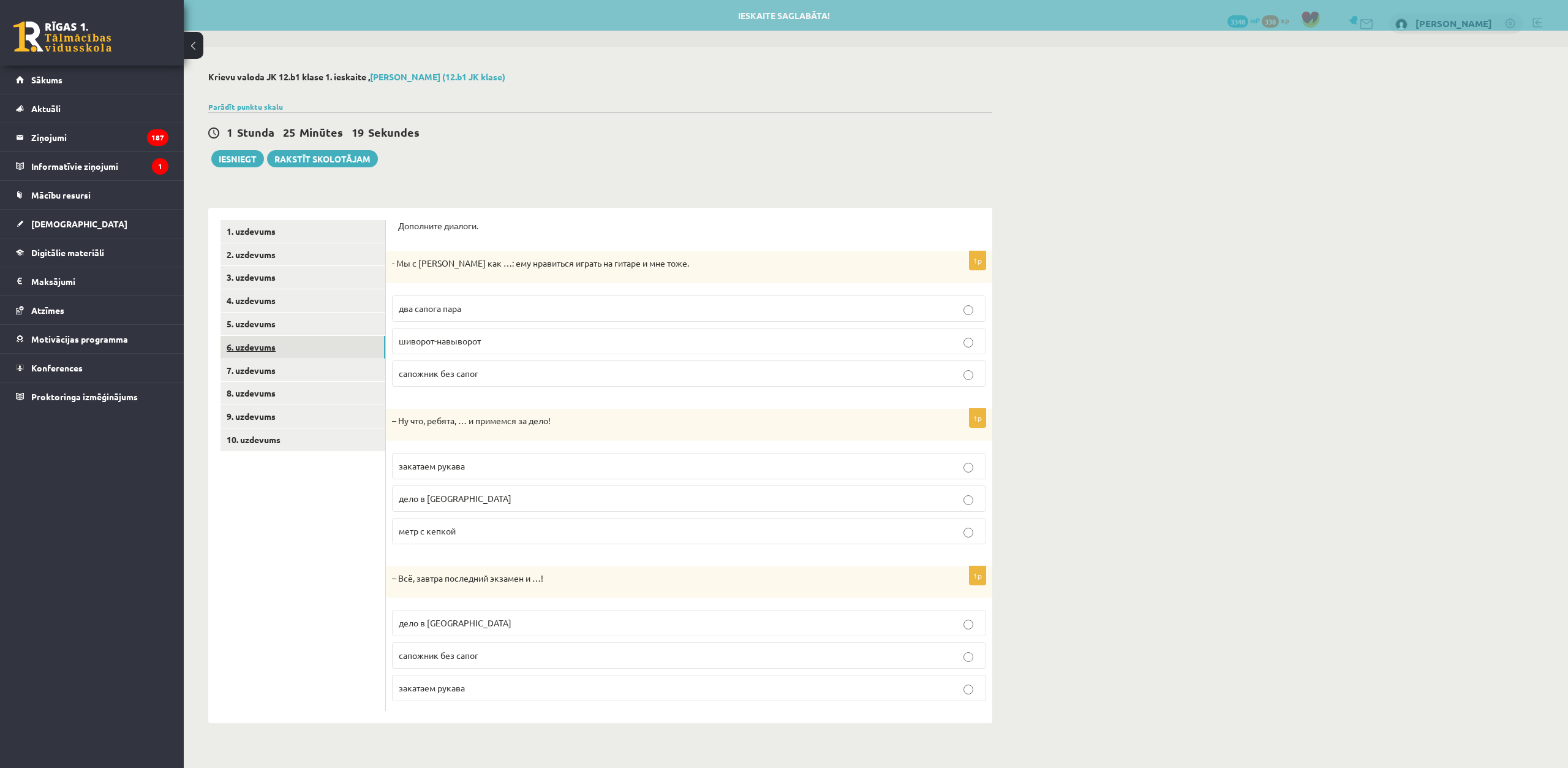
click at [305, 345] on link "6. uzdevums" at bounding box center [302, 347] width 165 height 23
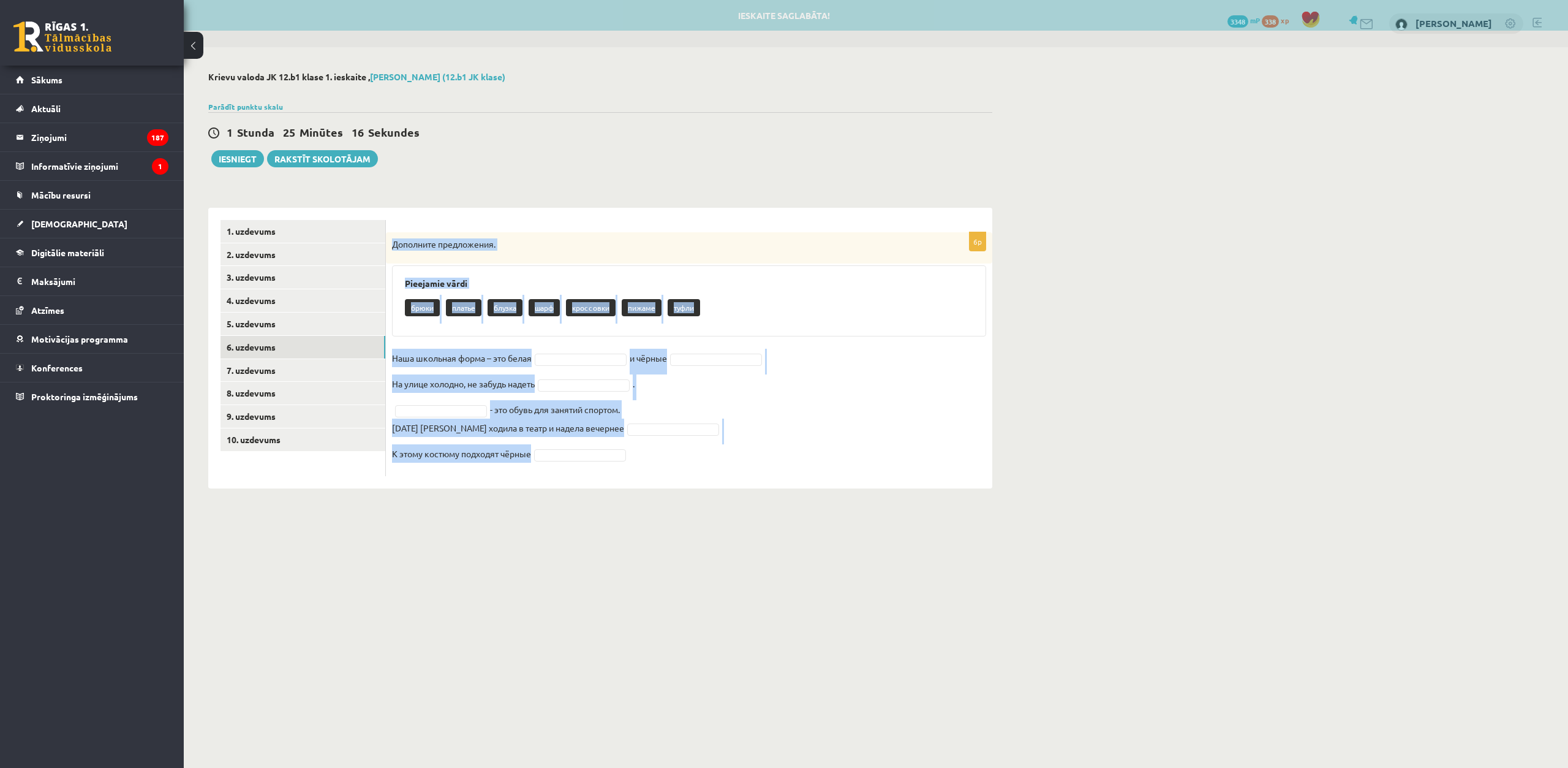
drag, startPoint x: 388, startPoint y: 240, endPoint x: 537, endPoint y: 459, distance: 264.9
click at [537, 459] on div "6p Дополните предложения. Pieejamie vārdi брюки платье блузка шарф кроссовки пи…" at bounding box center [689, 354] width 606 height 243
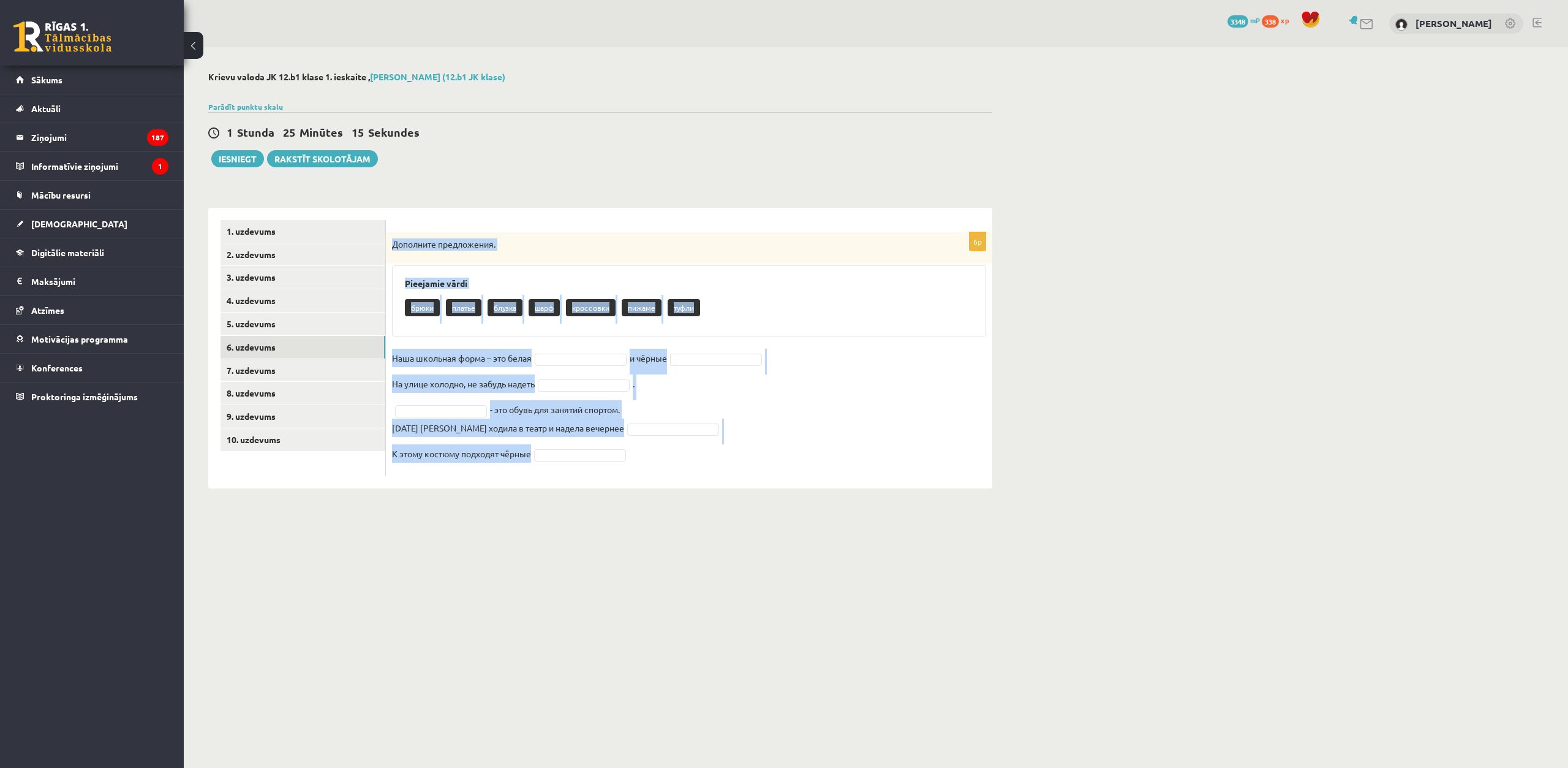
copy div "Дополните предложения. Pieejamie vārdi брюки платье блузка шарф кроссовки пижам…"
click at [456, 521] on body "0 Dāvanas 3348 mP 338 xp Kristers Bērziņš Sākums Aktuāli Kā mācīties eSKOLĀ Kon…" at bounding box center [784, 384] width 1568 height 768
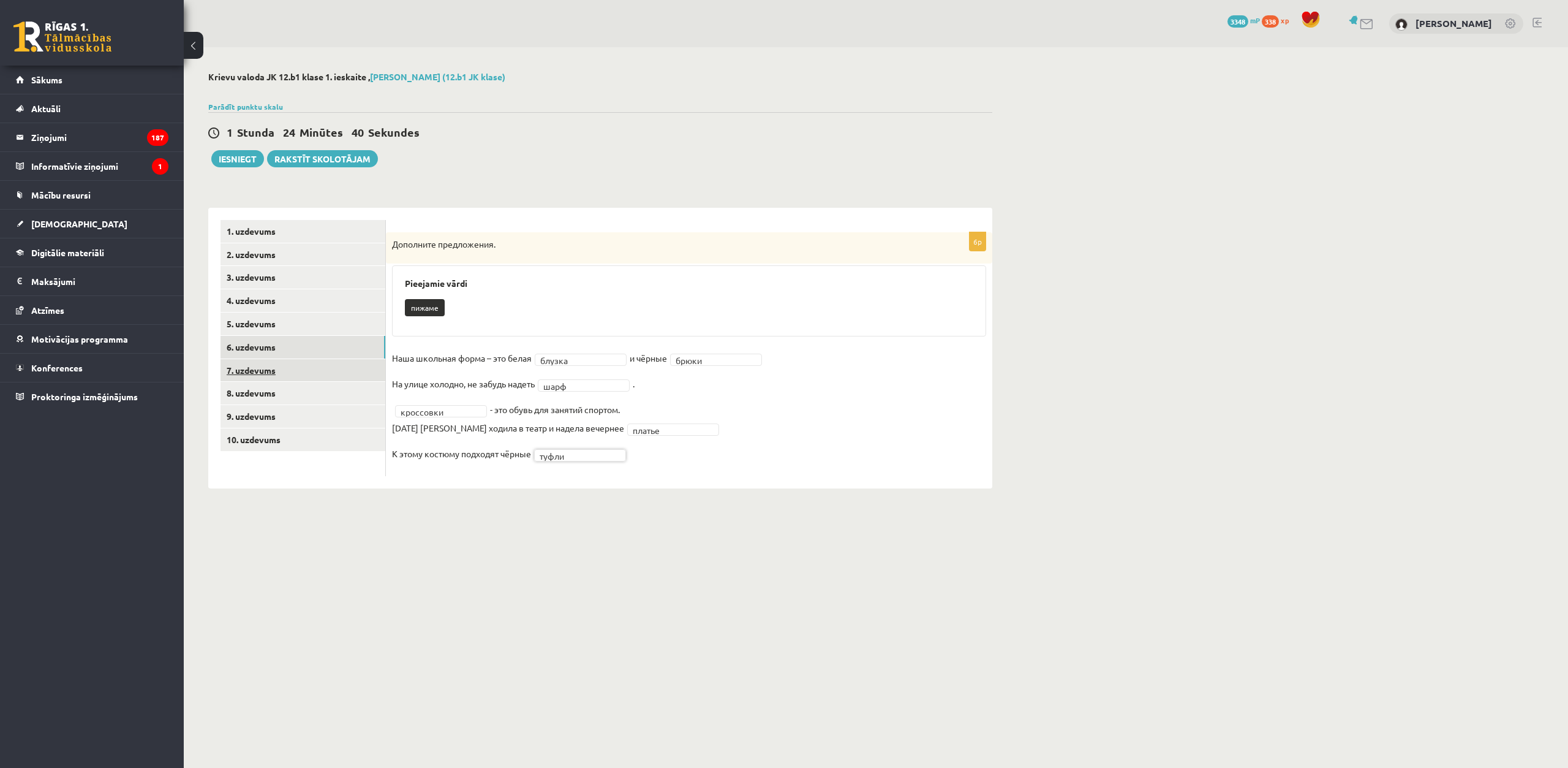
click at [307, 372] on link "7. uzdevums" at bounding box center [302, 371] width 165 height 23
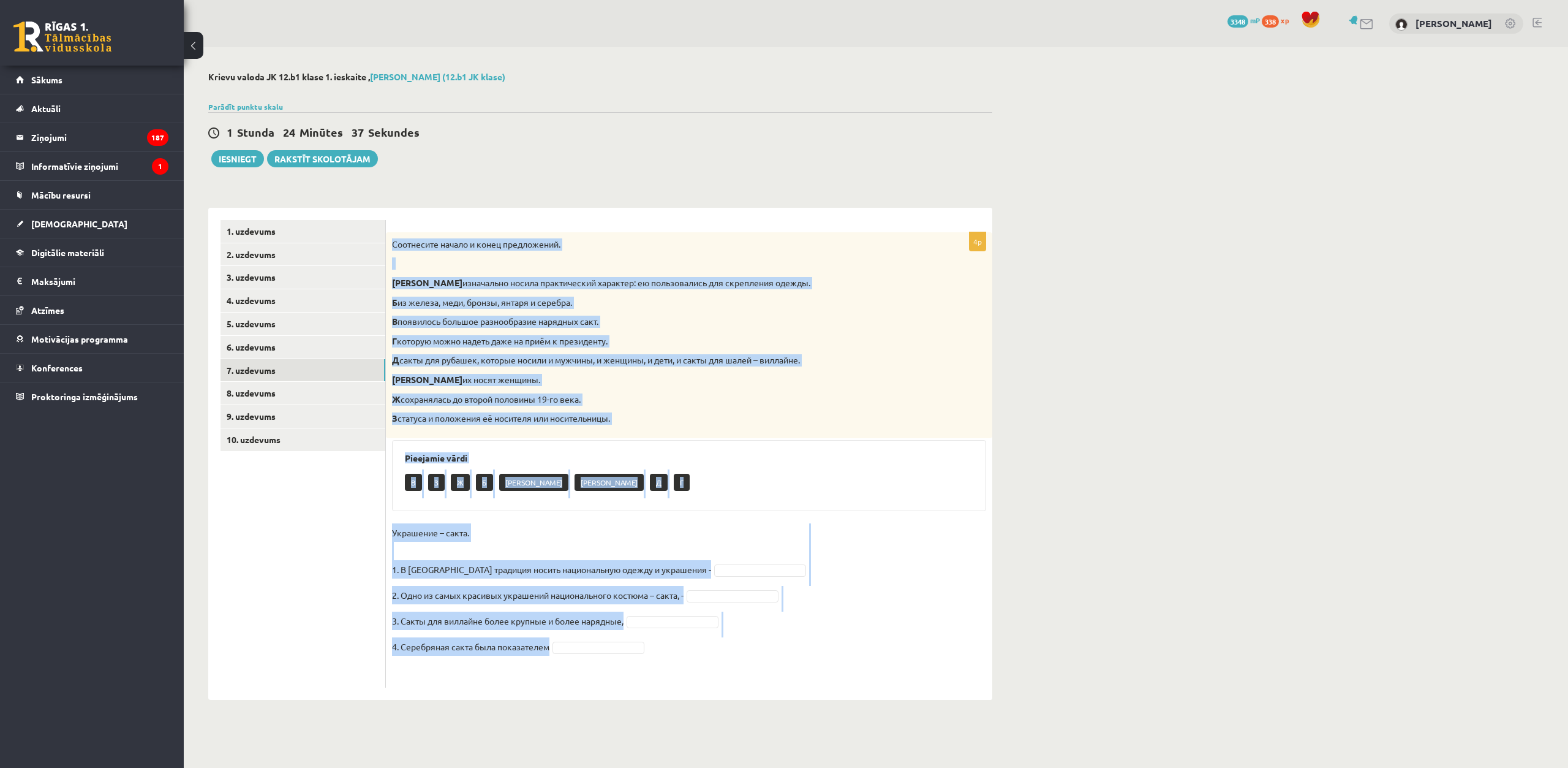
drag, startPoint x: 388, startPoint y: 237, endPoint x: 627, endPoint y: 654, distance: 480.6
click at [627, 654] on div "4p Соотнесите начало и конец предложений. А изначально носила практический хара…" at bounding box center [689, 459] width 606 height 455
copy div "Соотнесите начало и конец предложений. А изначально носила практический характе…"
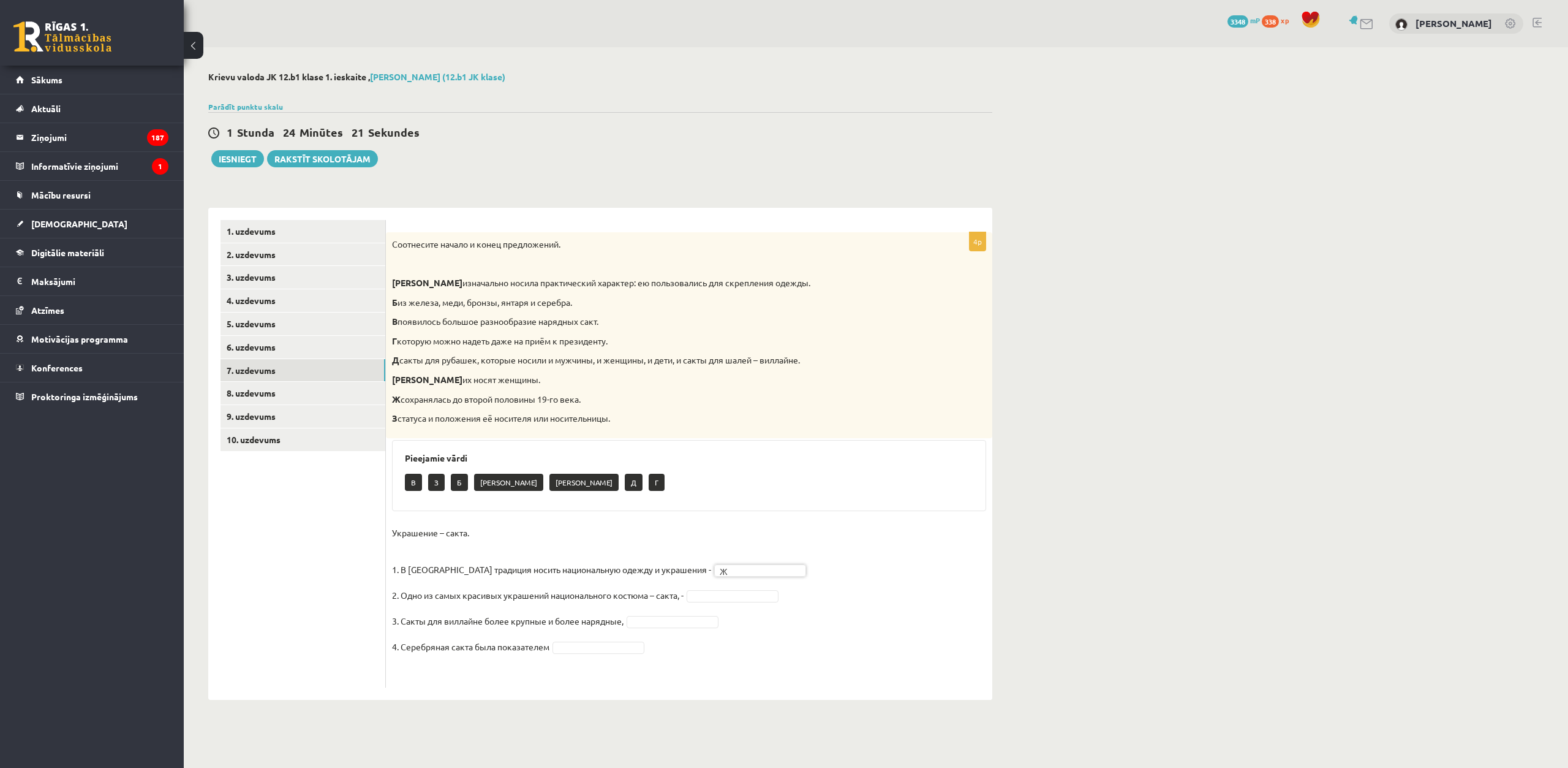
click at [723, 587] on fieldset "Украшение – сакта. 1. В Латвии традиция носить национальную одежду и украшения …" at bounding box center [689, 602] width 594 height 158
drag, startPoint x: 724, startPoint y: 596, endPoint x: 726, endPoint y: 612, distance: 16.1
click at [308, 397] on link "8. uzdevums" at bounding box center [302, 393] width 165 height 23
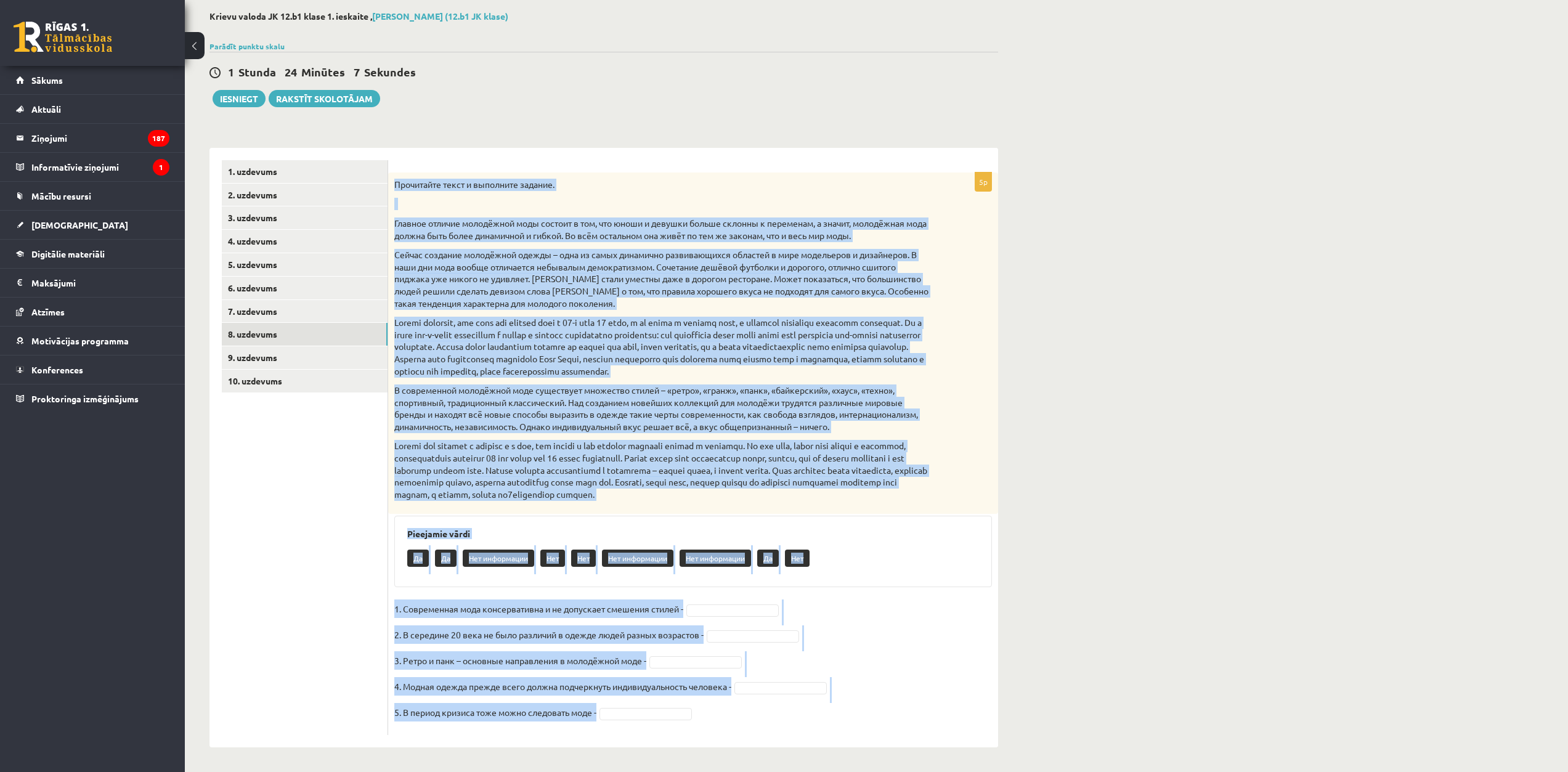
scroll to position [62, 0]
drag, startPoint x: 393, startPoint y: 252, endPoint x: 636, endPoint y: 734, distance: 539.8
click at [636, 734] on div "5p Прочитайте текст и выполните задание. Главное отличие молодёжной моды состои…" at bounding box center [693, 453] width 610 height 563
copy div "Прочитайте текст и выполните задание. Главное отличие молодёжной моды состоит в…"
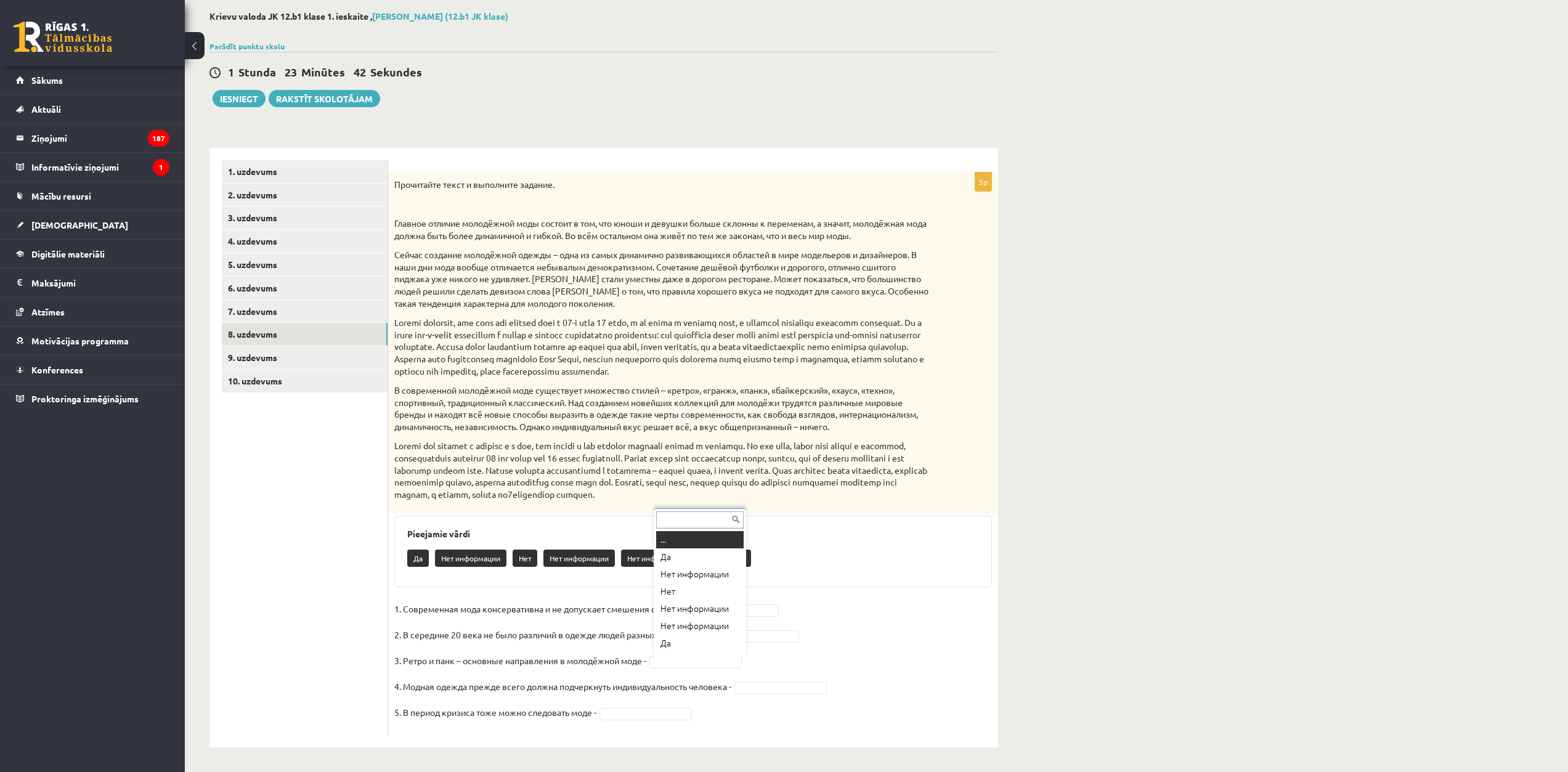
scroll to position [15, 0]
click at [319, 354] on link "9. uzdevums" at bounding box center [304, 358] width 166 height 23
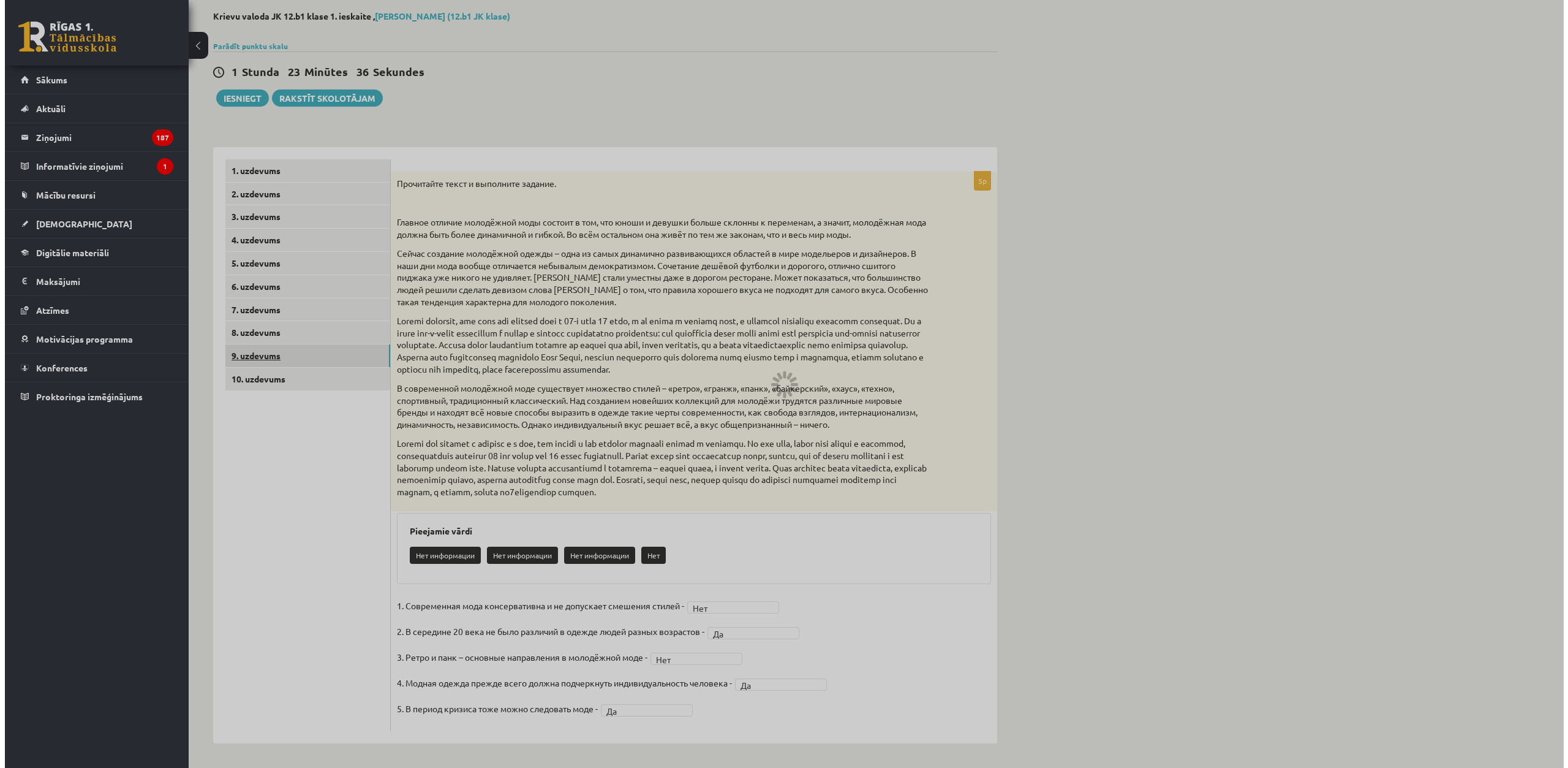
scroll to position [0, 0]
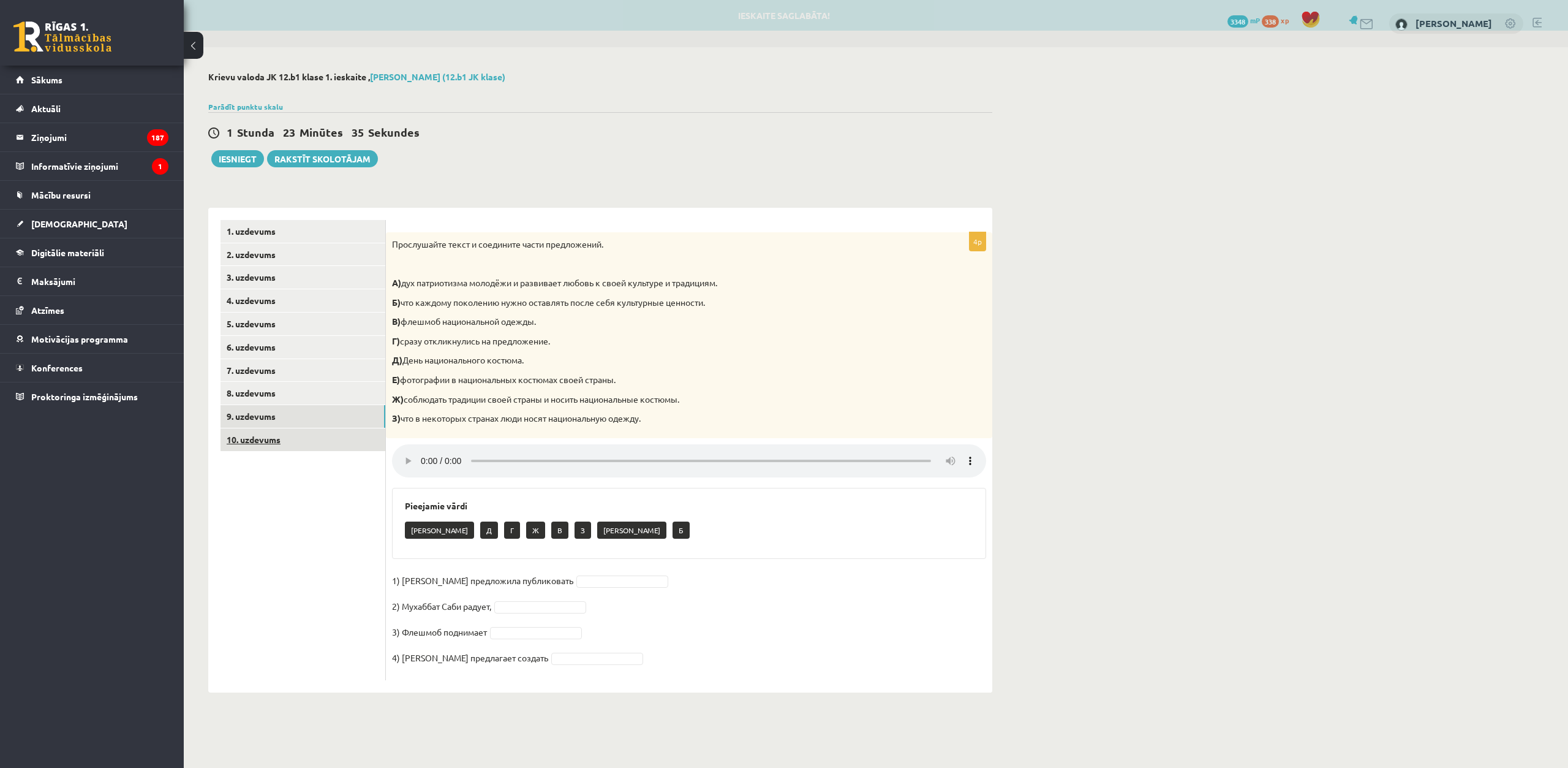
click at [338, 444] on link "10. uzdevums" at bounding box center [302, 440] width 165 height 23
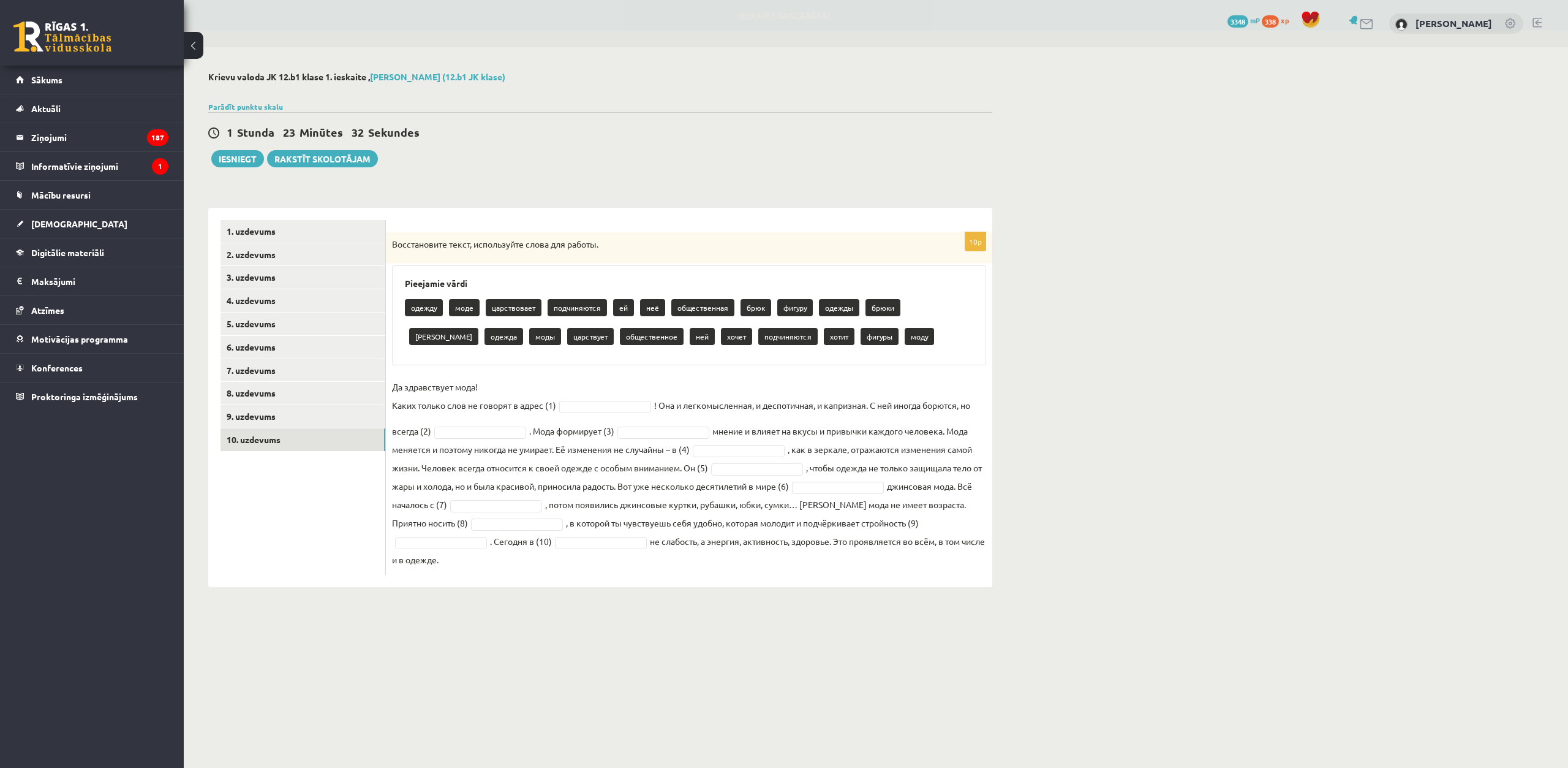
drag, startPoint x: 390, startPoint y: 240, endPoint x: 557, endPoint y: 558, distance: 359.2
click at [557, 558] on div "10p Восстановите текст, используйте слова для работы. Pieejamie vārdi одежду мо…" at bounding box center [689, 403] width 606 height 342
copy div "Восстановите текст, используйте слова для работы. Pieejamie vārdi одежду моде ц…"
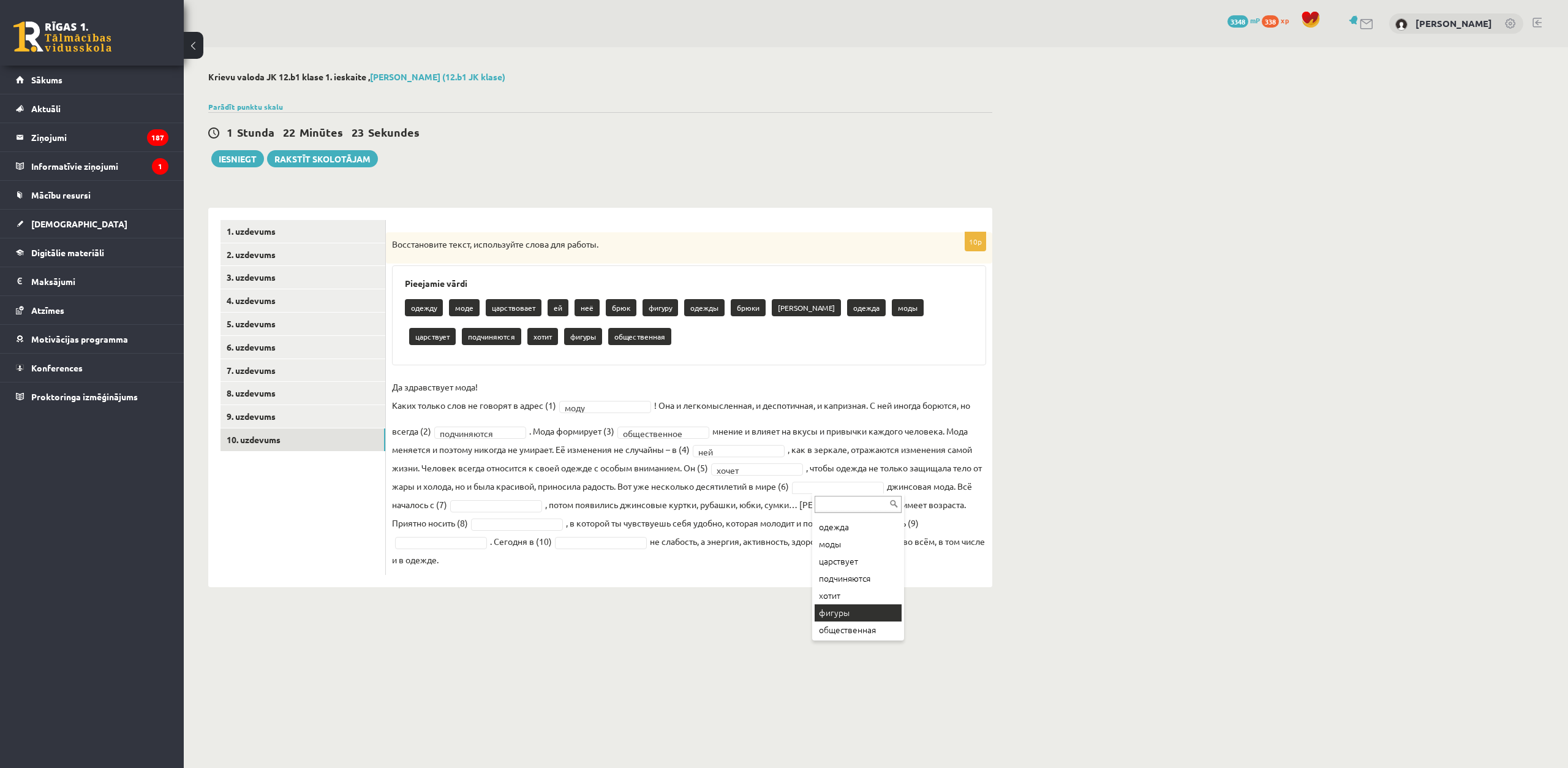
scroll to position [186, 0]
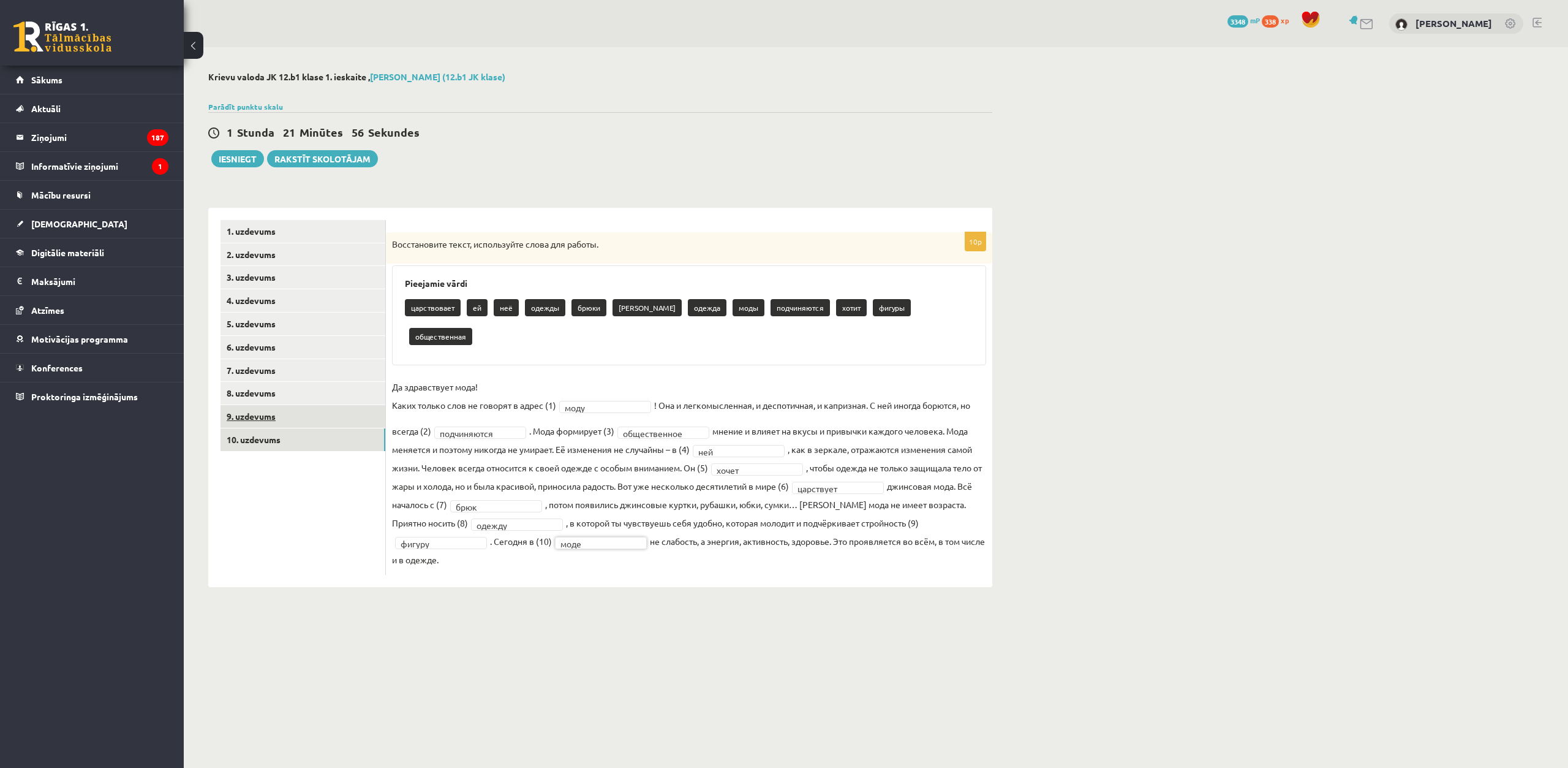
click at [300, 423] on link "9. uzdevums" at bounding box center [302, 417] width 165 height 23
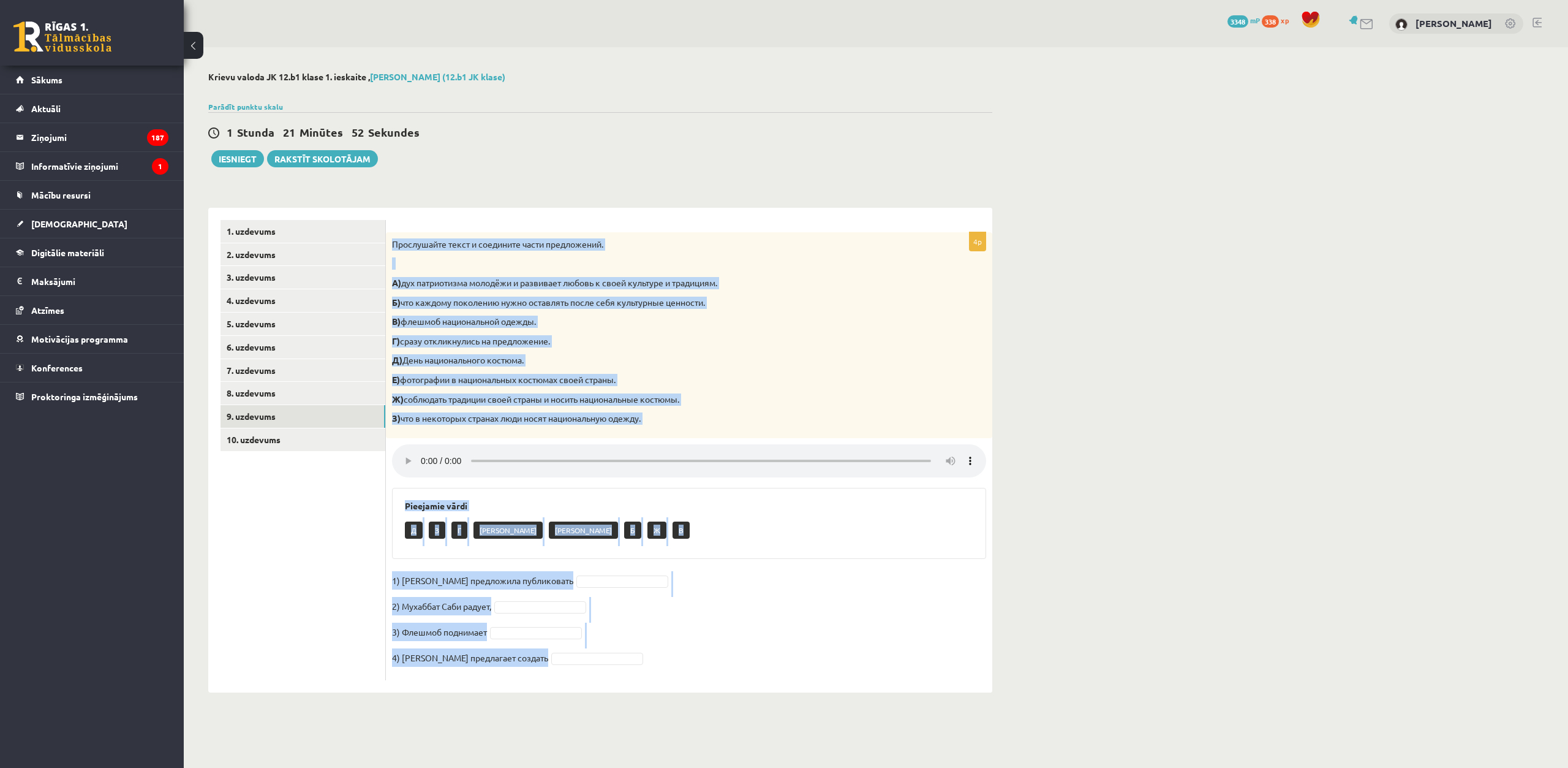
drag, startPoint x: 389, startPoint y: 239, endPoint x: 530, endPoint y: 660, distance: 444.0
click at [547, 668] on div "4p Прослушайте текст и соедините части предложений. А) дух патриотизма молодёжи…" at bounding box center [689, 456] width 606 height 448
copy div "Прослушайте текст и соедините части предложений. А) дух патриотизма молодёжи и …"
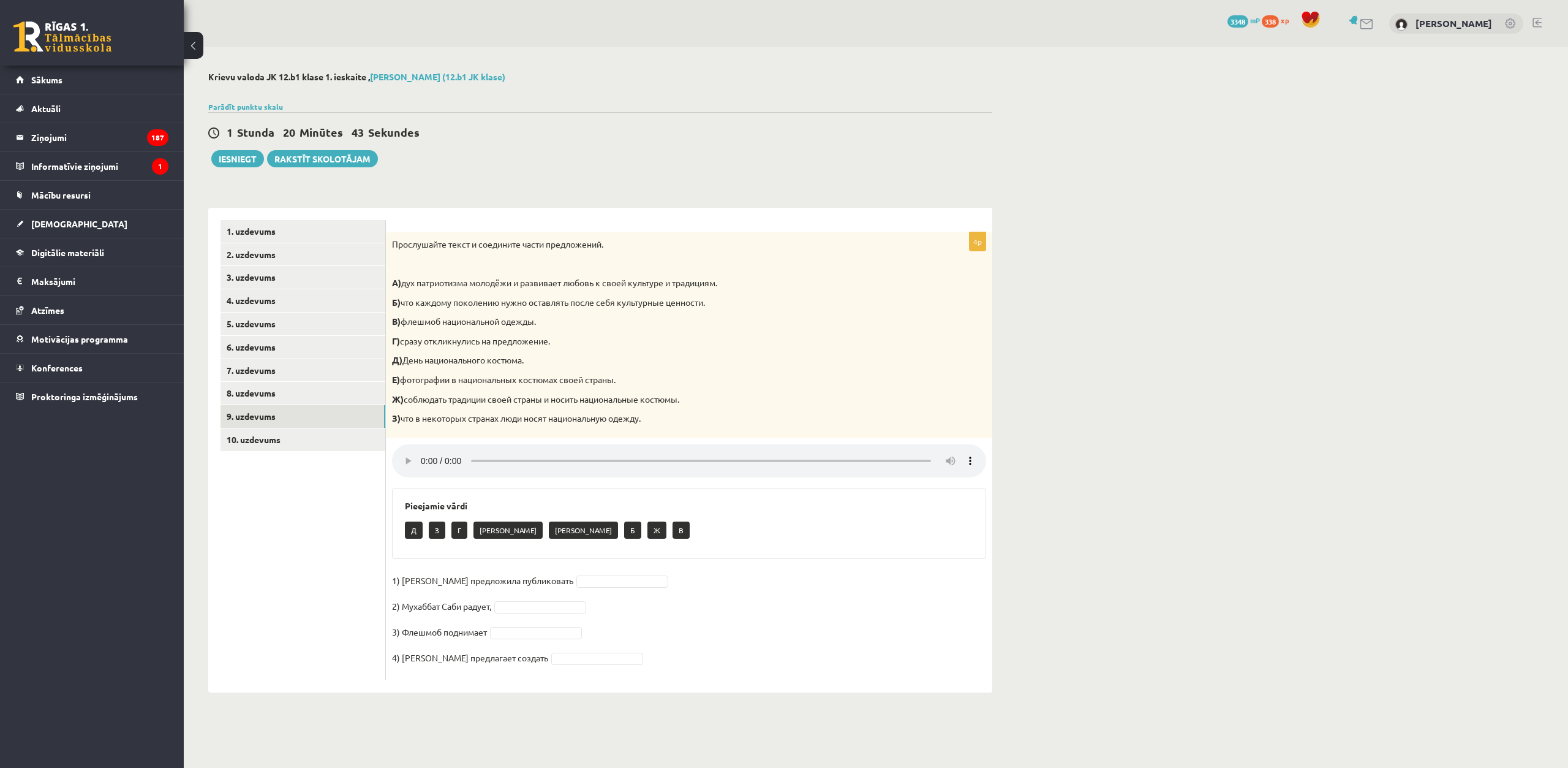
click at [353, 563] on ul "1. uzdevums 2. uzdevums 3. uzdevums 4. uzdevums 5. uzdevums 6. uzdevums 7. uzde…" at bounding box center [303, 449] width 165 height 460
click at [283, 231] on link "1. uzdevums" at bounding box center [302, 231] width 165 height 23
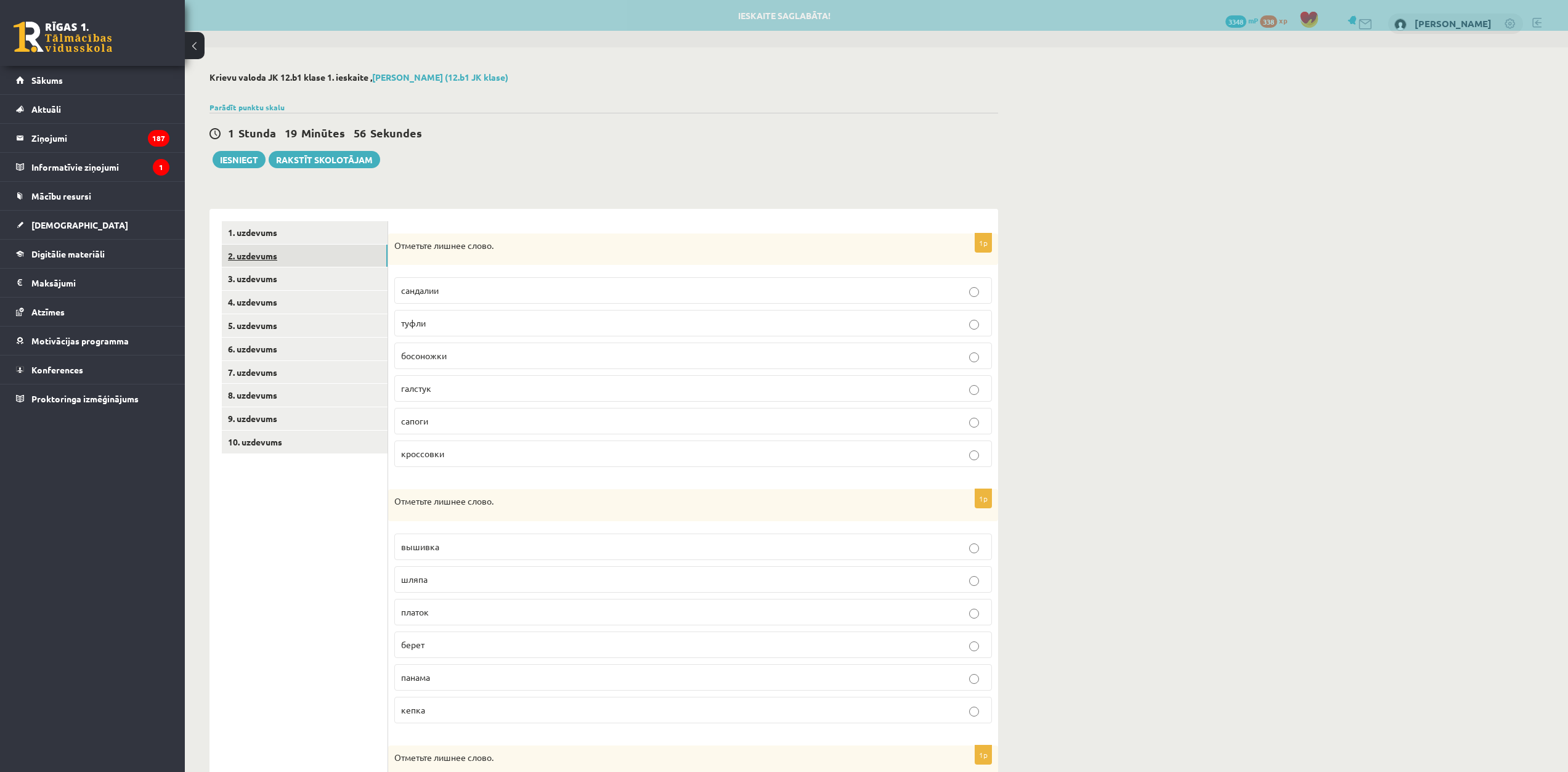
click at [324, 264] on link "2. uzdevums" at bounding box center [304, 256] width 166 height 23
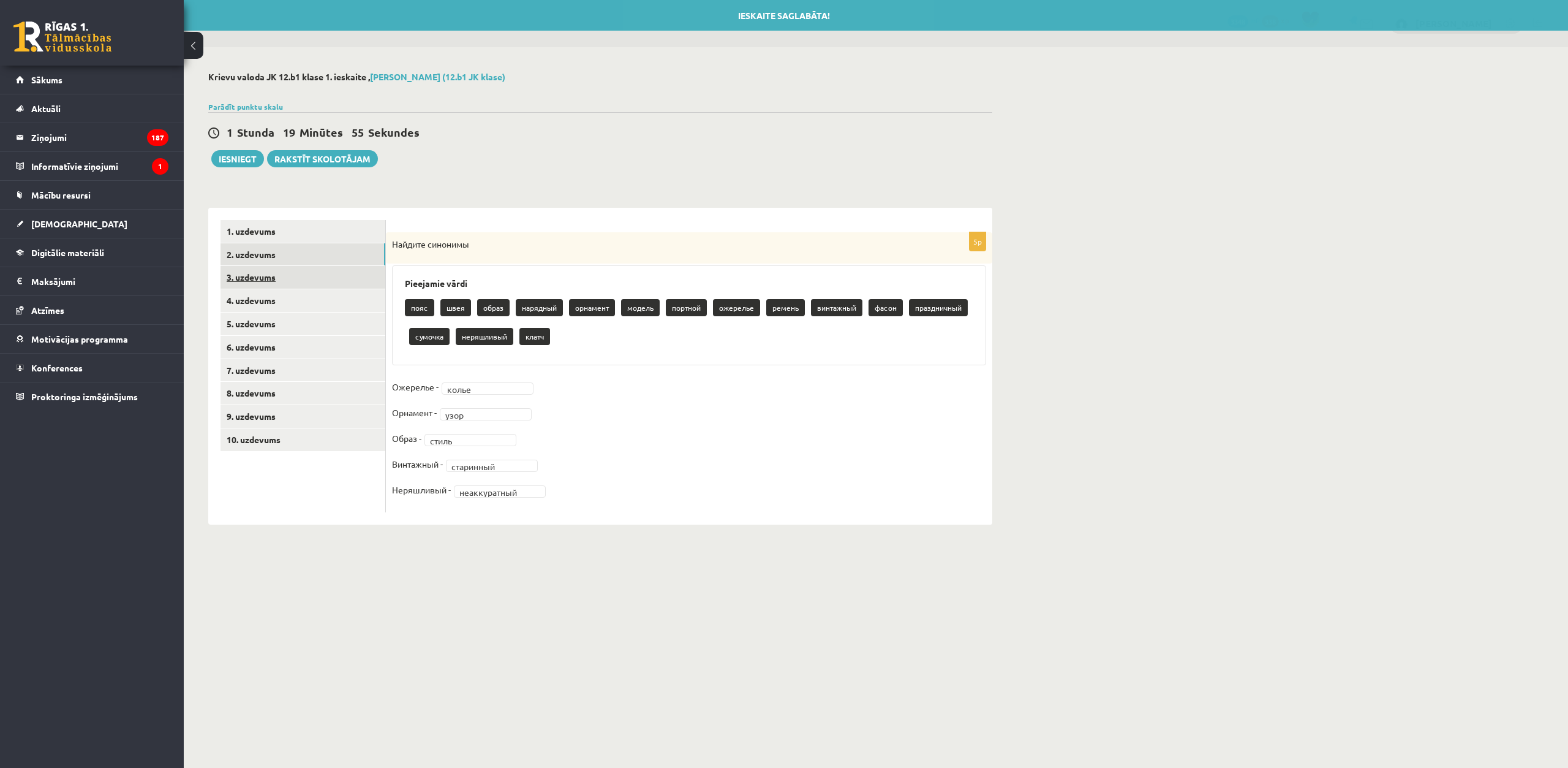
click at [316, 282] on link "3. uzdevums" at bounding box center [302, 277] width 165 height 23
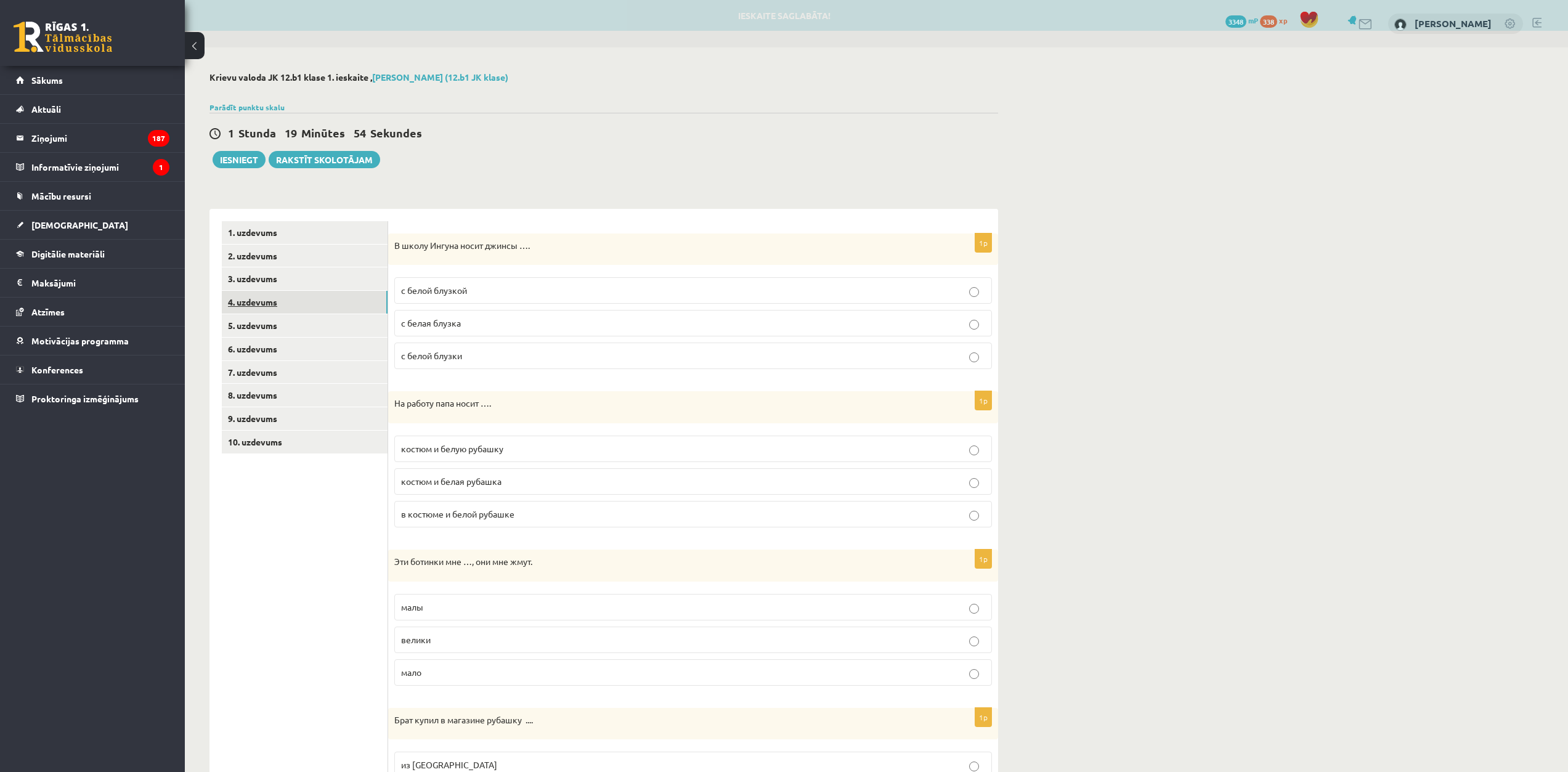
click at [318, 309] on link "4. uzdevums" at bounding box center [304, 302] width 166 height 23
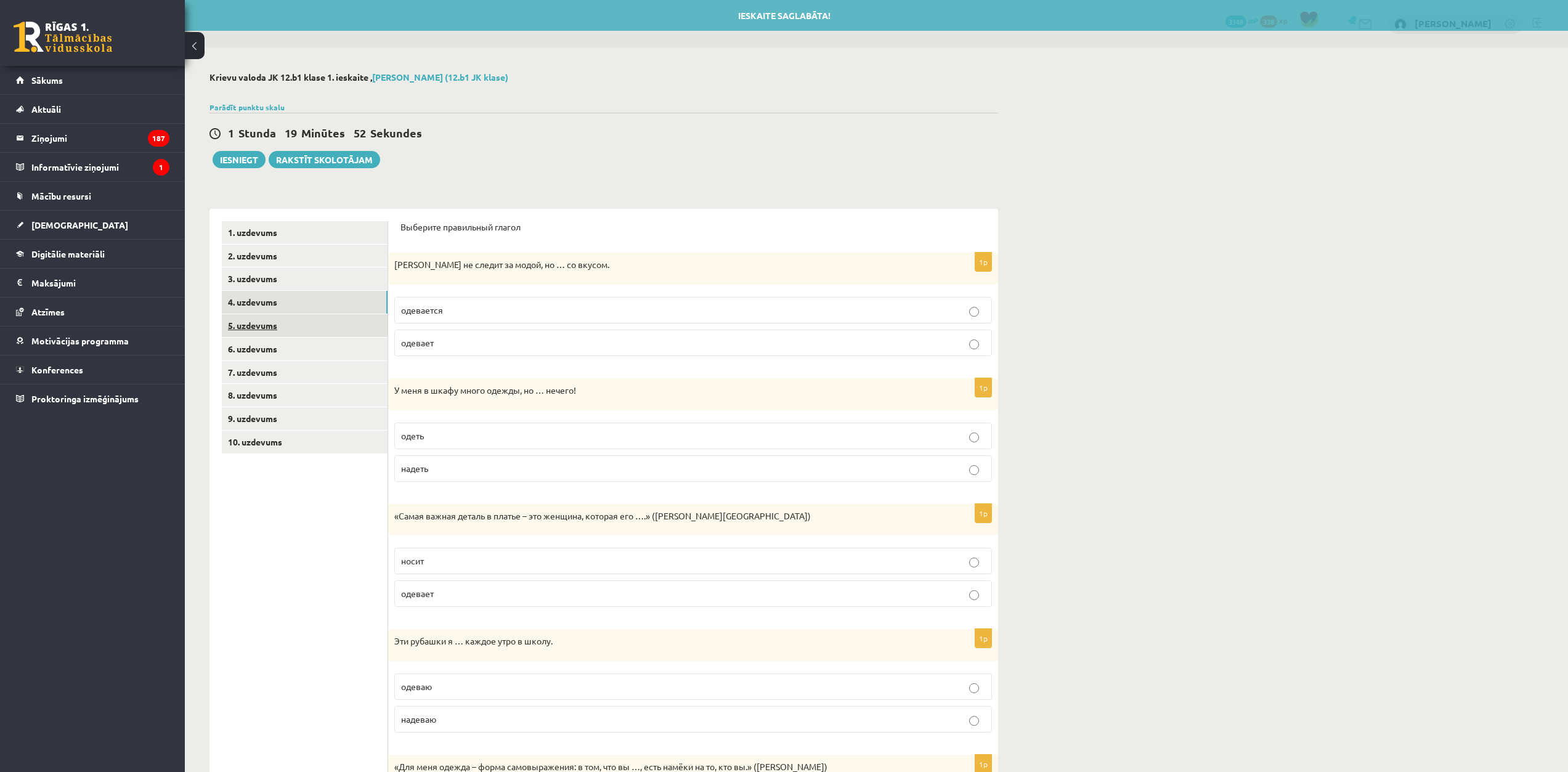
click at [314, 329] on link "5. uzdevums" at bounding box center [304, 326] width 166 height 23
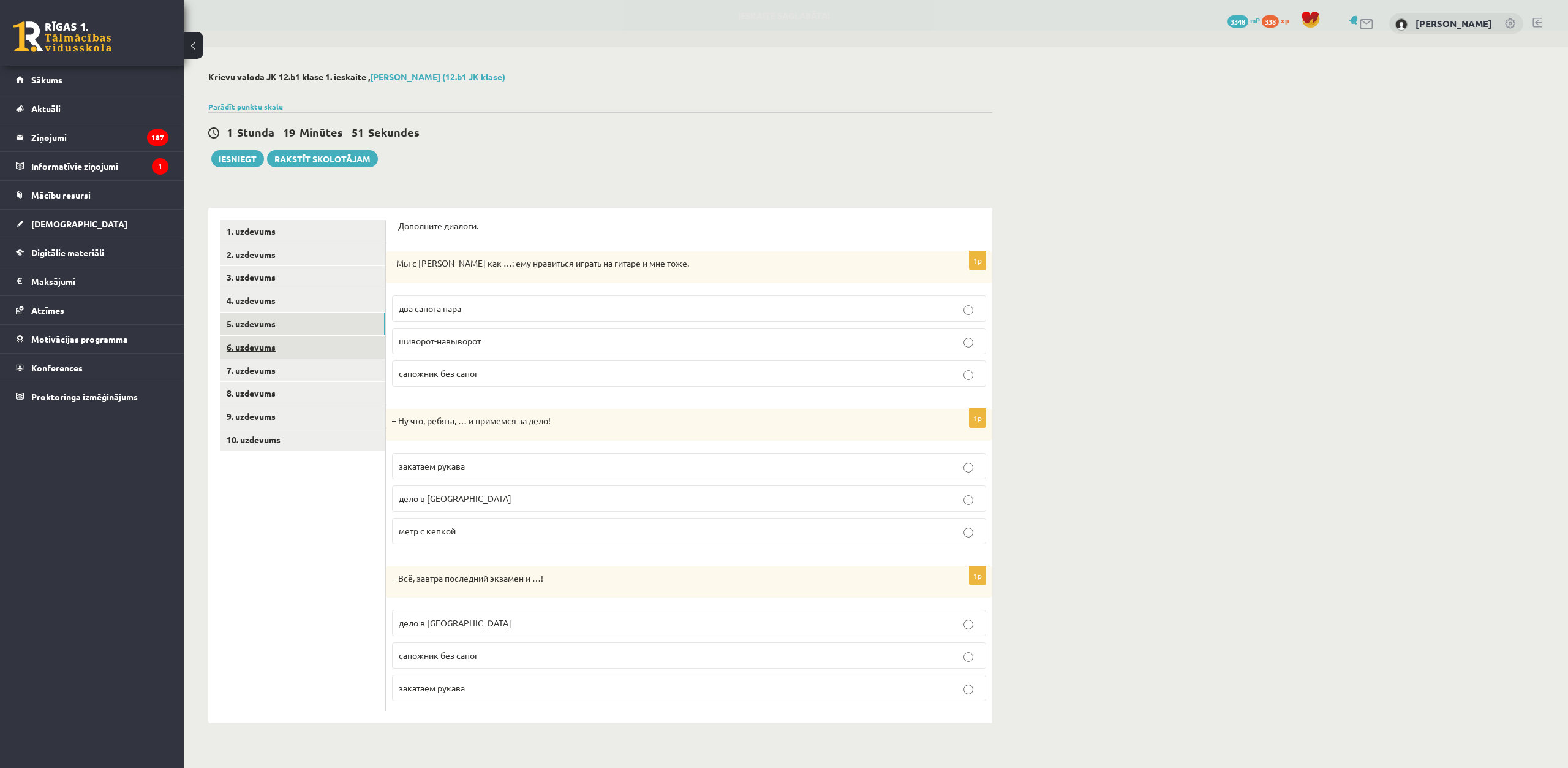
click at [308, 358] on link "6. uzdevums" at bounding box center [302, 347] width 165 height 23
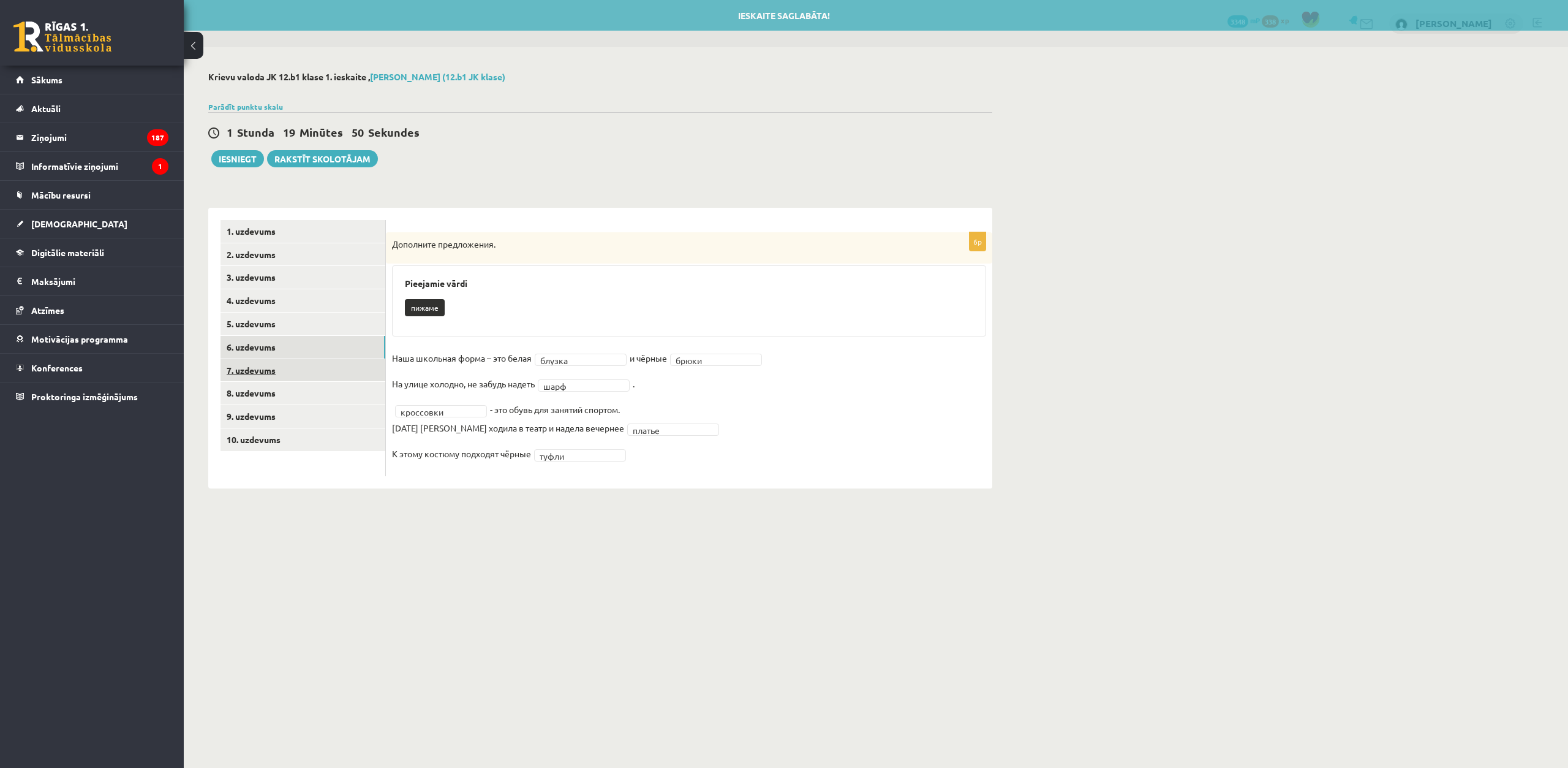
click at [306, 370] on link "7. uzdevums" at bounding box center [302, 371] width 165 height 23
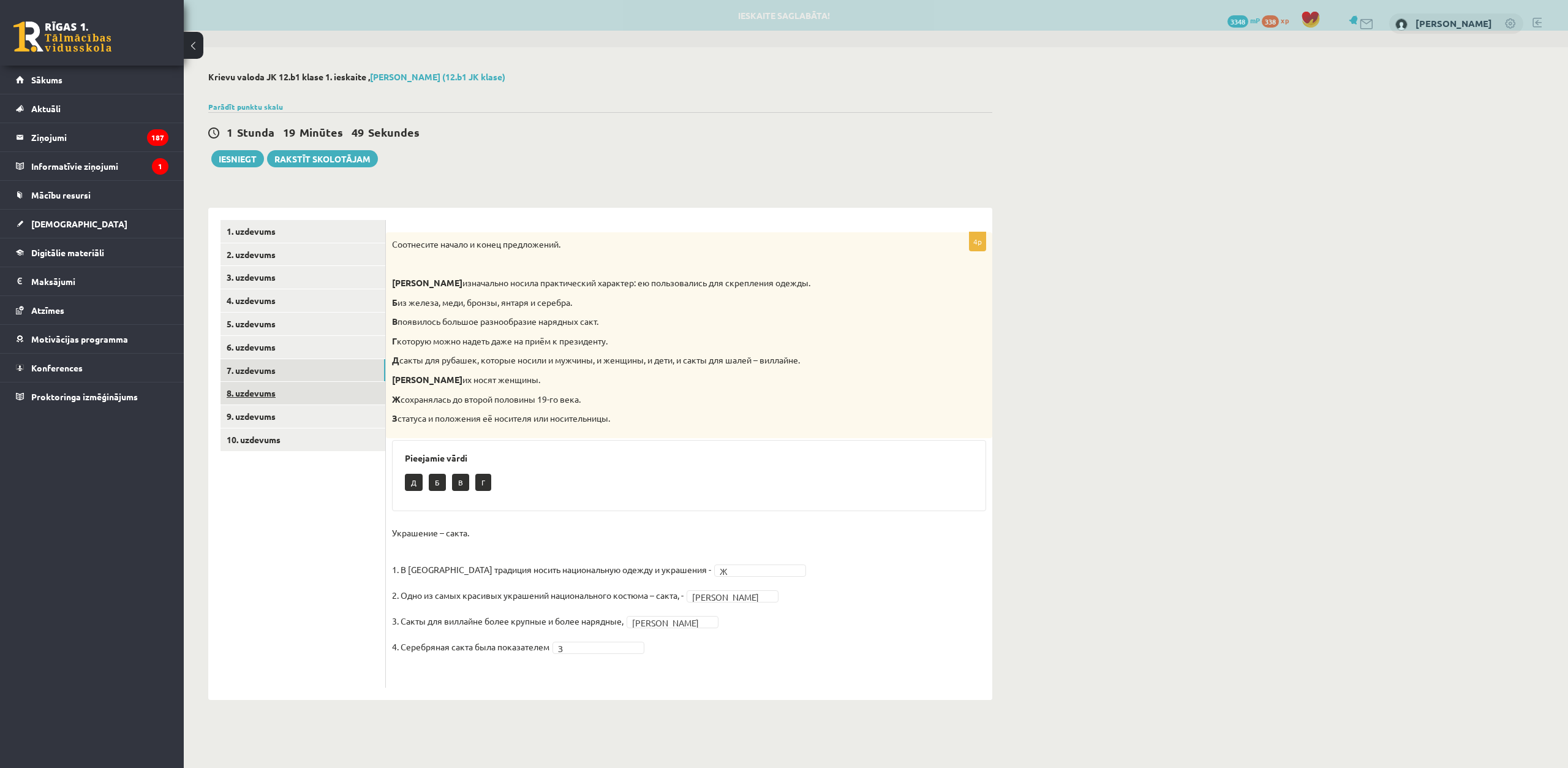
click at [305, 390] on link "8. uzdevums" at bounding box center [302, 393] width 165 height 23
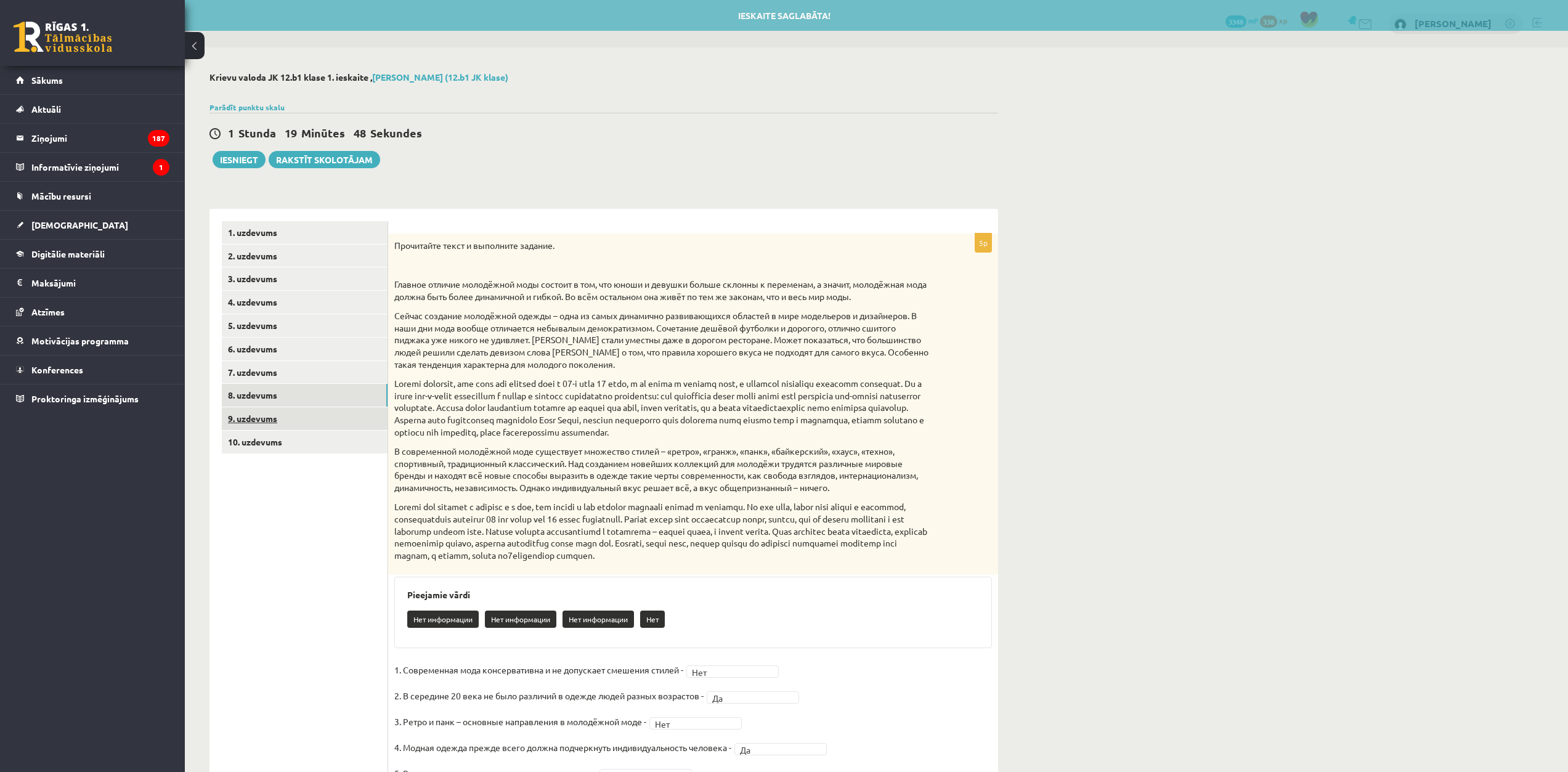
click at [303, 423] on link "9. uzdevums" at bounding box center [304, 419] width 166 height 23
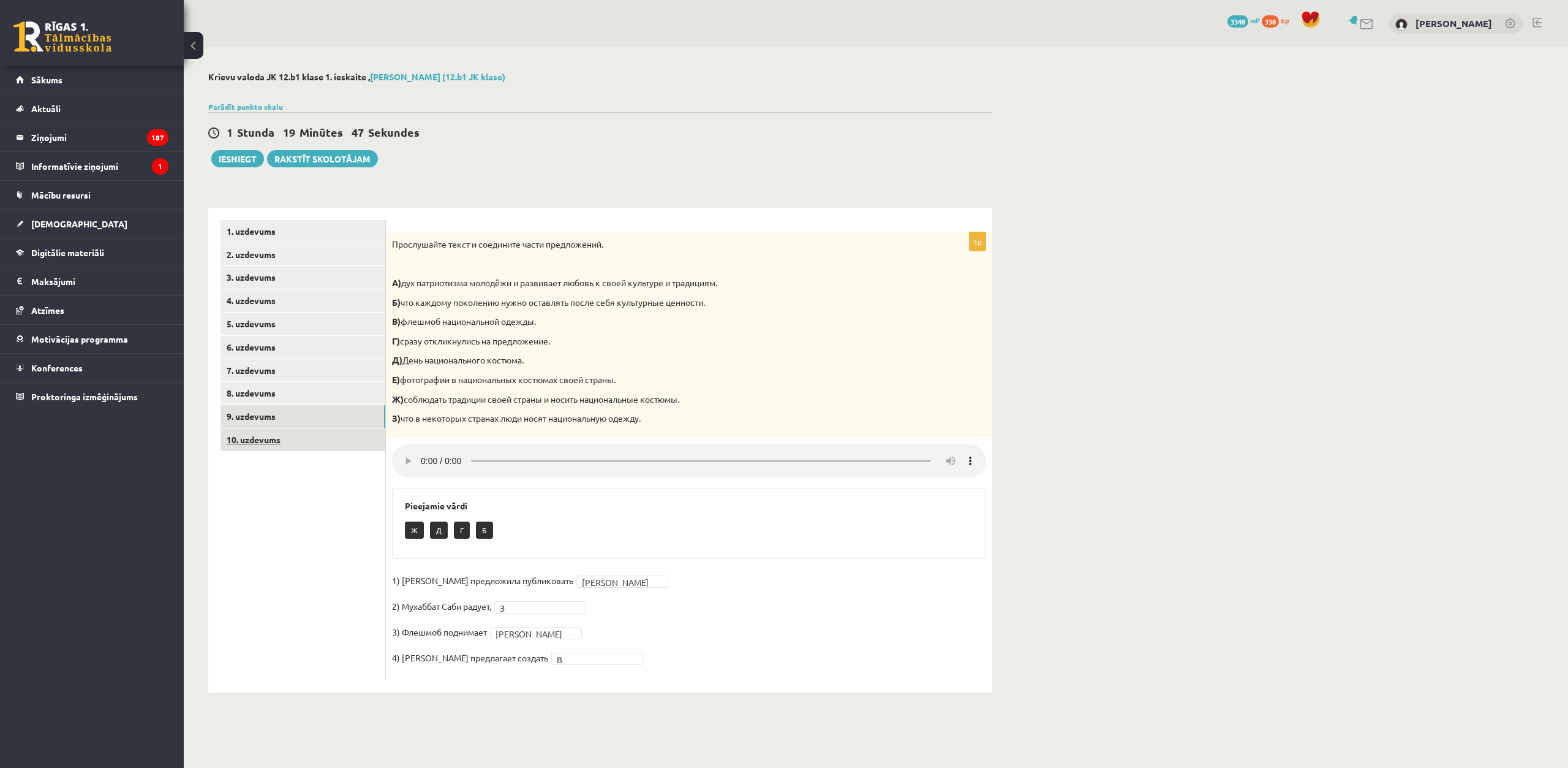
click at [301, 433] on link "10. uzdevums" at bounding box center [302, 440] width 165 height 23
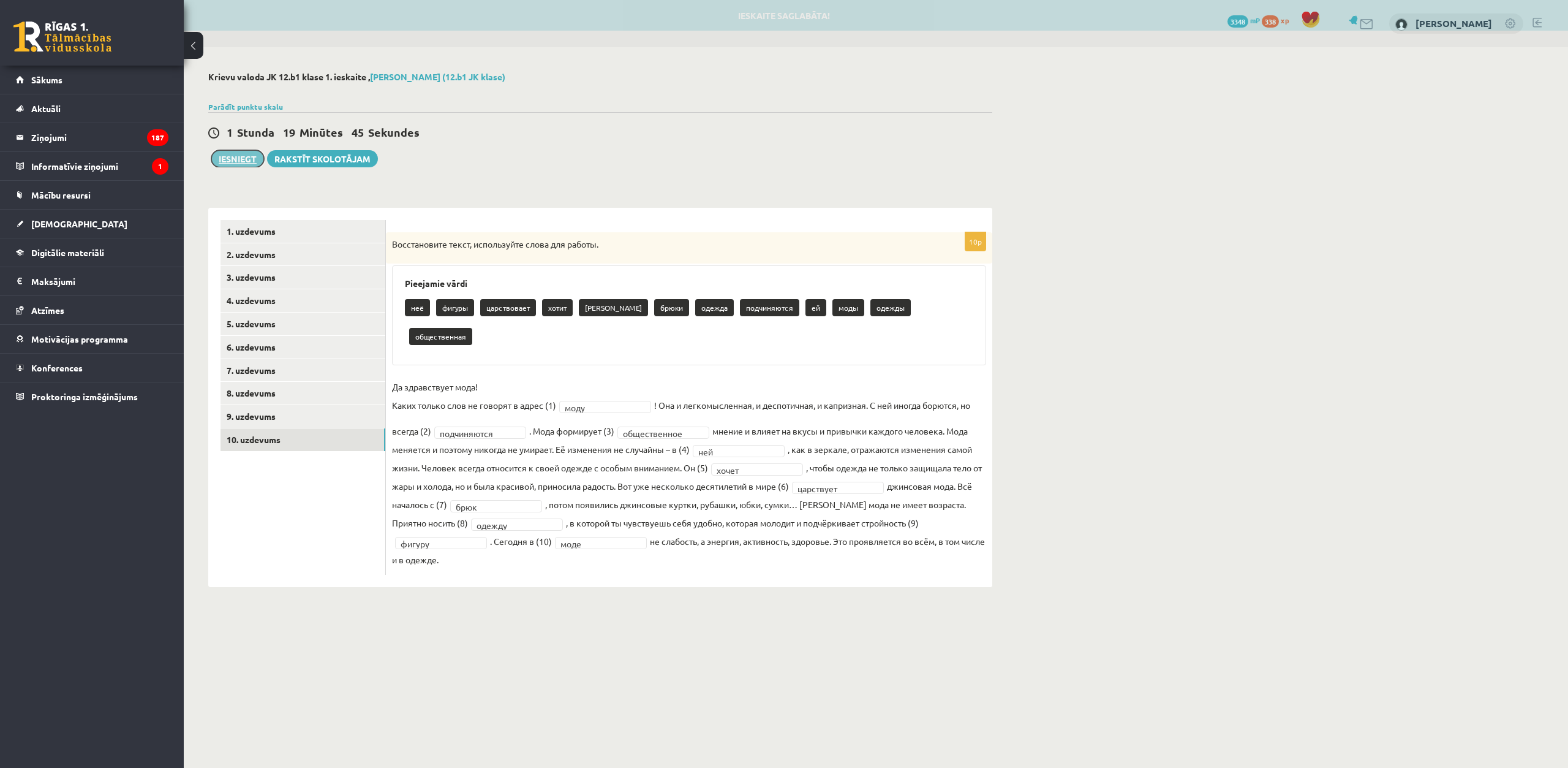
click at [239, 161] on button "Iesniegt" at bounding box center [237, 159] width 53 height 17
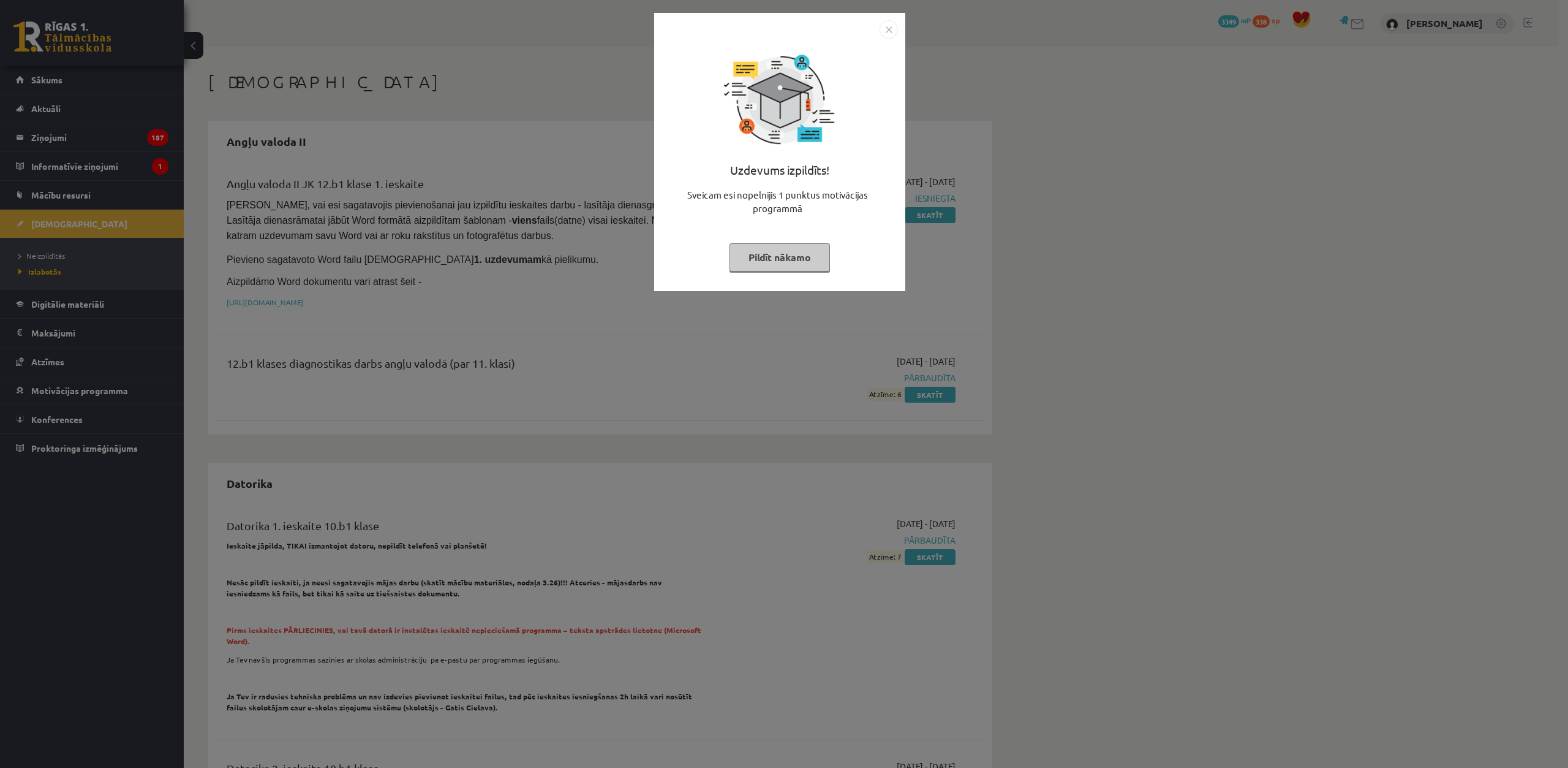
click at [776, 250] on button "Pildīt nākamo" at bounding box center [779, 257] width 100 height 28
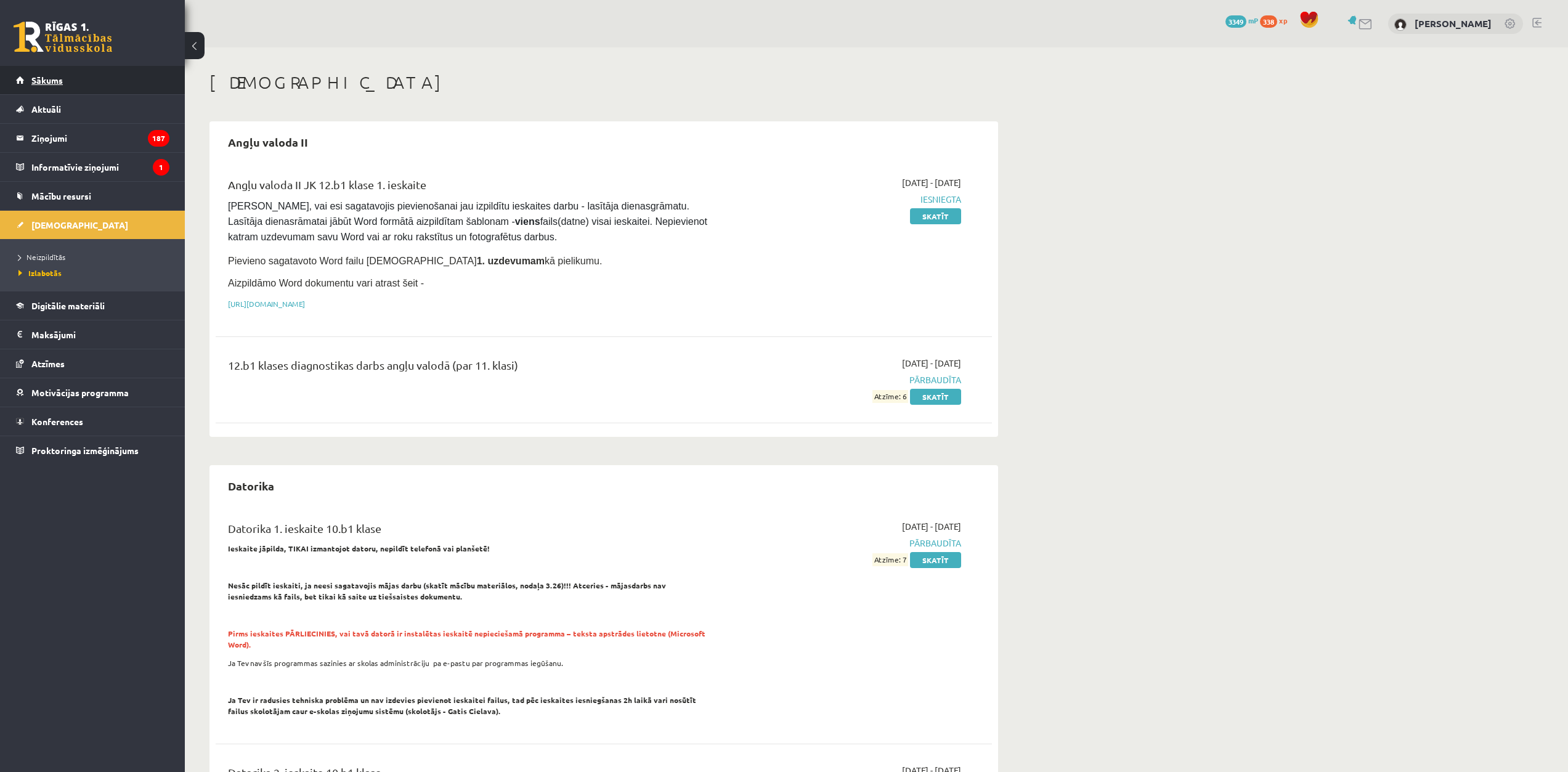
click at [70, 82] on link "Sākums" at bounding box center [92, 80] width 153 height 28
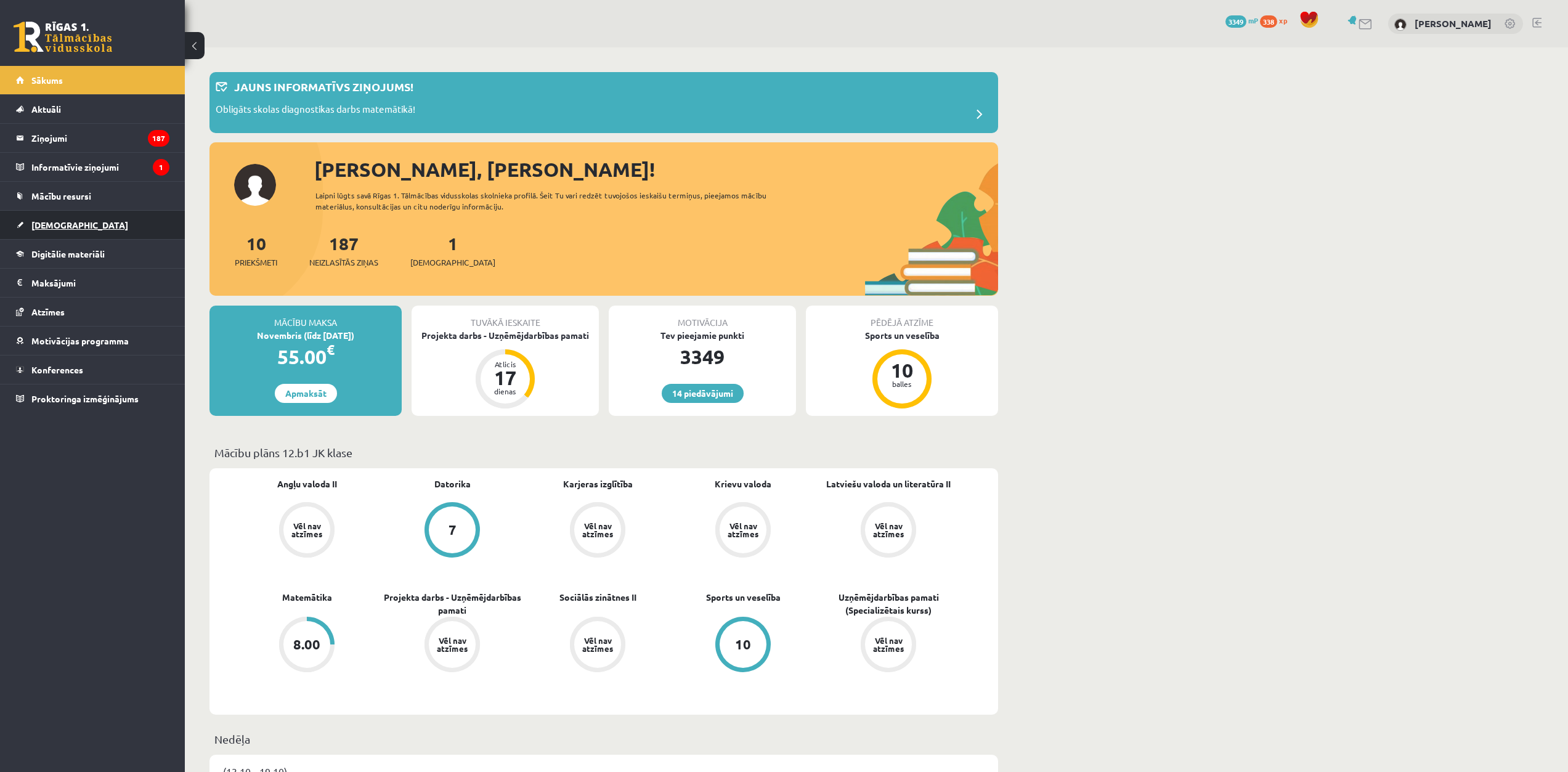
click at [79, 220] on link "[DEMOGRAPHIC_DATA]" at bounding box center [92, 225] width 153 height 28
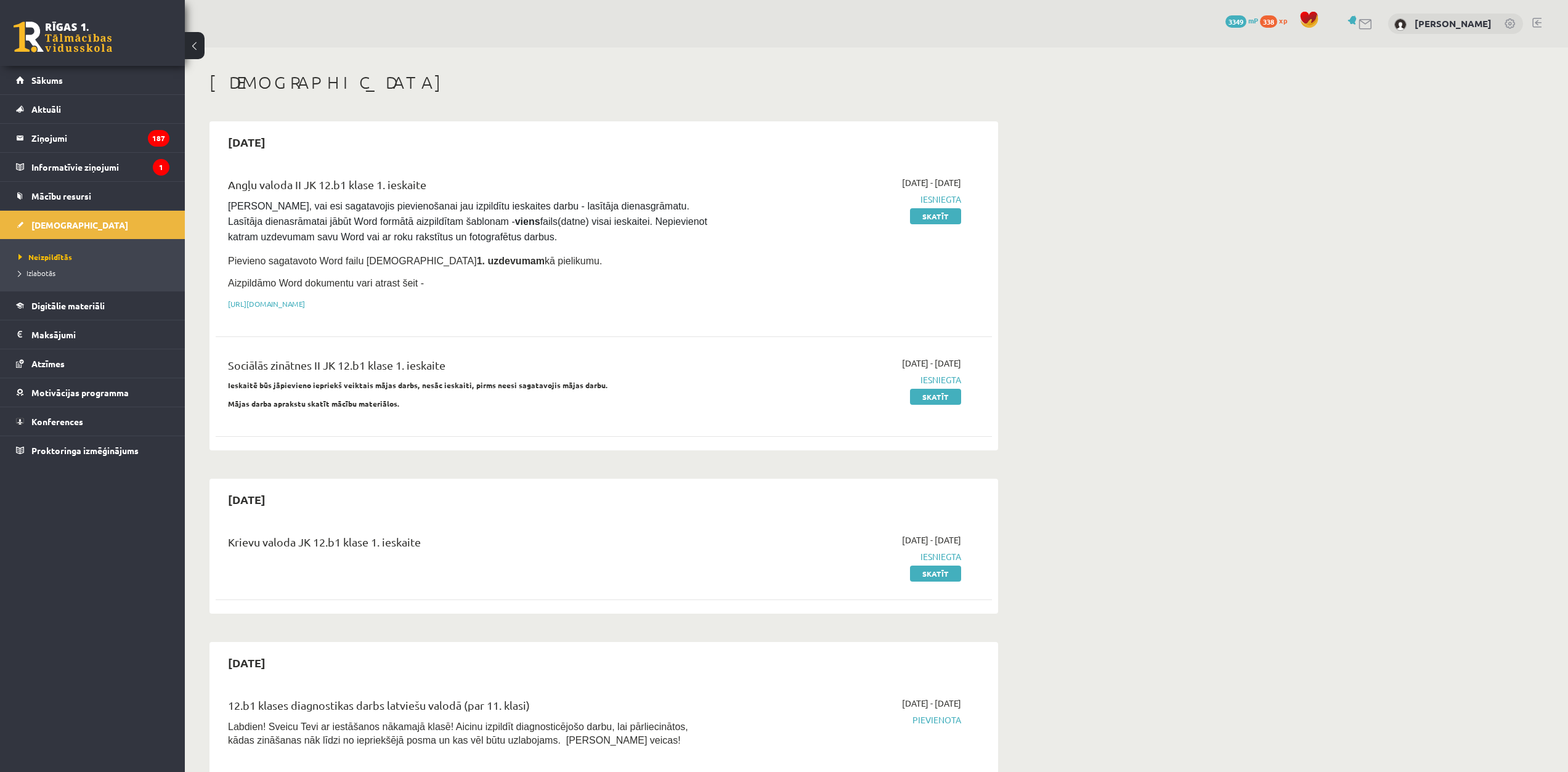
click at [1537, 23] on link at bounding box center [1537, 22] width 9 height 10
